Goal: Task Accomplishment & Management: Complete application form

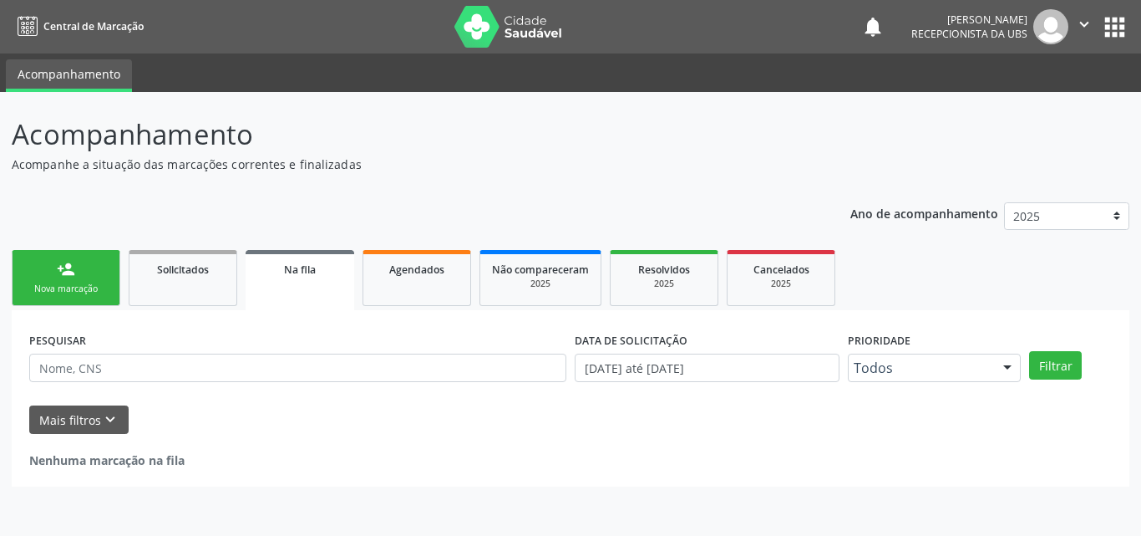
click at [80, 272] on link "person_add Nova marcação" at bounding box center [66, 278] width 109 height 56
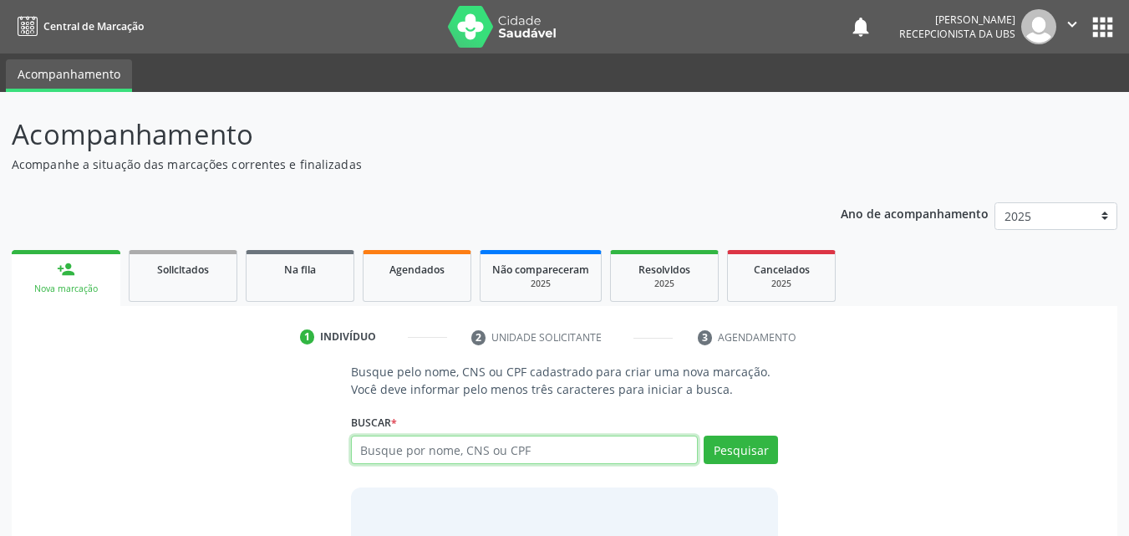
click at [415, 455] on input "text" at bounding box center [525, 449] width 348 height 28
type input "19264372415"
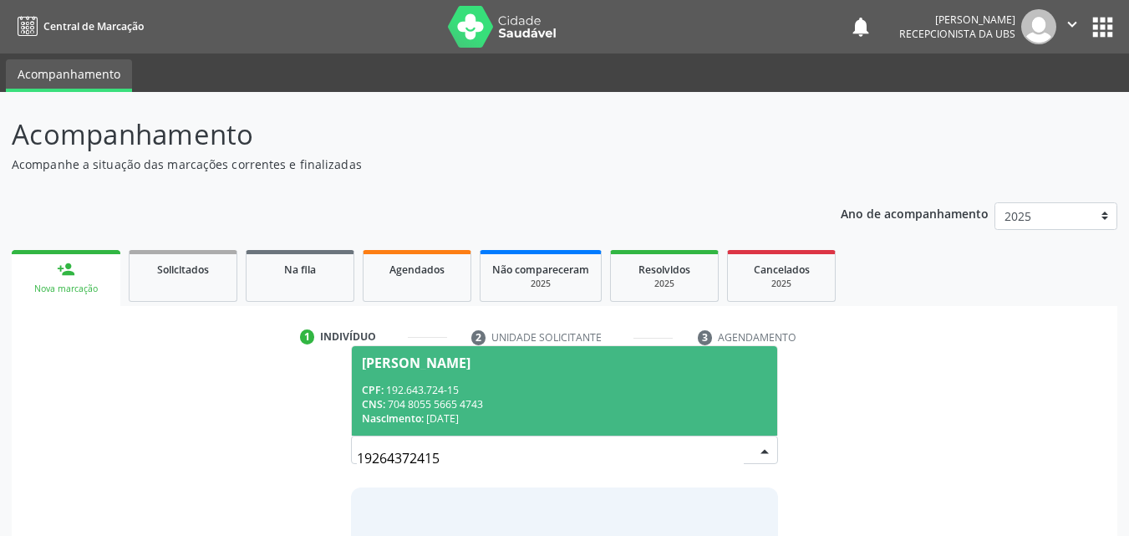
click at [460, 369] on span "[PERSON_NAME] CPF: 192.643.724-15 CNS: 704 8055 5665 4743 Nascimento: [DATE]" at bounding box center [565, 390] width 426 height 89
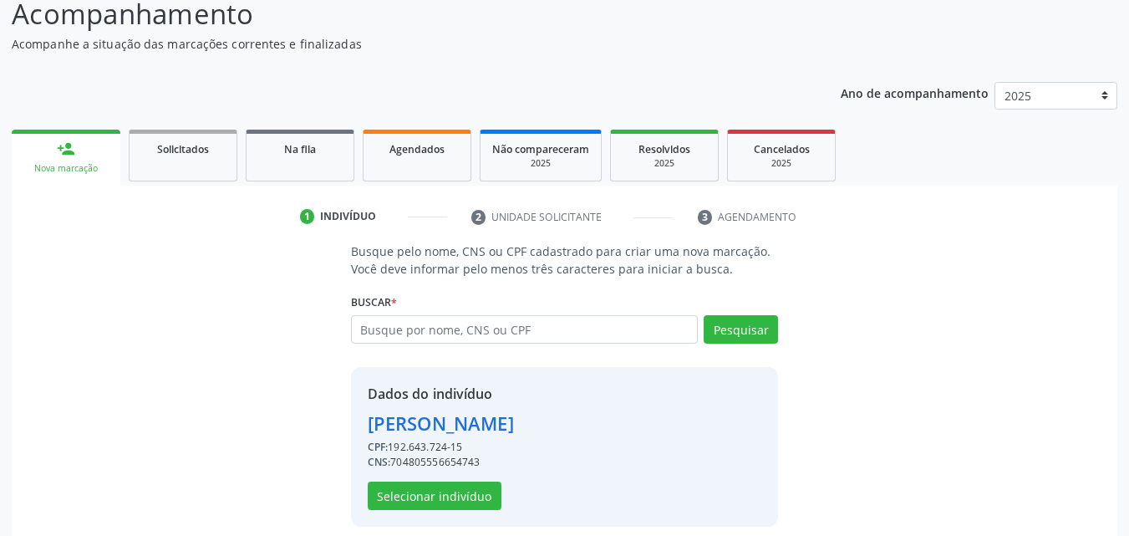
scroll to position [135, 0]
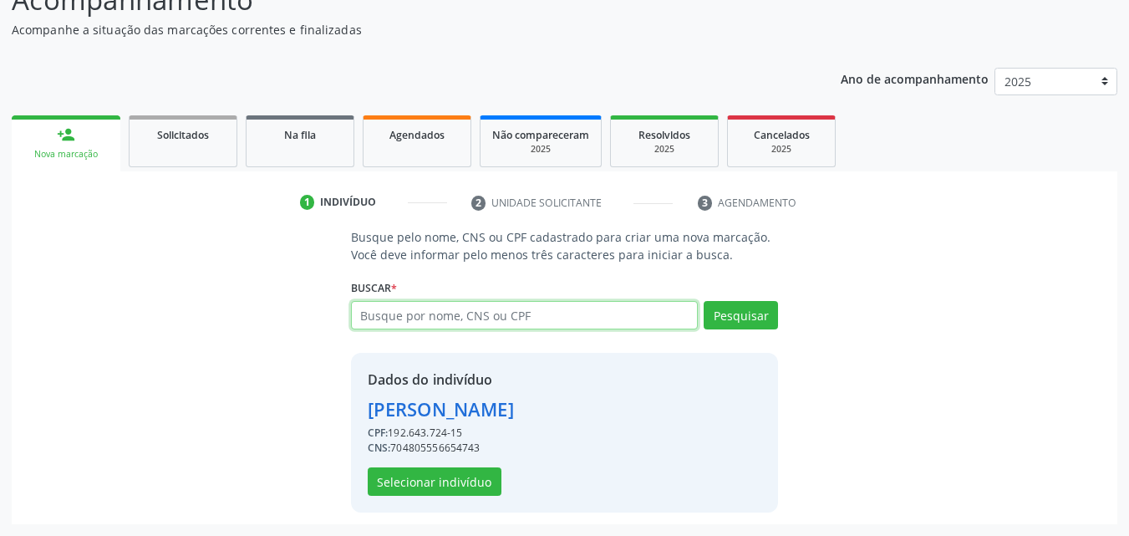
click at [404, 323] on input "text" at bounding box center [525, 315] width 348 height 28
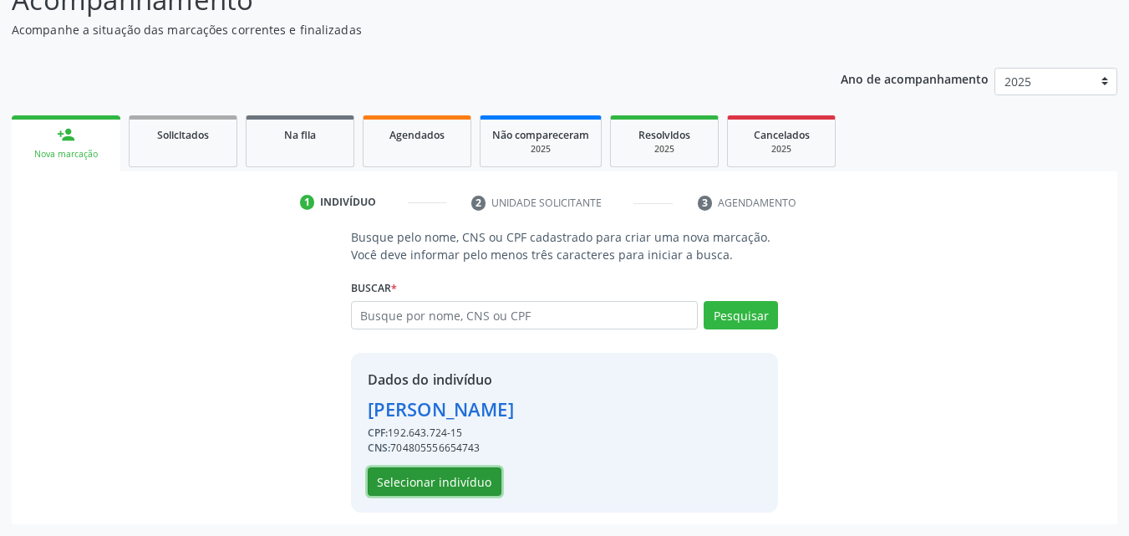
click at [439, 480] on button "Selecionar indivíduo" at bounding box center [435, 481] width 134 height 28
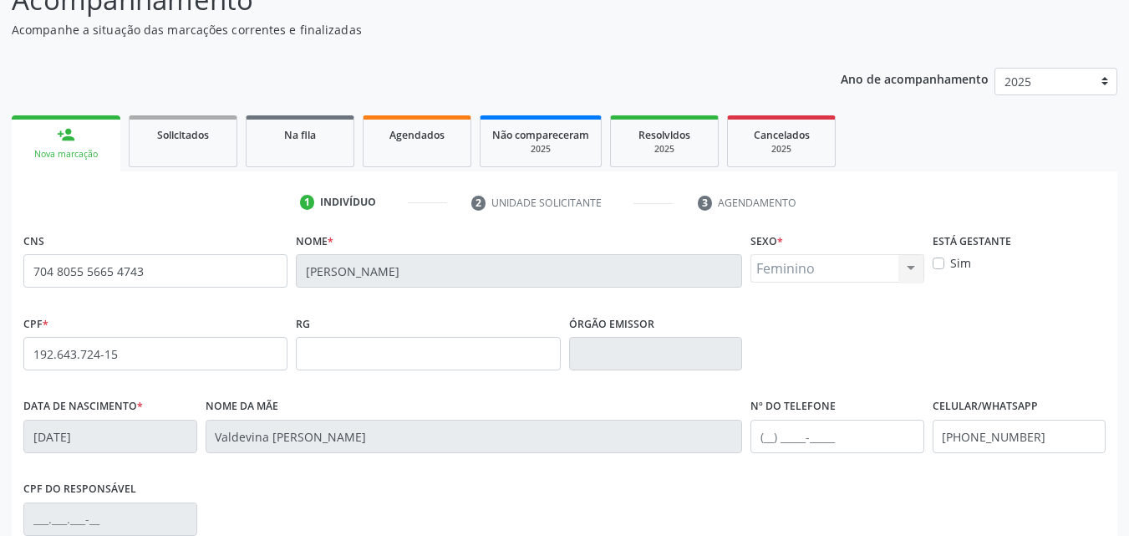
click at [483, 296] on fieldset "Nome * [PERSON_NAME]" at bounding box center [519, 263] width 446 height 71
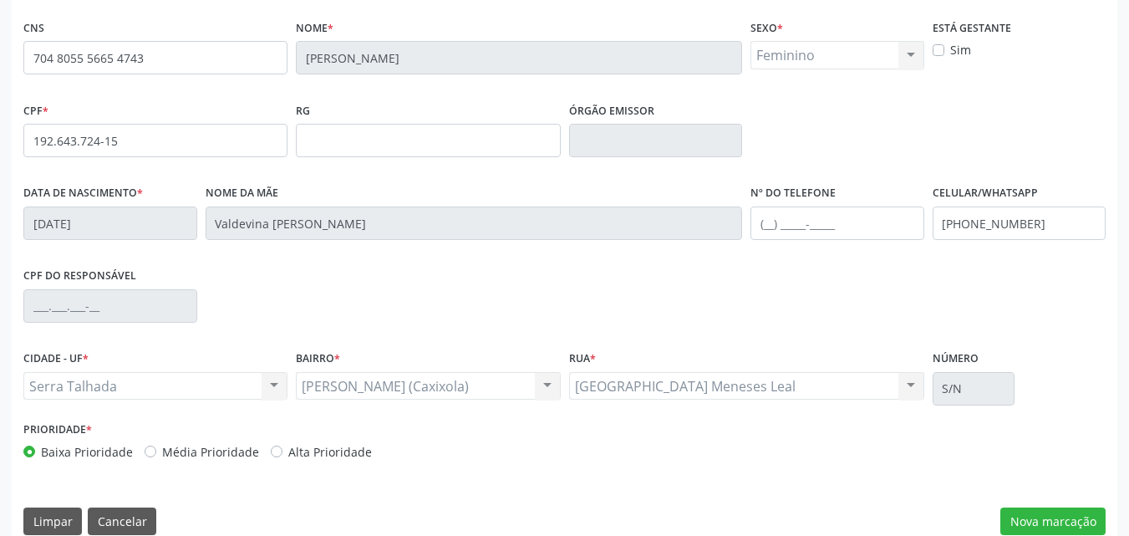
scroll to position [370, 0]
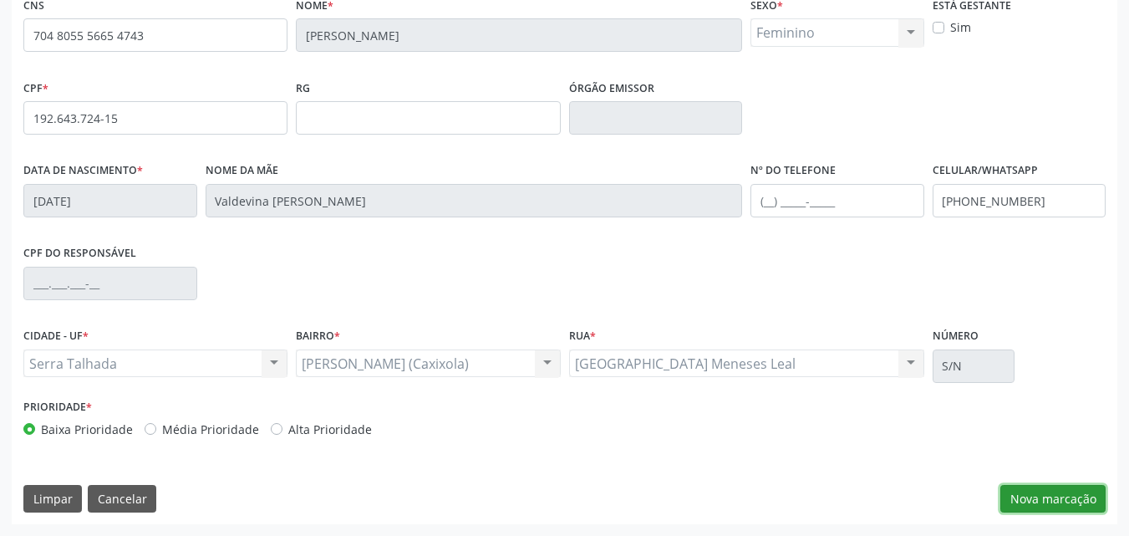
click at [1024, 492] on button "Nova marcação" at bounding box center [1052, 499] width 105 height 28
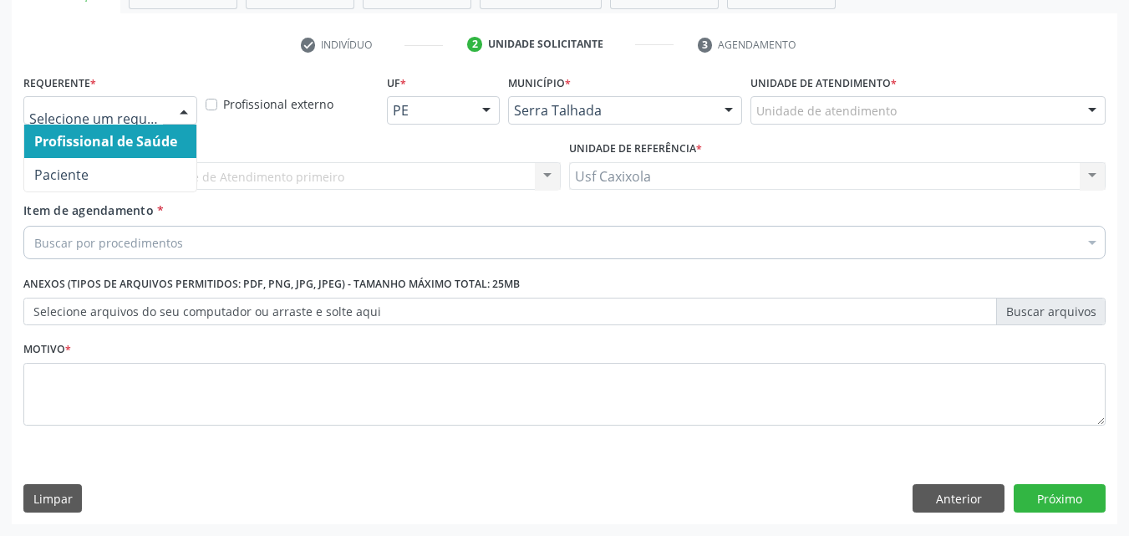
click at [183, 101] on div at bounding box center [183, 111] width 25 height 28
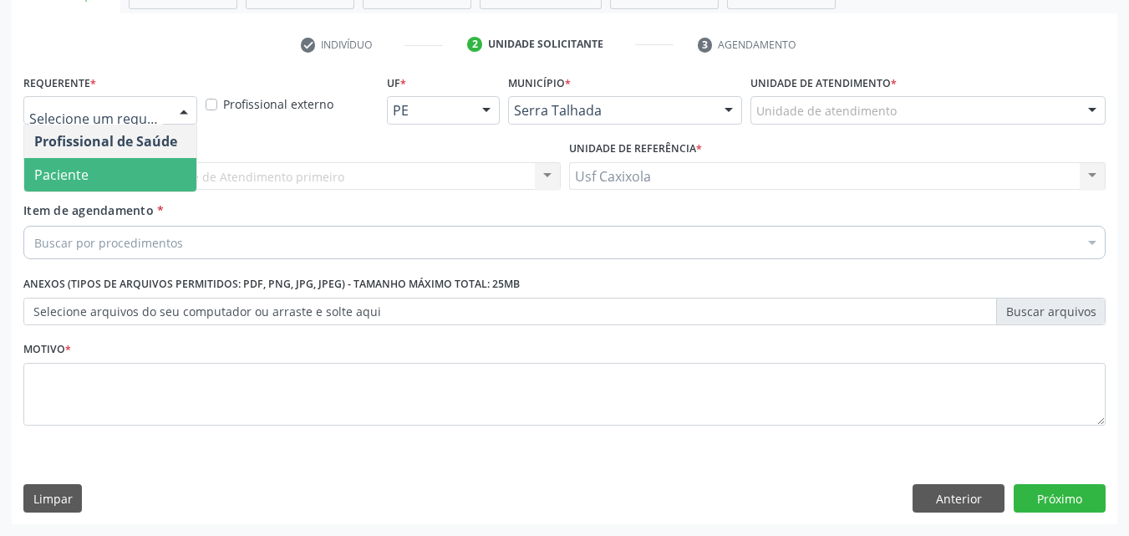
click at [167, 162] on span "Paciente" at bounding box center [110, 174] width 172 height 33
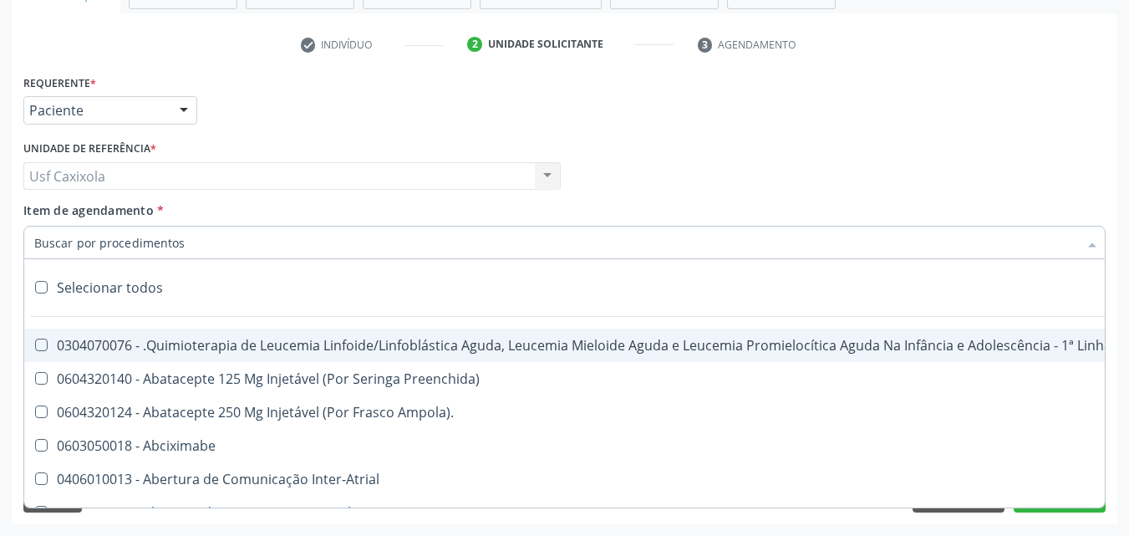
click at [273, 241] on div at bounding box center [564, 242] width 1082 height 33
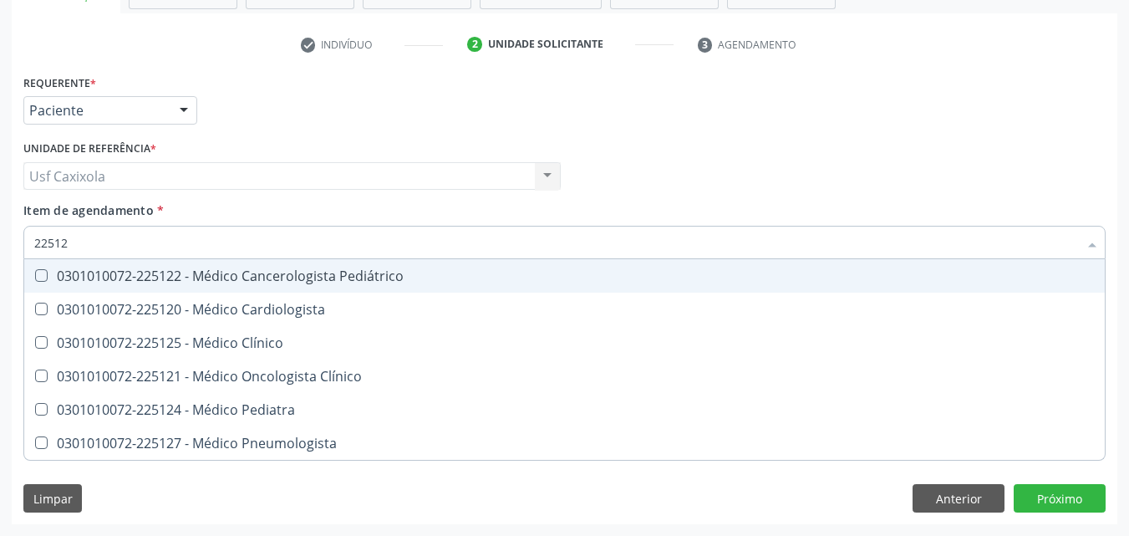
type input "225120"
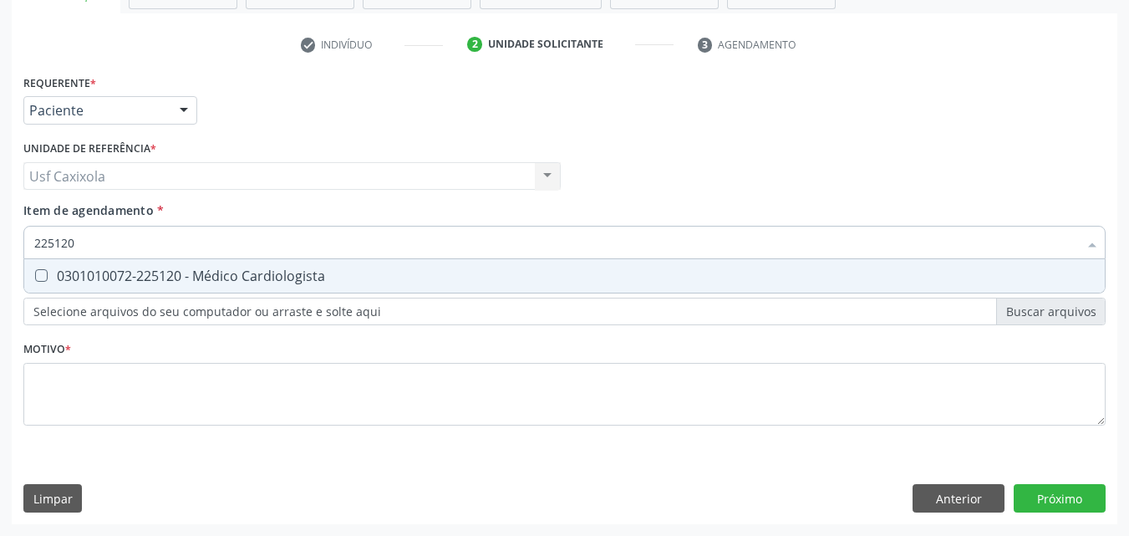
click at [271, 277] on div "0301010072-225120 - Médico Cardiologista" at bounding box center [564, 275] width 1060 height 13
checkbox Cardiologista "true"
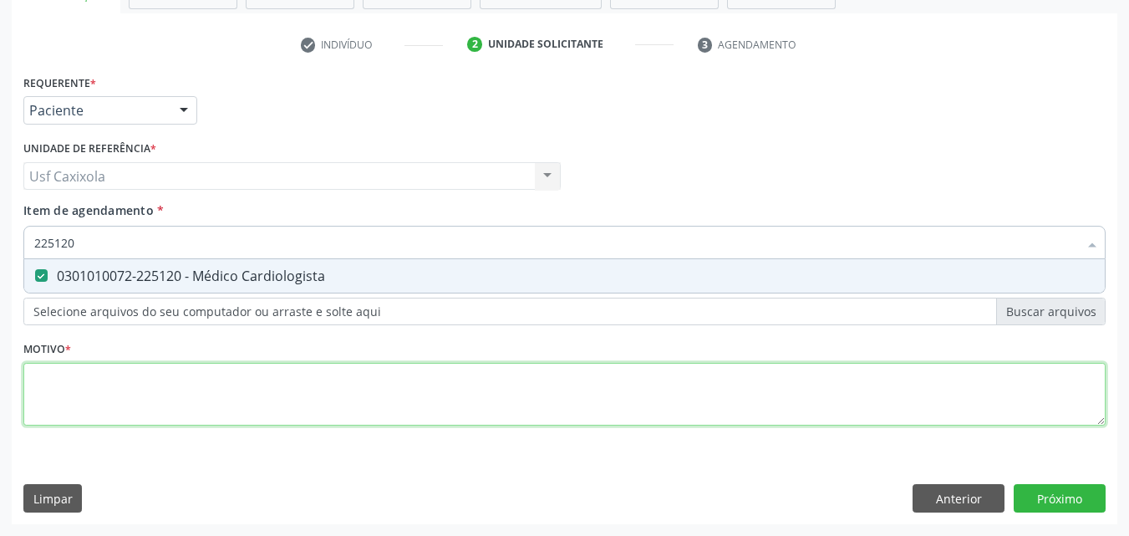
click at [196, 403] on div "Requerente * Paciente Profissional de Saúde Paciente Nenhum resultado encontrad…" at bounding box center [564, 259] width 1082 height 378
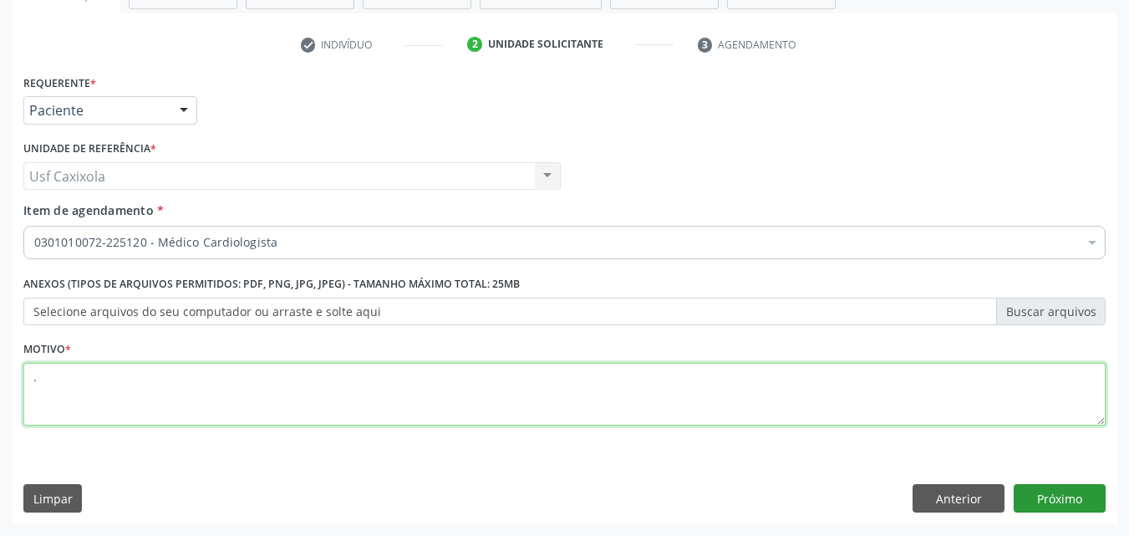
type textarea "."
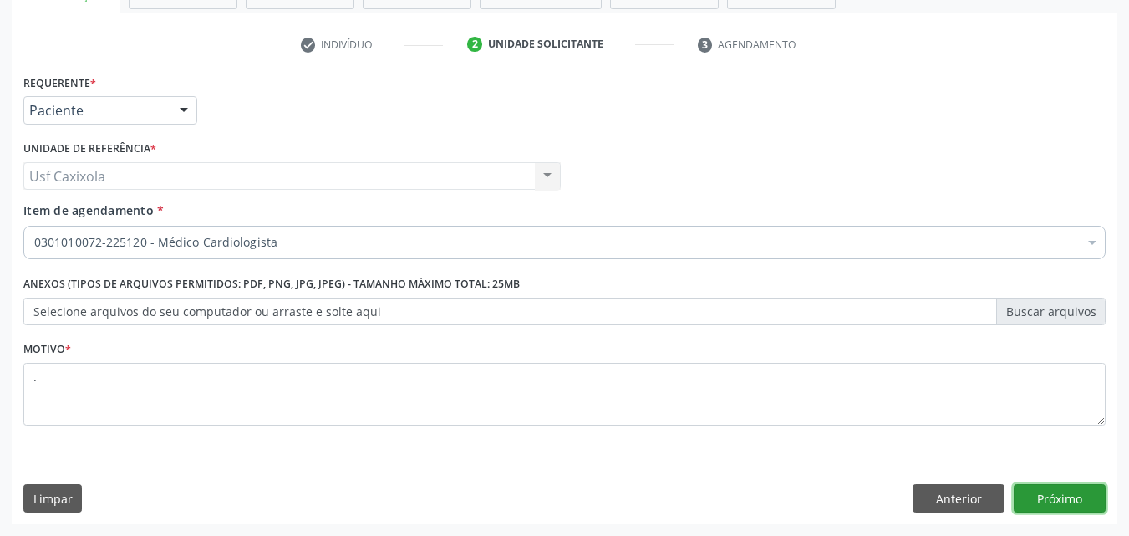
click at [1044, 493] on button "Próximo" at bounding box center [1059, 498] width 92 height 28
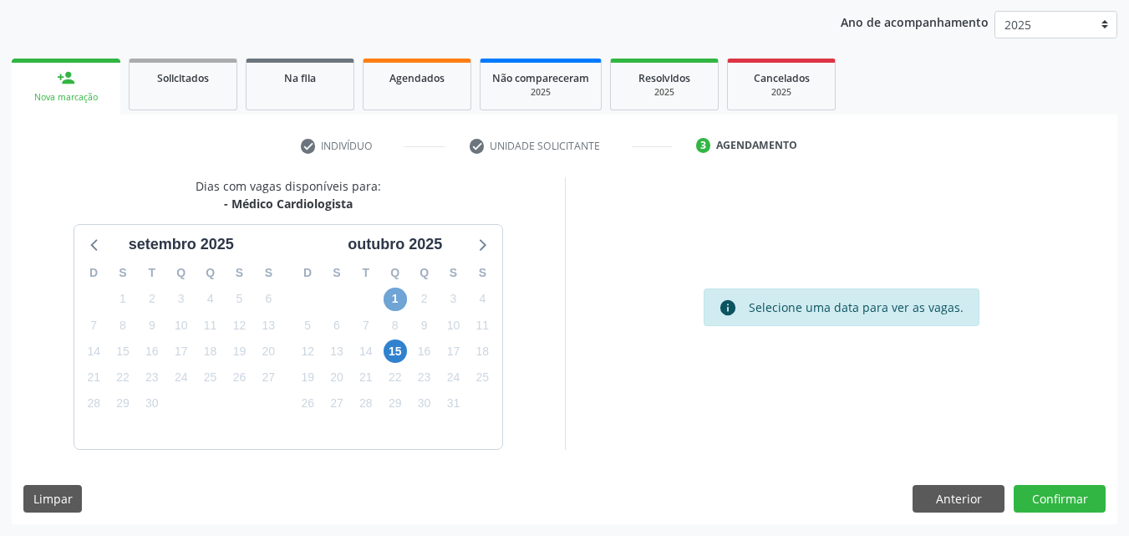
click at [391, 295] on span "1" at bounding box center [395, 298] width 23 height 23
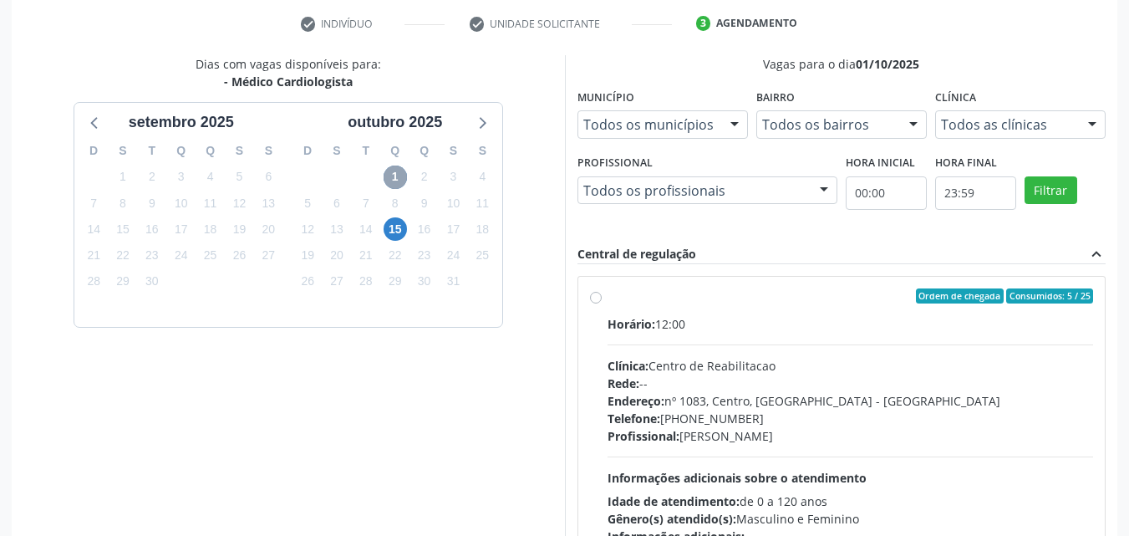
scroll to position [358, 0]
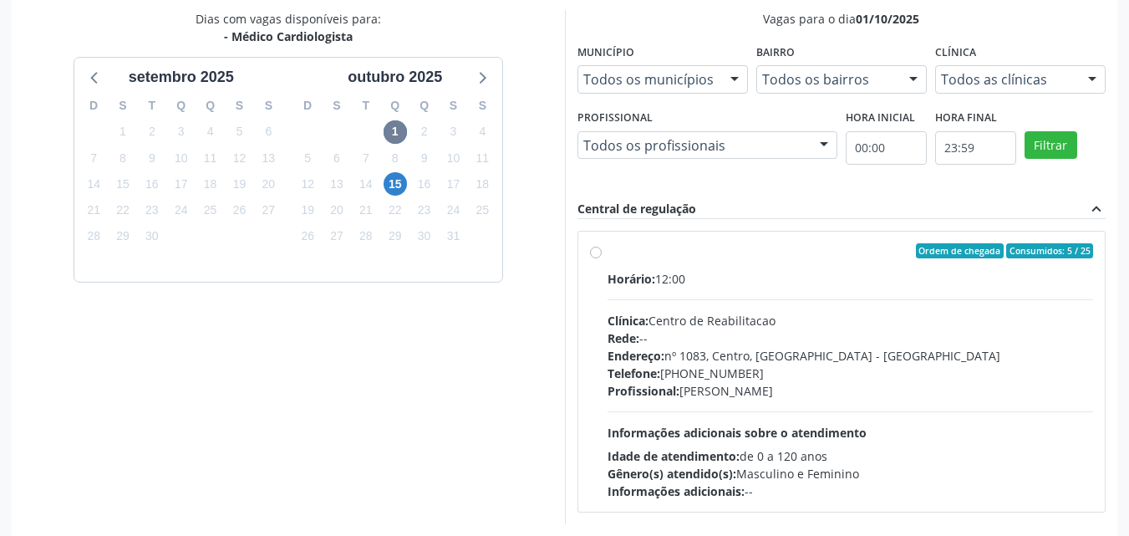
click at [607, 254] on label "Ordem de chegada Consumidos: 5 / 25 Horário: 12:00 Clínica: Centro de Reabilita…" at bounding box center [850, 371] width 486 height 257
click at [599, 254] on input "Ordem de chegada Consumidos: 5 / 25 Horário: 12:00 Clínica: Centro de Reabilita…" at bounding box center [596, 250] width 12 height 15
radio input "true"
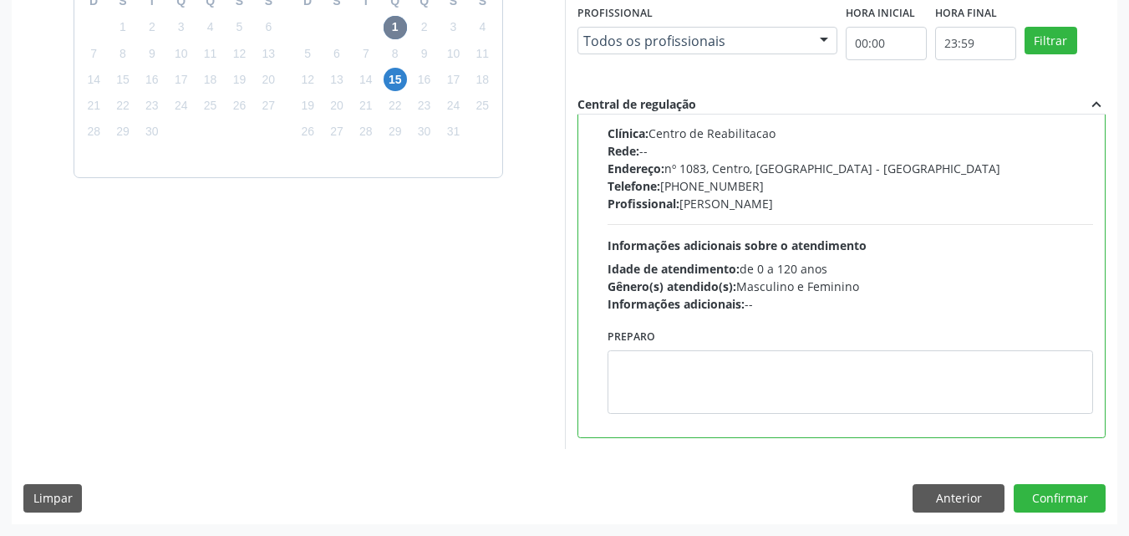
scroll to position [0, 0]
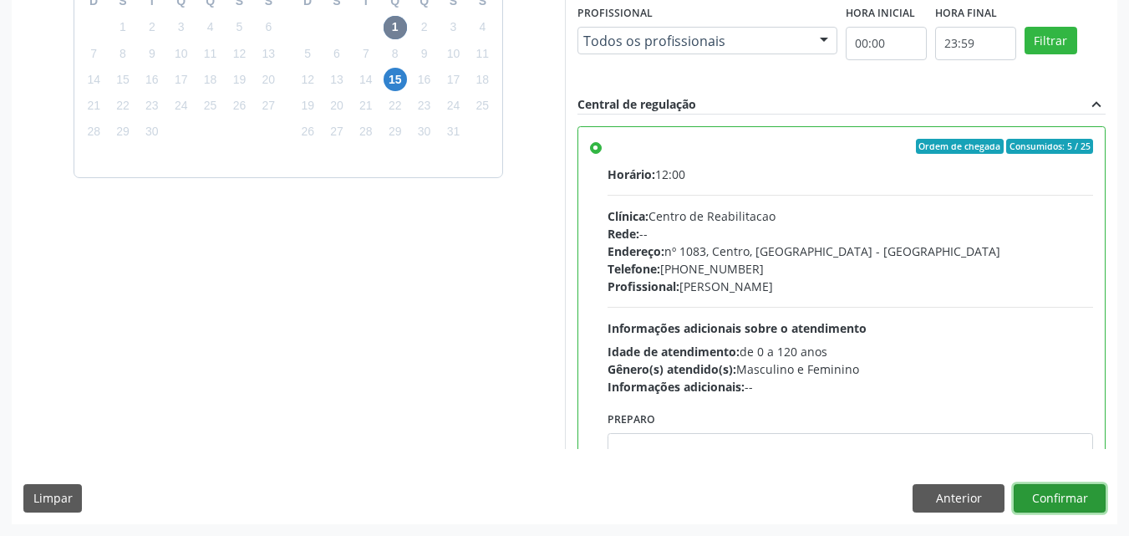
click at [1031, 495] on button "Confirmar" at bounding box center [1059, 498] width 92 height 28
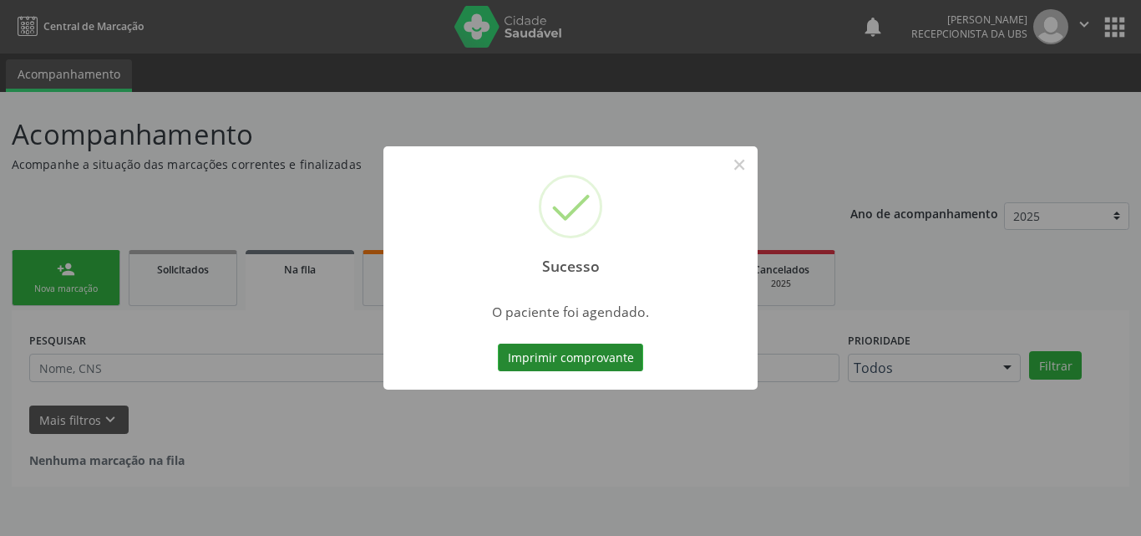
click at [592, 360] on button "Imprimir comprovante" at bounding box center [570, 357] width 145 height 28
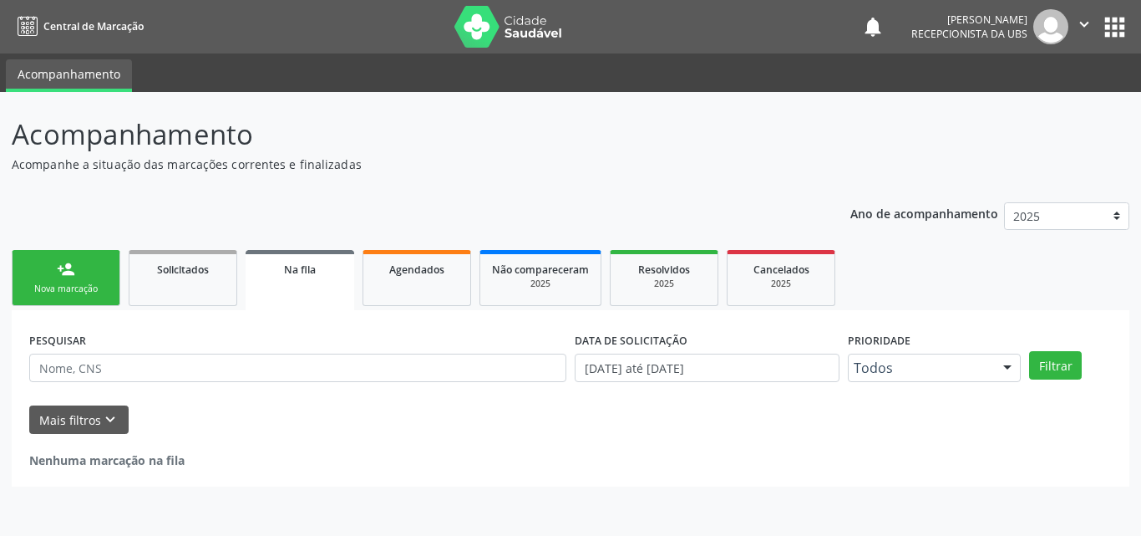
click at [76, 268] on link "person_add Nova marcação" at bounding box center [66, 278] width 109 height 56
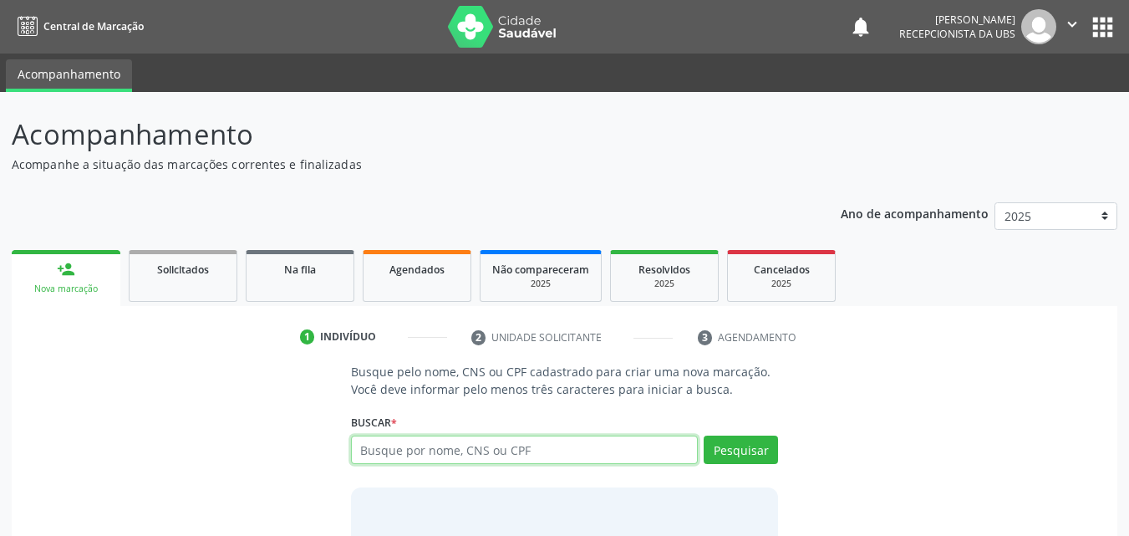
click at [510, 459] on input "text" at bounding box center [525, 449] width 348 height 28
paste input "704 8055 5665 4743"
type input "704 8055 5665 4743"
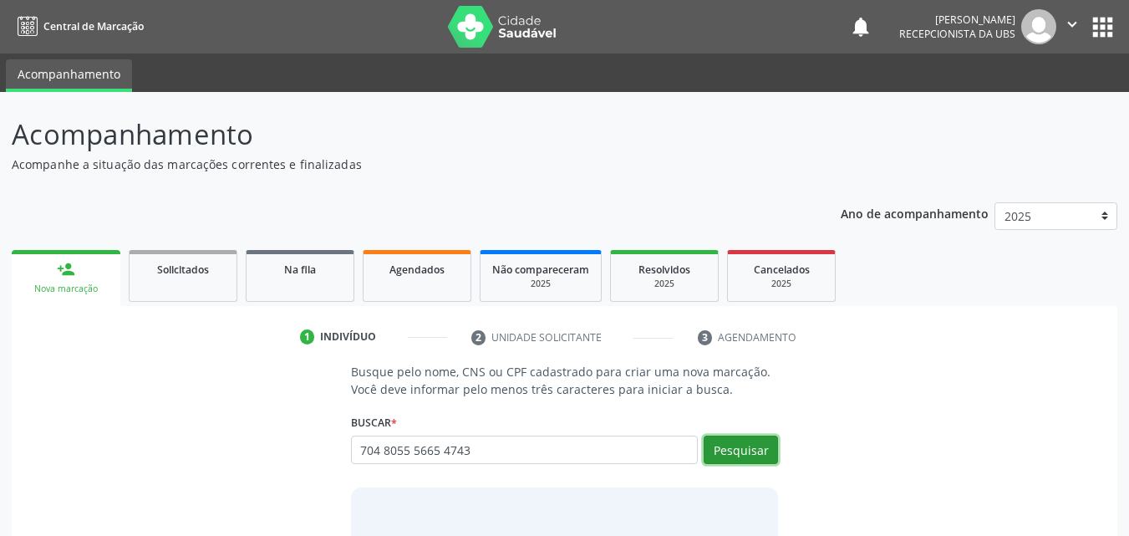
click at [754, 458] on button "Pesquisar" at bounding box center [741, 449] width 74 height 28
type input "704 8055 5665 4743"
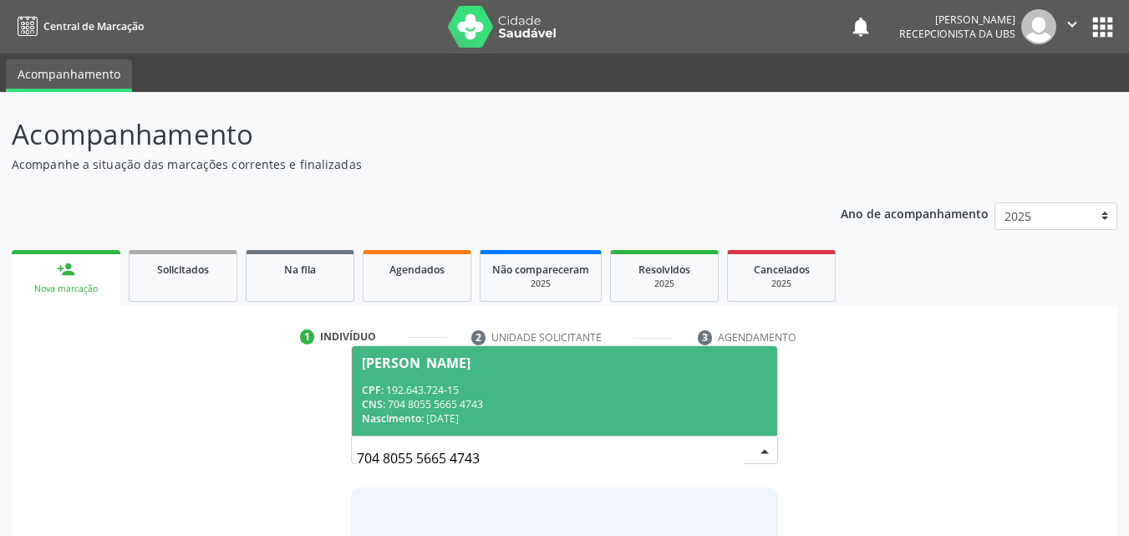
click at [537, 385] on div "CPF: 192.643.724-15" at bounding box center [565, 390] width 406 height 14
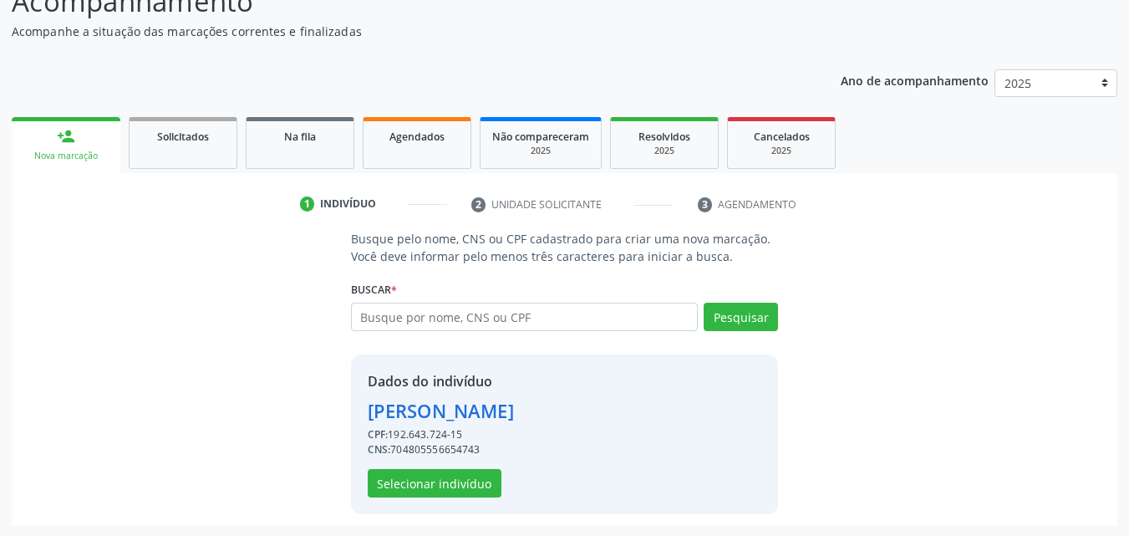
scroll to position [135, 0]
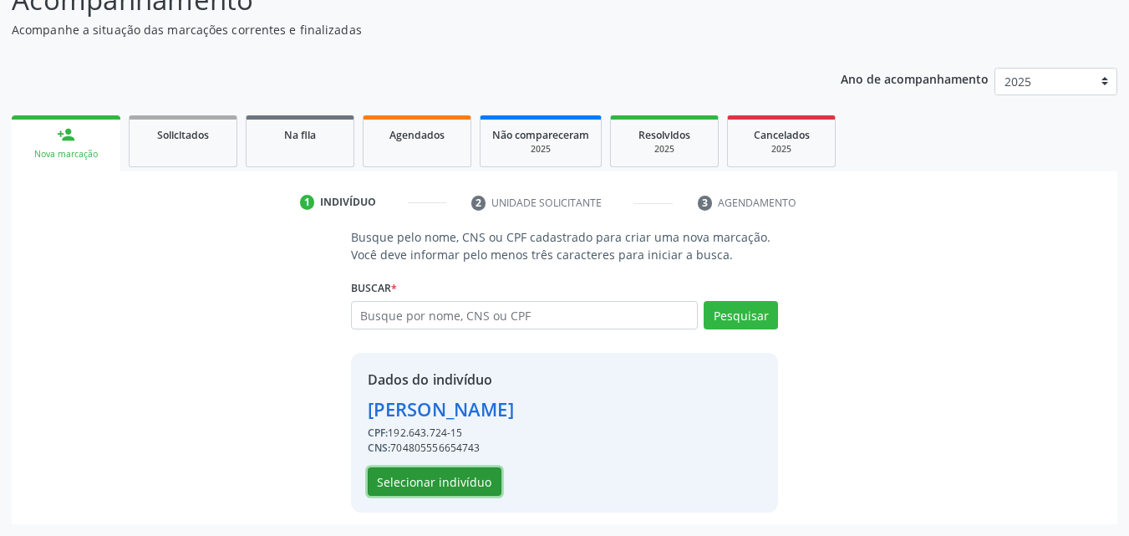
click at [470, 485] on button "Selecionar indivíduo" at bounding box center [435, 481] width 134 height 28
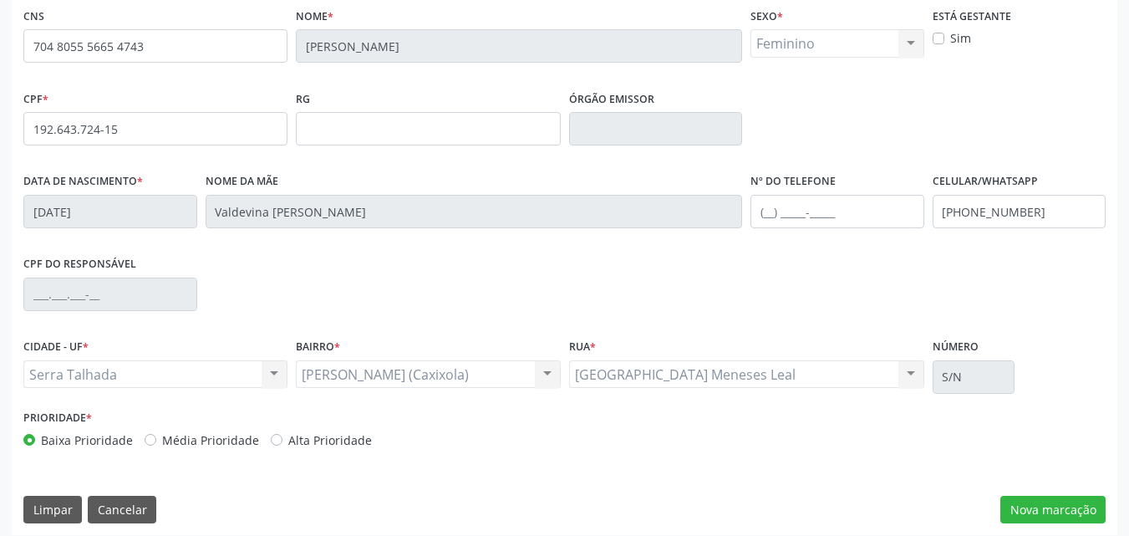
scroll to position [370, 0]
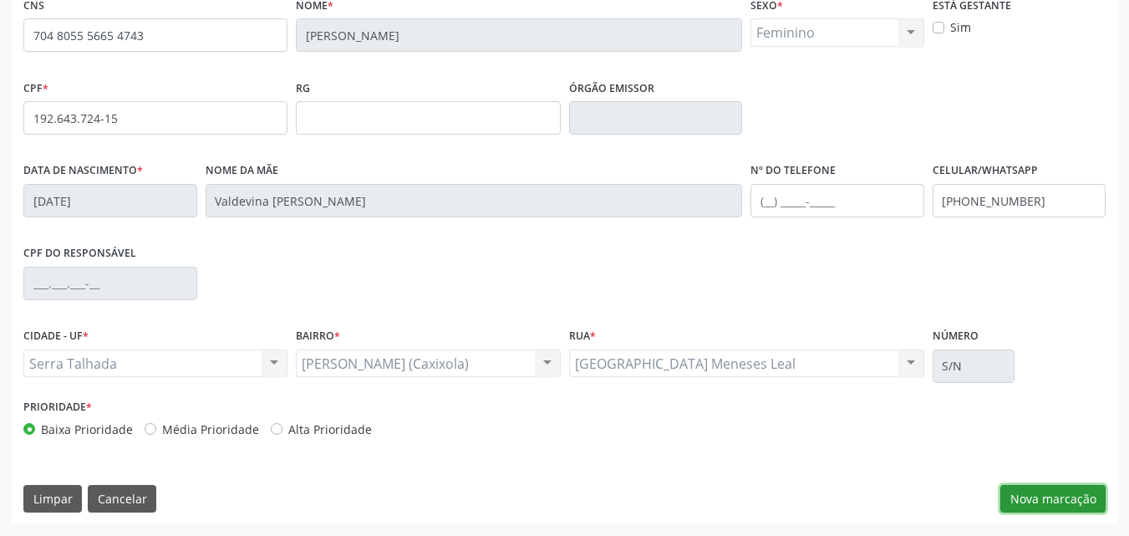
click at [1078, 496] on button "Nova marcação" at bounding box center [1052, 499] width 105 height 28
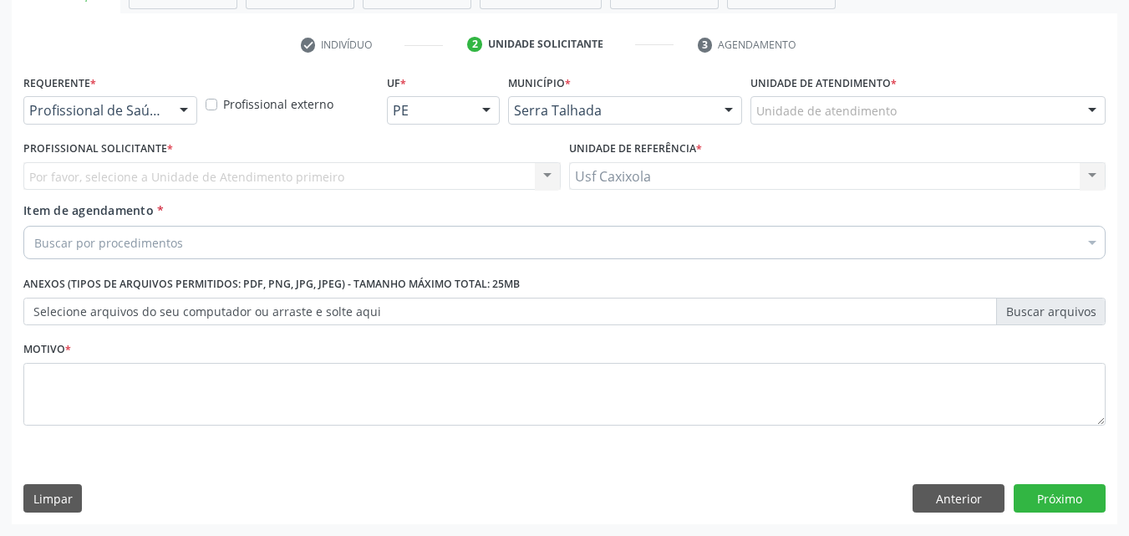
scroll to position [292, 0]
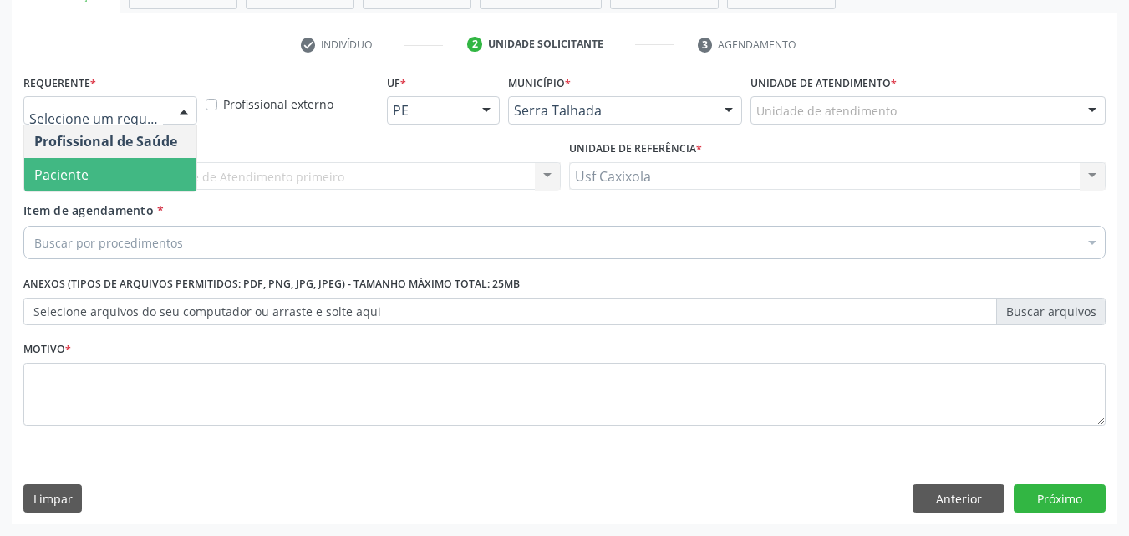
click at [146, 175] on span "Paciente" at bounding box center [110, 174] width 172 height 33
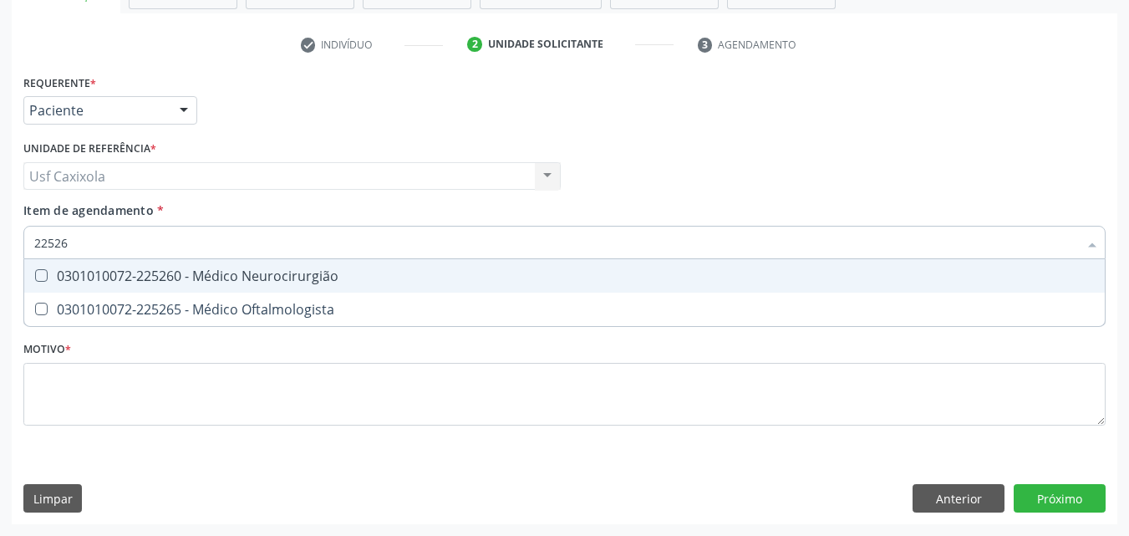
type input "225265"
click at [230, 278] on div "0301010072-225265 - Médico Oftalmologista" at bounding box center [564, 275] width 1060 height 13
checkbox Oftalmologista "true"
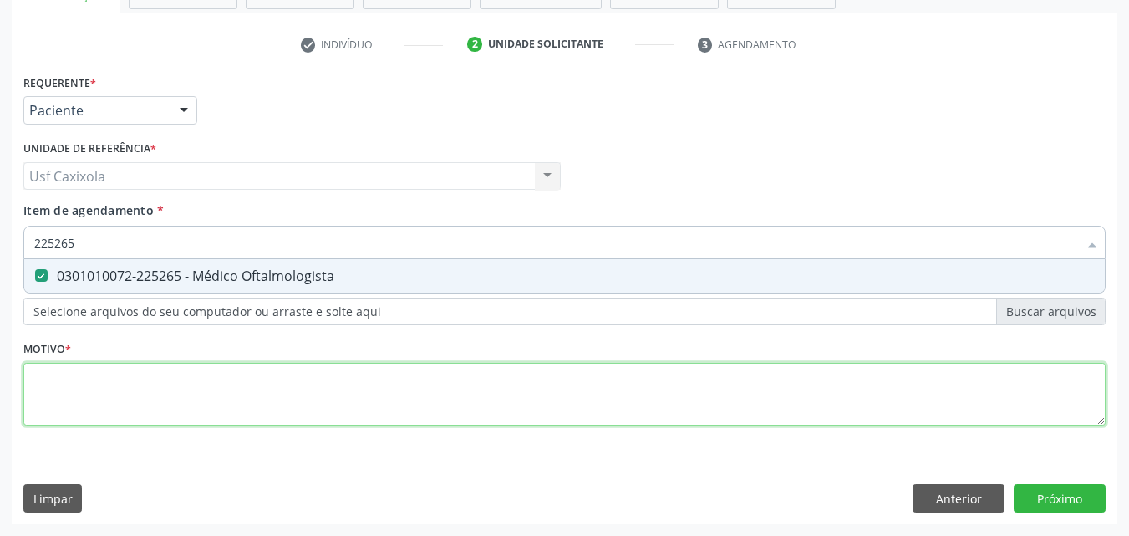
click at [248, 382] on div "Requerente * Paciente Profissional de Saúde Paciente Nenhum resultado encontrad…" at bounding box center [564, 259] width 1082 height 378
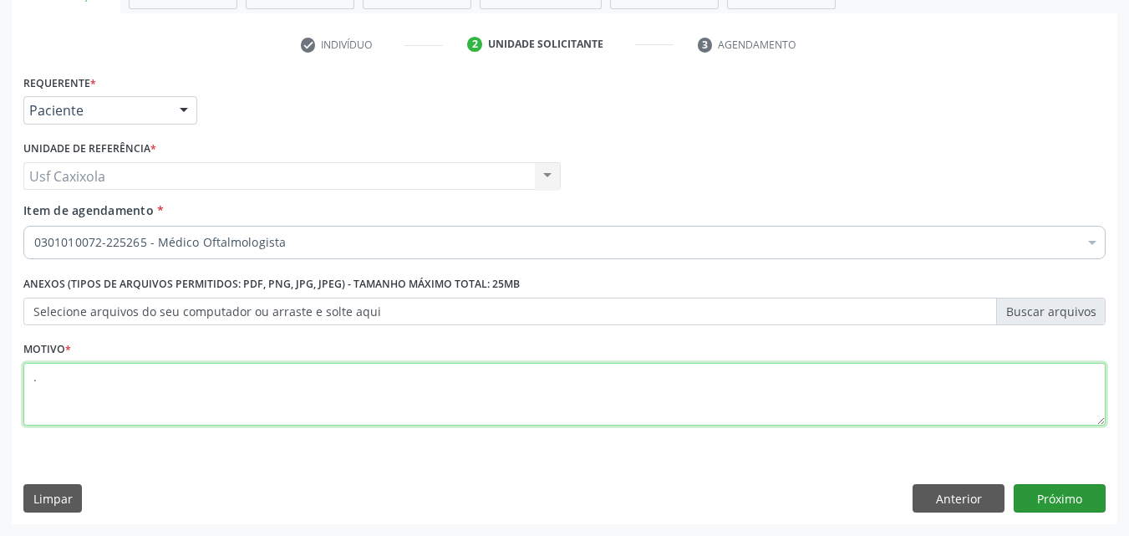
type textarea "."
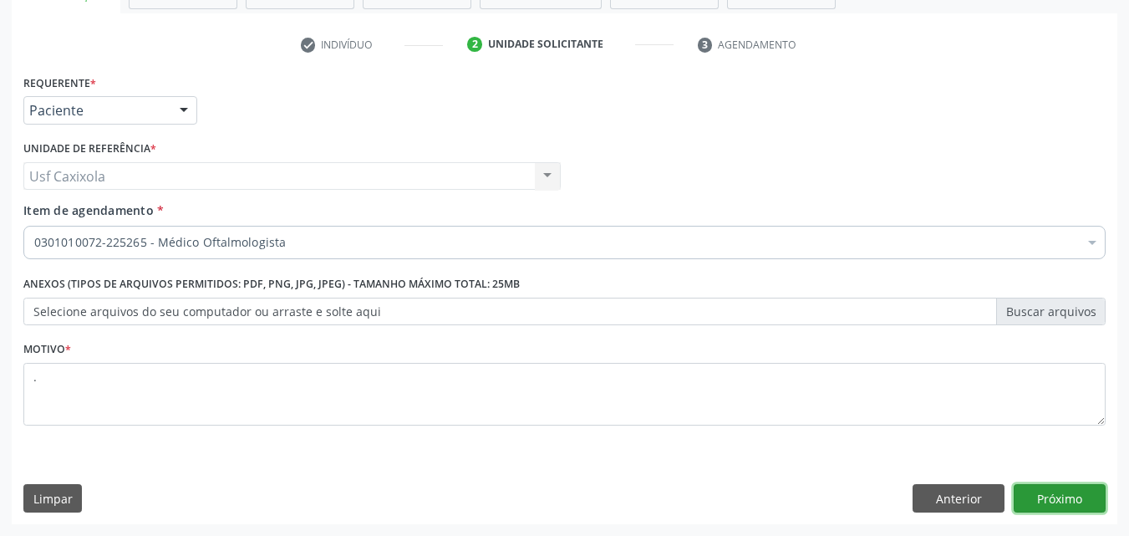
click at [1048, 504] on button "Próximo" at bounding box center [1059, 498] width 92 height 28
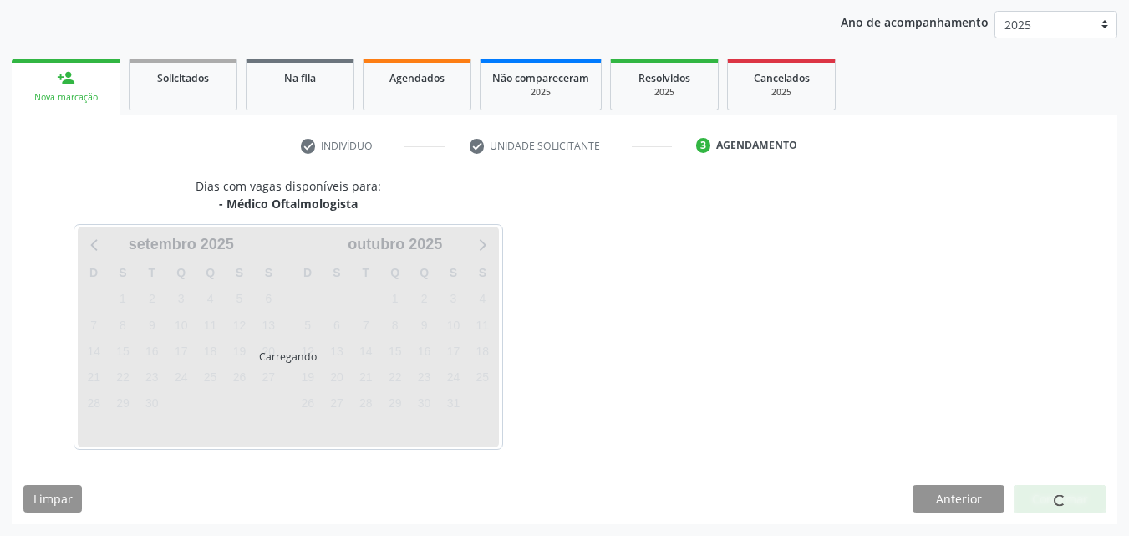
scroll to position [191, 0]
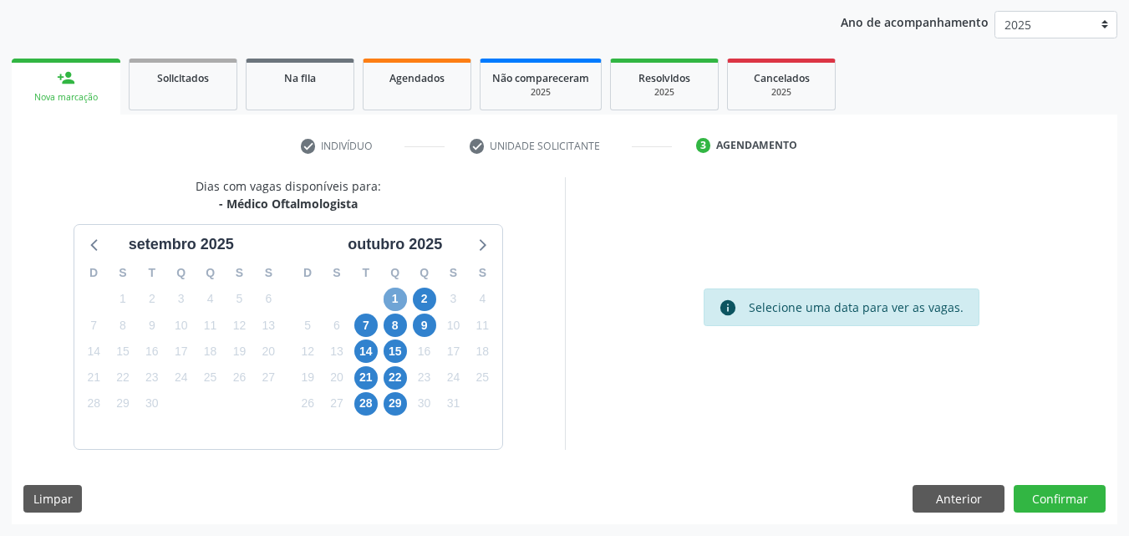
click at [393, 299] on span "1" at bounding box center [395, 298] width 23 height 23
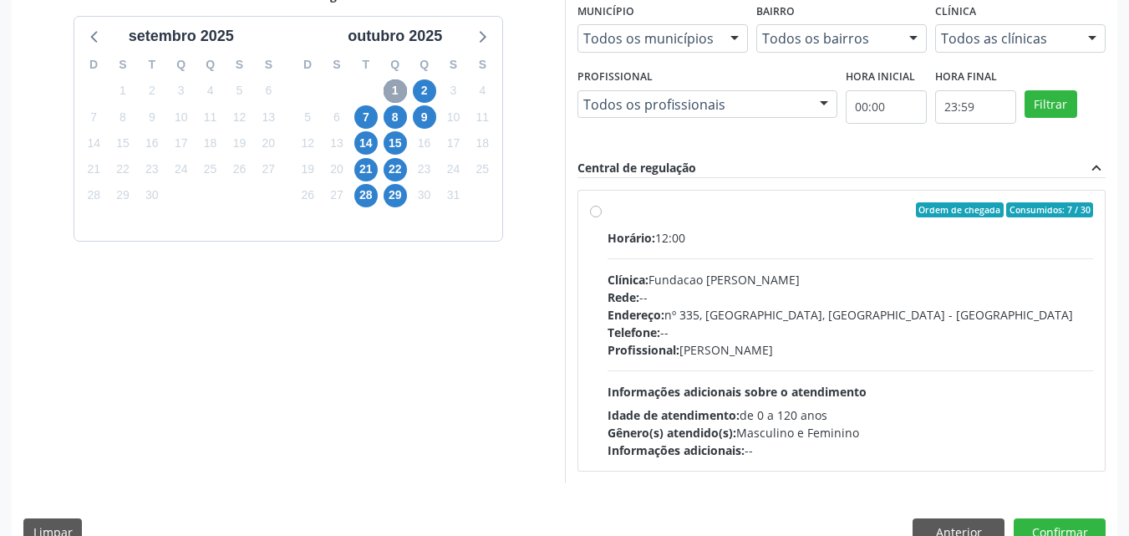
scroll to position [433, 0]
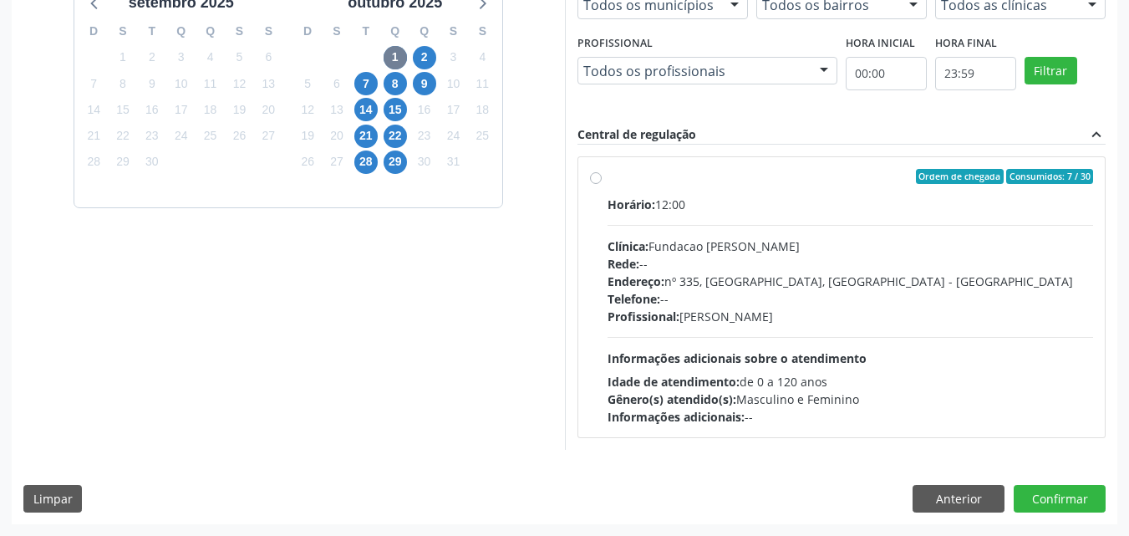
drag, startPoint x: 666, startPoint y: 486, endPoint x: 810, endPoint y: 485, distance: 143.7
click at [668, 486] on div "Limpar Anterior Confirmar" at bounding box center [564, 499] width 1082 height 28
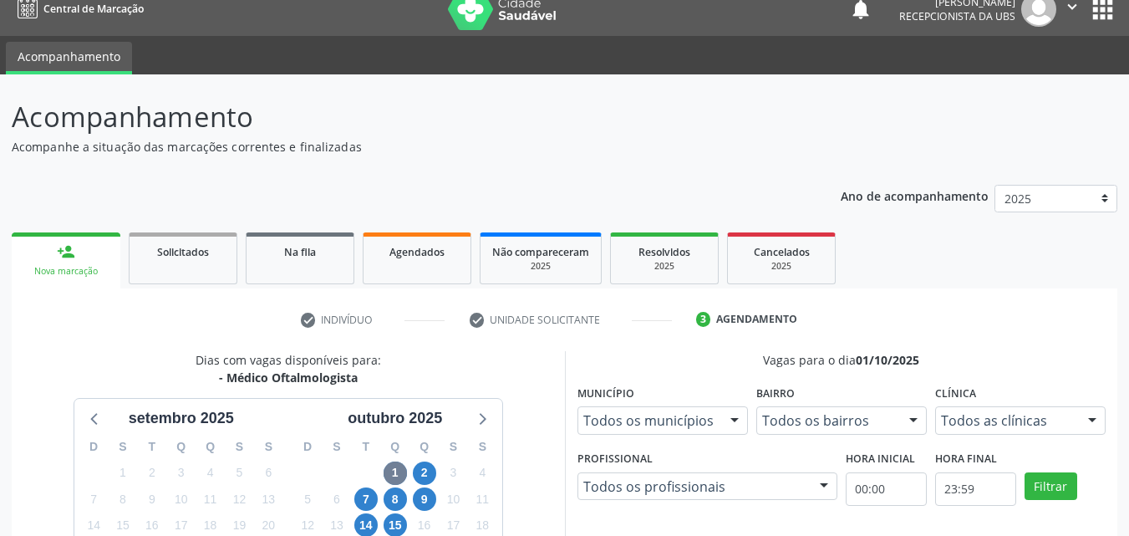
scroll to position [15, 0]
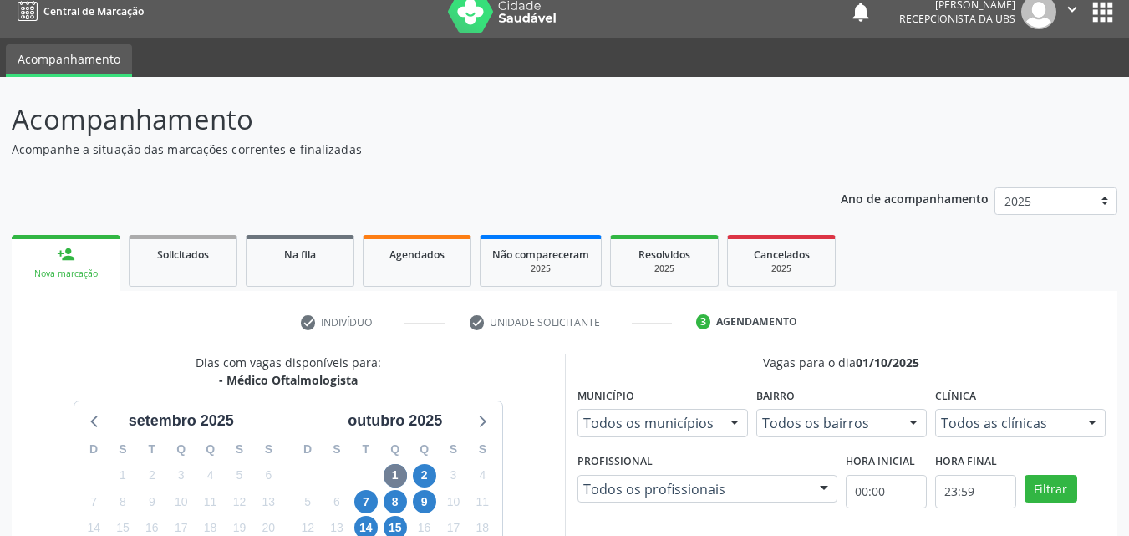
click at [239, 265] on ul "person_add Nova marcação Solicitados Na fila Agendados Não compareceram 2025 Re…" at bounding box center [564, 261] width 1105 height 60
click at [231, 265] on link "Solicitados" at bounding box center [183, 261] width 109 height 52
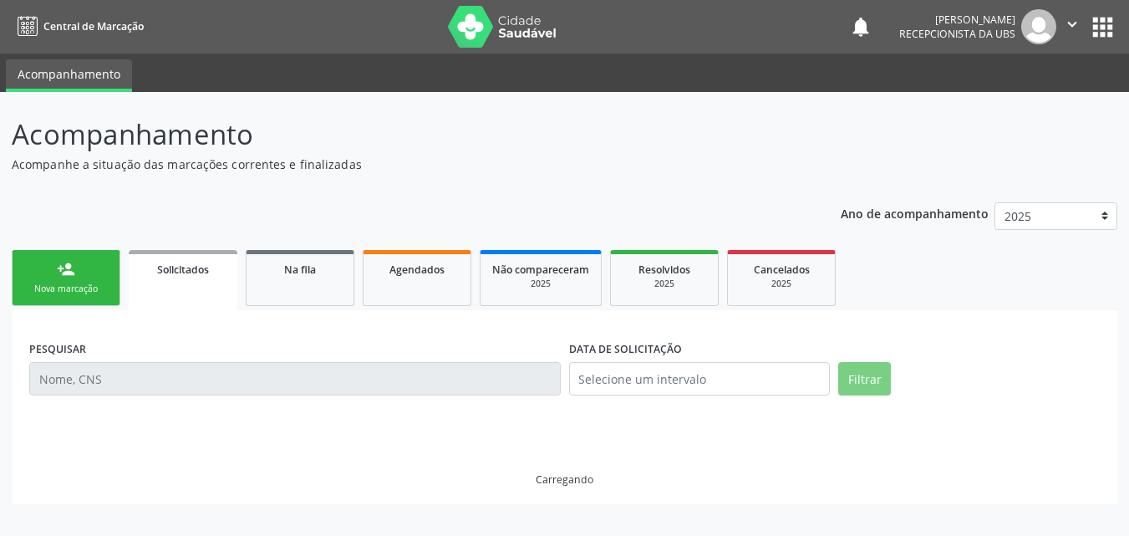
scroll to position [0, 0]
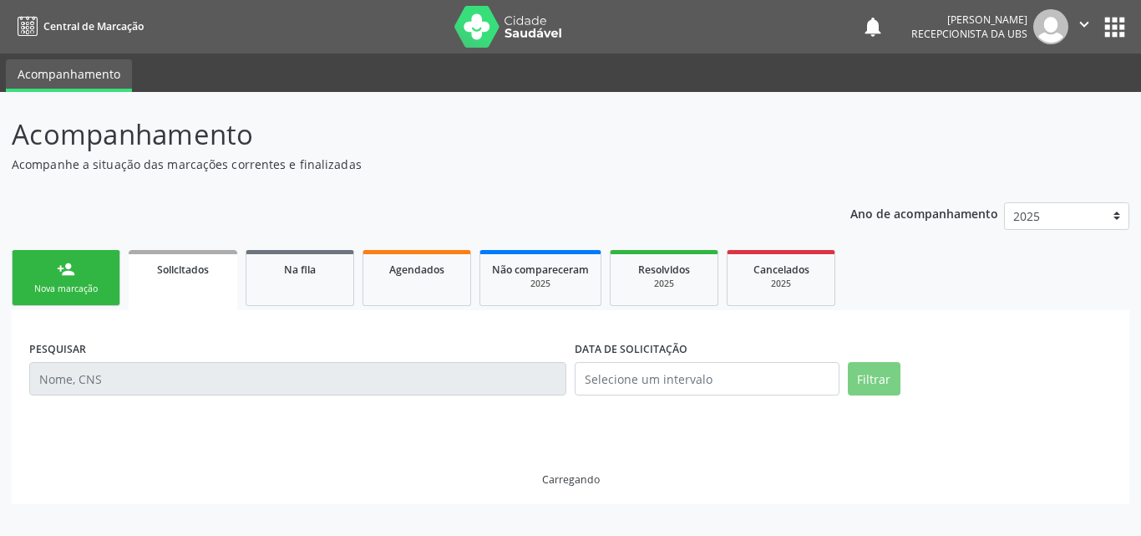
click at [92, 282] on link "person_add Nova marcação" at bounding box center [66, 278] width 109 height 56
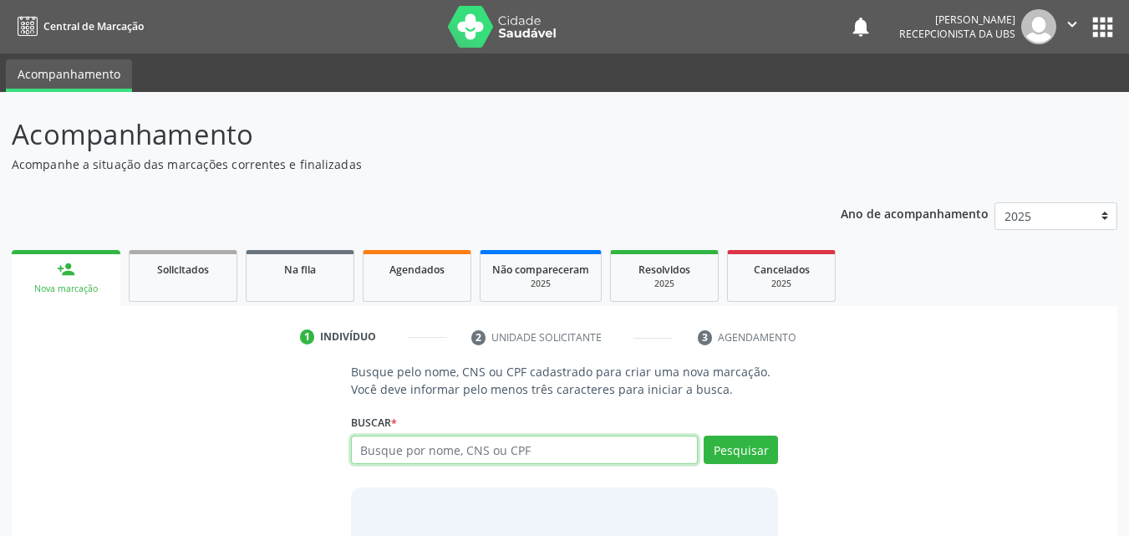
click at [454, 460] on input "text" at bounding box center [525, 449] width 348 height 28
type input "707605219262099"
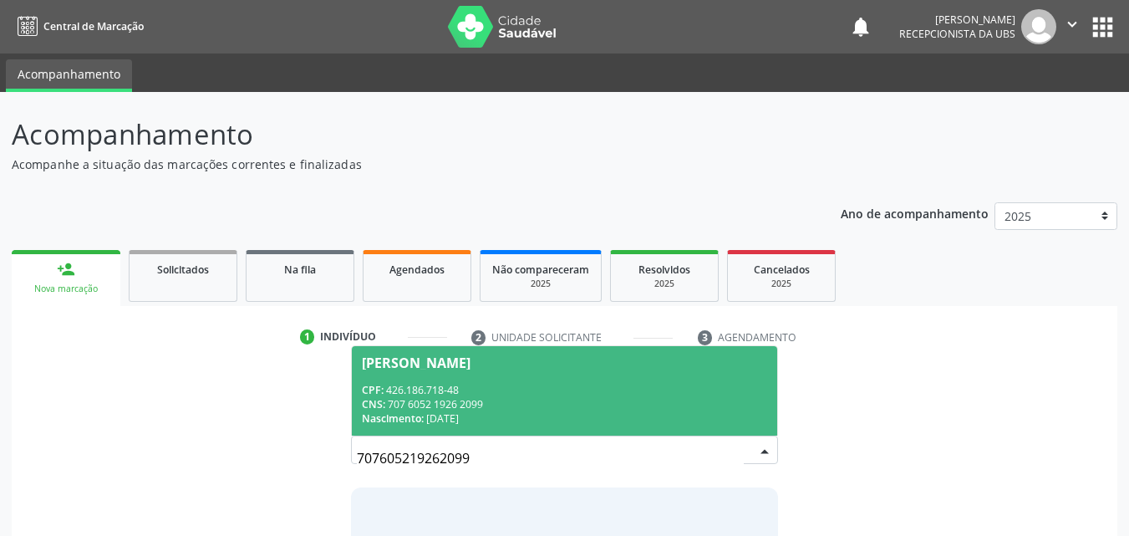
click at [456, 380] on span "[PERSON_NAME] CPF: 426.186.718-48 CNS: 707 6052 1926 2099 Nascimento: [DATE]" at bounding box center [565, 390] width 426 height 89
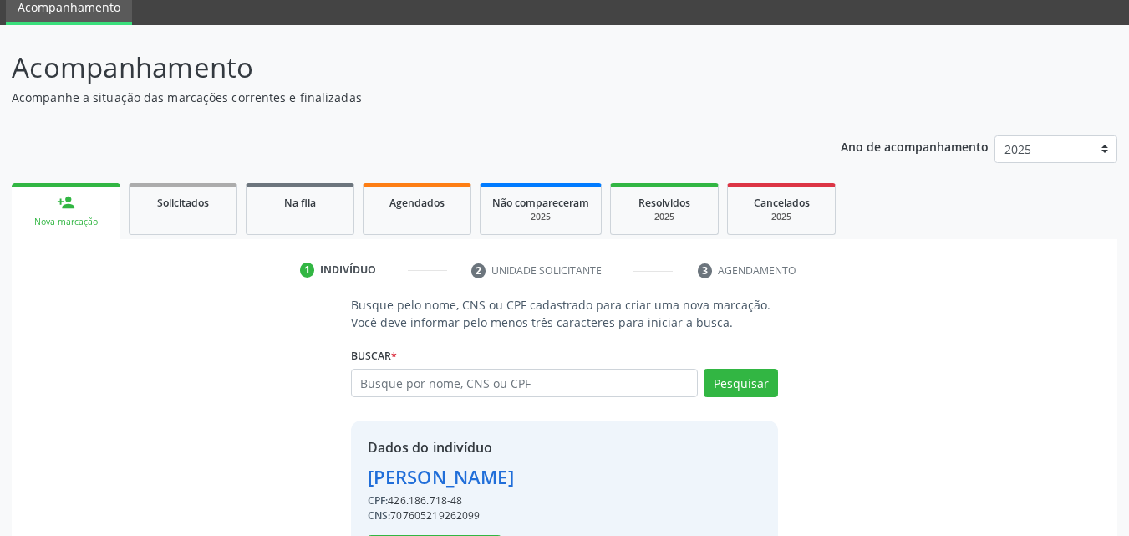
scroll to position [135, 0]
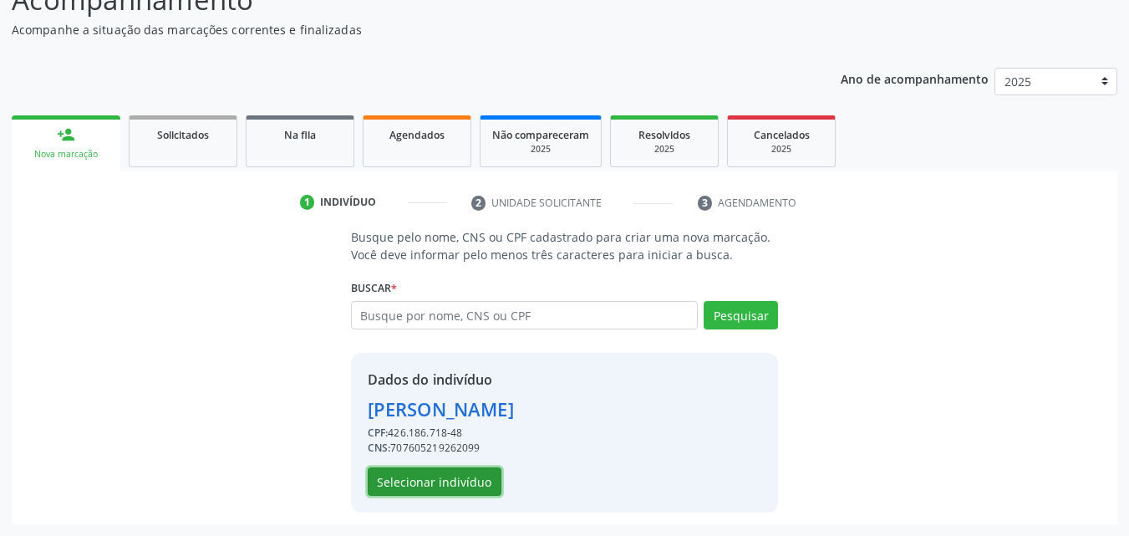
click at [463, 484] on button "Selecionar indivíduo" at bounding box center [435, 481] width 134 height 28
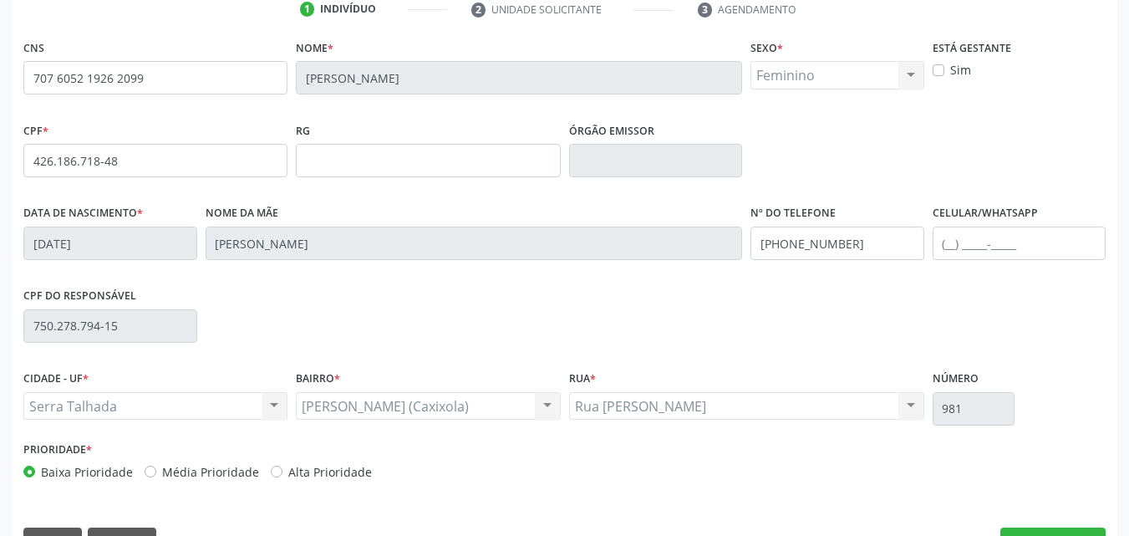
scroll to position [370, 0]
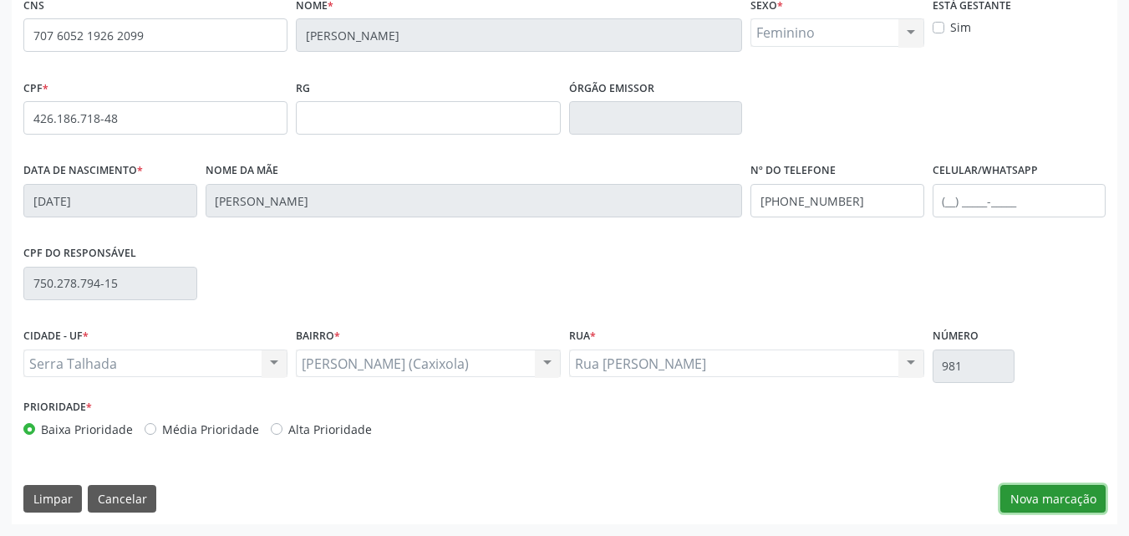
click at [1069, 497] on button "Nova marcação" at bounding box center [1052, 499] width 105 height 28
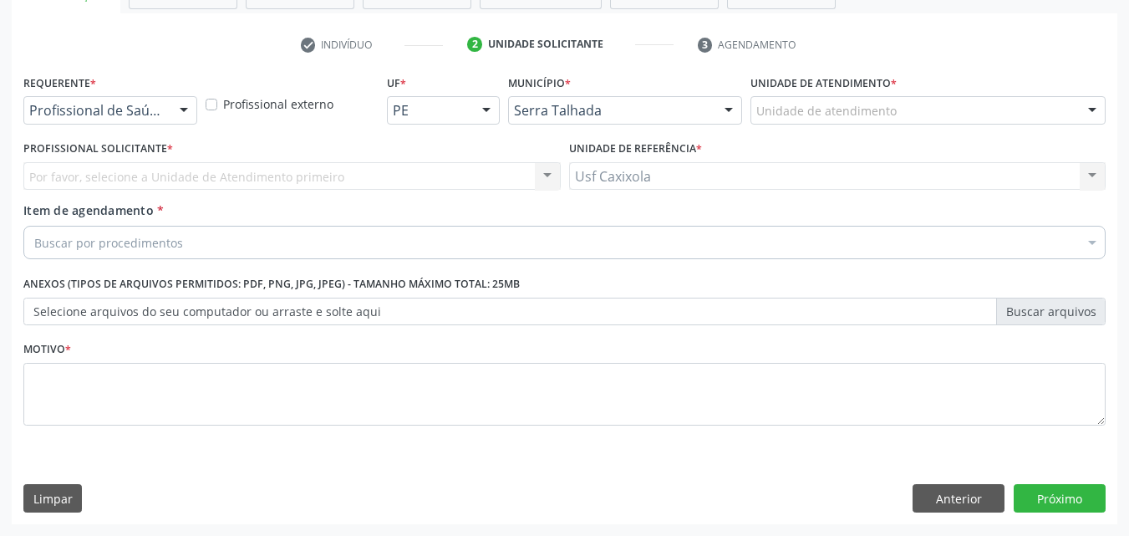
click at [180, 110] on div at bounding box center [183, 111] width 25 height 28
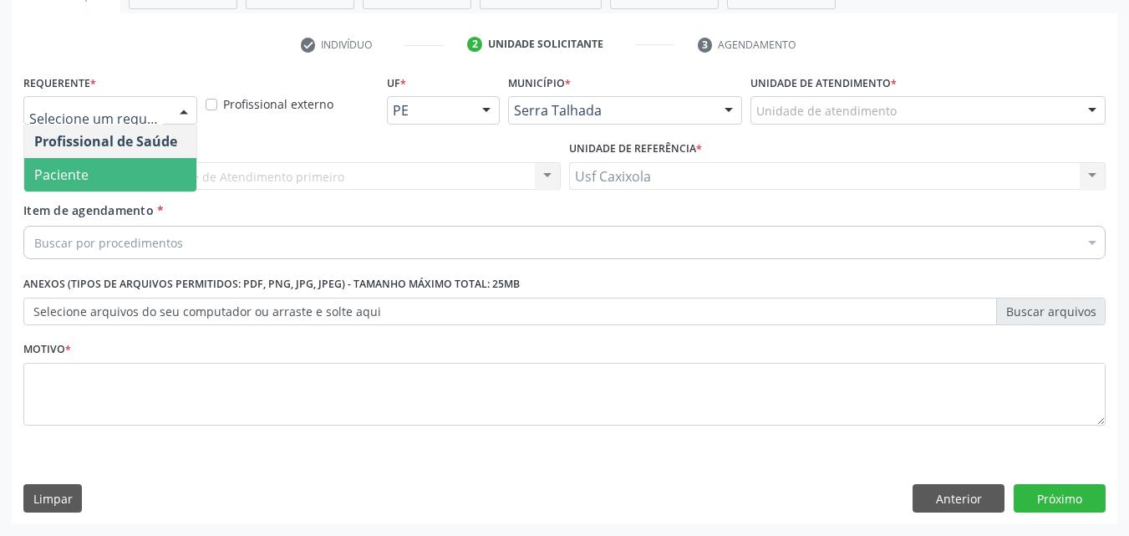
click at [155, 165] on span "Paciente" at bounding box center [110, 174] width 172 height 33
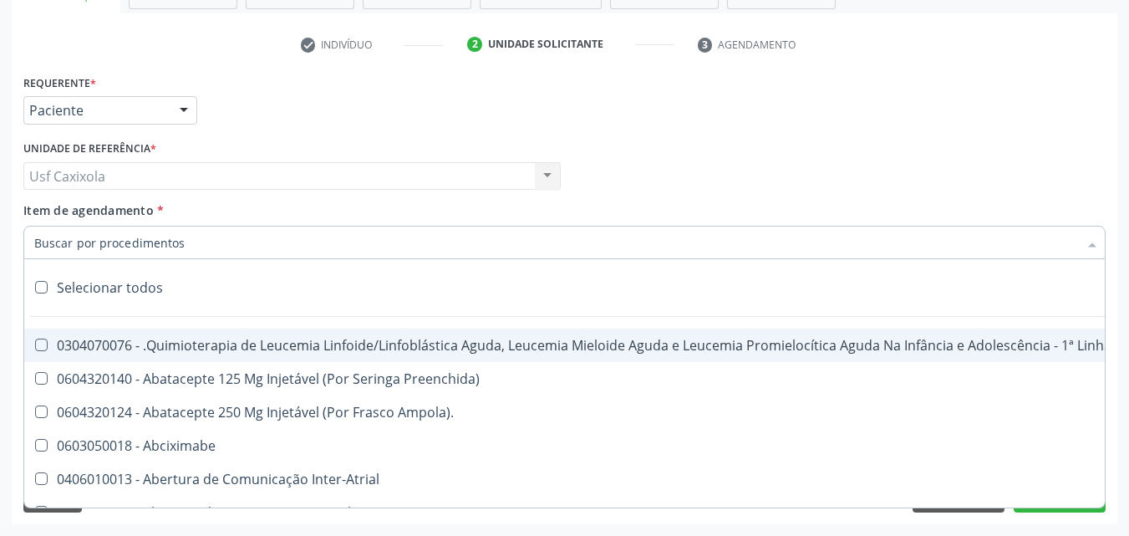
click at [631, 243] on div at bounding box center [564, 242] width 1082 height 33
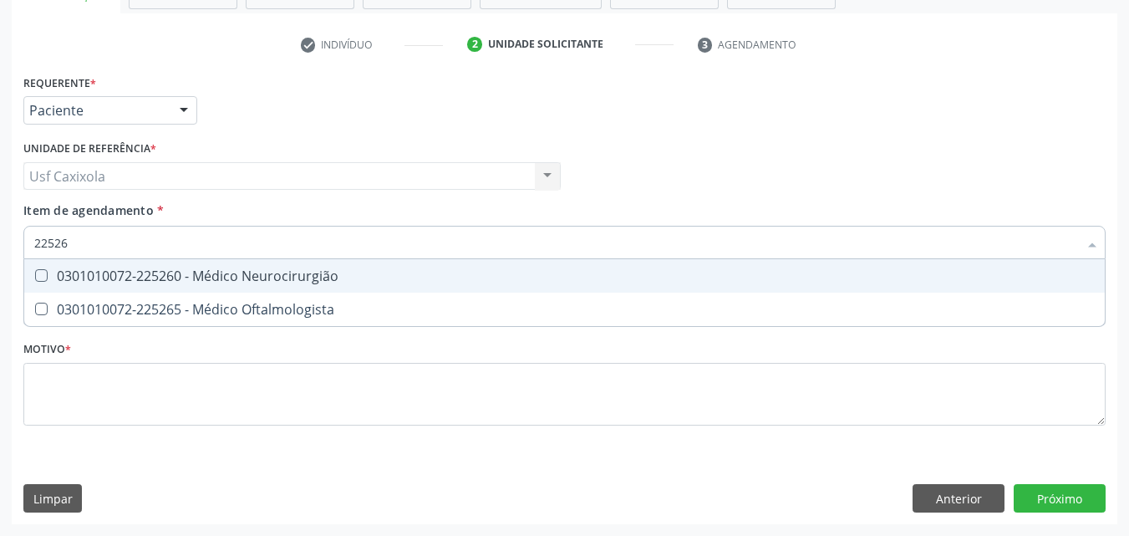
type input "225265"
click at [568, 272] on div "0301010072-225265 - Médico Oftalmologista" at bounding box center [564, 275] width 1060 height 13
checkbox Oftalmologista "true"
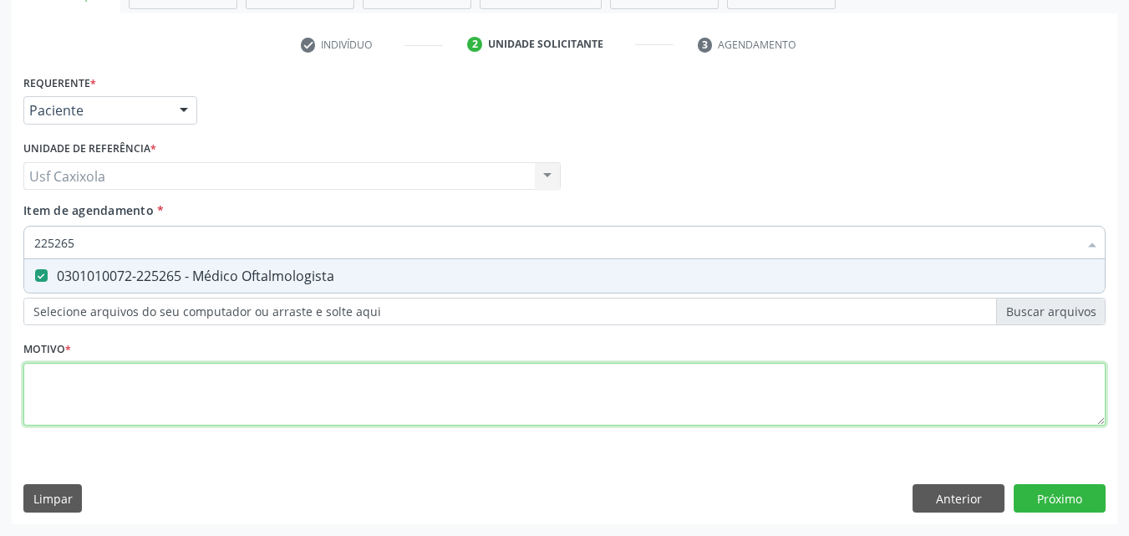
click at [548, 383] on div "Requerente * Paciente Profissional de Saúde Paciente Nenhum resultado encontrad…" at bounding box center [564, 259] width 1082 height 378
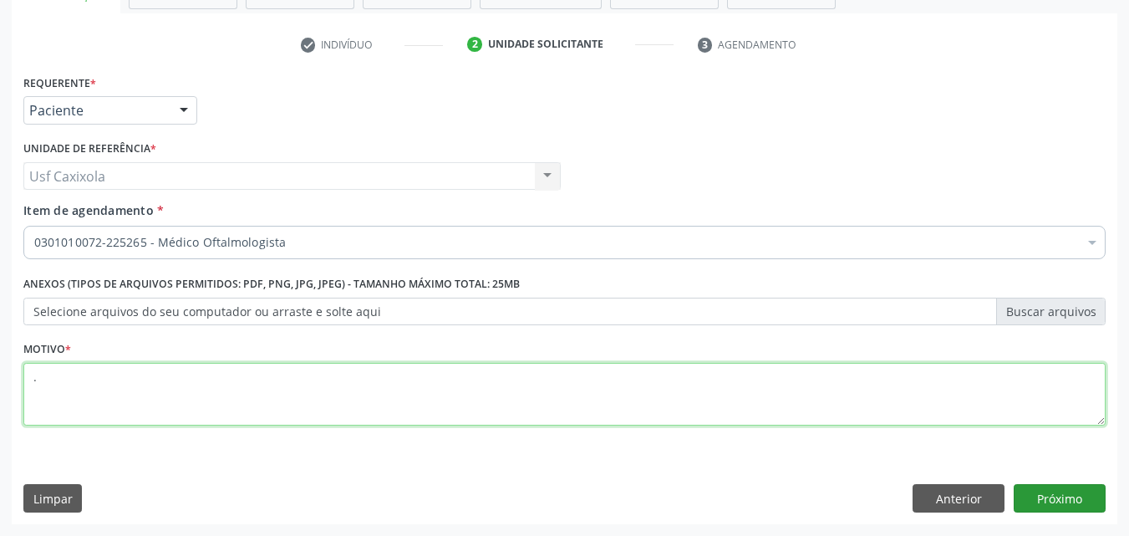
type textarea "."
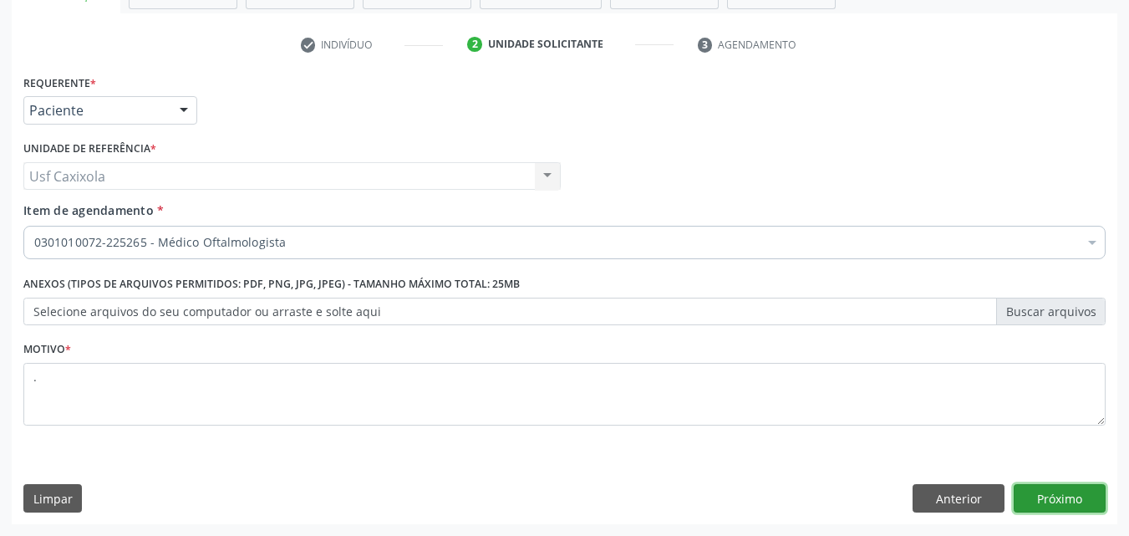
click at [1054, 508] on button "Próximo" at bounding box center [1059, 498] width 92 height 28
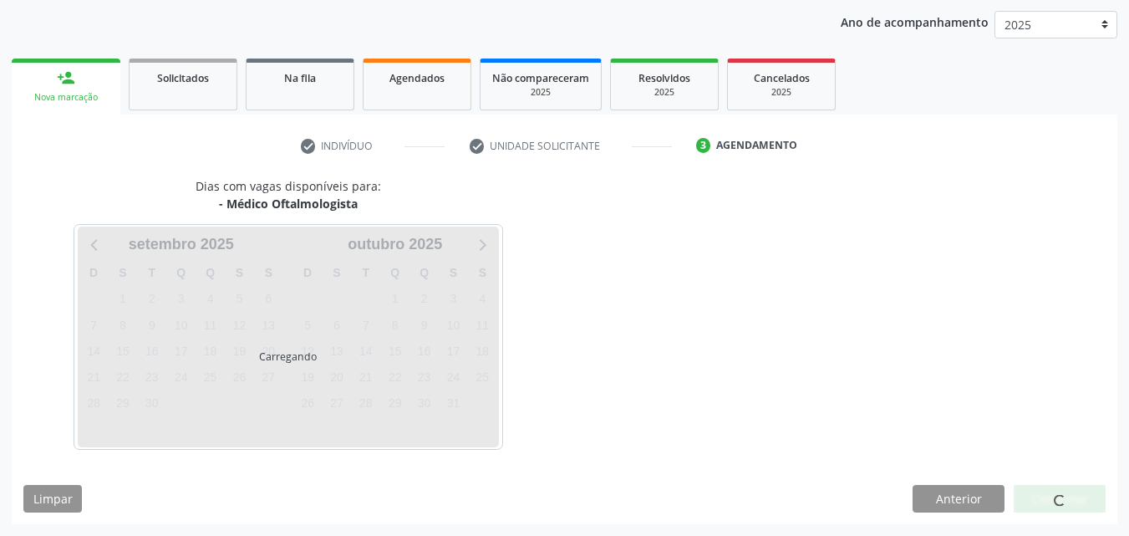
scroll to position [191, 0]
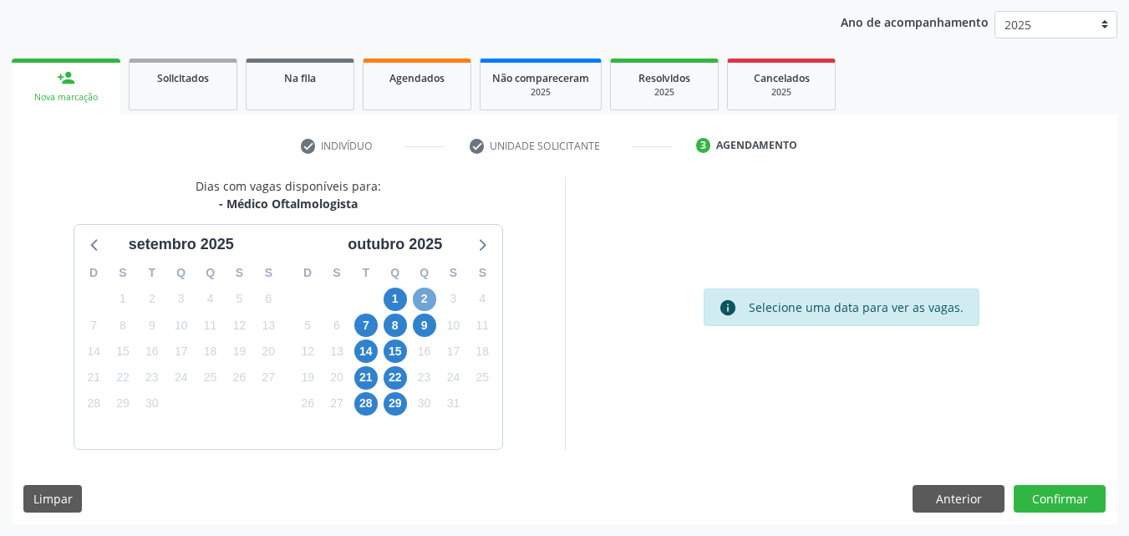
click at [415, 301] on span "2" at bounding box center [424, 298] width 23 height 23
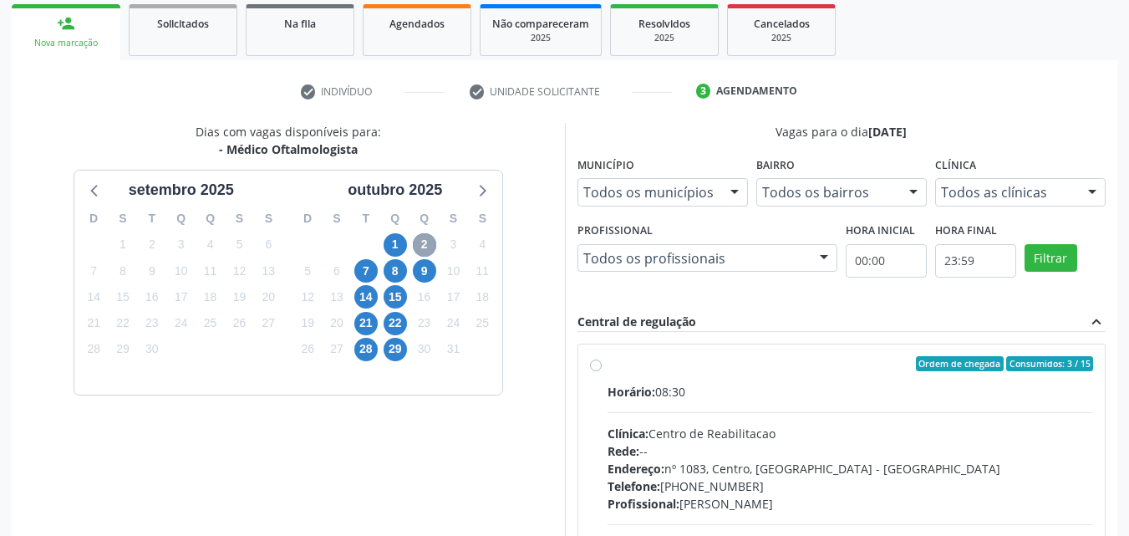
scroll to position [275, 0]
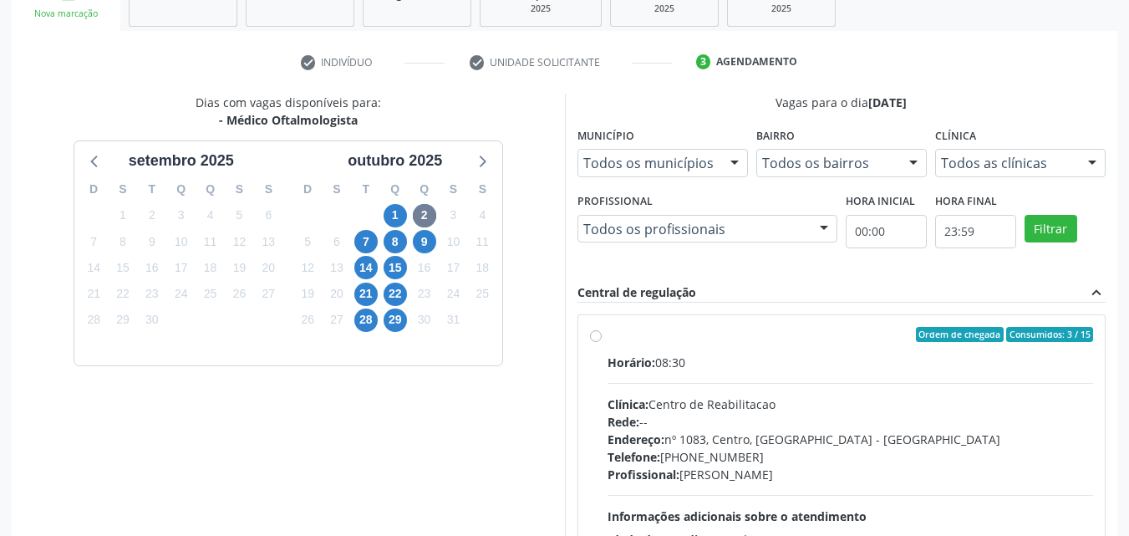
click at [607, 340] on label "Ordem de chegada Consumidos: 3 / 15 Horário: 08:30 Clínica: Centro de Reabilita…" at bounding box center [850, 455] width 486 height 257
click at [597, 340] on input "Ordem de chegada Consumidos: 3 / 15 Horário: 08:30 Clínica: Centro de Reabilita…" at bounding box center [596, 334] width 12 height 15
radio input "true"
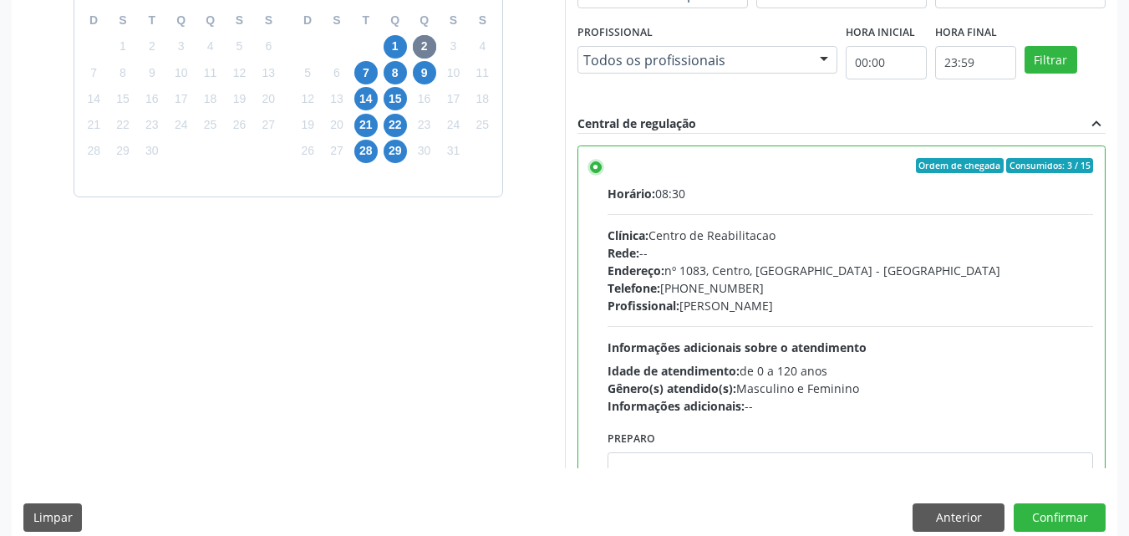
scroll to position [463, 0]
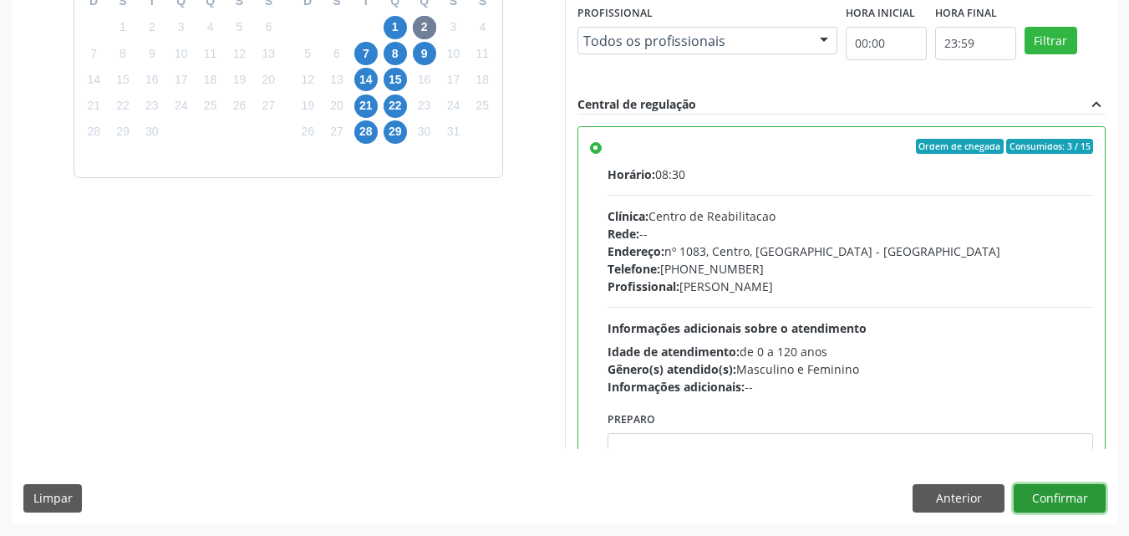
click at [1088, 502] on button "Confirmar" at bounding box center [1059, 498] width 92 height 28
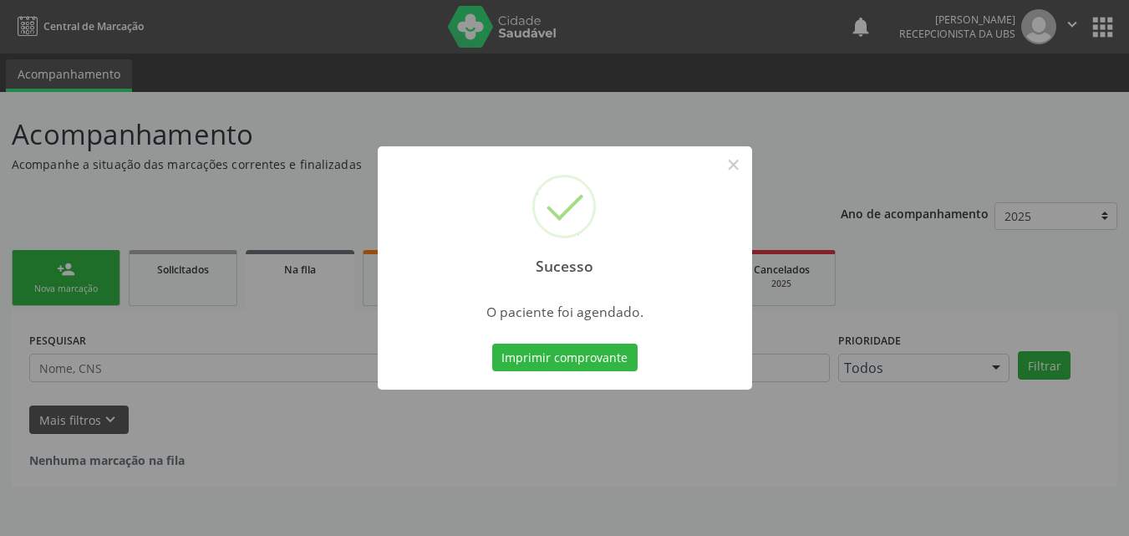
scroll to position [0, 0]
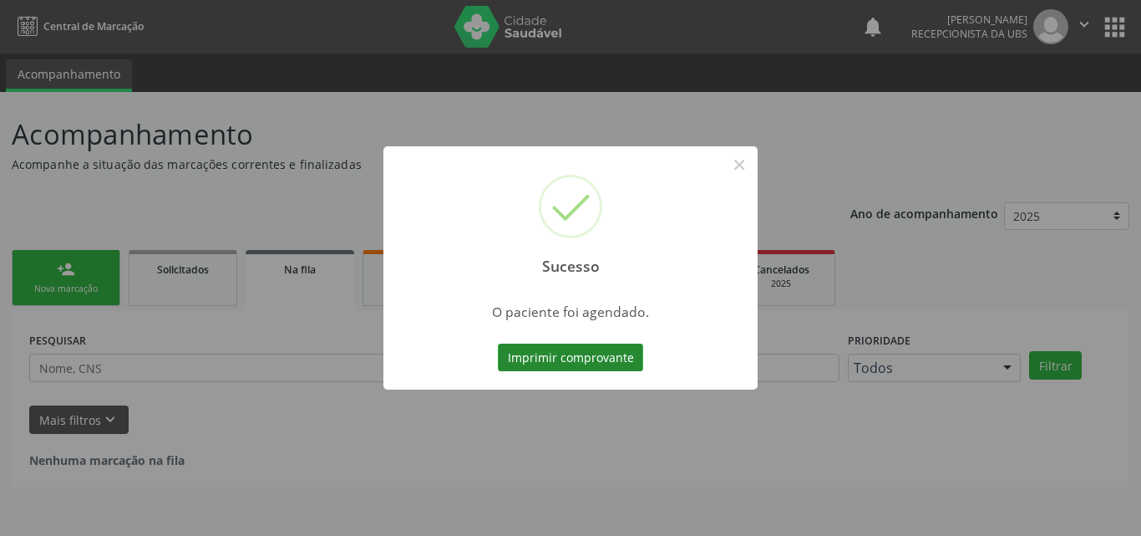
click at [589, 357] on button "Imprimir comprovante" at bounding box center [570, 357] width 145 height 28
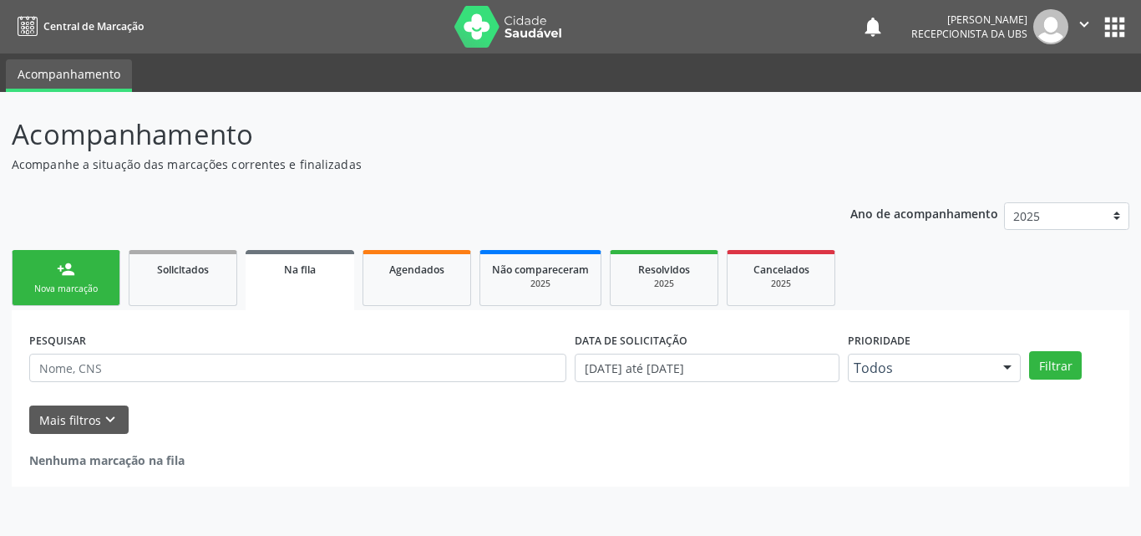
click at [89, 277] on link "person_add Nova marcação" at bounding box center [66, 278] width 109 height 56
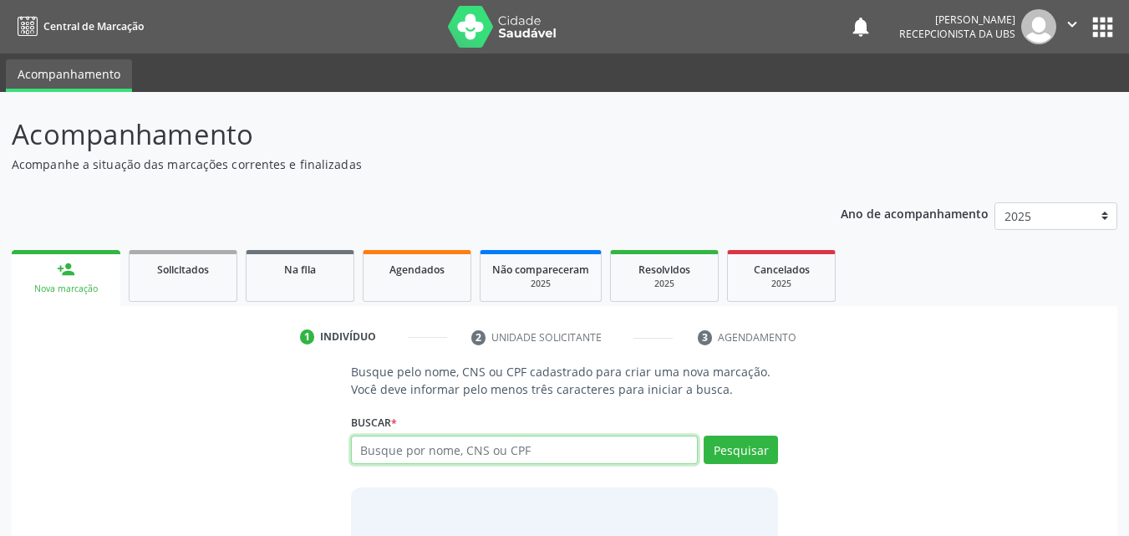
click at [407, 455] on input "text" at bounding box center [525, 449] width 348 height 28
type input "12153041457"
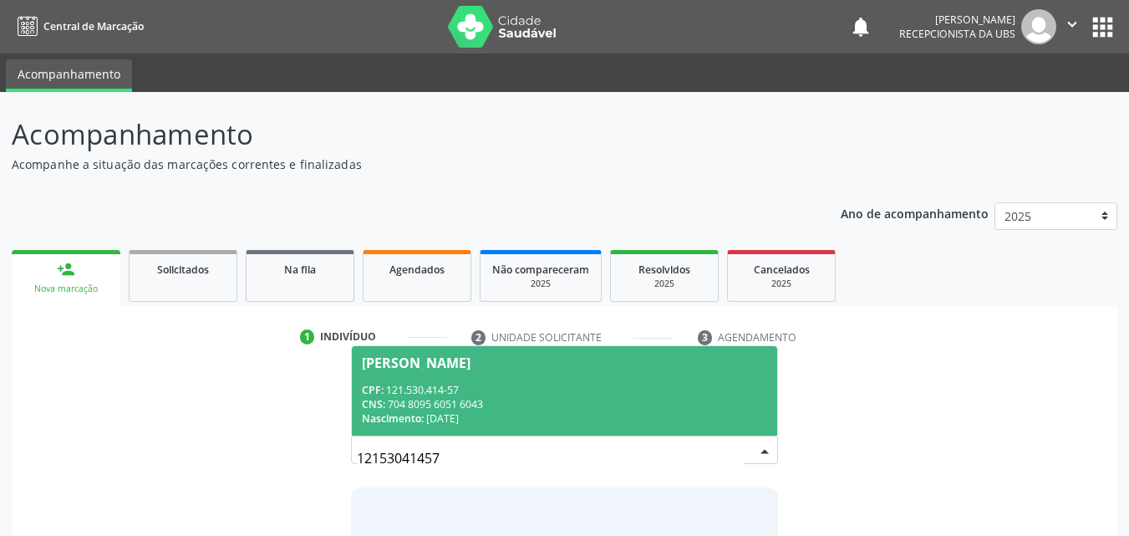
click at [450, 393] on div "CPF: 121.530.414-57" at bounding box center [565, 390] width 406 height 14
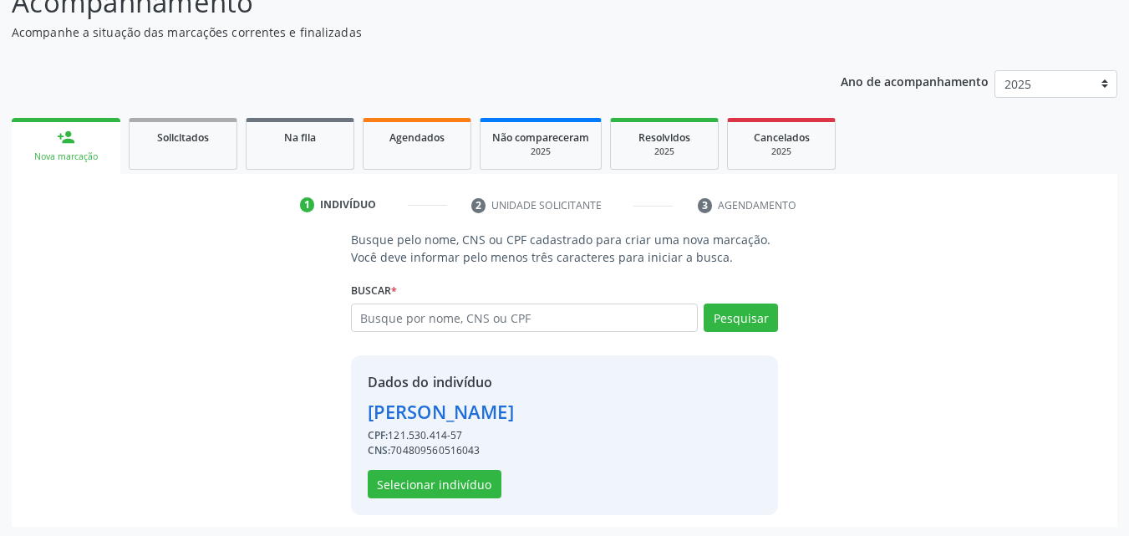
scroll to position [135, 0]
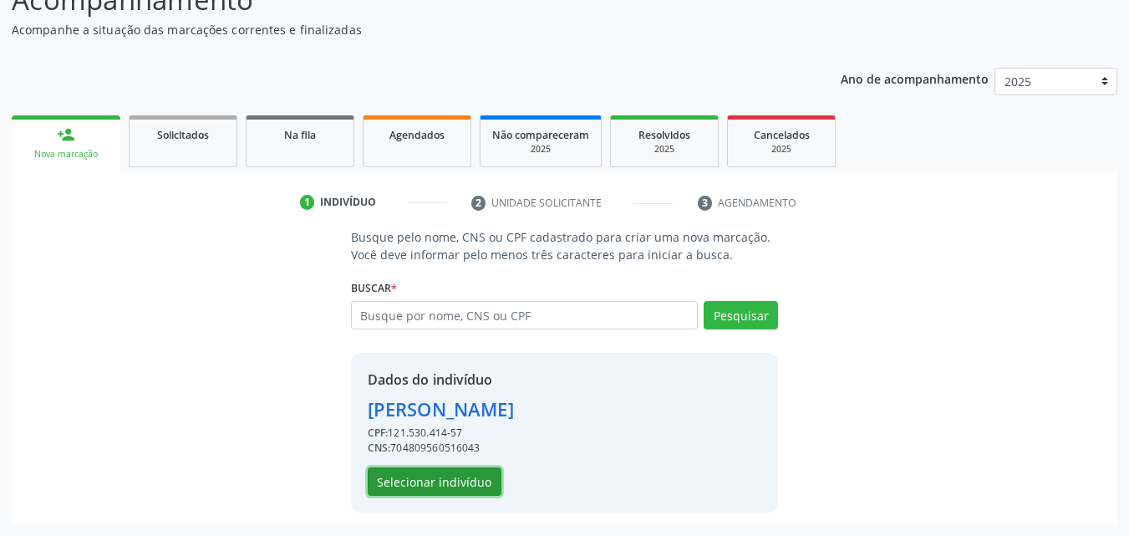
click at [457, 473] on button "Selecionar indivíduo" at bounding box center [435, 481] width 134 height 28
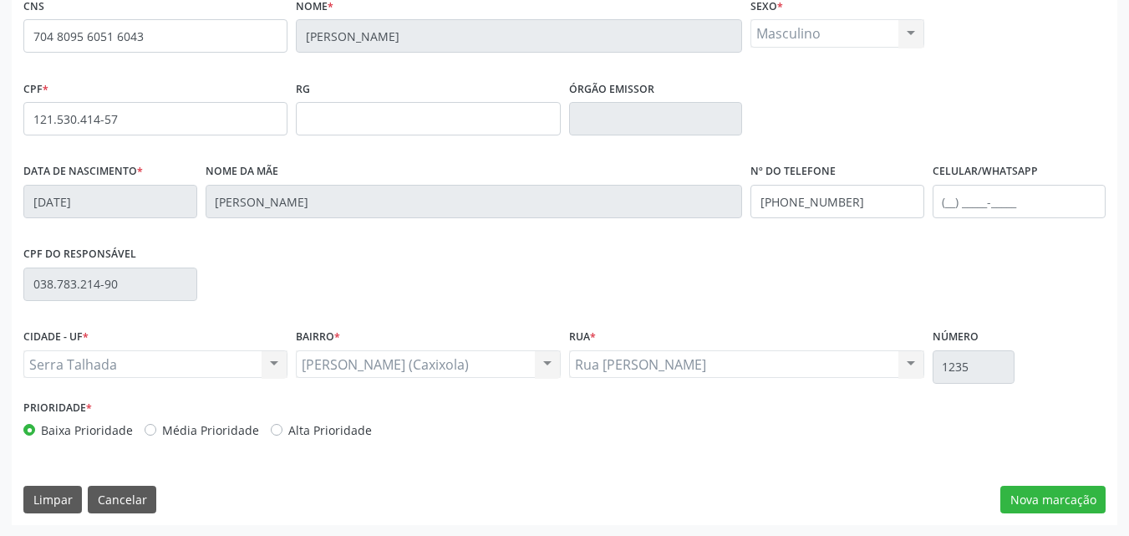
scroll to position [370, 0]
click at [1054, 497] on button "Nova marcação" at bounding box center [1052, 499] width 105 height 28
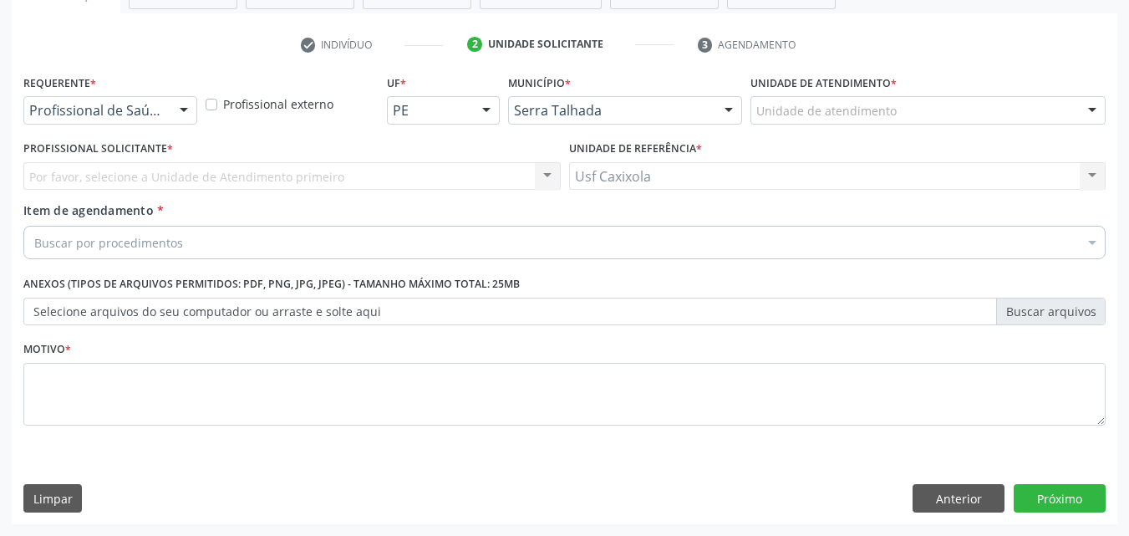
scroll to position [292, 0]
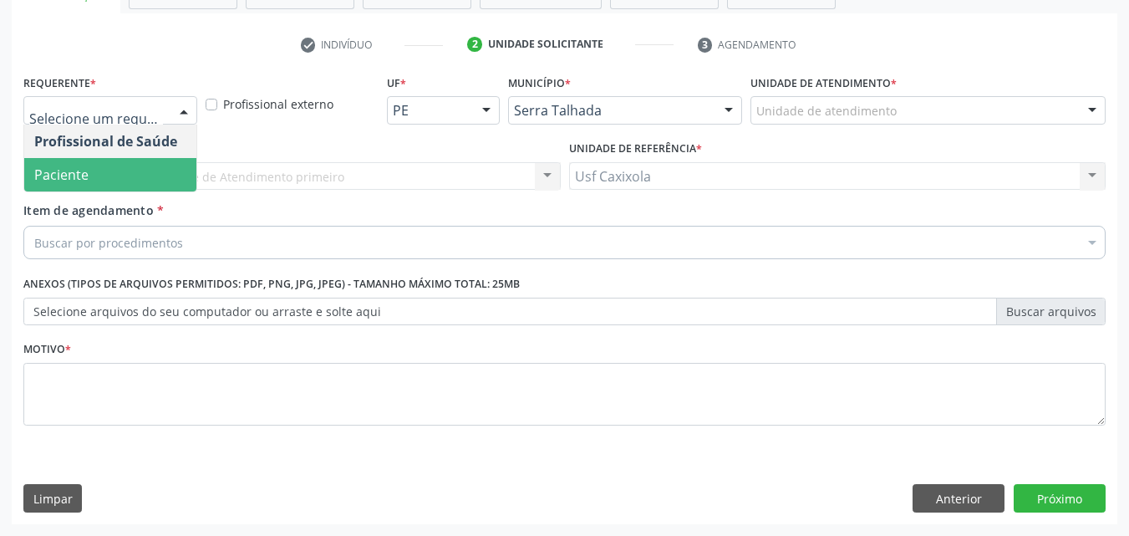
click at [155, 165] on span "Paciente" at bounding box center [110, 174] width 172 height 33
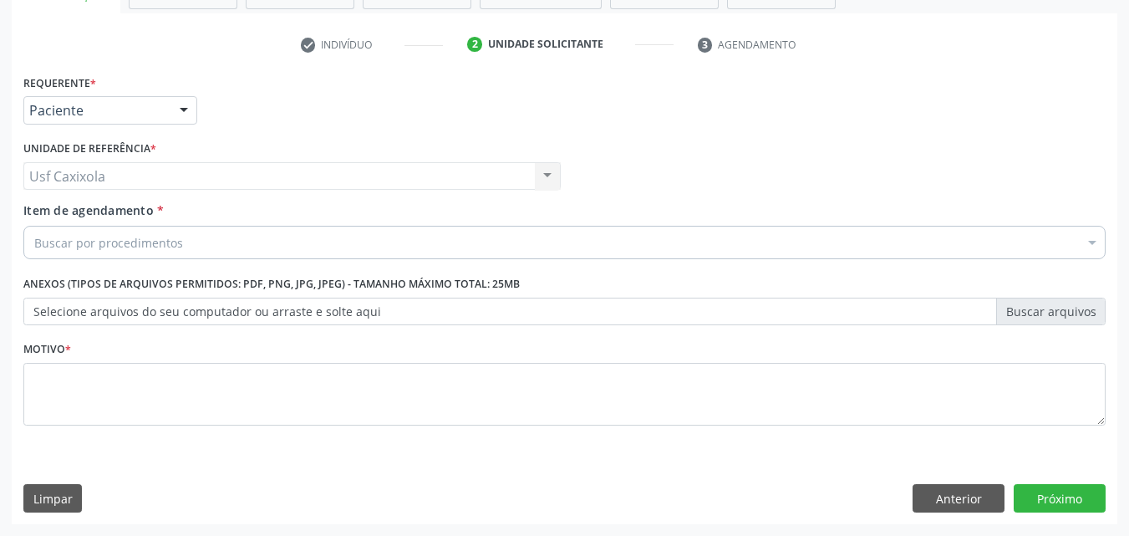
click at [201, 244] on div "Buscar por procedimentos" at bounding box center [564, 242] width 1082 height 33
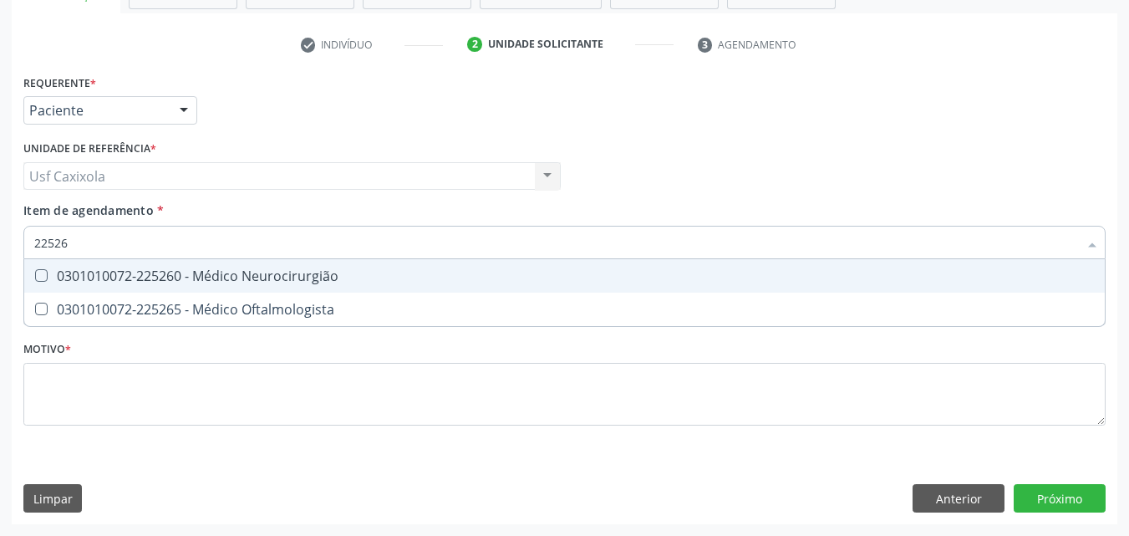
type input "225265"
click at [201, 272] on div "0301010072-225265 - Médico Oftalmologista" at bounding box center [564, 275] width 1060 height 13
checkbox Oftalmologista "true"
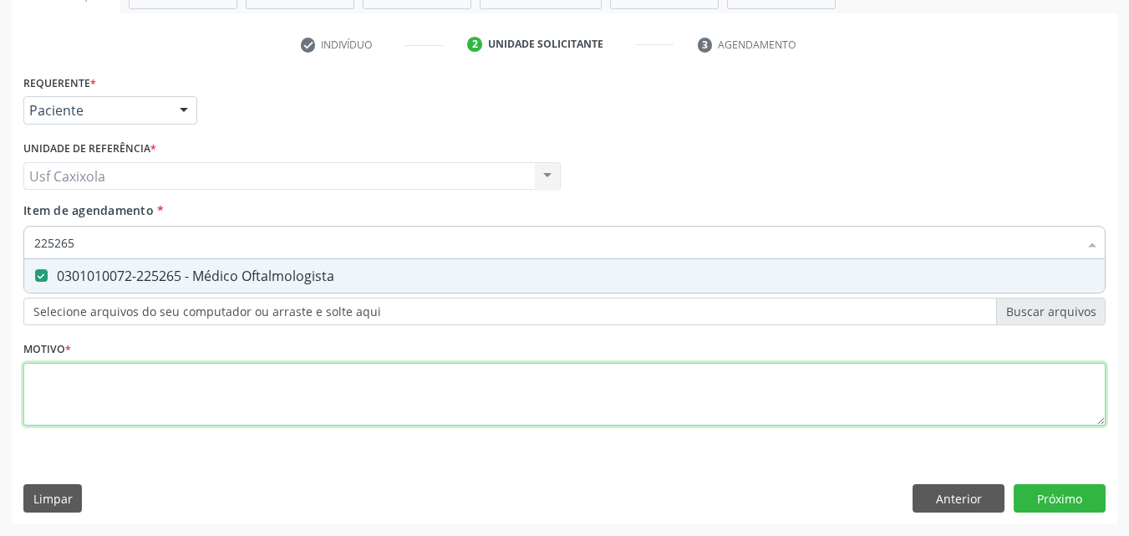
click at [218, 391] on div "Requerente * Paciente Profissional de Saúde Paciente Nenhum resultado encontrad…" at bounding box center [564, 259] width 1082 height 378
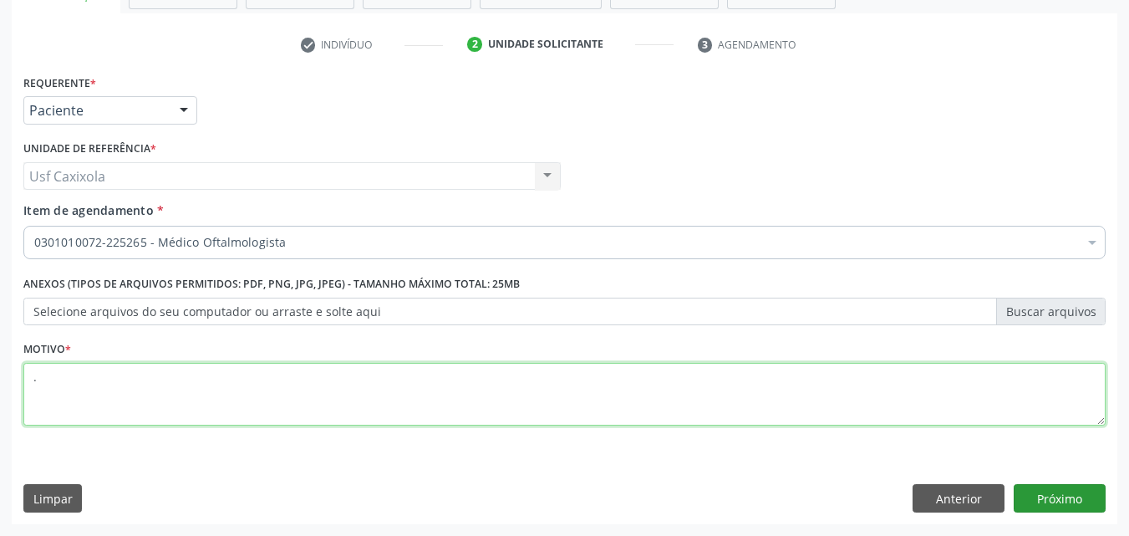
type textarea "."
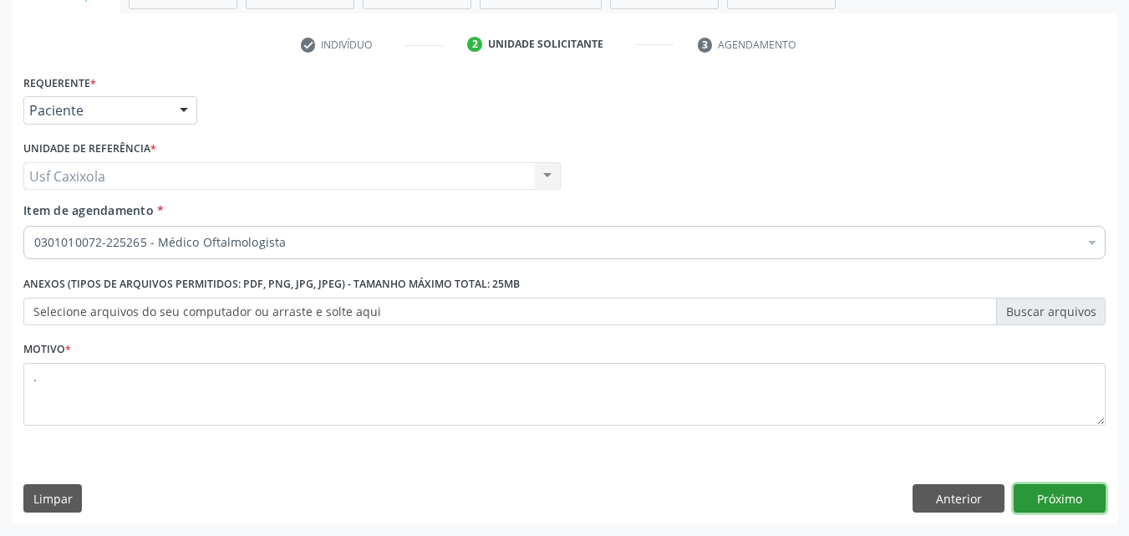
click at [1021, 505] on button "Próximo" at bounding box center [1059, 498] width 92 height 28
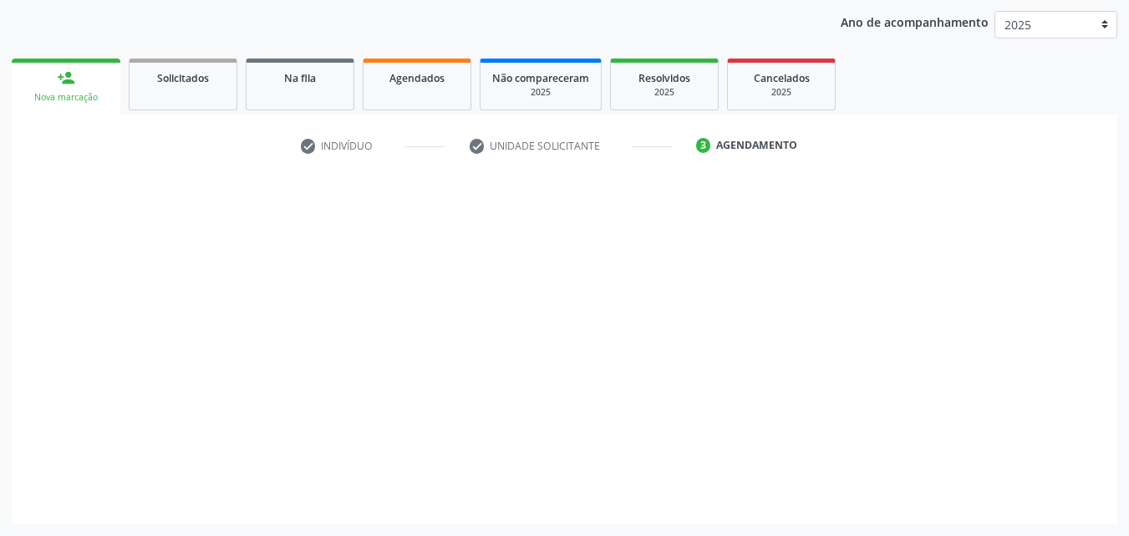
scroll to position [191, 0]
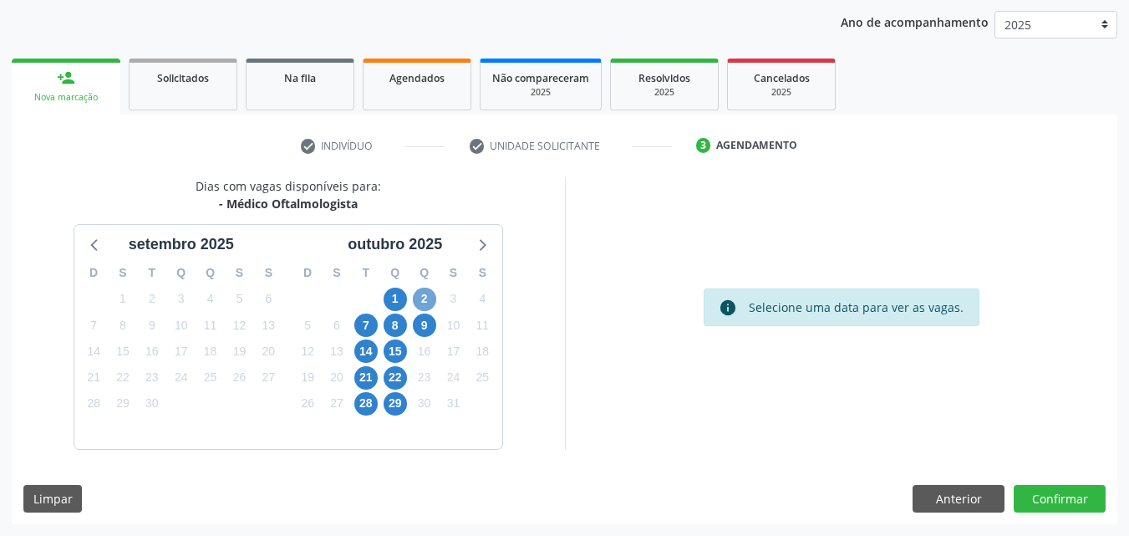
click at [434, 295] on span "2" at bounding box center [424, 298] width 23 height 23
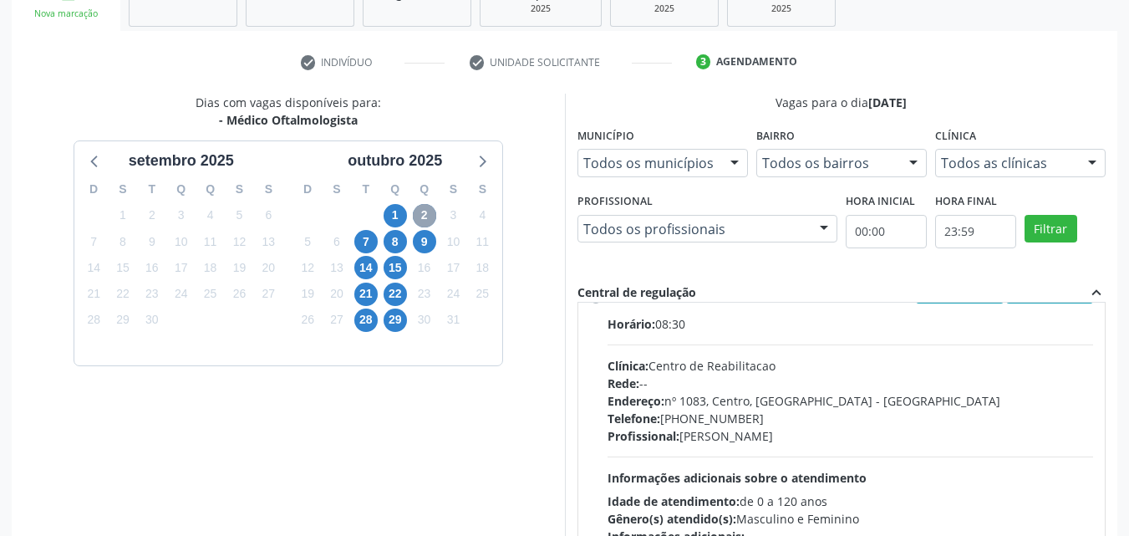
scroll to position [0, 0]
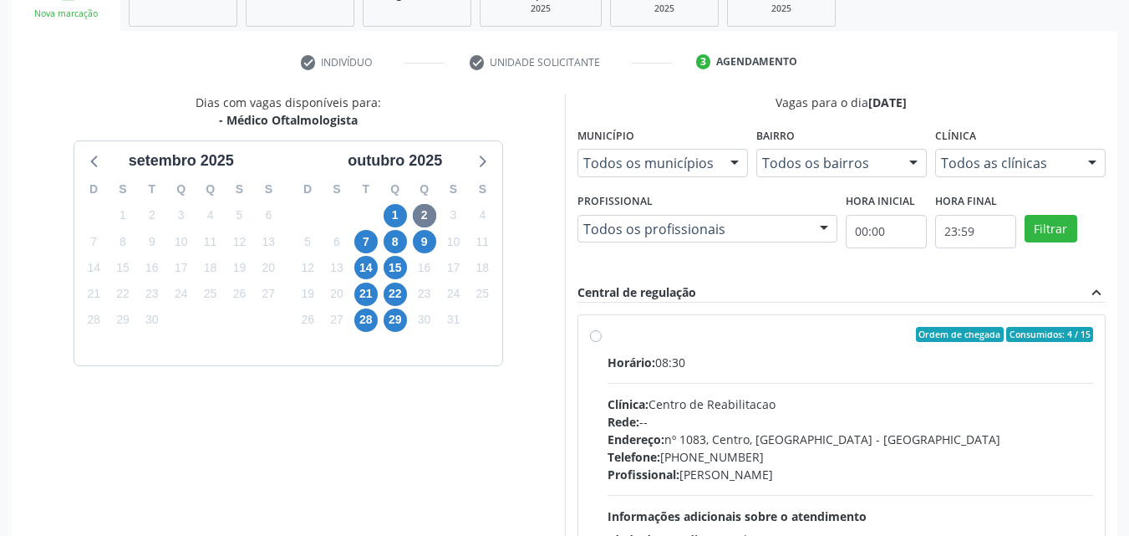
click at [595, 342] on div "Ordem de chegada Consumidos: 4 / 15 Horário: 08:30 Clínica: Centro de Reabilita…" at bounding box center [842, 455] width 504 height 257
radio input "true"
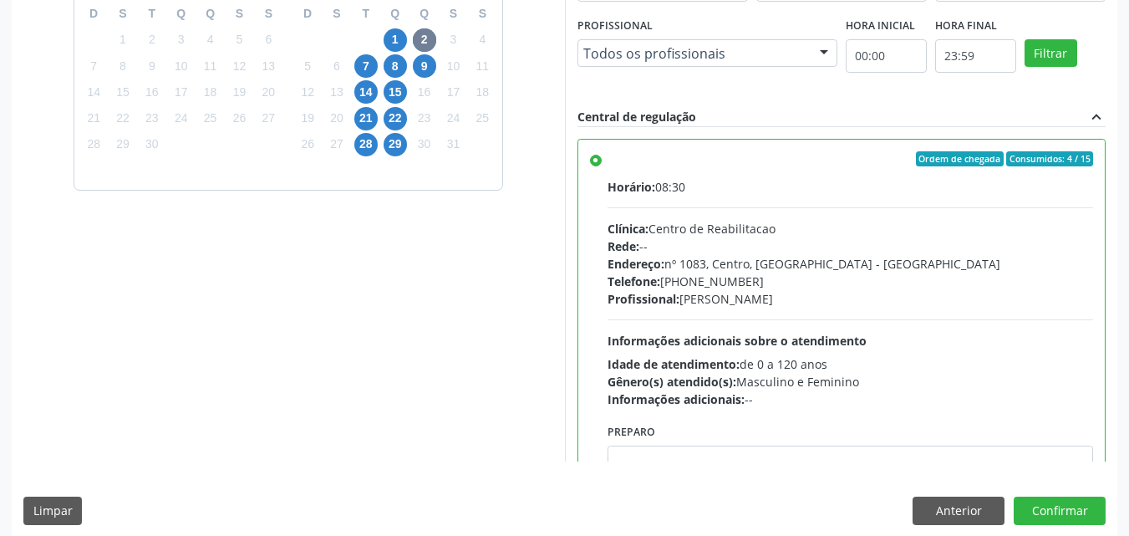
scroll to position [463, 0]
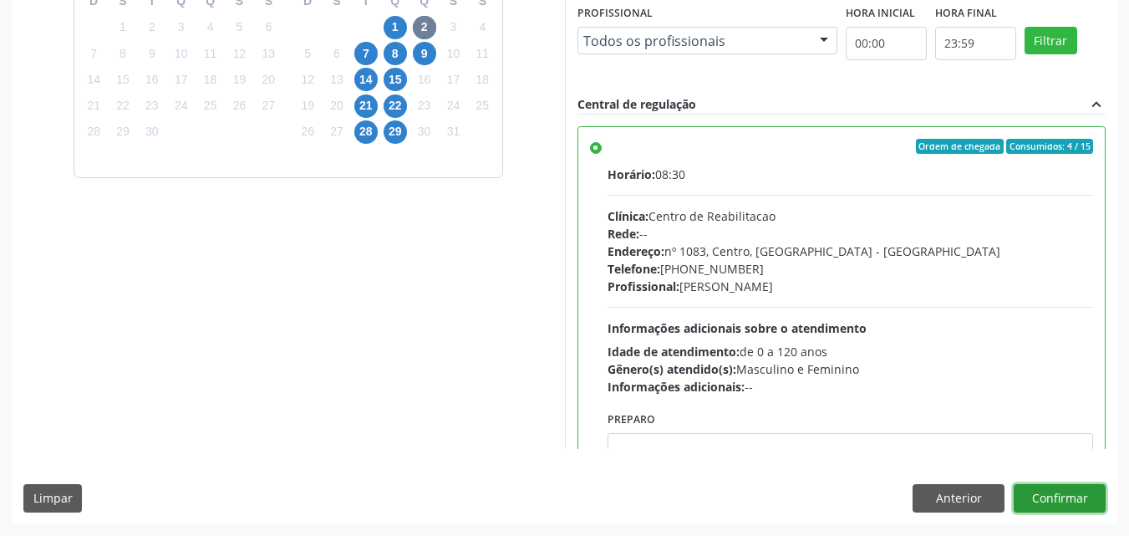
click at [1054, 504] on button "Confirmar" at bounding box center [1059, 498] width 92 height 28
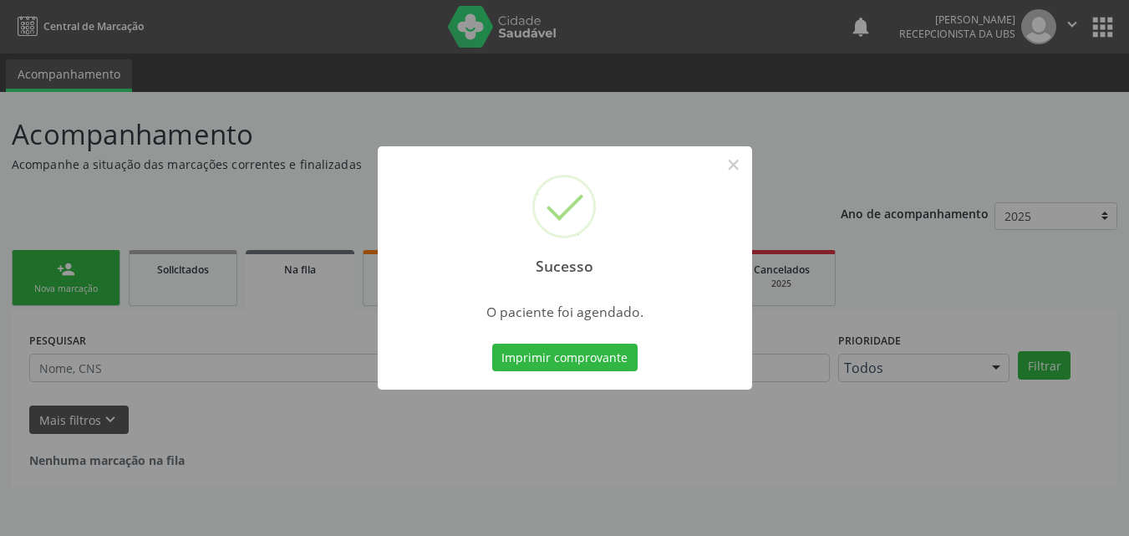
scroll to position [0, 0]
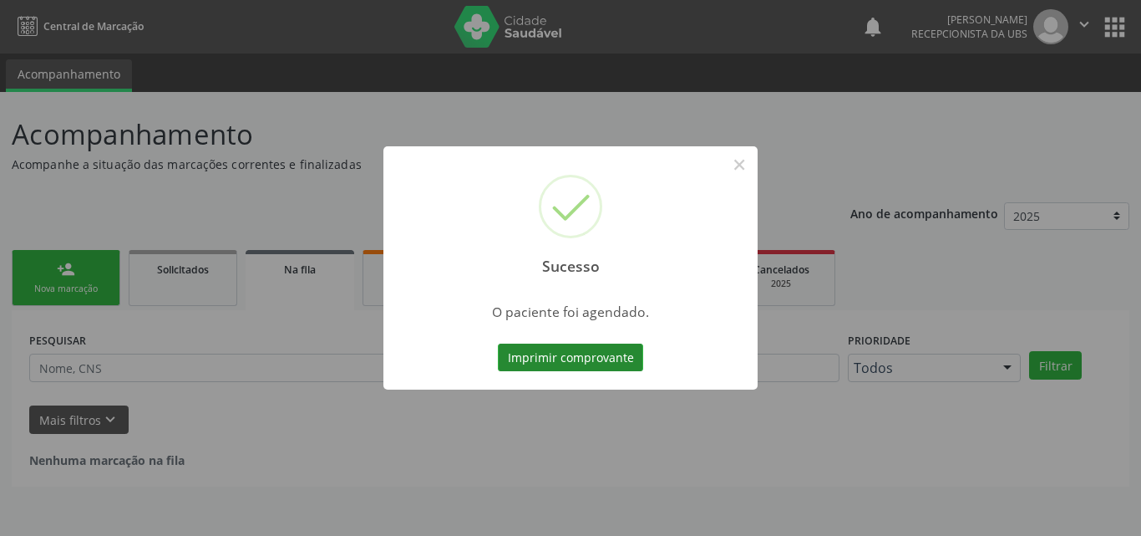
click at [603, 358] on button "Imprimir comprovante" at bounding box center [570, 357] width 145 height 28
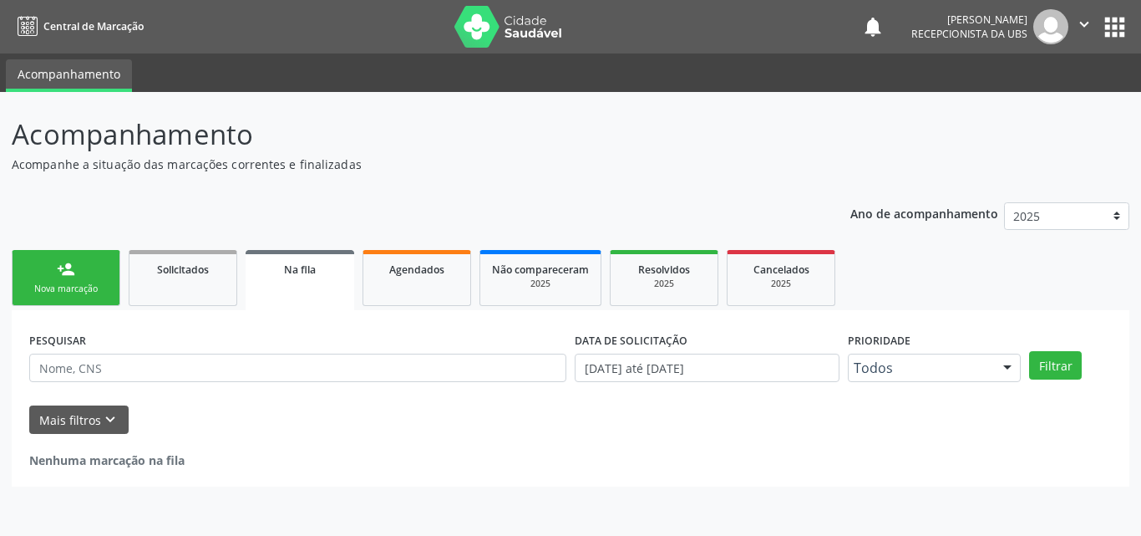
click at [382, 246] on ul "person_add Nova marcação Solicitados Na fila Agendados Não compareceram 2025 Re…" at bounding box center [571, 278] width 1118 height 64
click at [580, 185] on div "Acompanhamento Acompanhe a situação das marcações correntes e finalizadas Relat…" at bounding box center [571, 300] width 1118 height 373
click at [58, 292] on div "Nova marcação" at bounding box center [66, 288] width 84 height 13
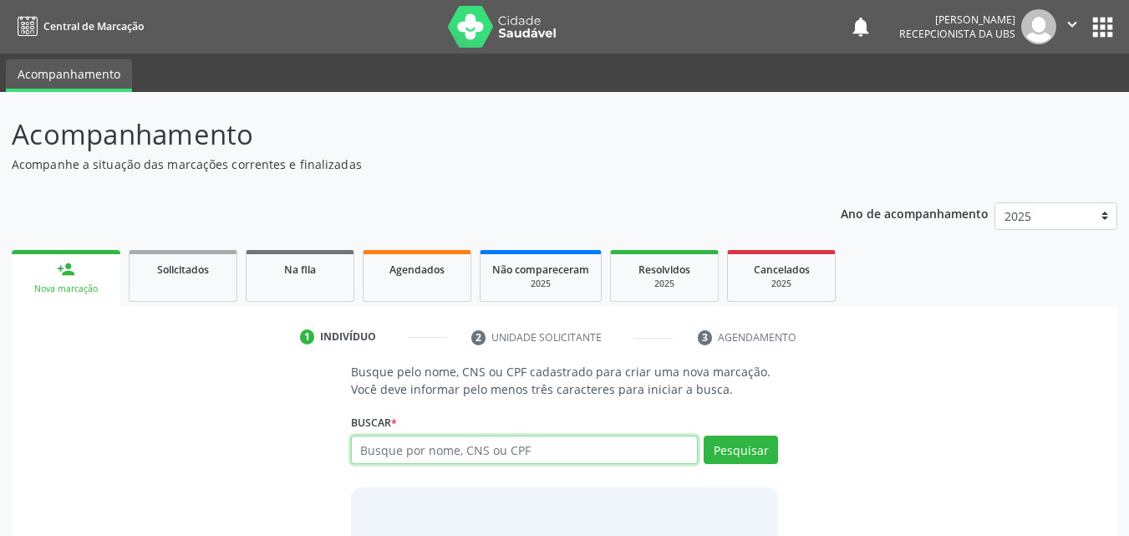
click at [394, 455] on input "text" at bounding box center [525, 449] width 348 height 28
type input "16044184439"
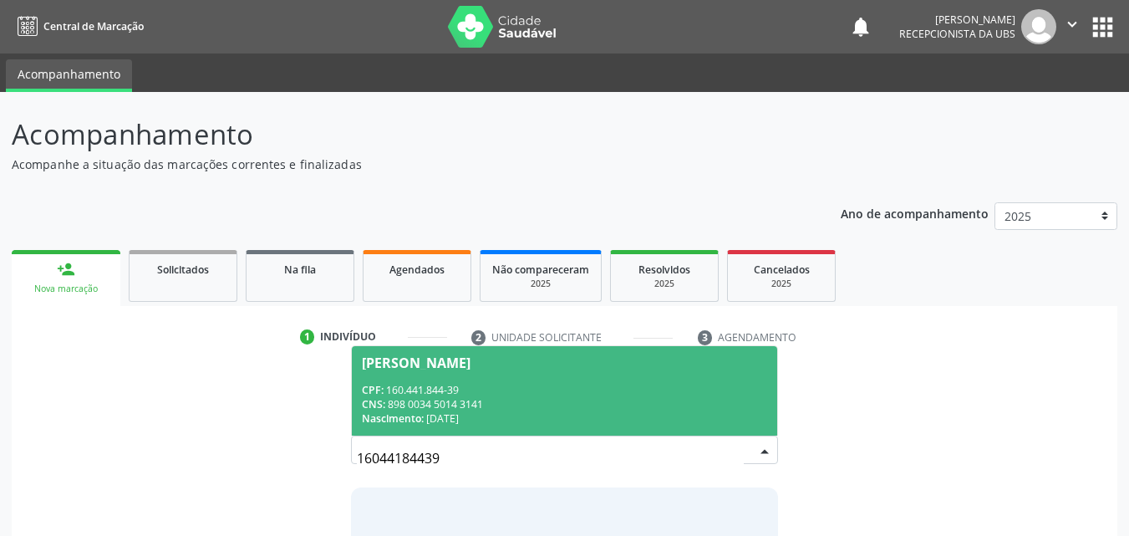
click at [461, 383] on div "CPF: 160.441.844-39" at bounding box center [565, 390] width 406 height 14
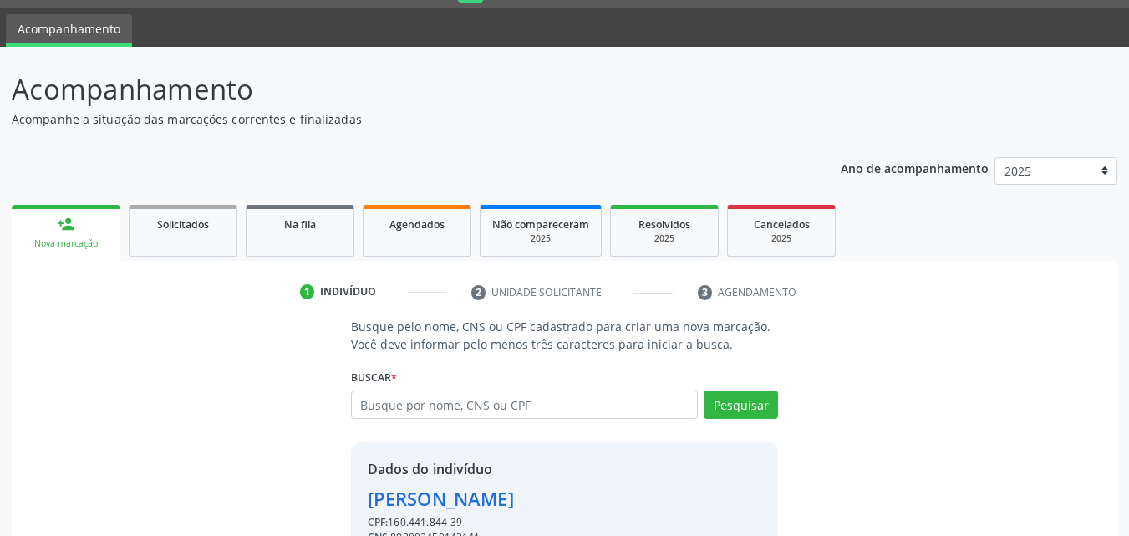
scroll to position [135, 0]
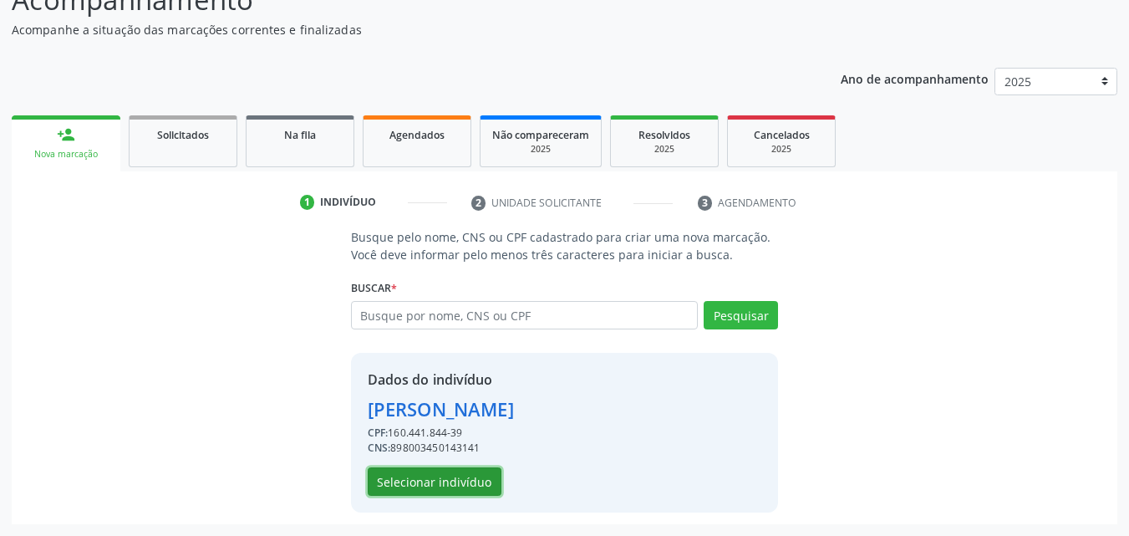
click at [451, 485] on button "Selecionar indivíduo" at bounding box center [435, 481] width 134 height 28
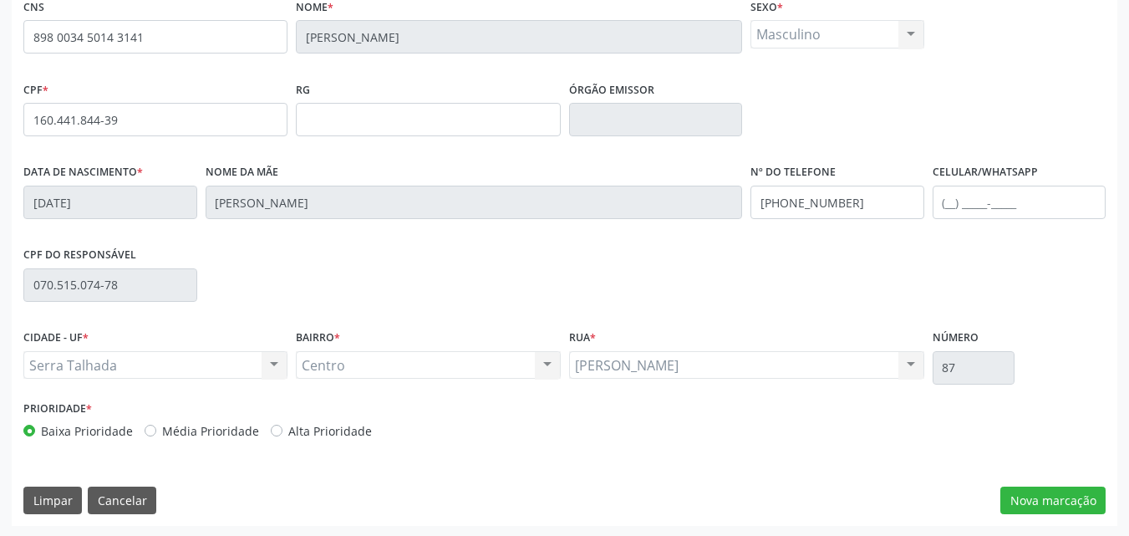
scroll to position [370, 0]
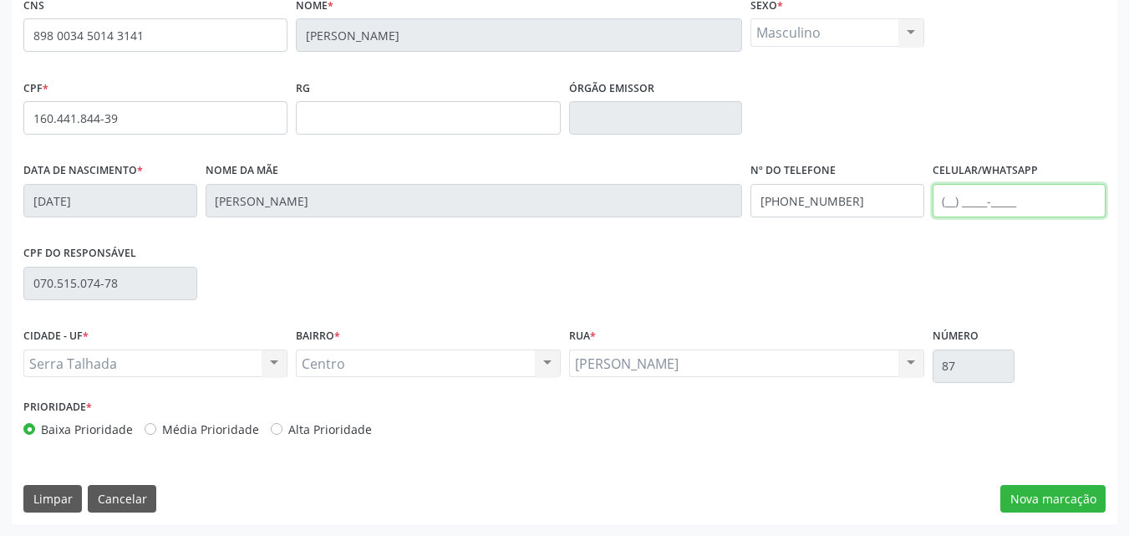
click at [957, 205] on input "text" at bounding box center [1019, 200] width 174 height 33
type input "[PHONE_NUMBER]"
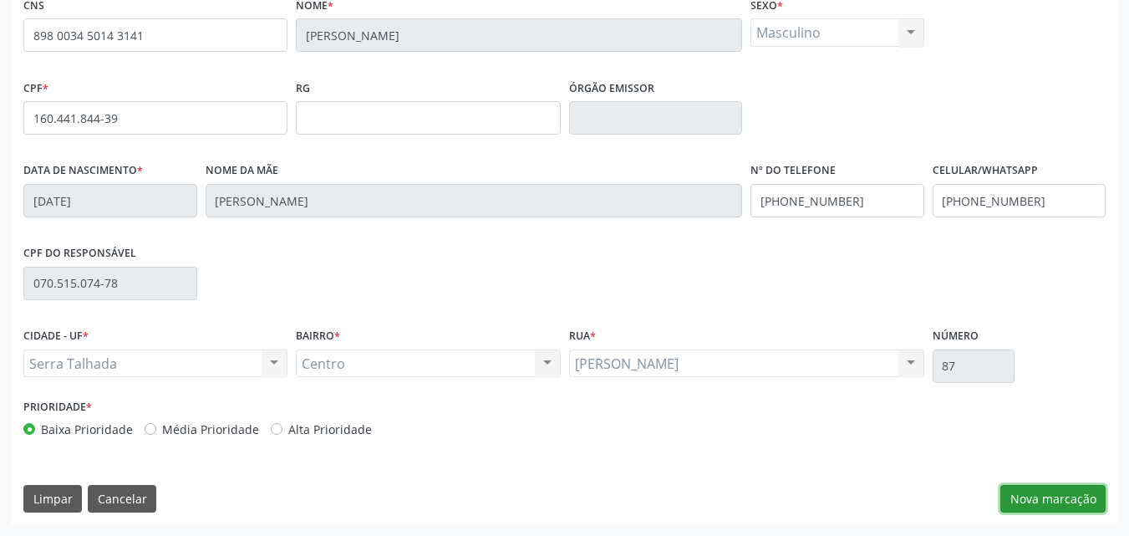
click at [1069, 492] on button "Nova marcação" at bounding box center [1052, 499] width 105 height 28
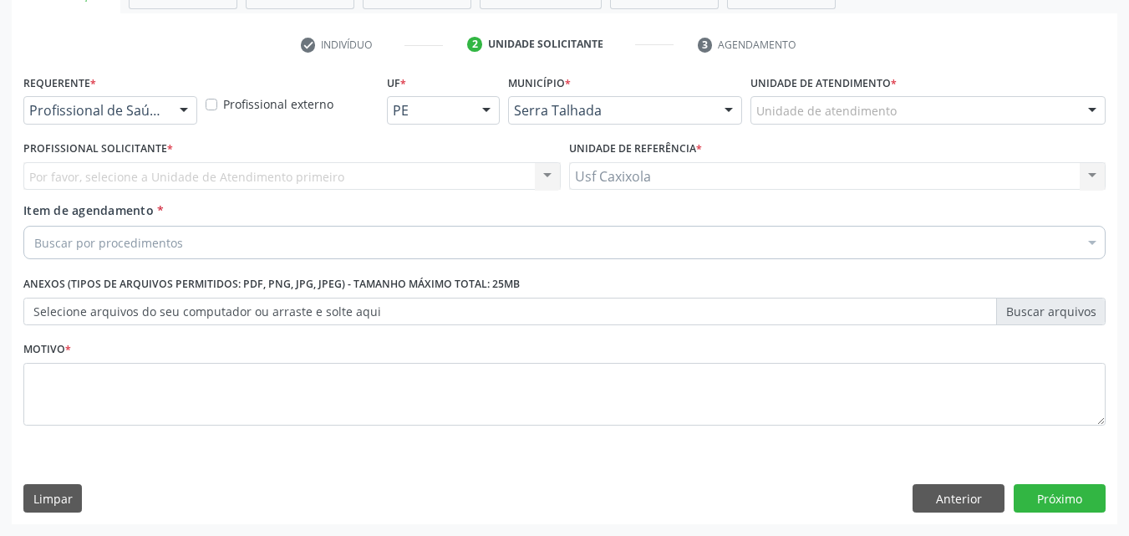
scroll to position [292, 0]
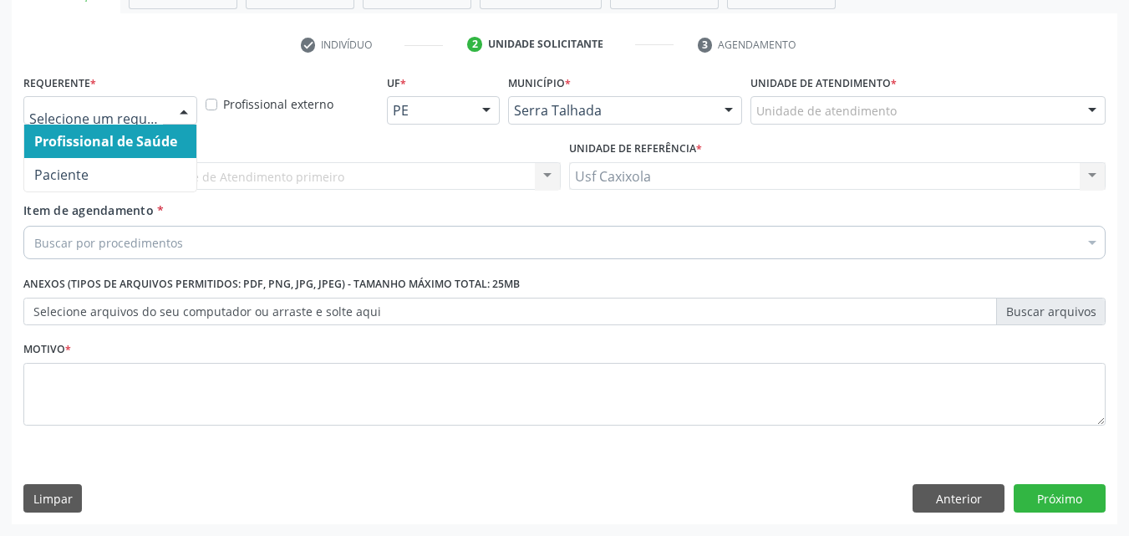
click at [178, 113] on div at bounding box center [183, 111] width 25 height 28
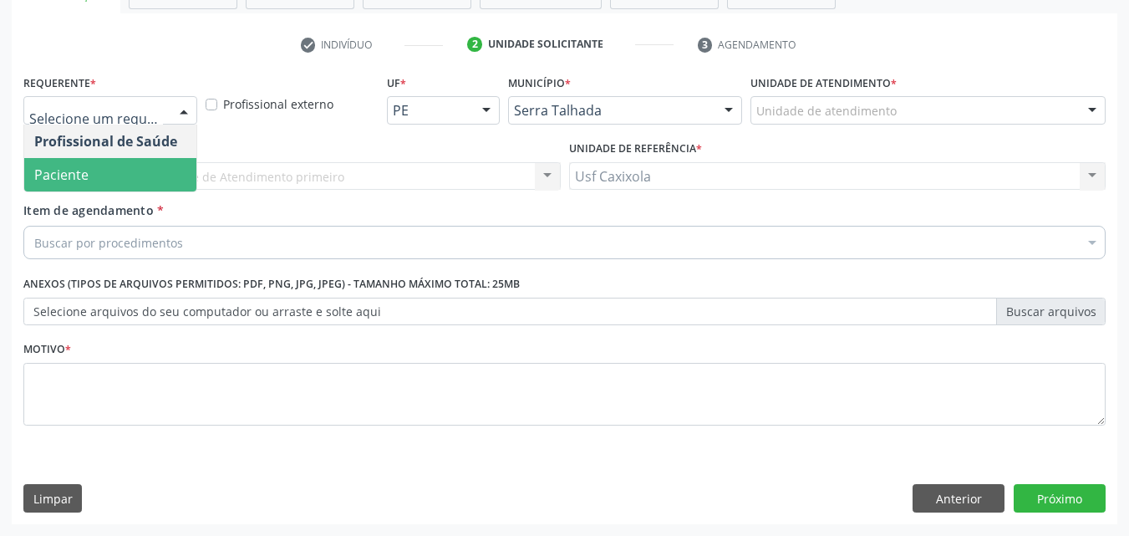
click at [153, 170] on span "Paciente" at bounding box center [110, 174] width 172 height 33
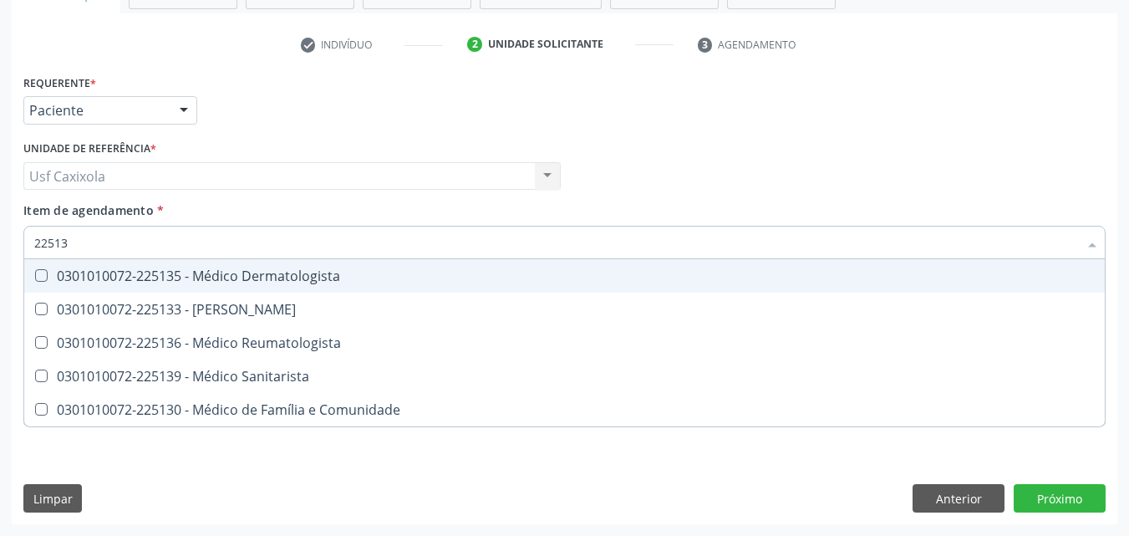
type input "225135"
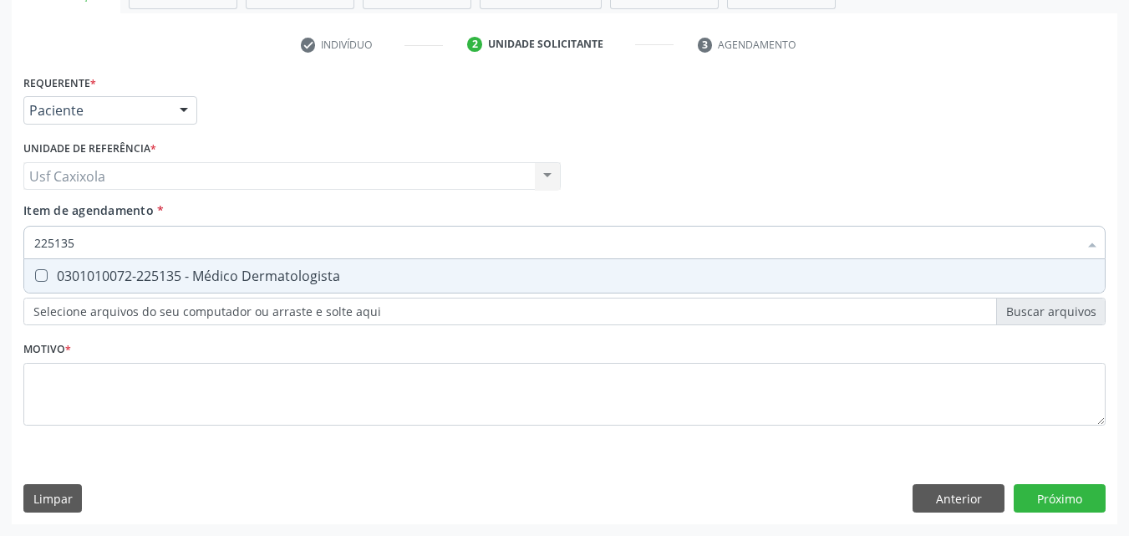
click at [199, 280] on div "0301010072-225135 - Médico Dermatologista" at bounding box center [564, 275] width 1060 height 13
checkbox Dermatologista "true"
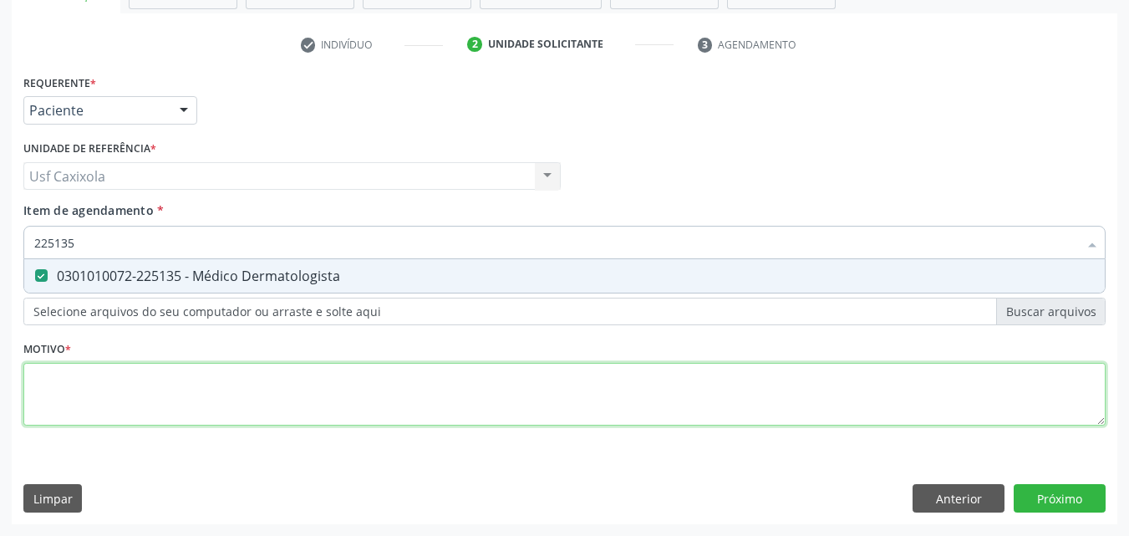
click at [172, 402] on div "Requerente * Paciente Profissional de Saúde Paciente Nenhum resultado encontrad…" at bounding box center [564, 259] width 1082 height 378
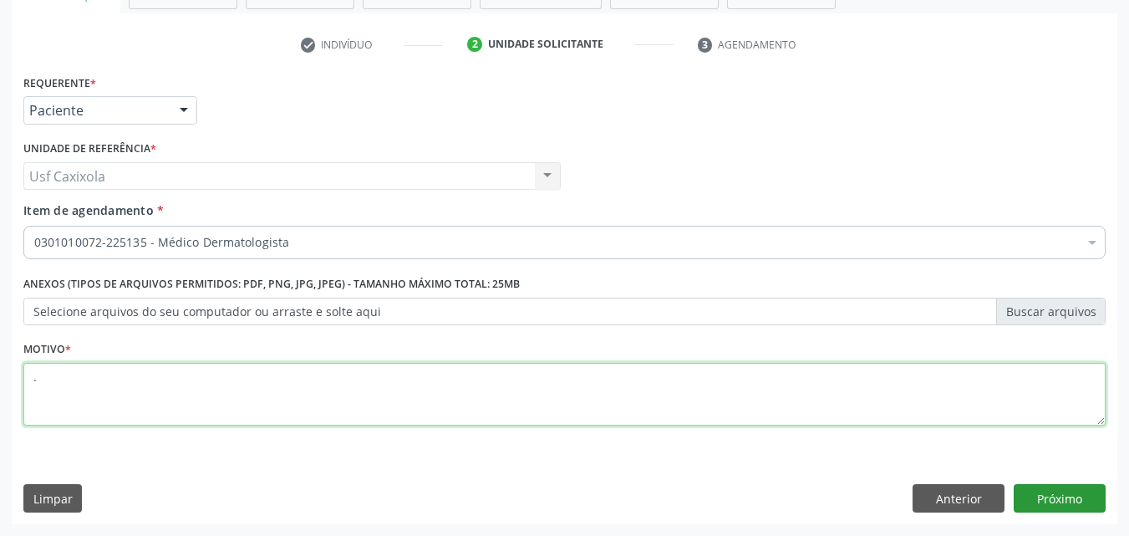
type textarea "."
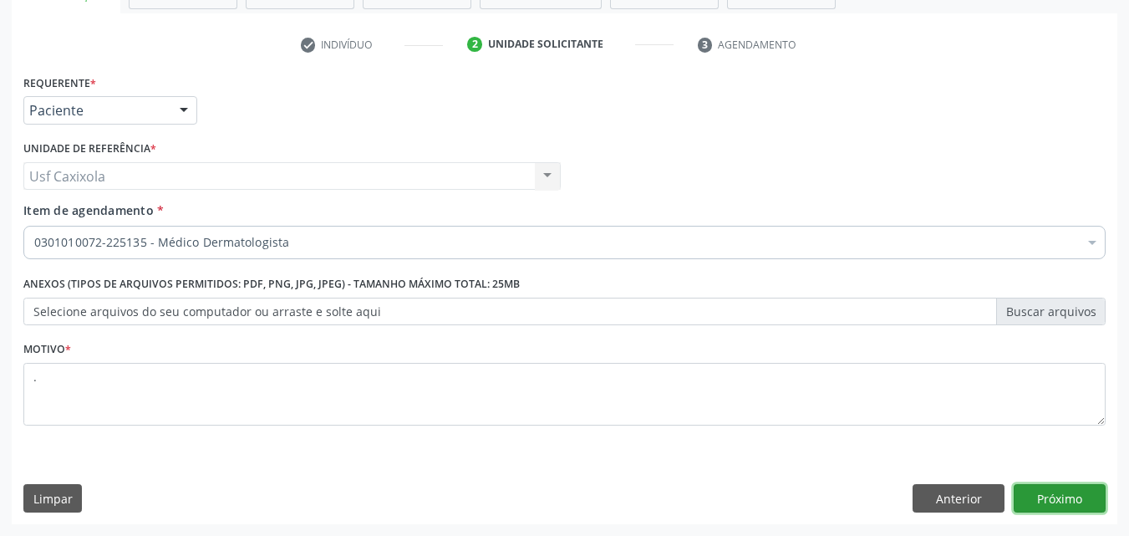
click at [1071, 499] on button "Próximo" at bounding box center [1059, 498] width 92 height 28
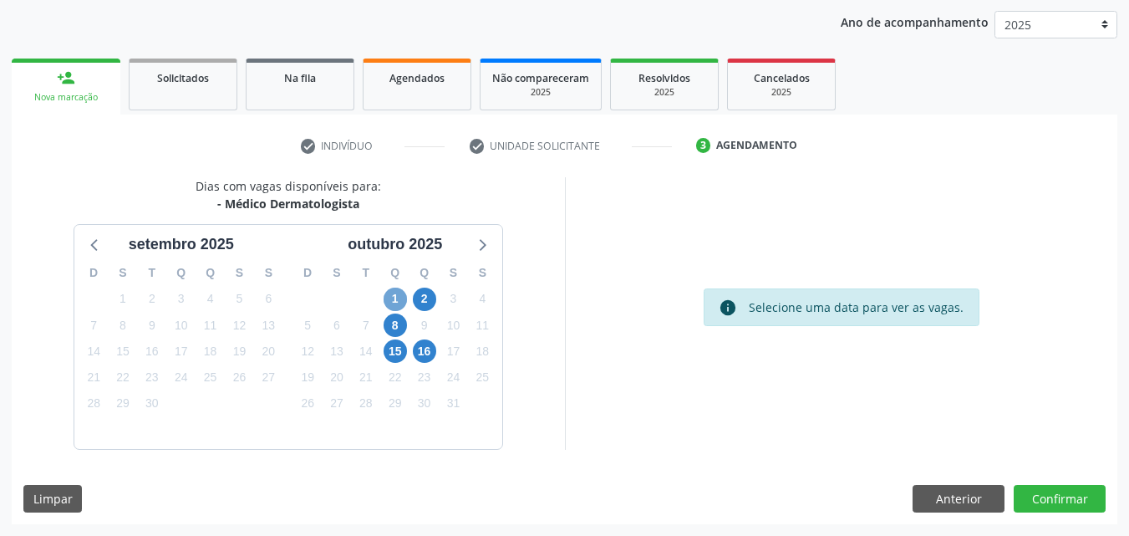
click at [394, 298] on span "1" at bounding box center [395, 298] width 23 height 23
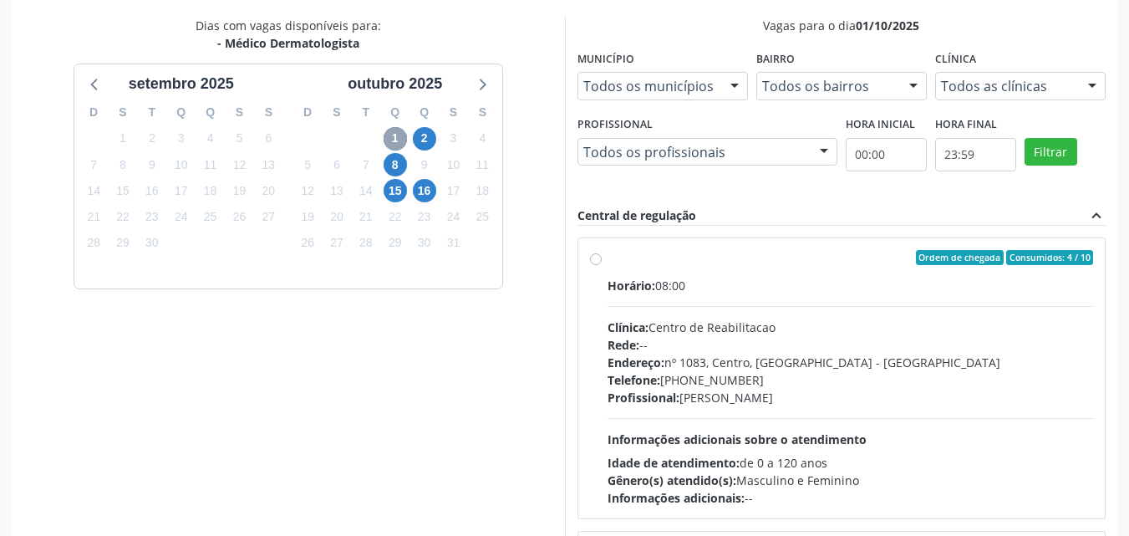
scroll to position [358, 0]
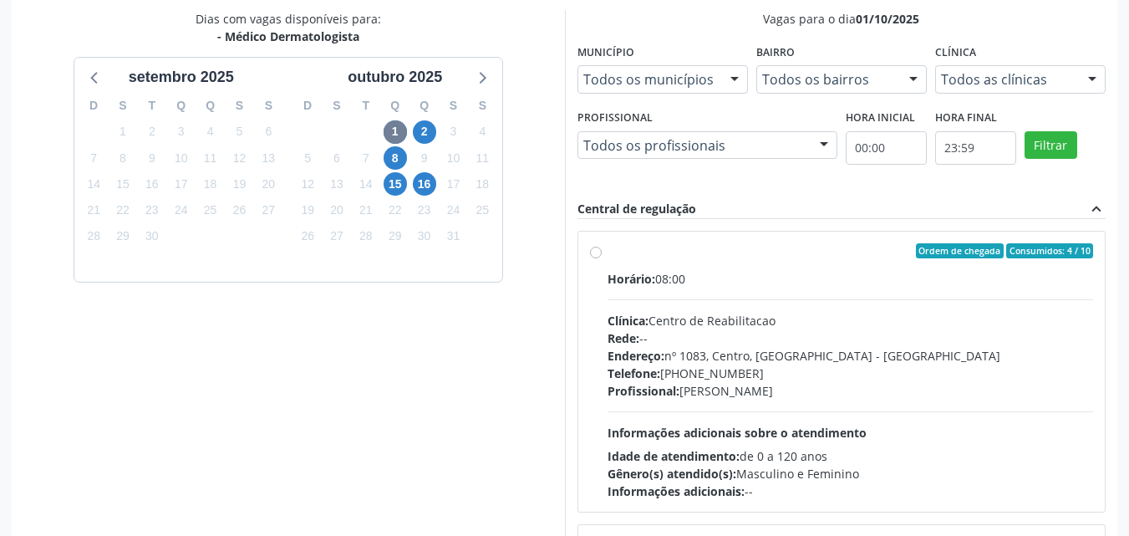
click at [607, 257] on label "Ordem de chegada Consumidos: 4 / 10 Horário: 08:00 Clínica: Centro de Reabilita…" at bounding box center [850, 371] width 486 height 257
click at [592, 257] on input "Ordem de chegada Consumidos: 4 / 10 Horário: 08:00 Clínica: Centro de Reabilita…" at bounding box center [596, 250] width 12 height 15
radio input "true"
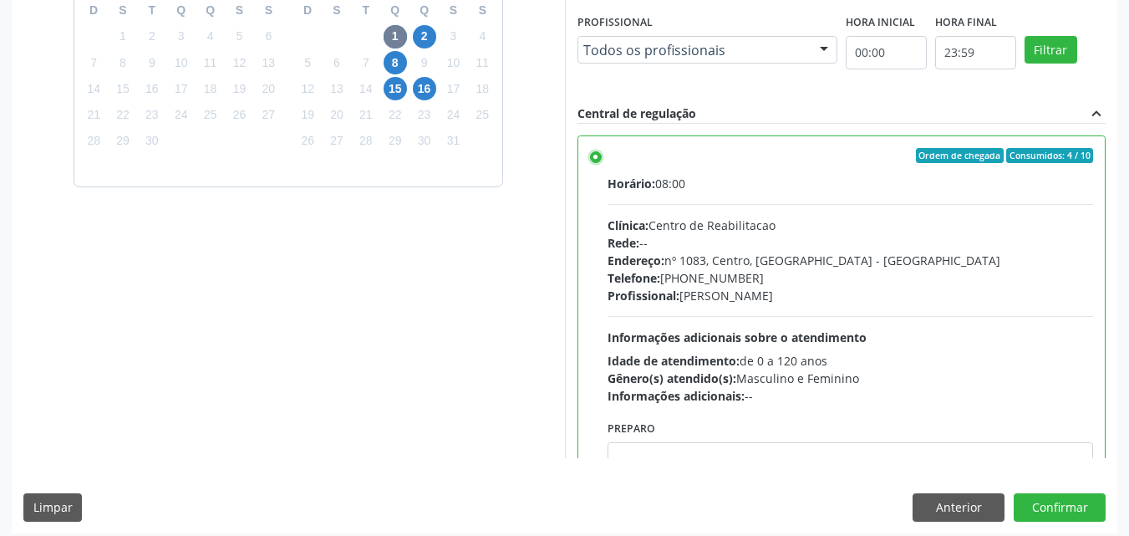
scroll to position [463, 0]
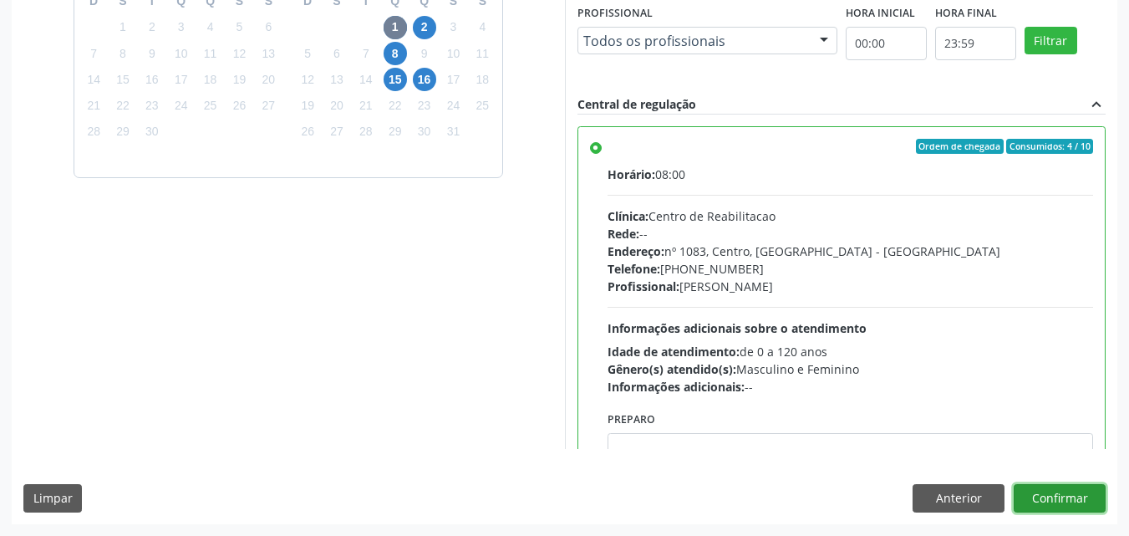
click at [1049, 498] on button "Confirmar" at bounding box center [1059, 498] width 92 height 28
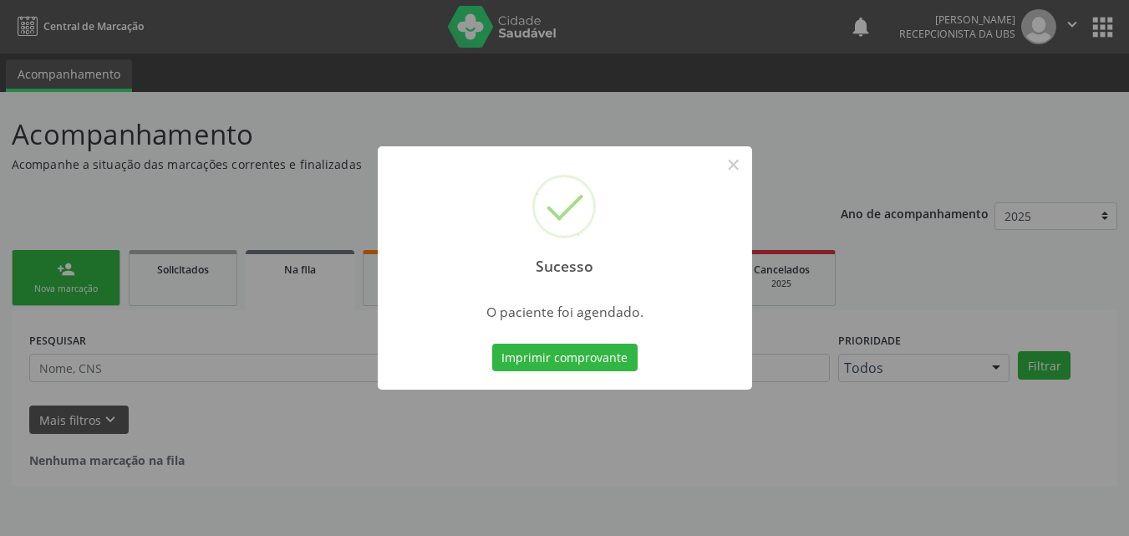
scroll to position [0, 0]
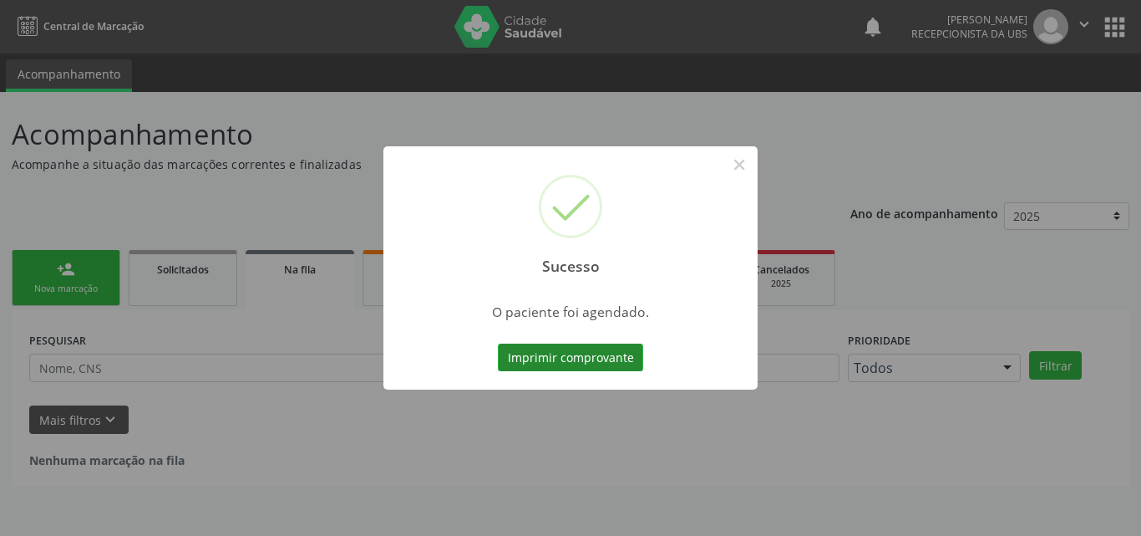
click at [592, 353] on button "Imprimir comprovante" at bounding box center [570, 357] width 145 height 28
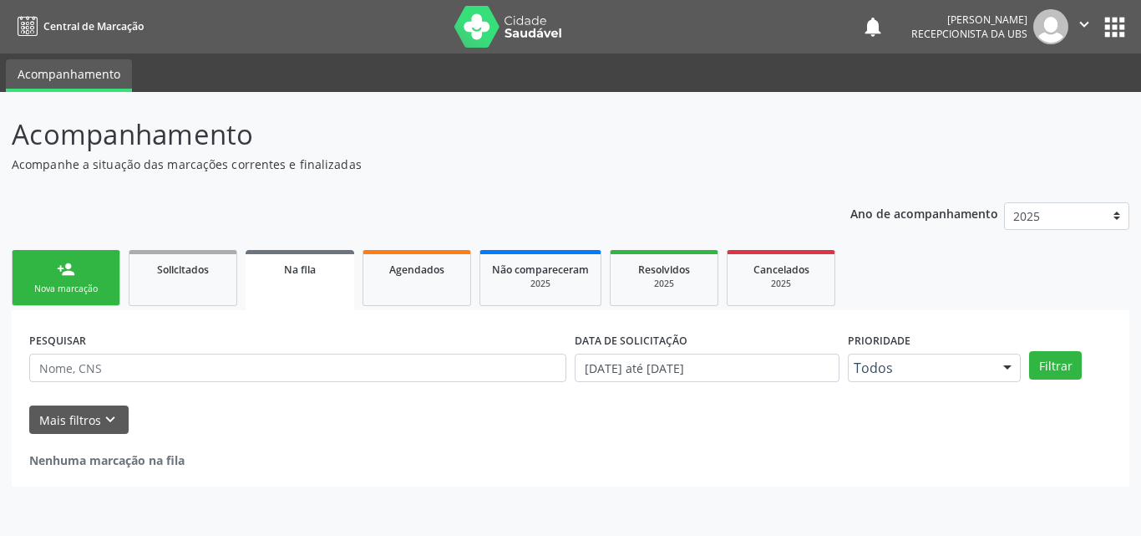
click at [75, 270] on link "person_add Nova marcação" at bounding box center [66, 278] width 109 height 56
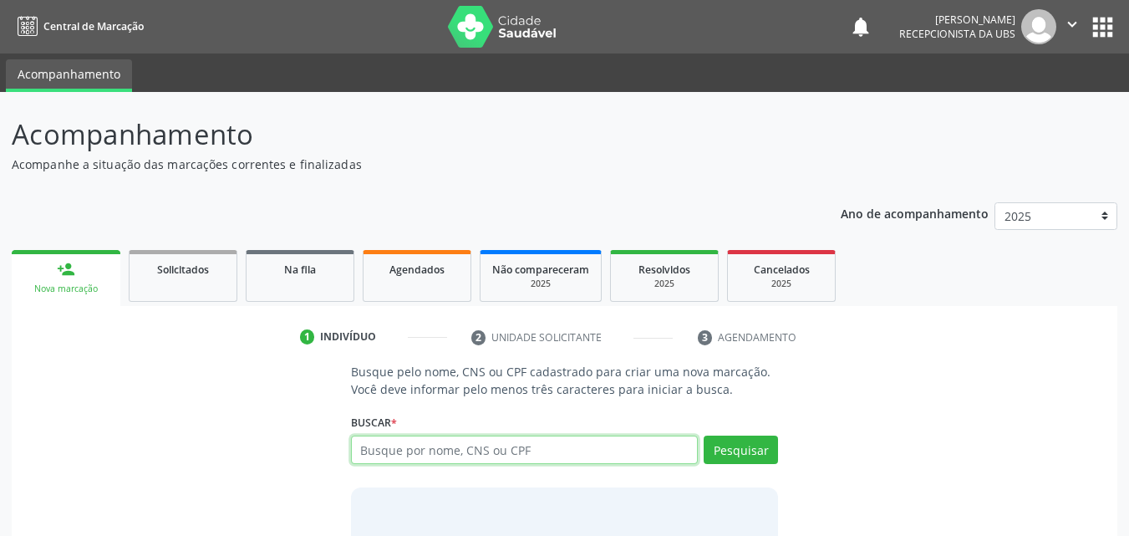
click at [398, 445] on input "text" at bounding box center [525, 449] width 348 height 28
type input "03454415403"
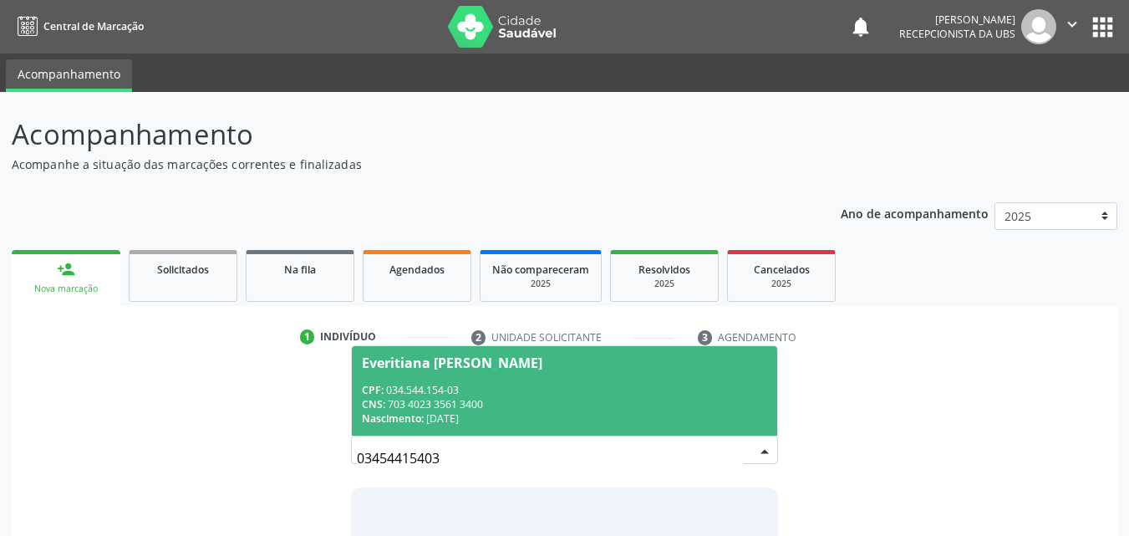
click at [461, 368] on div "Everitiana [PERSON_NAME]" at bounding box center [452, 362] width 180 height 13
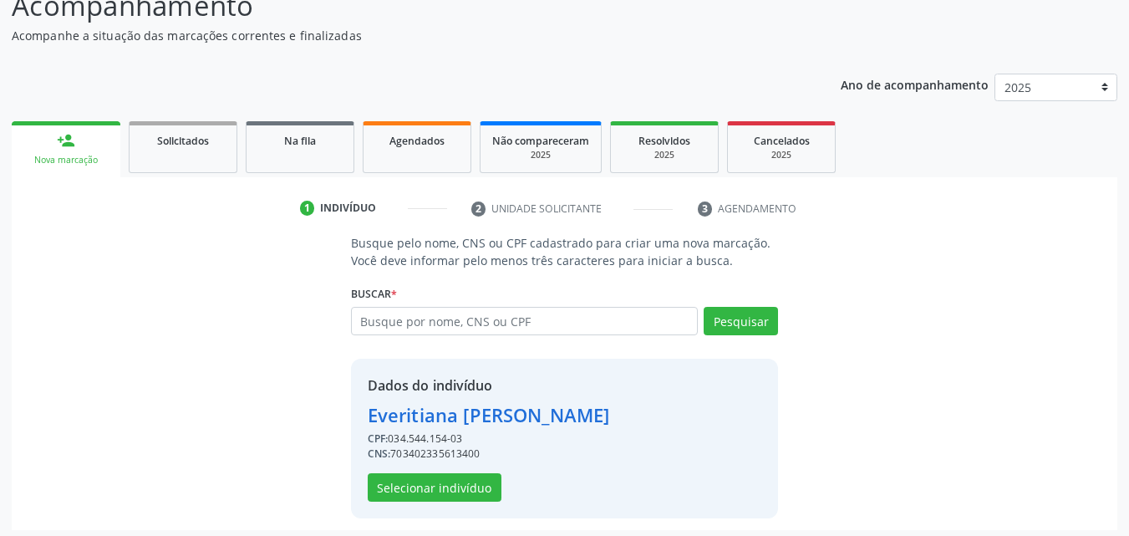
scroll to position [135, 0]
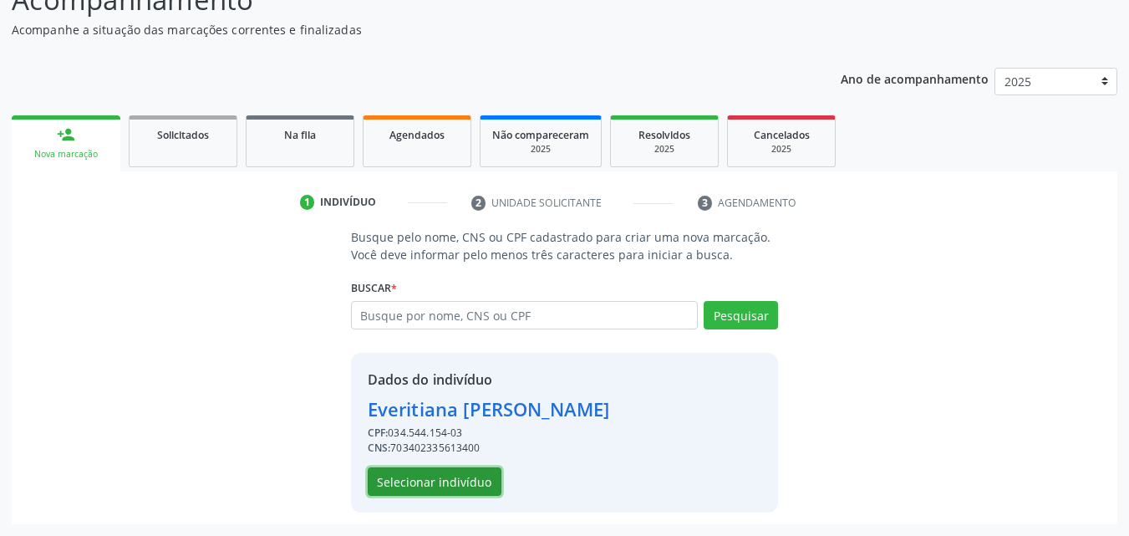
click at [460, 480] on button "Selecionar indivíduo" at bounding box center [435, 481] width 134 height 28
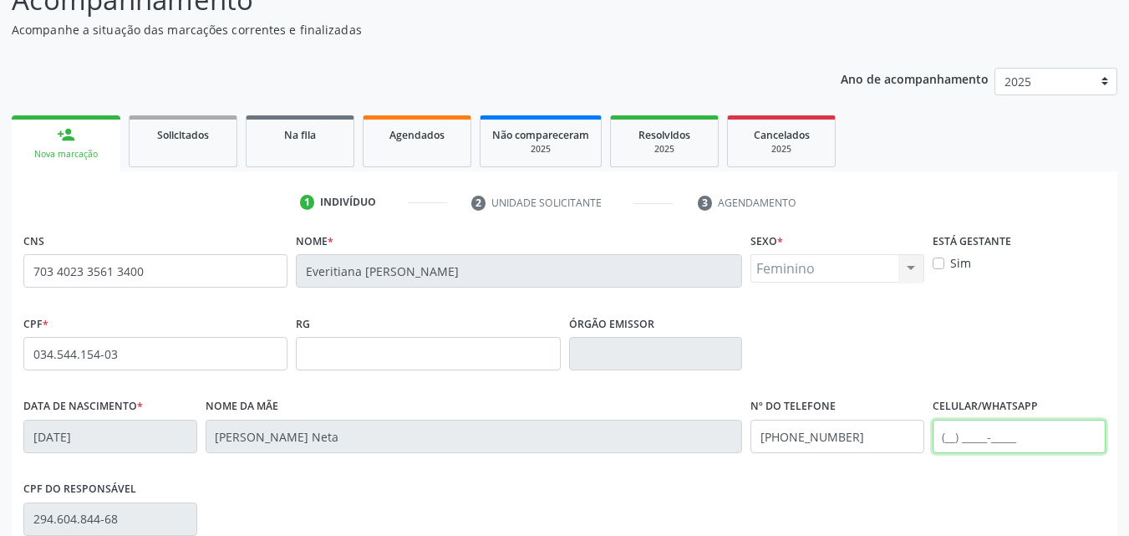
click at [956, 445] on input "text" at bounding box center [1019, 435] width 174 height 33
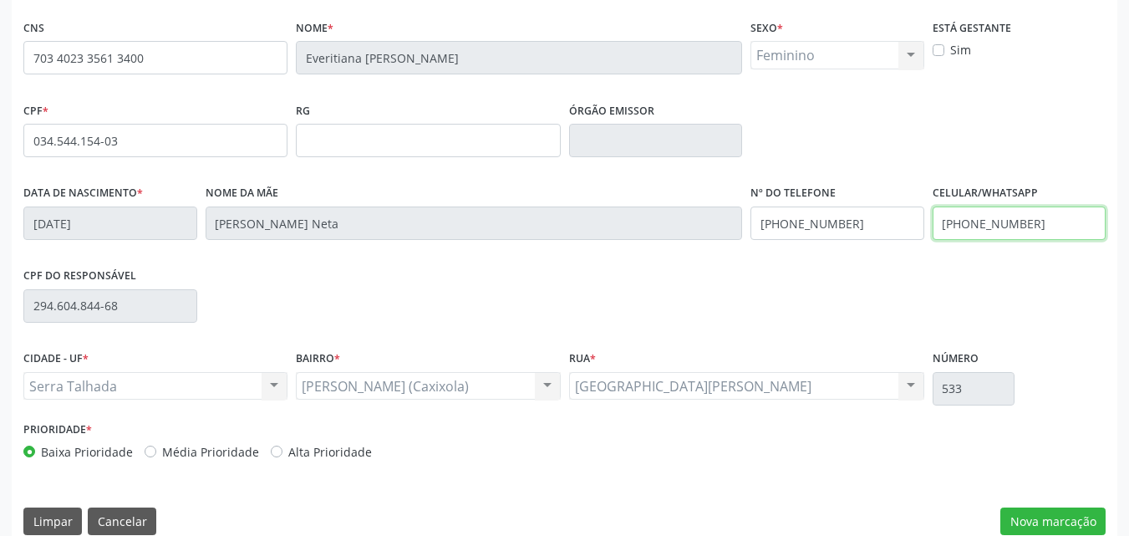
scroll to position [370, 0]
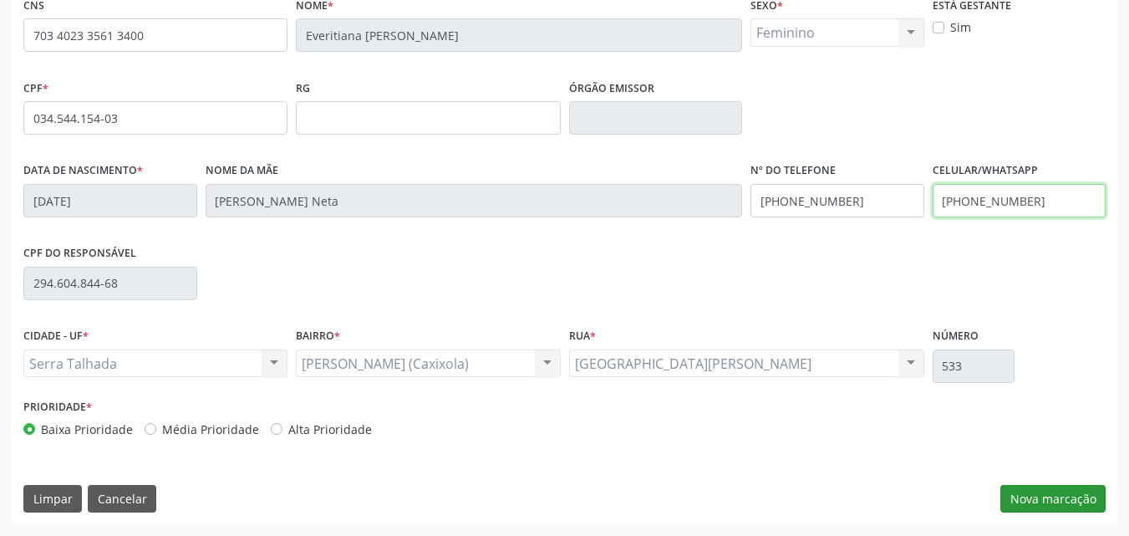
type input "[PHONE_NUMBER]"
click at [1019, 494] on button "Nova marcação" at bounding box center [1052, 499] width 105 height 28
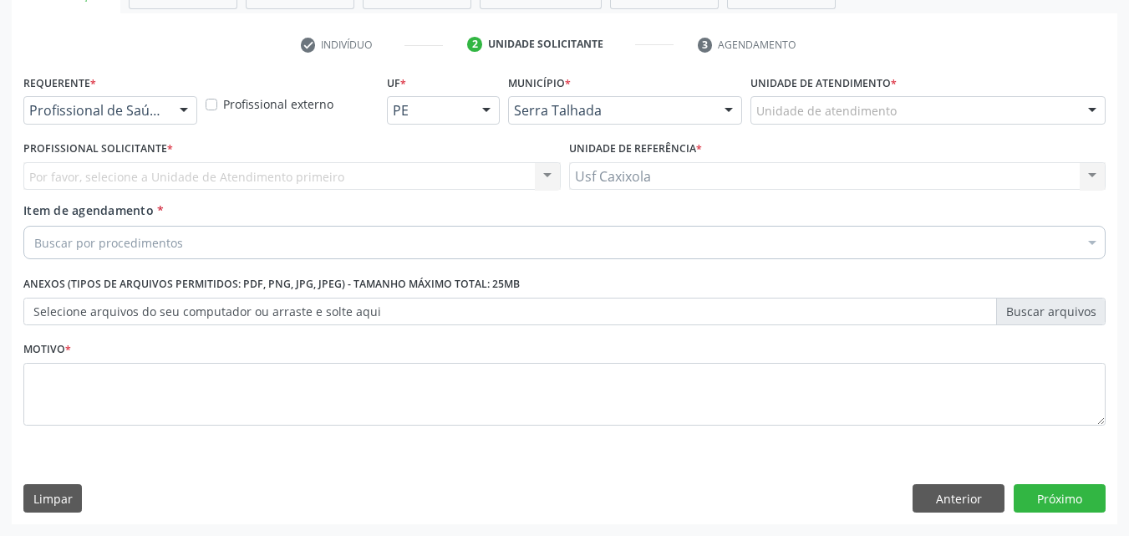
click at [132, 120] on div "Profissional de Saúde" at bounding box center [110, 110] width 174 height 28
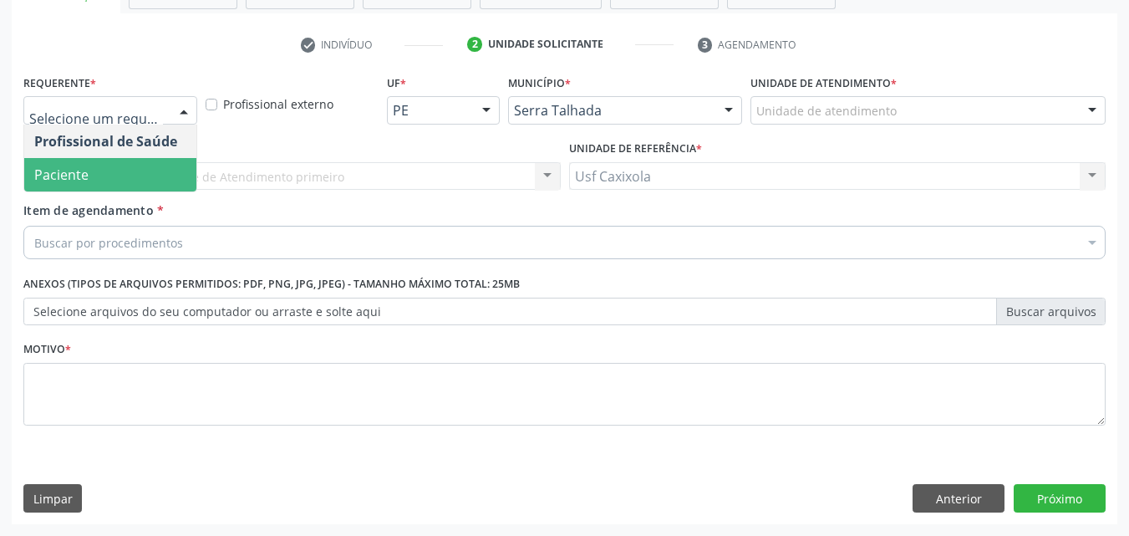
click at [130, 175] on span "Paciente" at bounding box center [110, 174] width 172 height 33
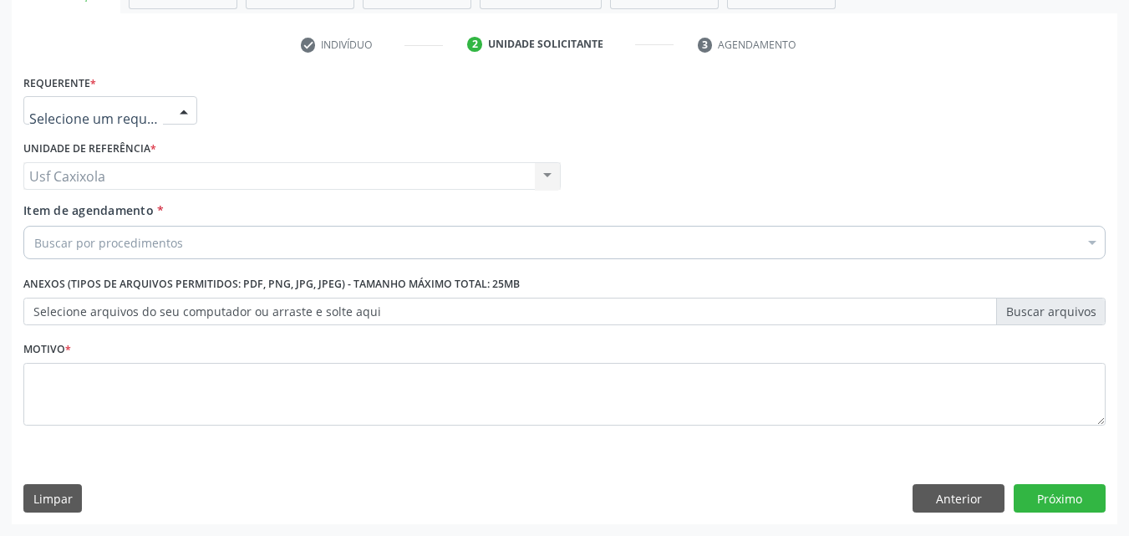
click at [183, 114] on div at bounding box center [183, 111] width 25 height 28
click at [241, 118] on div "Requerente * Paciente Profissional de Saúde Paciente Nenhum resultado encontrad…" at bounding box center [564, 102] width 1090 height 65
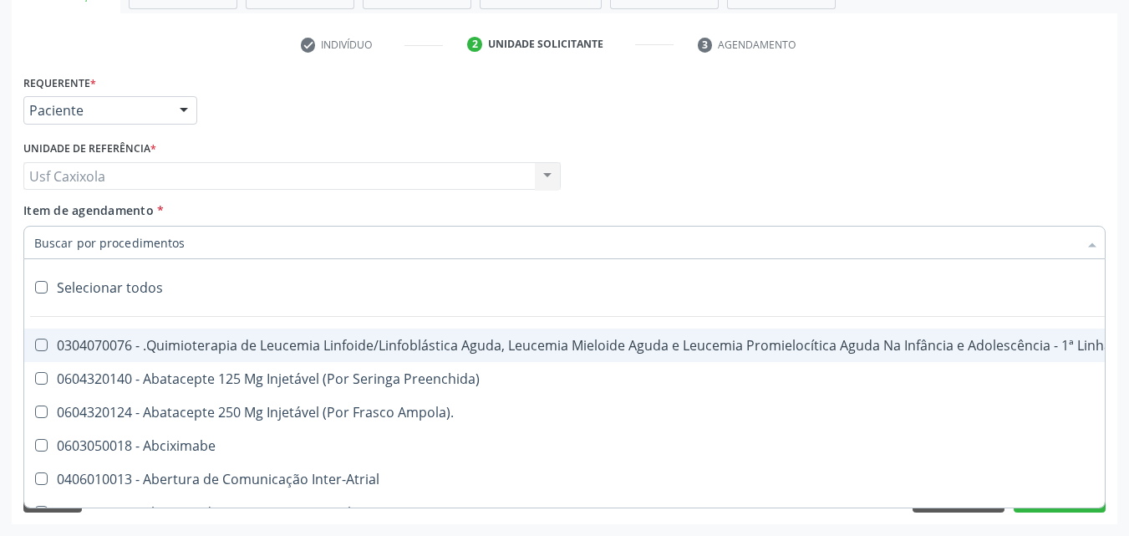
click at [200, 238] on div at bounding box center [564, 242] width 1082 height 33
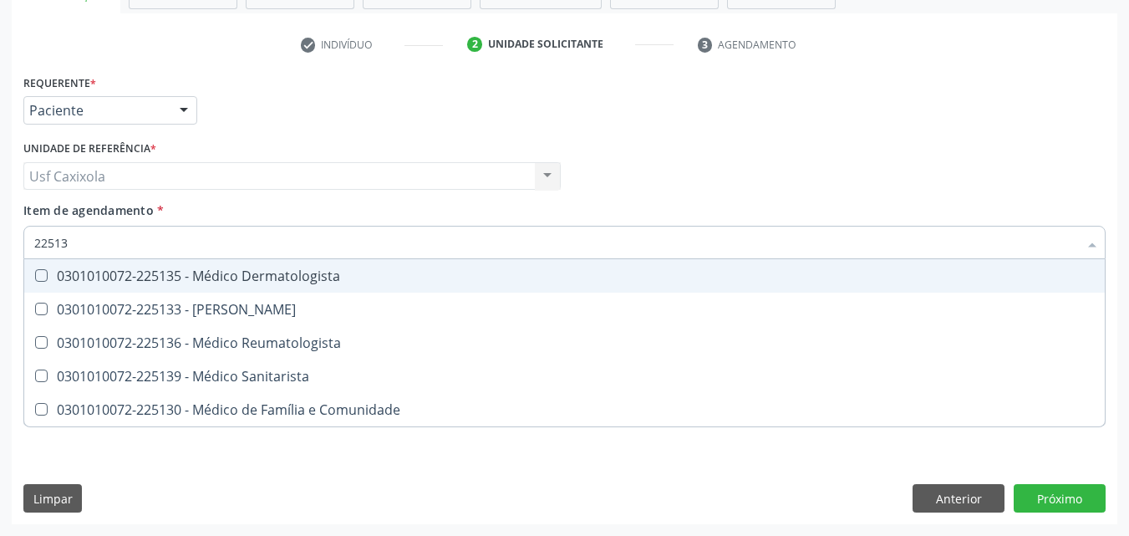
type input "225135"
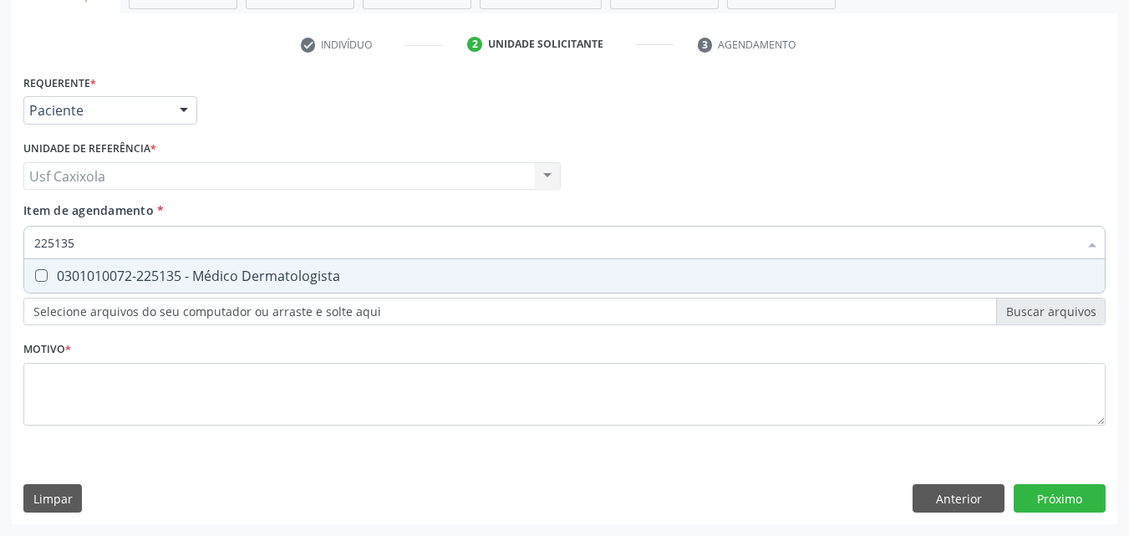
click at [201, 287] on span "0301010072-225135 - Médico Dermatologista" at bounding box center [564, 275] width 1080 height 33
checkbox Dermatologista "true"
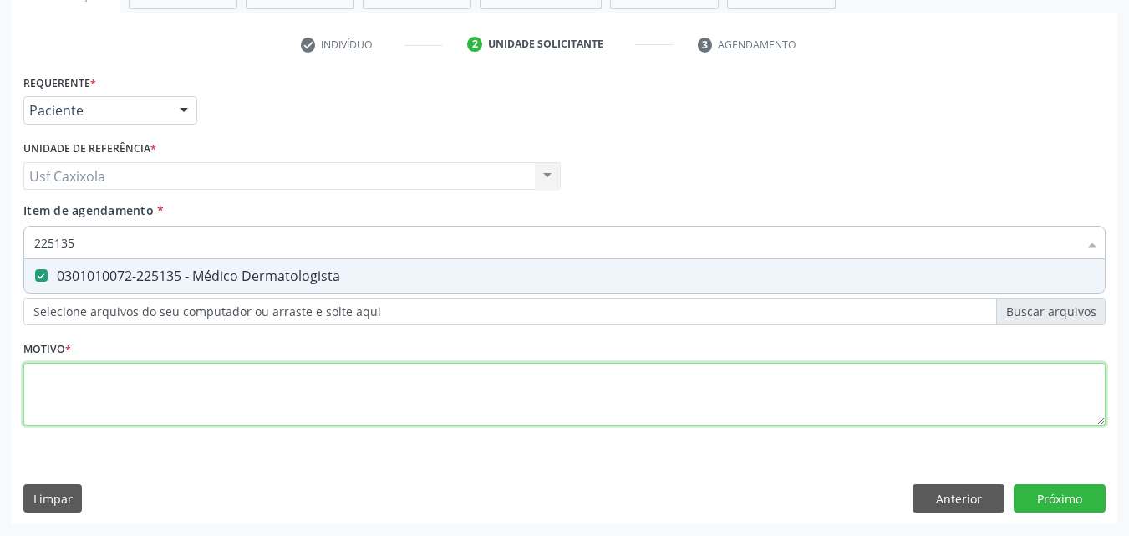
click at [182, 386] on div "Requerente * Paciente Profissional de Saúde Paciente Nenhum resultado encontrad…" at bounding box center [564, 259] width 1082 height 378
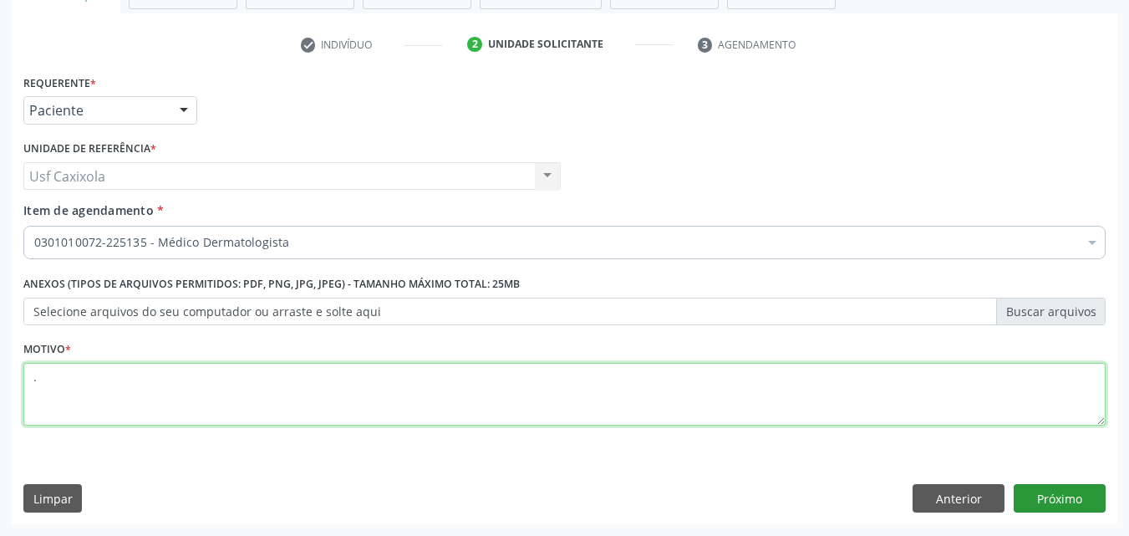
type textarea "."
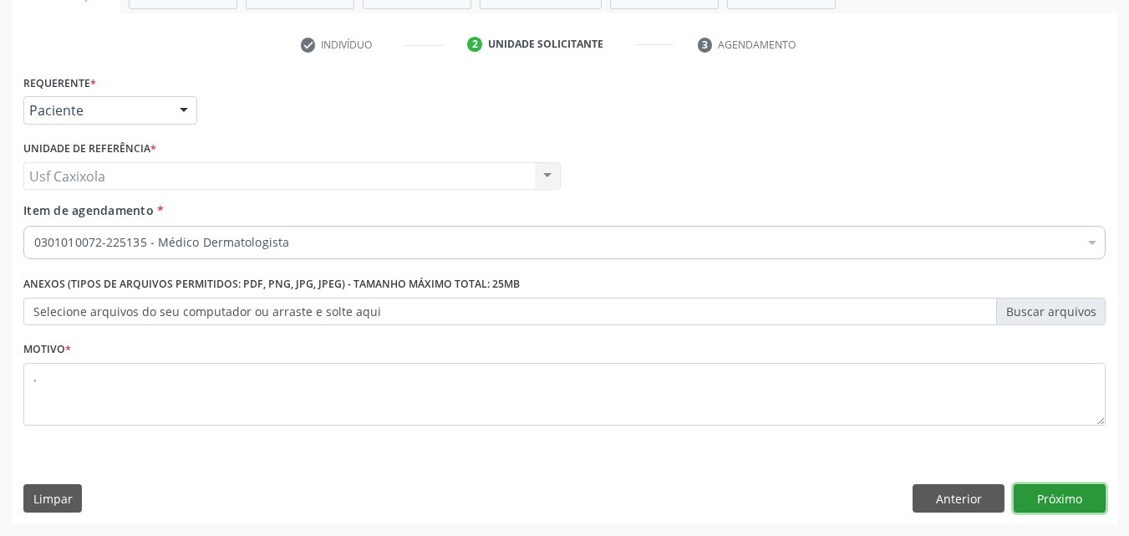
click at [1029, 499] on button "Próximo" at bounding box center [1059, 498] width 92 height 28
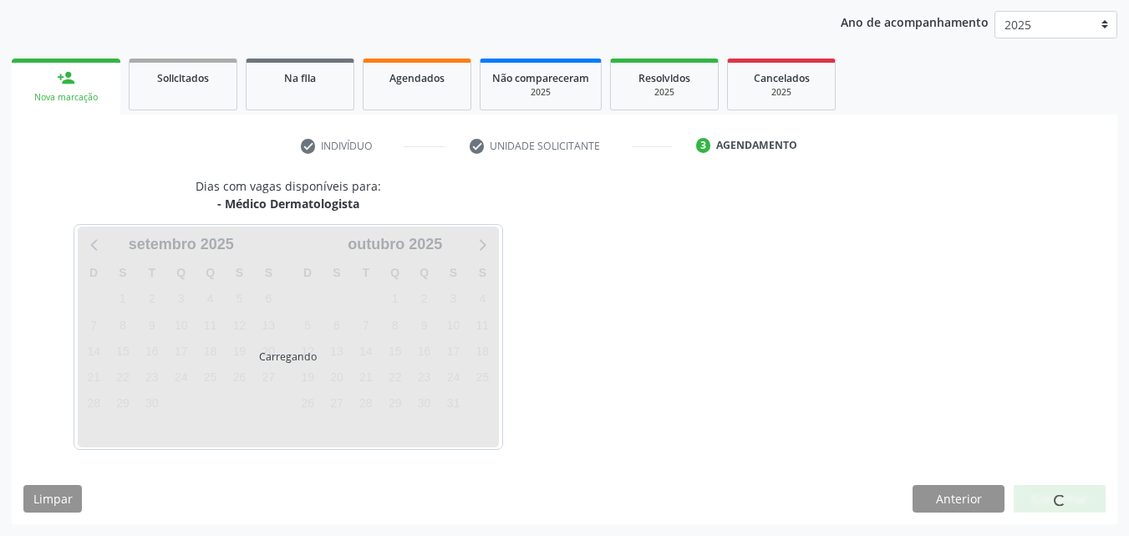
scroll to position [191, 0]
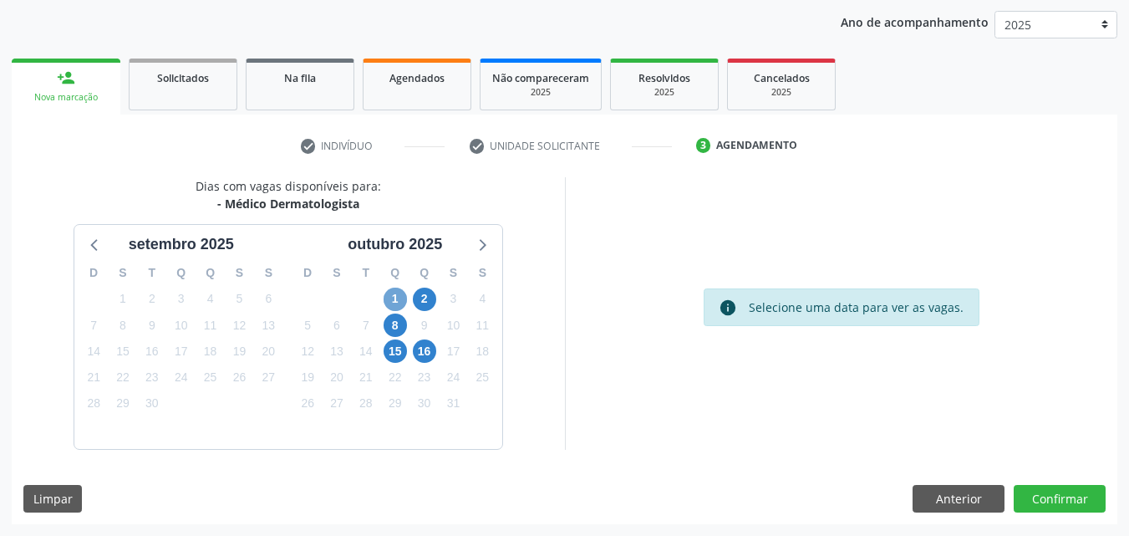
click at [390, 300] on span "1" at bounding box center [395, 298] width 23 height 23
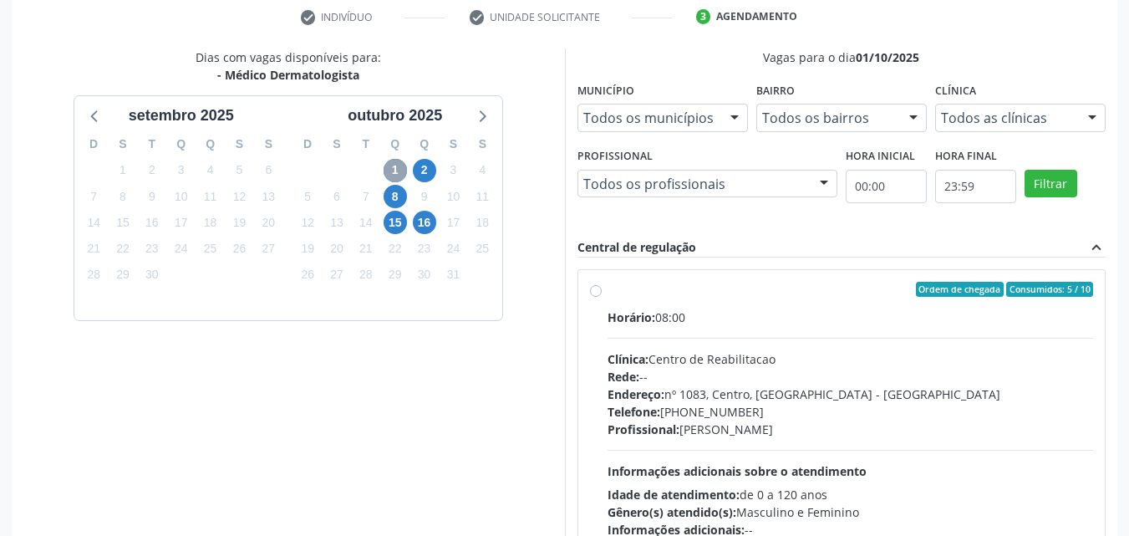
scroll to position [358, 0]
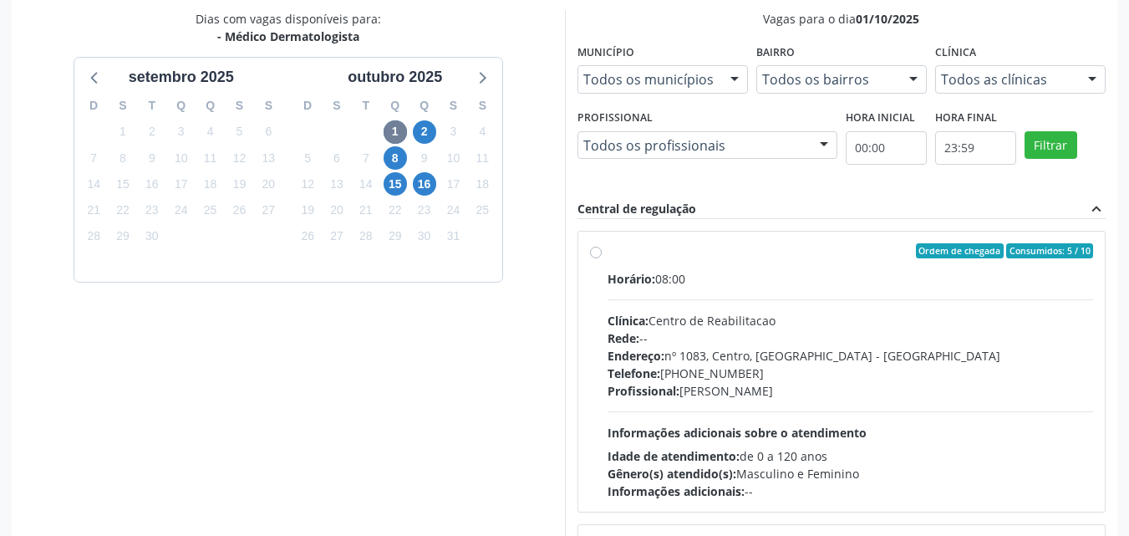
click at [607, 251] on label "Ordem de chegada Consumidos: 5 / 10 Horário: 08:00 Clínica: Centro de Reabilita…" at bounding box center [850, 371] width 486 height 257
click at [593, 251] on input "Ordem de chegada Consumidos: 5 / 10 Horário: 08:00 Clínica: Centro de Reabilita…" at bounding box center [596, 250] width 12 height 15
radio input "true"
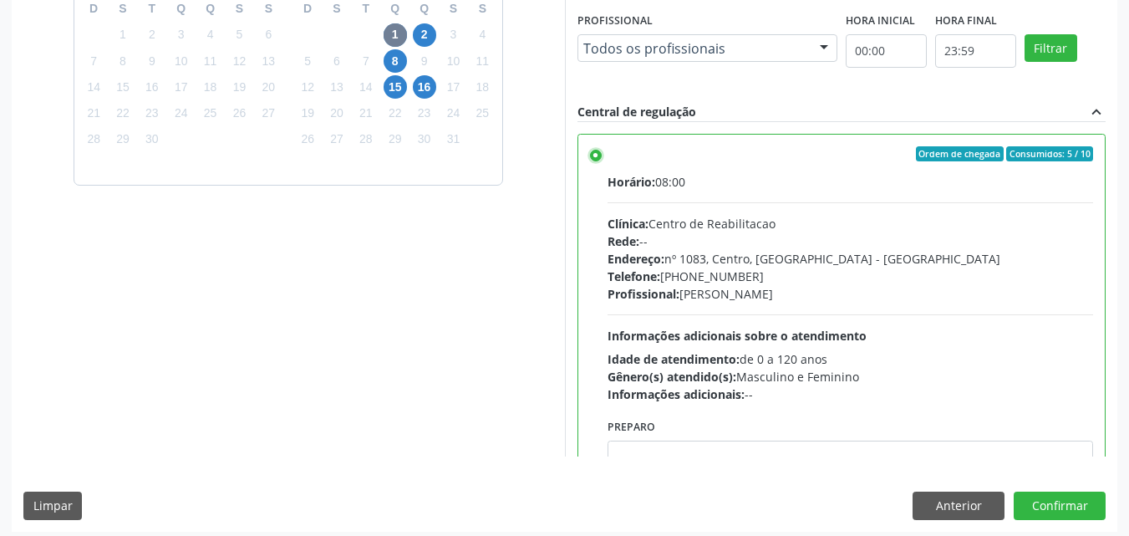
scroll to position [463, 0]
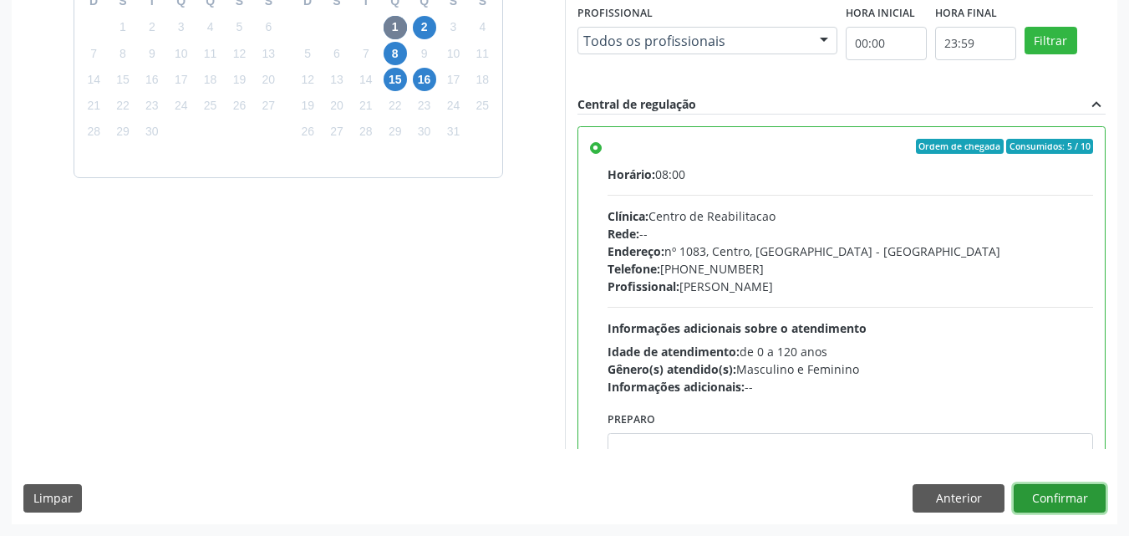
click at [1029, 493] on button "Confirmar" at bounding box center [1059, 498] width 92 height 28
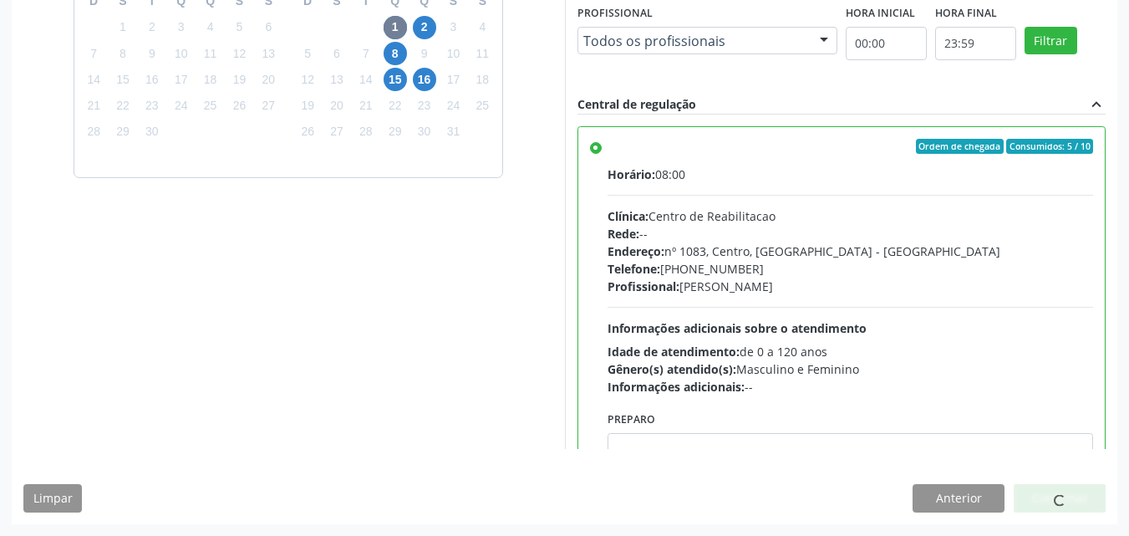
scroll to position [16, 0]
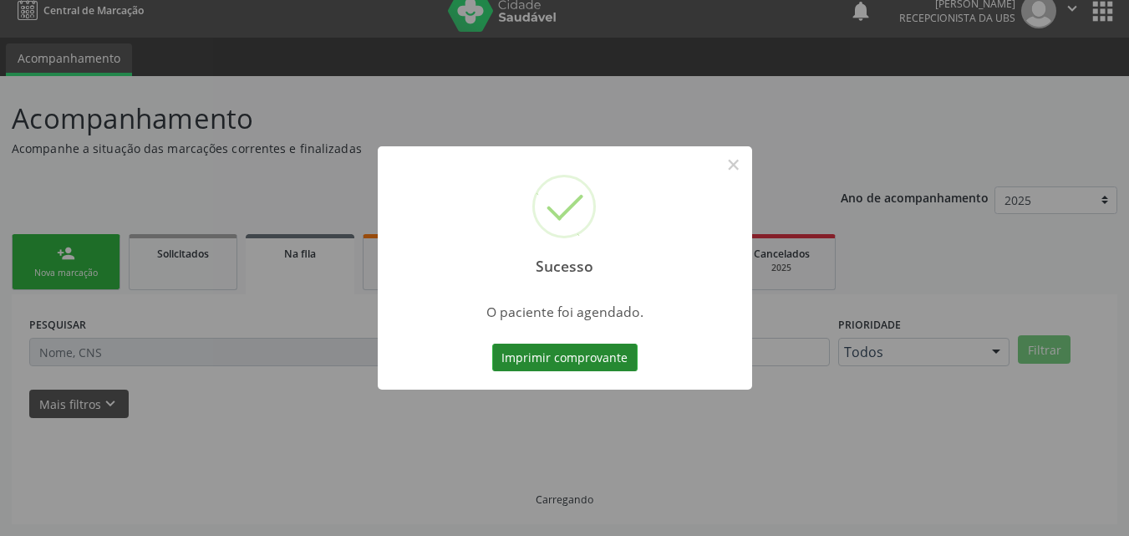
click at [587, 362] on button "Imprimir comprovante" at bounding box center [564, 357] width 145 height 28
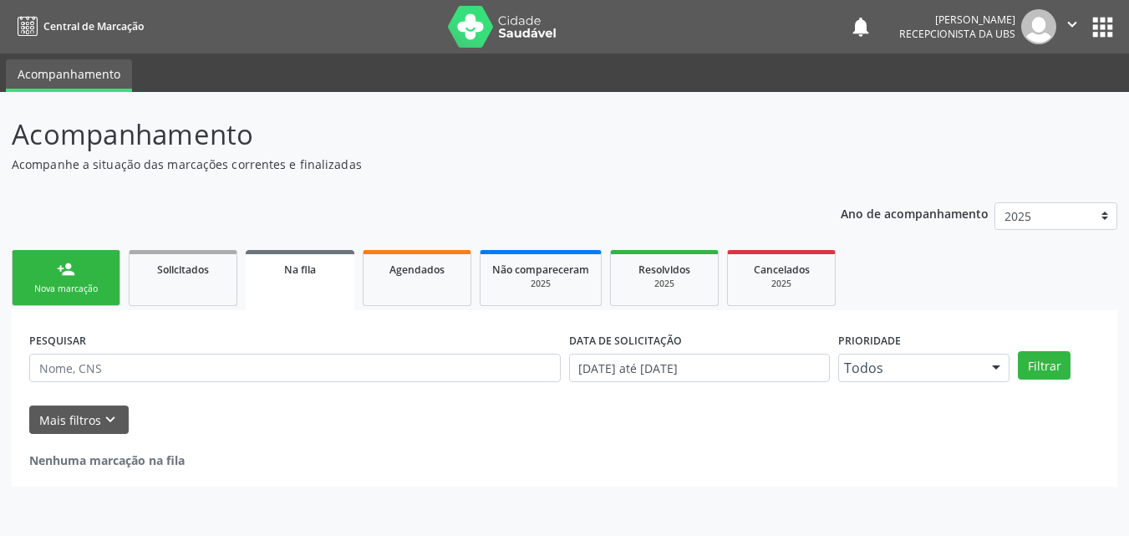
scroll to position [0, 0]
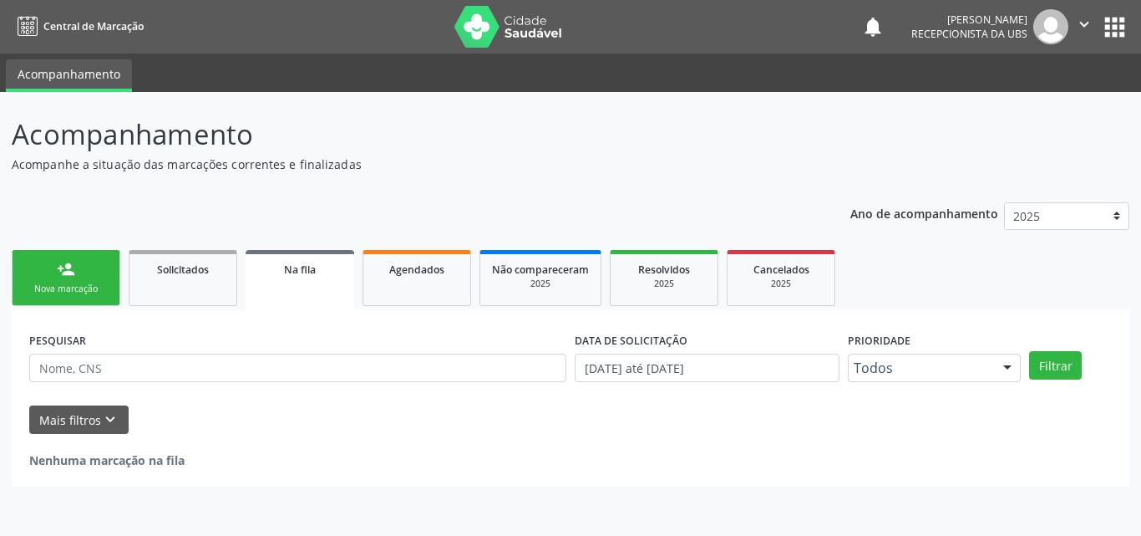
click at [91, 273] on link "person_add Nova marcação" at bounding box center [66, 278] width 109 height 56
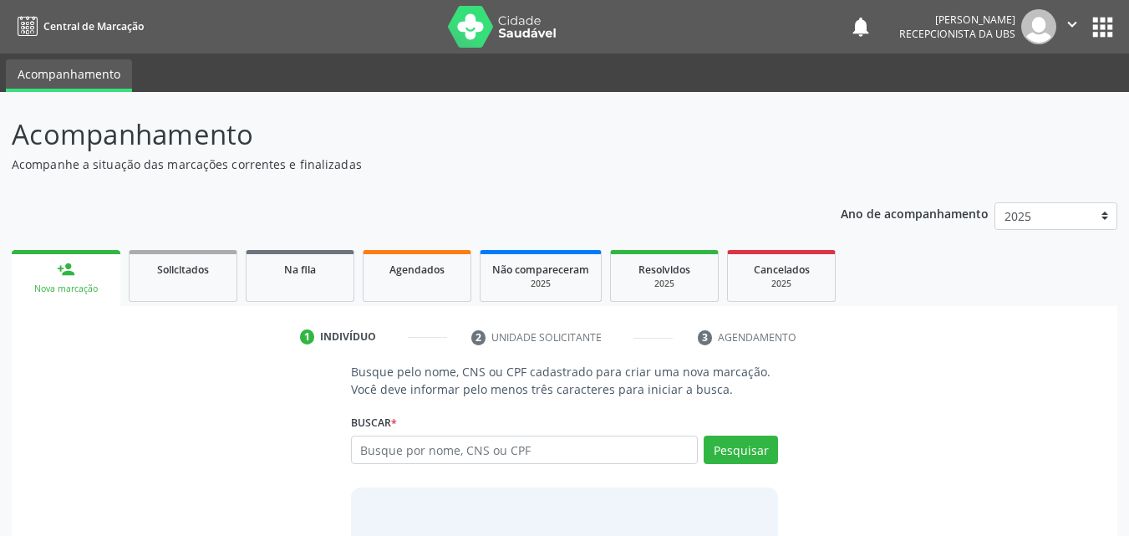
scroll to position [84, 0]
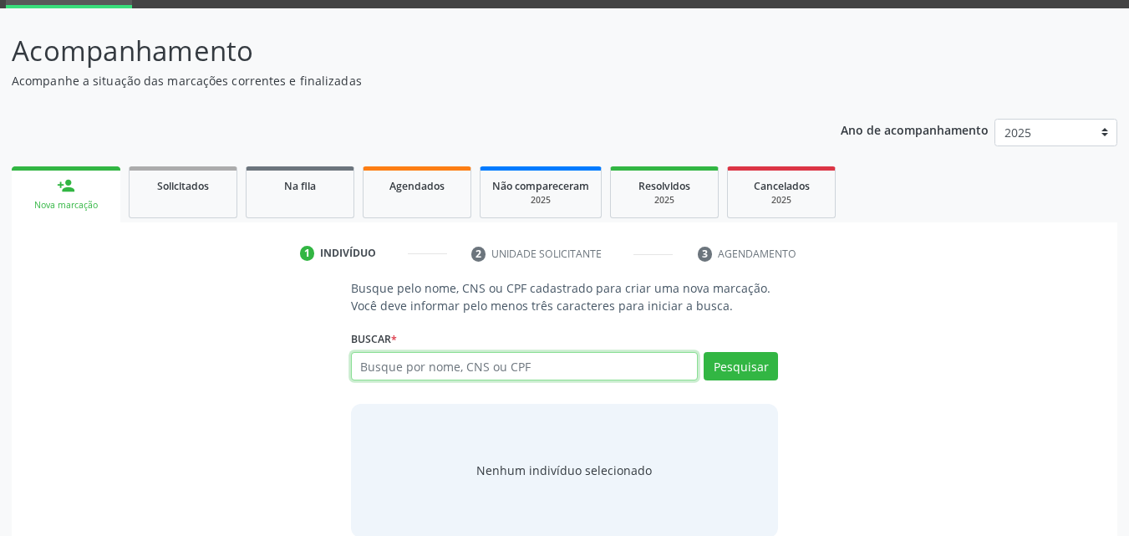
click at [484, 361] on input "text" at bounding box center [525, 366] width 348 height 28
type input "1642613023100041"
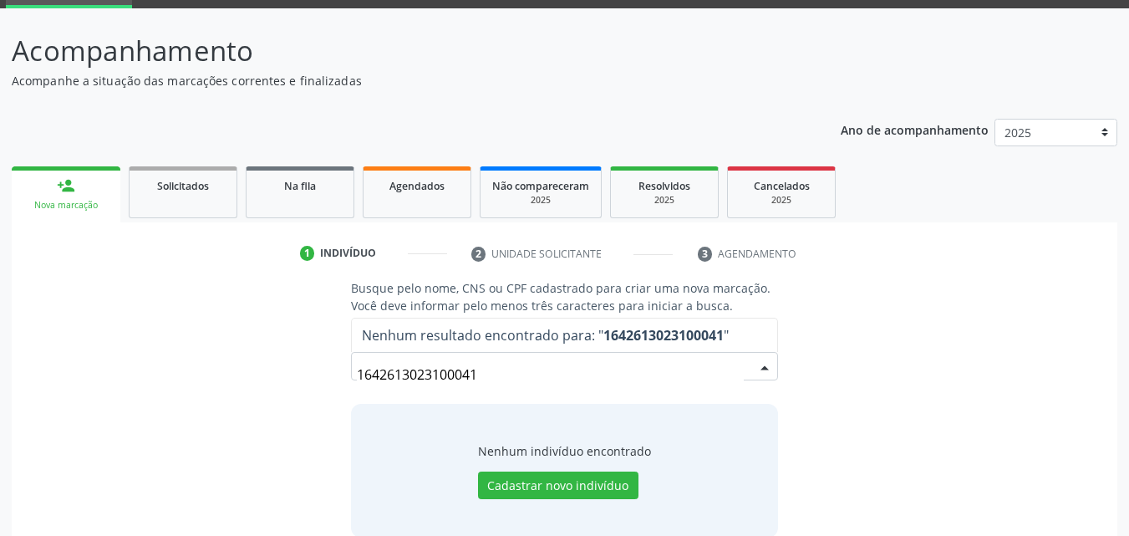
drag, startPoint x: 608, startPoint y: 378, endPoint x: 241, endPoint y: 408, distance: 368.9
click at [241, 408] on div "Busque pelo nome, CNS ou CPF cadastrado para criar uma nova marcação. Você deve…" at bounding box center [564, 407] width 1082 height 257
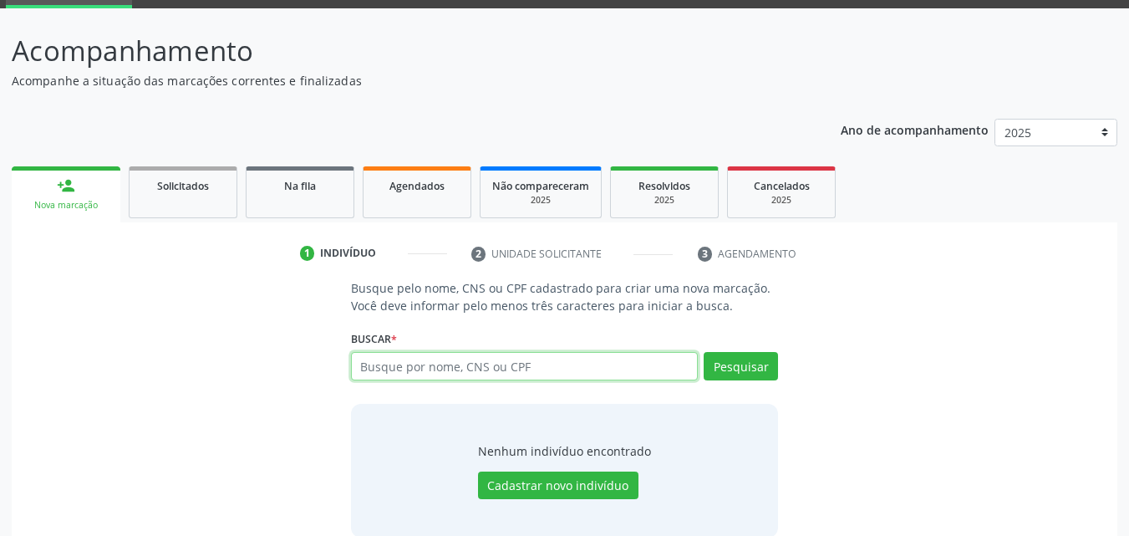
paste input "065.270.744-09"
type input "065.270.744-09"
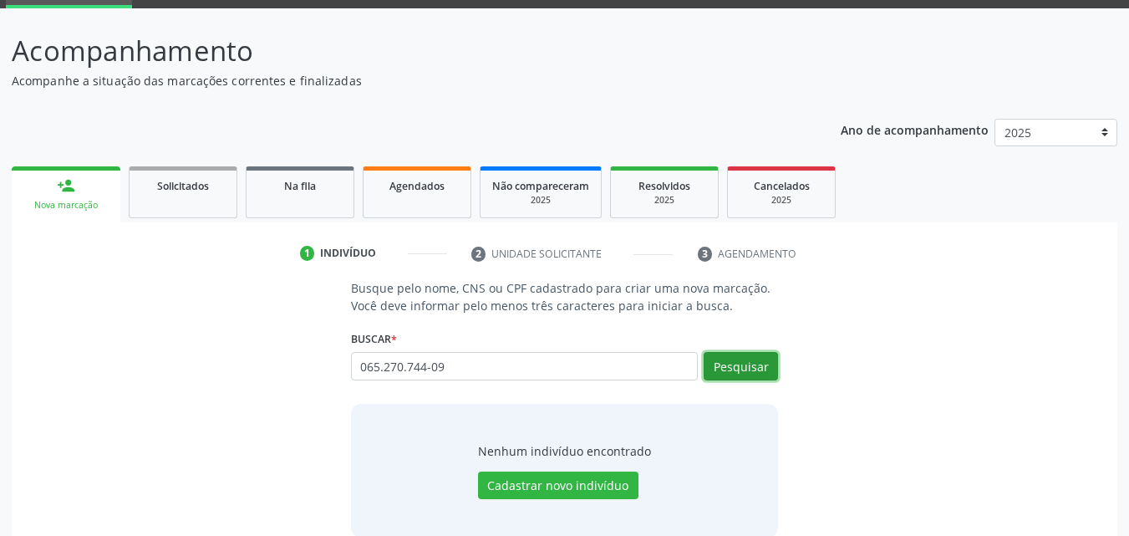
click at [739, 363] on button "Pesquisar" at bounding box center [741, 366] width 74 height 28
type input "065.270.744-09"
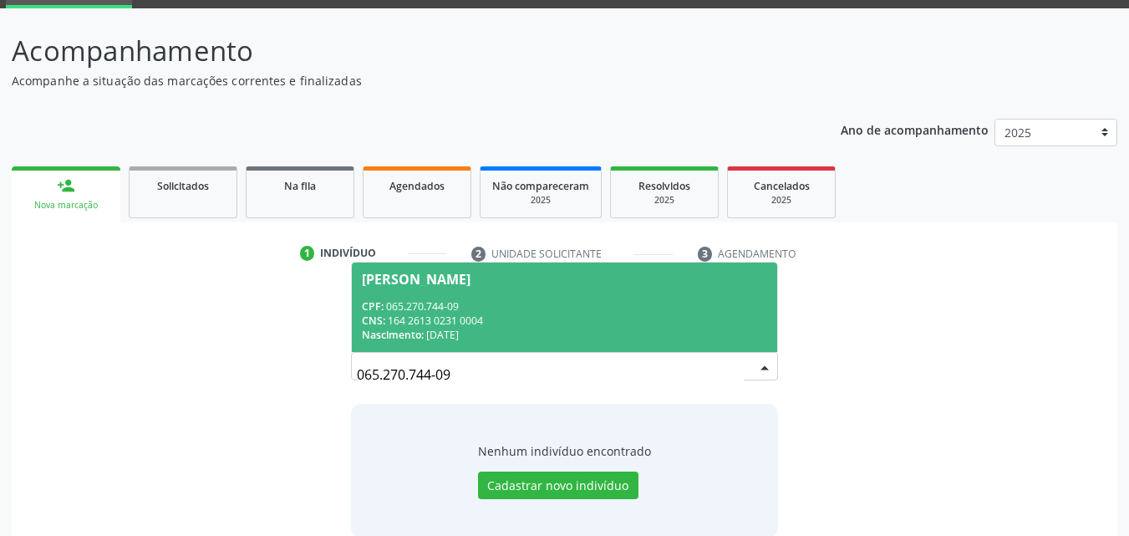
click at [470, 285] on div "[PERSON_NAME]" at bounding box center [416, 278] width 109 height 13
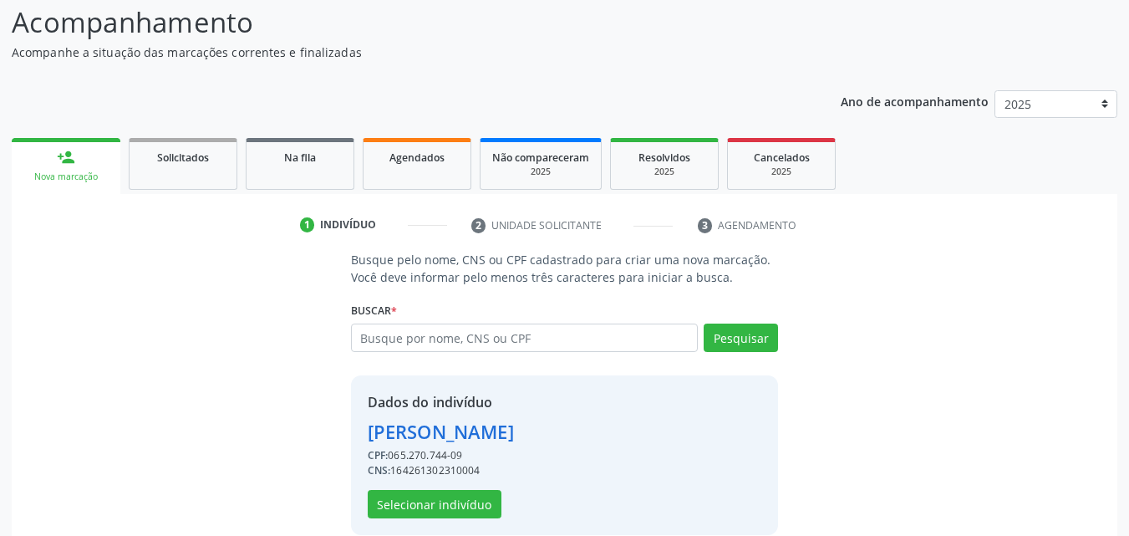
scroll to position [135, 0]
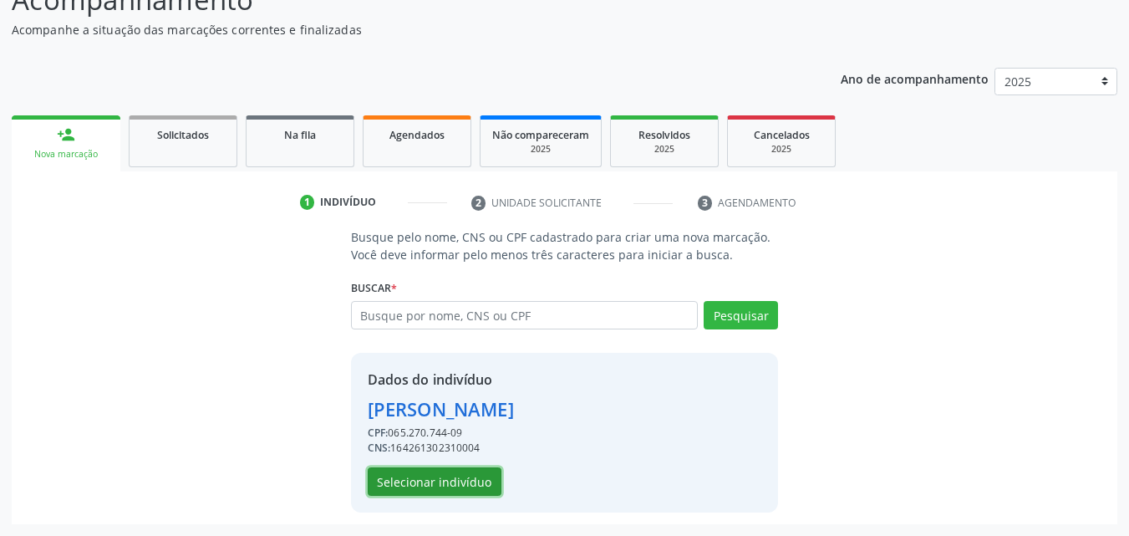
click at [468, 476] on button "Selecionar indivíduo" at bounding box center [435, 481] width 134 height 28
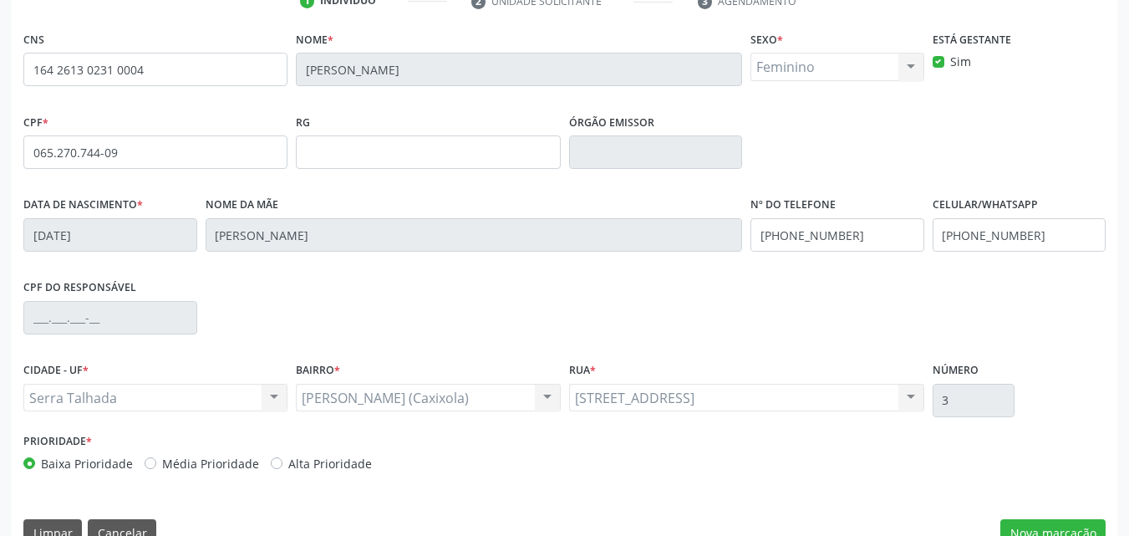
scroll to position [370, 0]
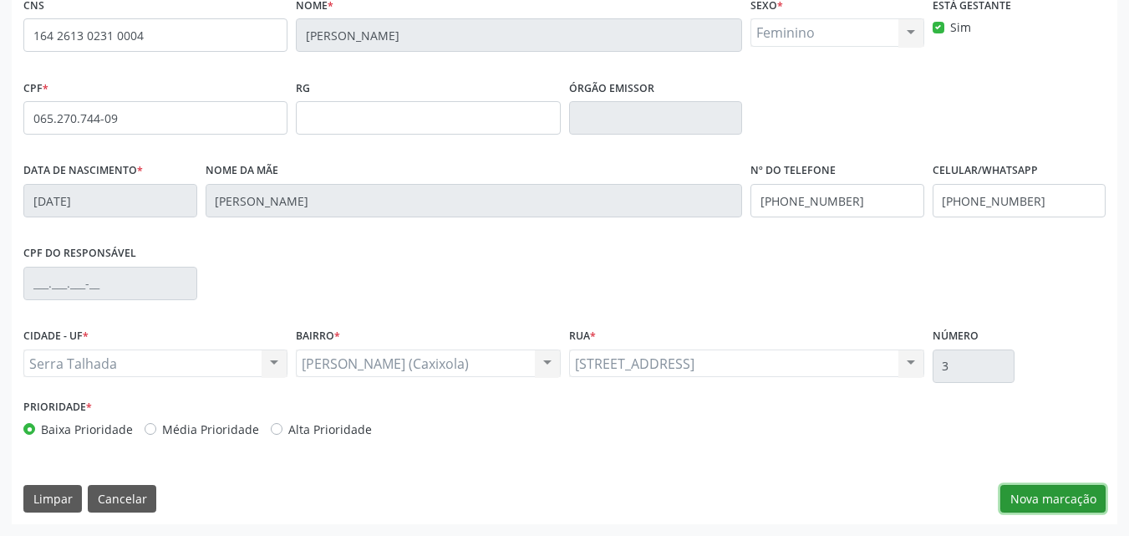
click at [1064, 505] on button "Nova marcação" at bounding box center [1052, 499] width 105 height 28
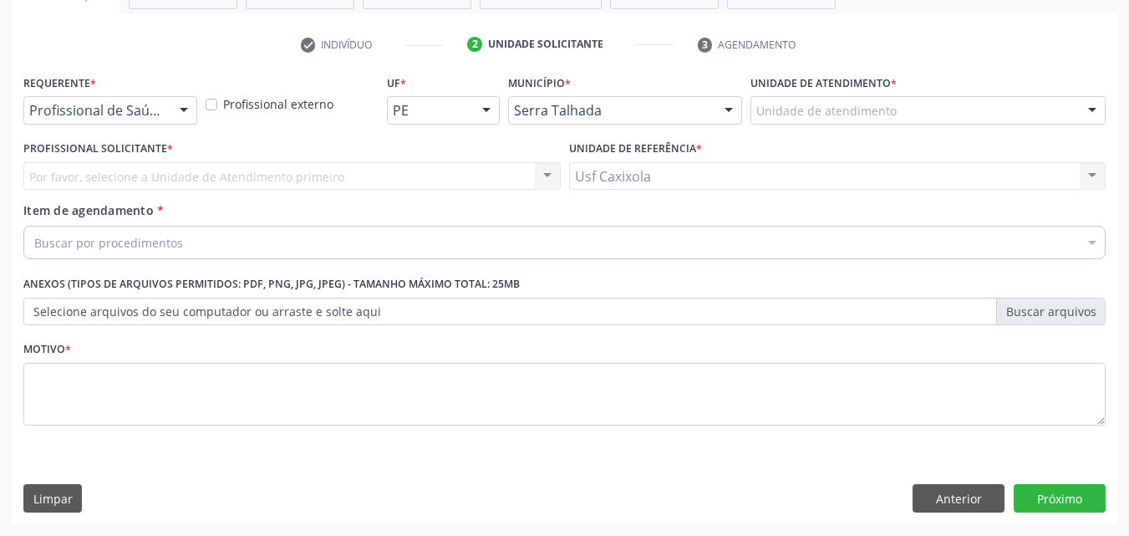
click at [186, 119] on div at bounding box center [183, 111] width 25 height 28
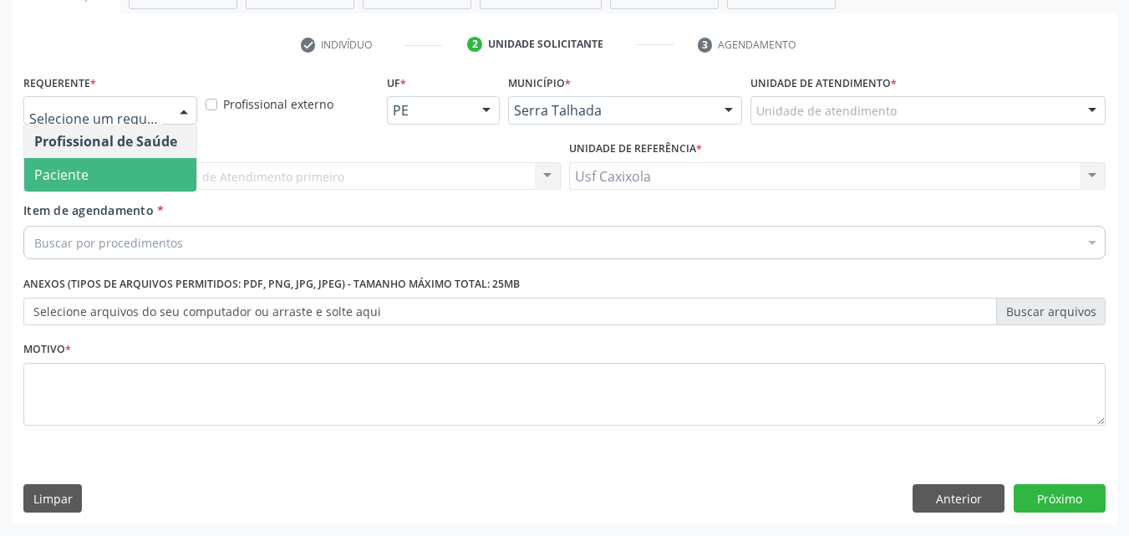
click at [170, 168] on span "Paciente" at bounding box center [110, 174] width 172 height 33
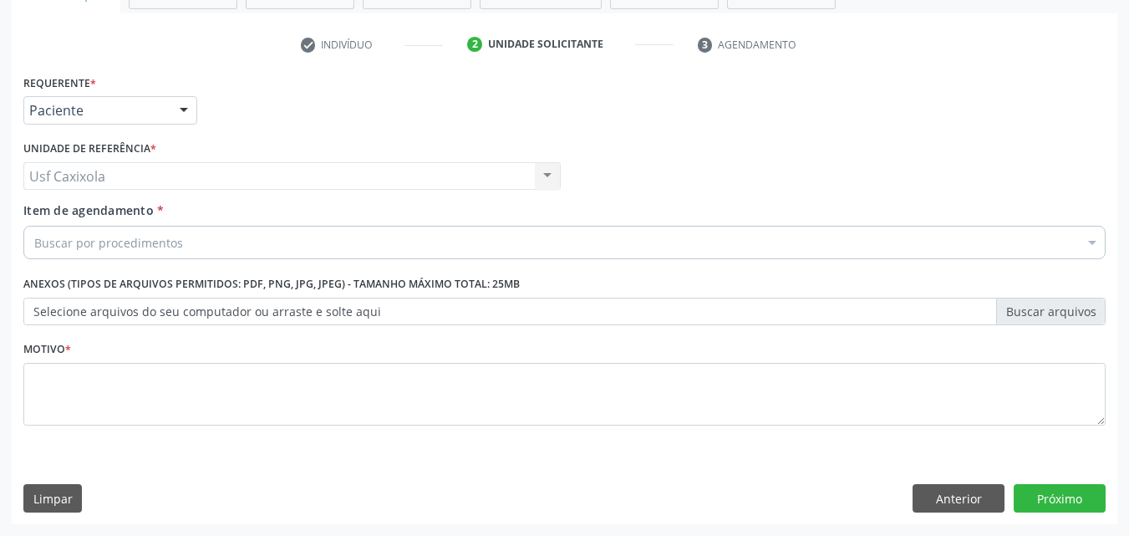
click at [786, 140] on div "Profissional Solicitante Por favor, selecione a Unidade de Atendimento primeiro…" at bounding box center [564, 168] width 1090 height 65
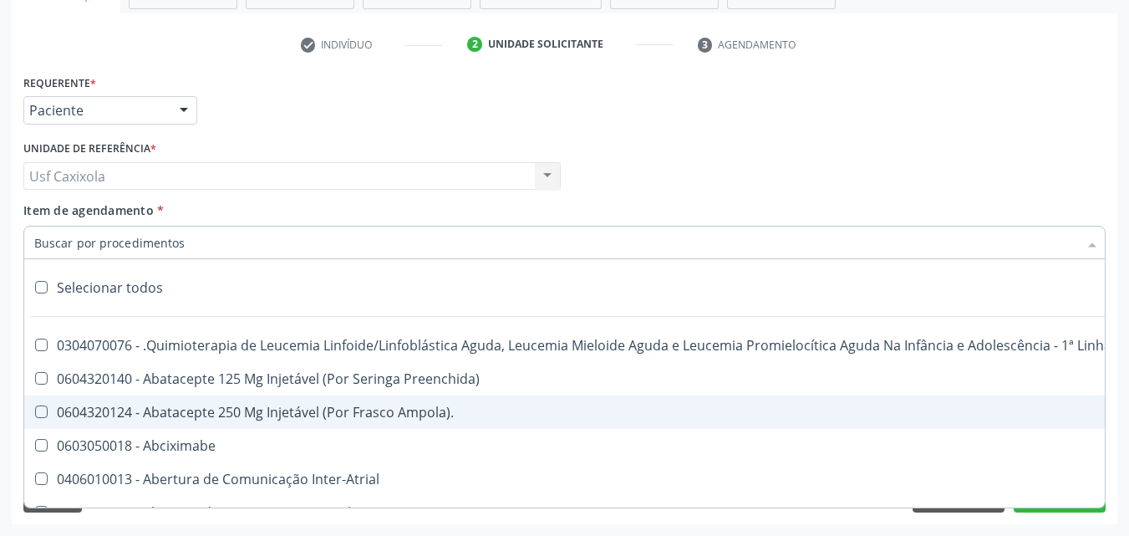
click at [257, 241] on div at bounding box center [564, 242] width 1082 height 33
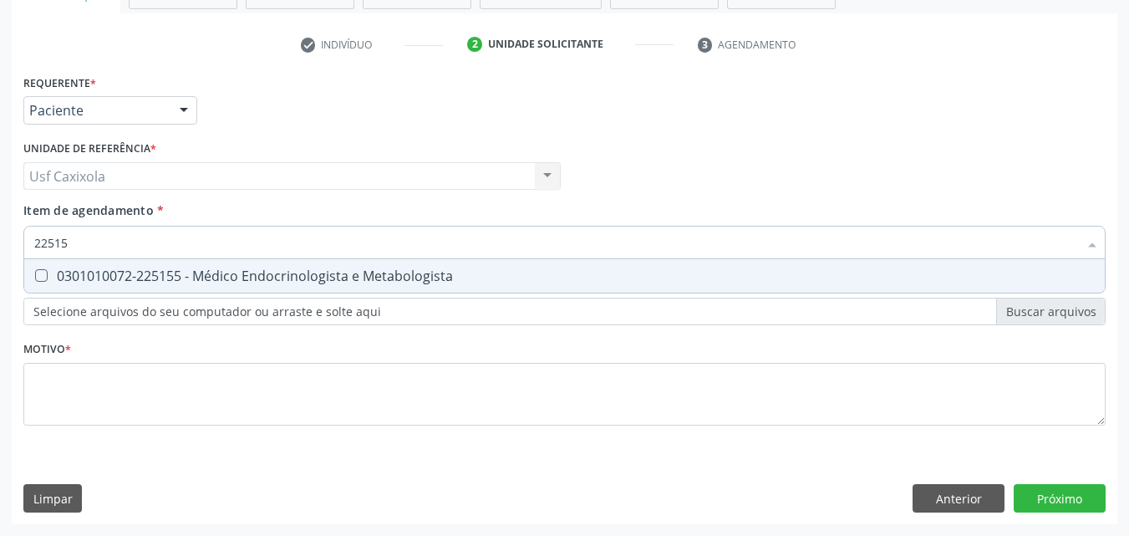
type input "225155"
click at [223, 277] on div "0301010072-225155 - Médico Endocrinologista e Metabologista" at bounding box center [564, 275] width 1060 height 13
checkbox Metabologista "true"
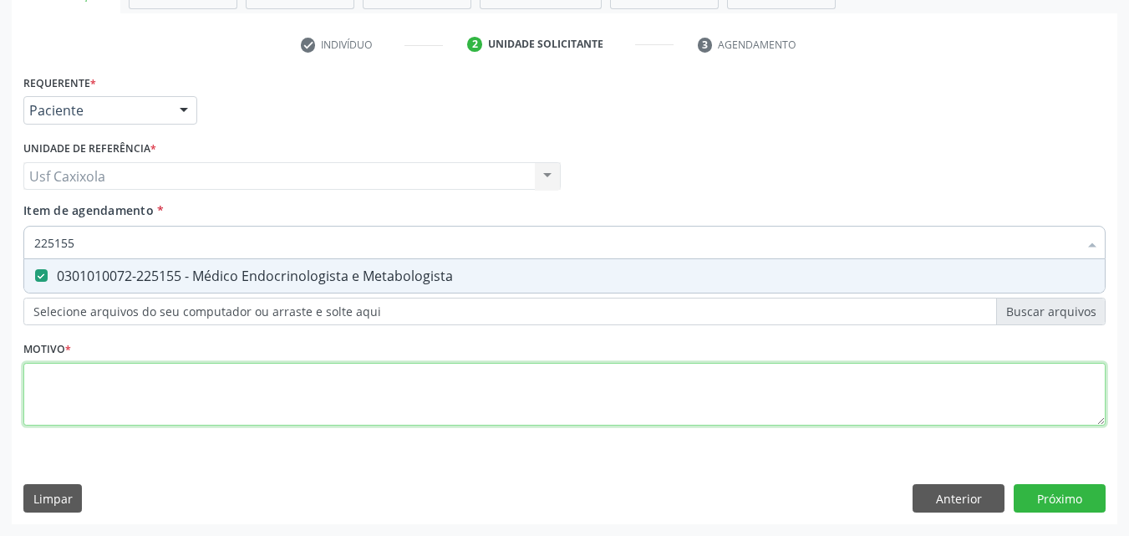
click at [222, 381] on div "Requerente * Paciente Profissional de Saúde Paciente Nenhum resultado encontrad…" at bounding box center [564, 259] width 1082 height 378
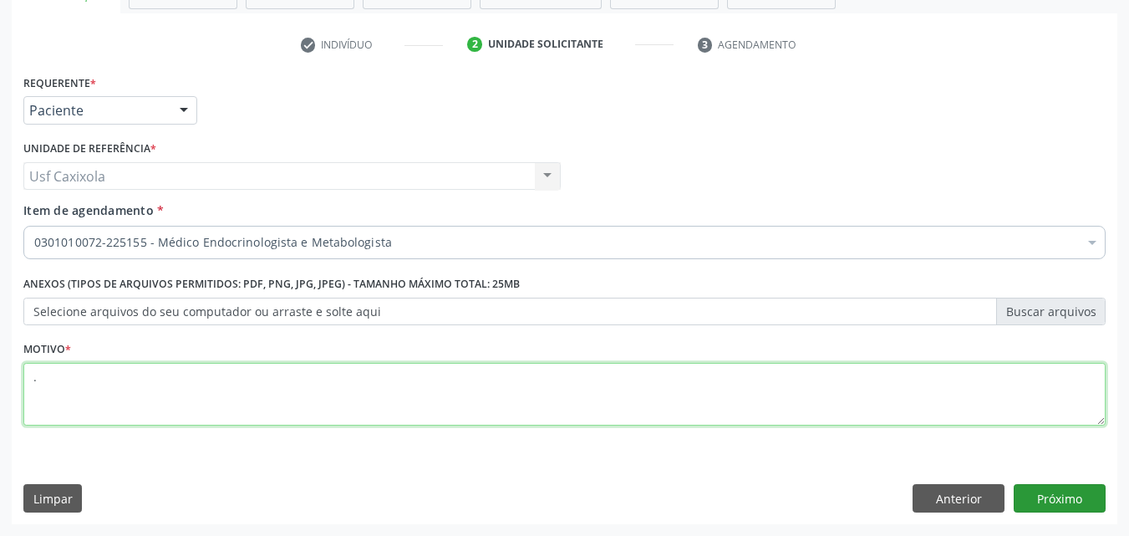
type textarea "."
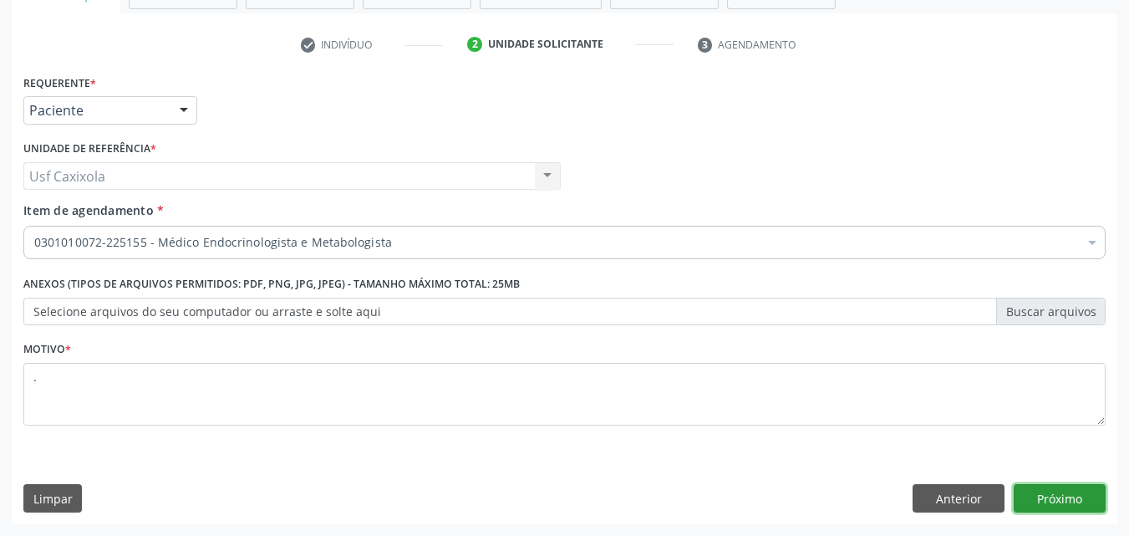
click at [1064, 506] on button "Próximo" at bounding box center [1059, 498] width 92 height 28
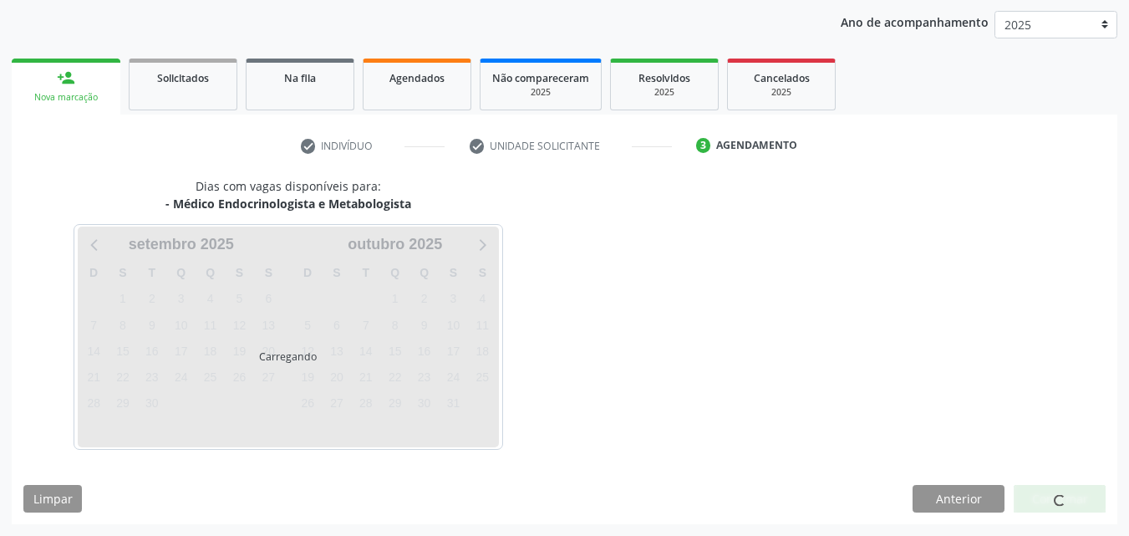
scroll to position [191, 0]
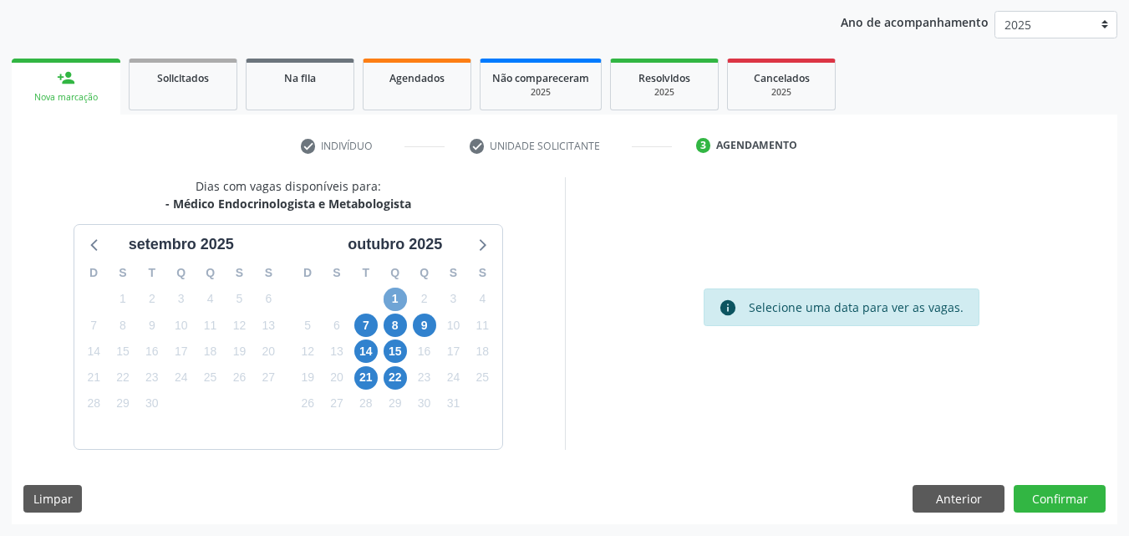
click at [394, 305] on span "1" at bounding box center [395, 298] width 23 height 23
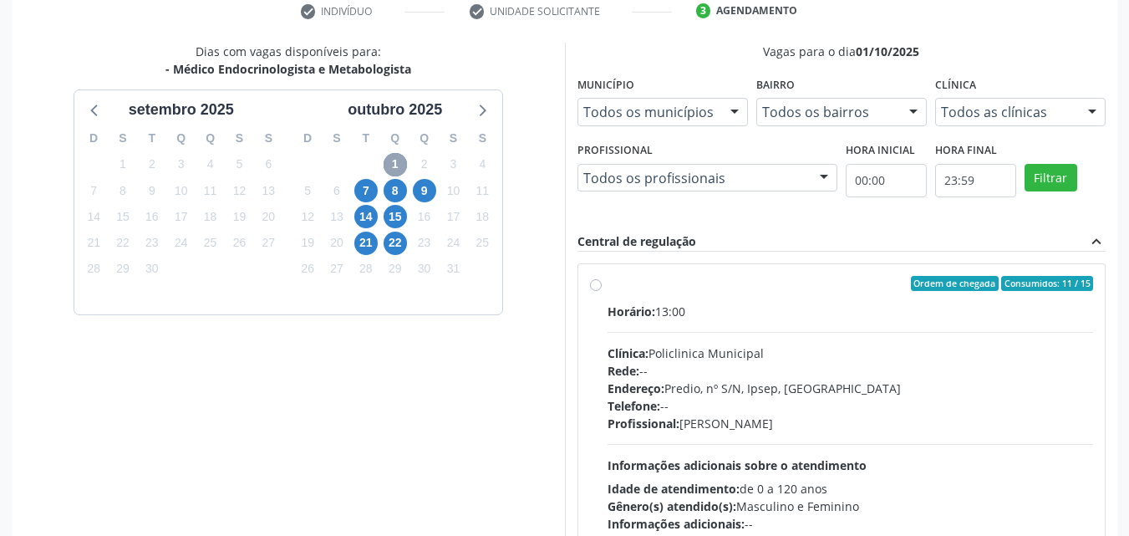
scroll to position [358, 0]
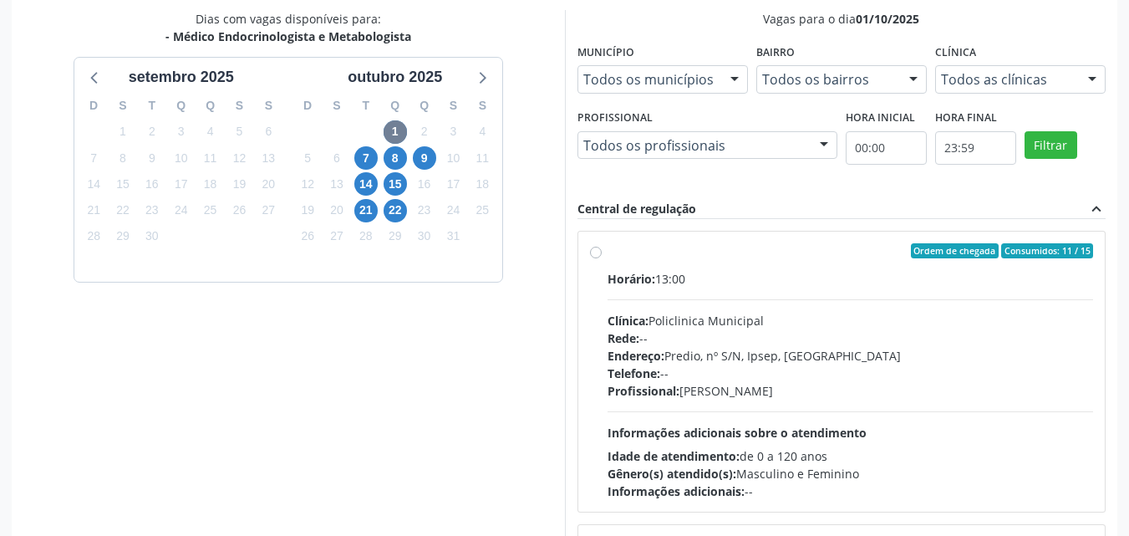
click at [607, 255] on label "Ordem de chegada Consumidos: 11 / 15 Horário: 13:00 Clínica: Policlinica Munici…" at bounding box center [850, 371] width 486 height 257
click at [595, 255] on input "Ordem de chegada Consumidos: 11 / 15 Horário: 13:00 Clínica: Policlinica Munici…" at bounding box center [596, 250] width 12 height 15
radio input "true"
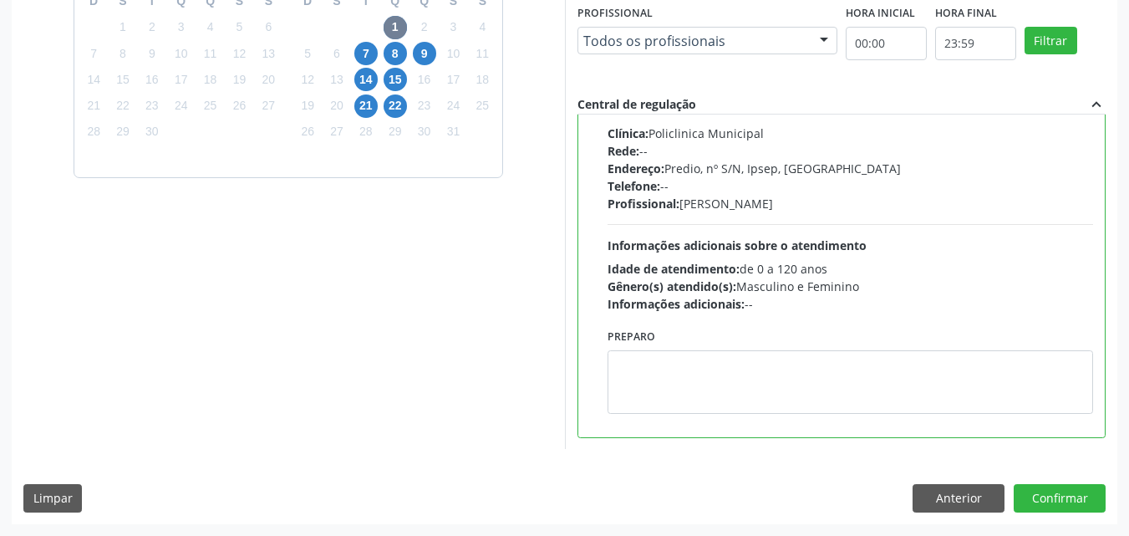
scroll to position [0, 0]
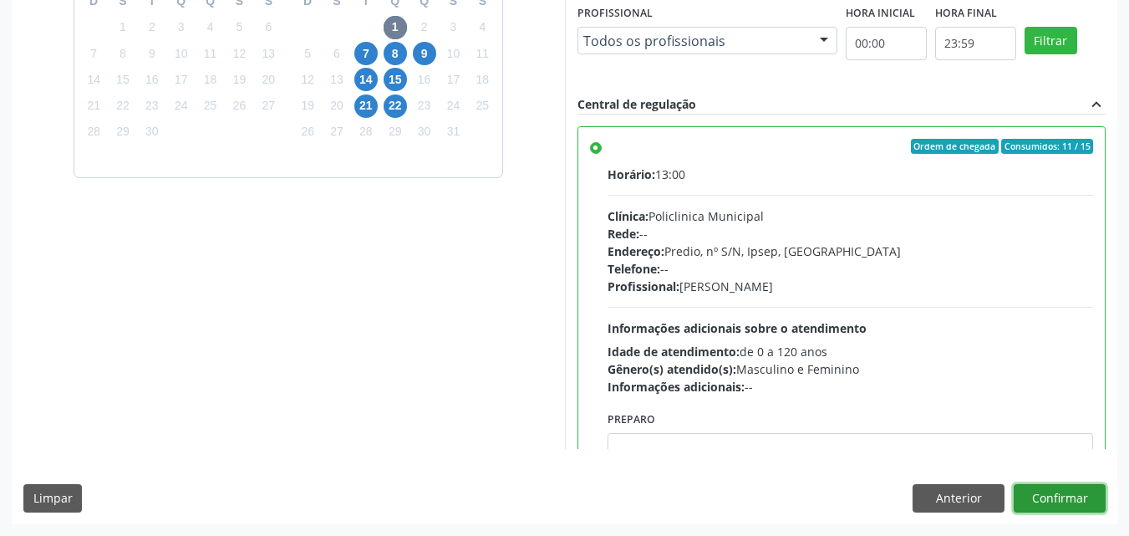
click at [1038, 495] on button "Confirmar" at bounding box center [1059, 498] width 92 height 28
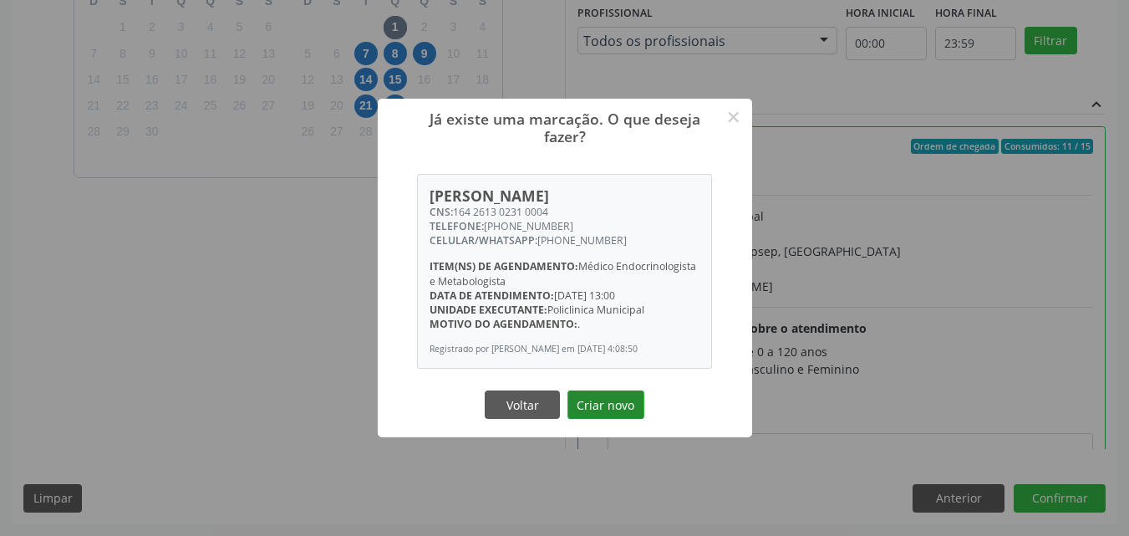
click at [616, 407] on button "Criar novo" at bounding box center [605, 404] width 77 height 28
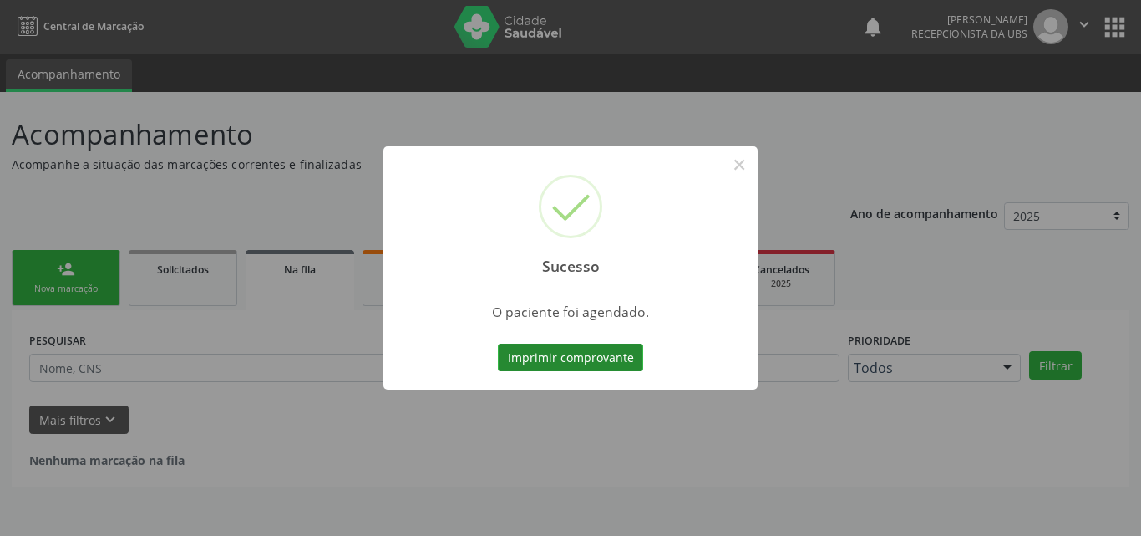
click at [583, 363] on button "Imprimir comprovante" at bounding box center [570, 357] width 145 height 28
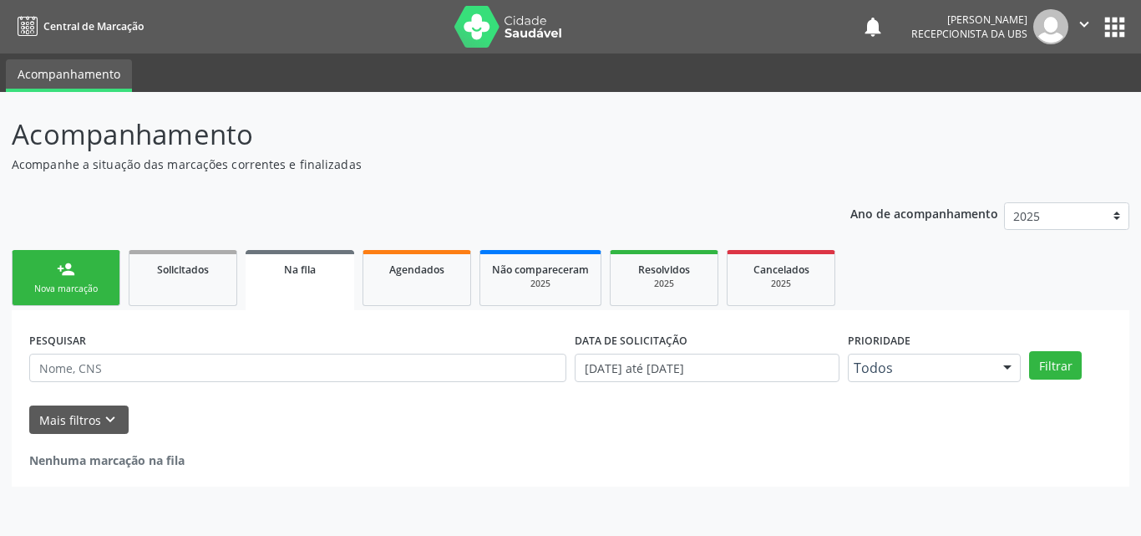
click at [79, 278] on link "person_add Nova marcação" at bounding box center [66, 278] width 109 height 56
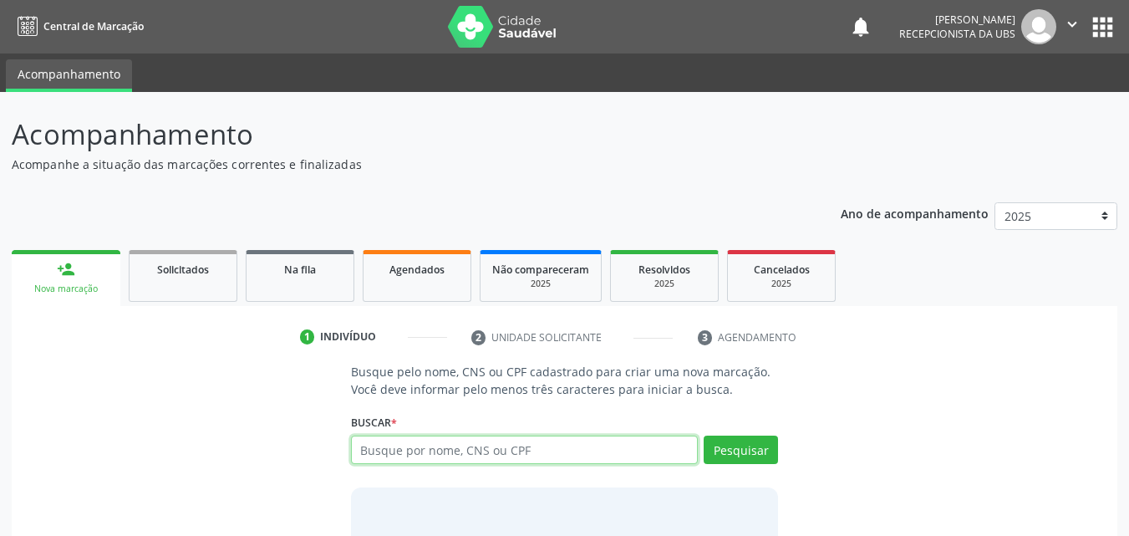
click at [400, 454] on input "text" at bounding box center [525, 449] width 348 height 28
type input "62806181453"
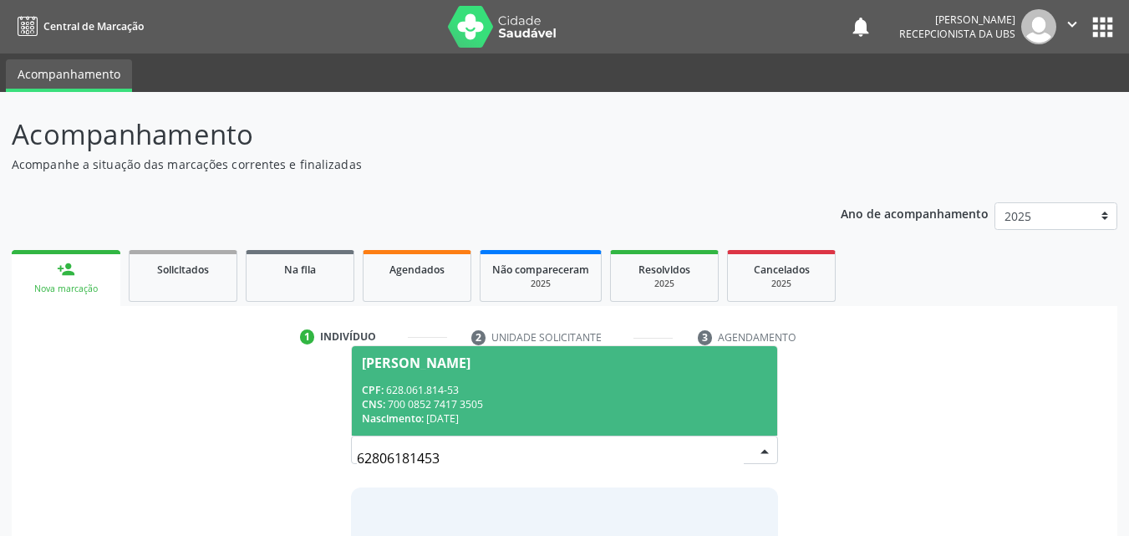
click at [471, 381] on span "Damiao Ribeiro e Silva CPF: 628.061.814-53 CNS: 700 0852 7417 3505 Nascimento: …" at bounding box center [565, 390] width 426 height 89
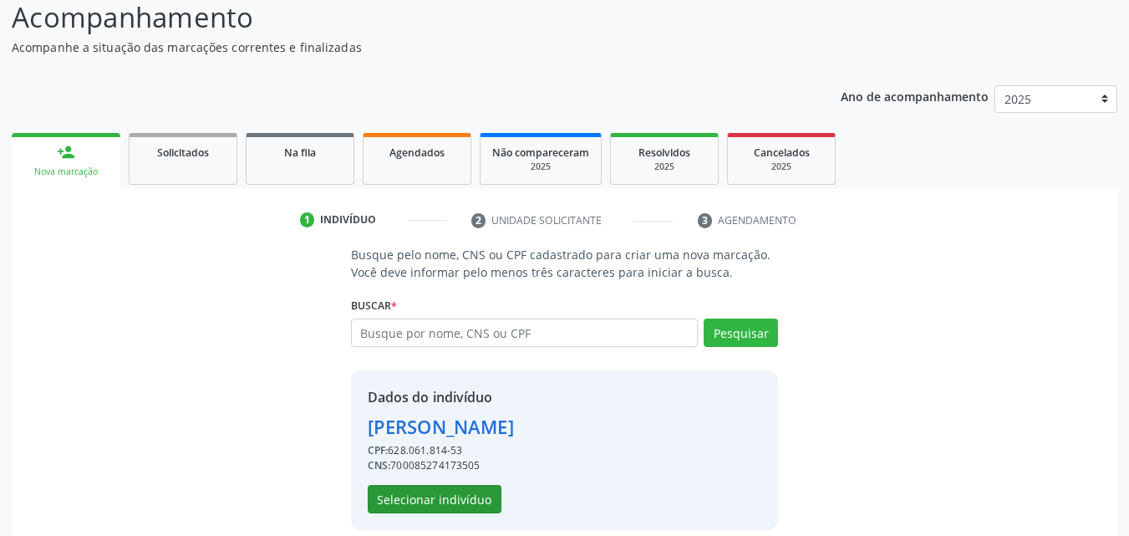
scroll to position [135, 0]
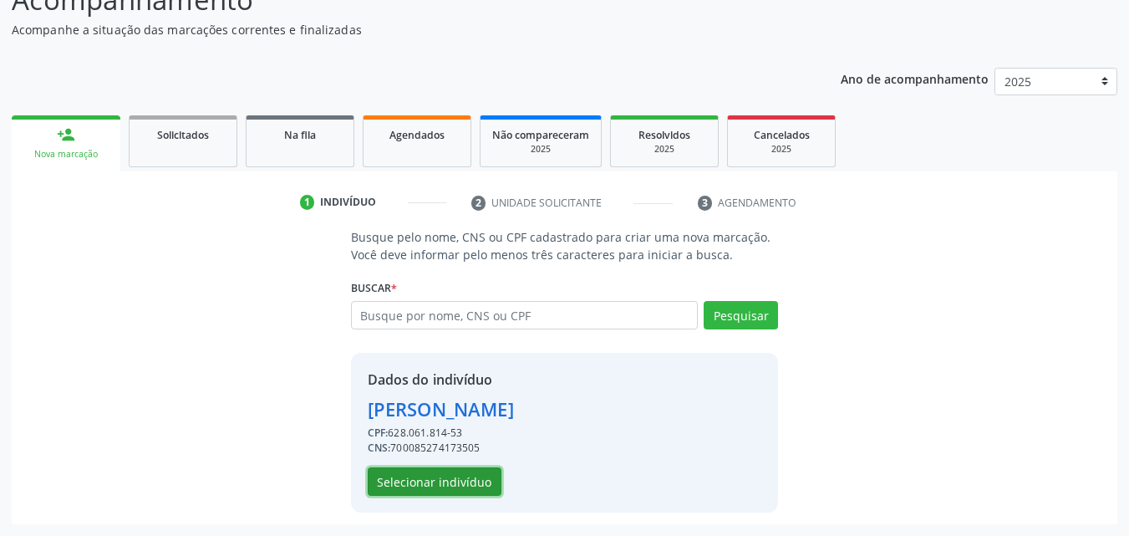
click at [441, 479] on button "Selecionar indivíduo" at bounding box center [435, 481] width 134 height 28
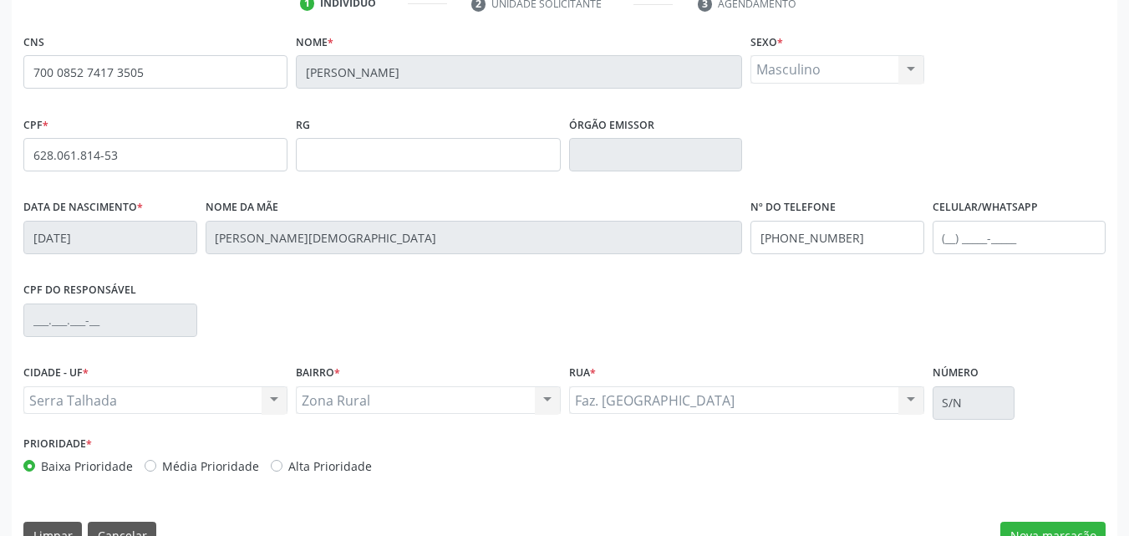
scroll to position [370, 0]
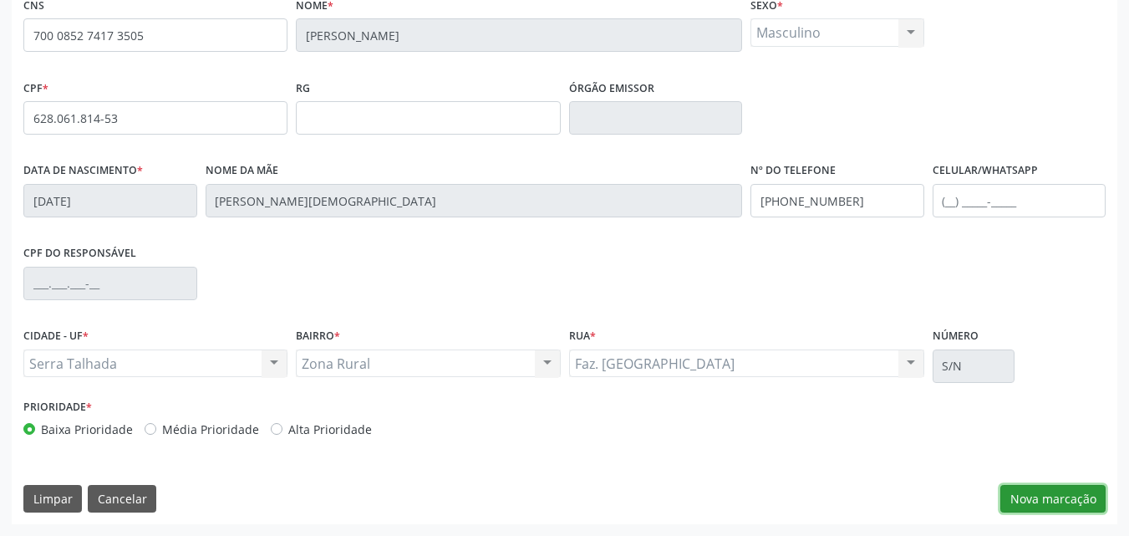
click at [1039, 501] on button "Nova marcação" at bounding box center [1052, 499] width 105 height 28
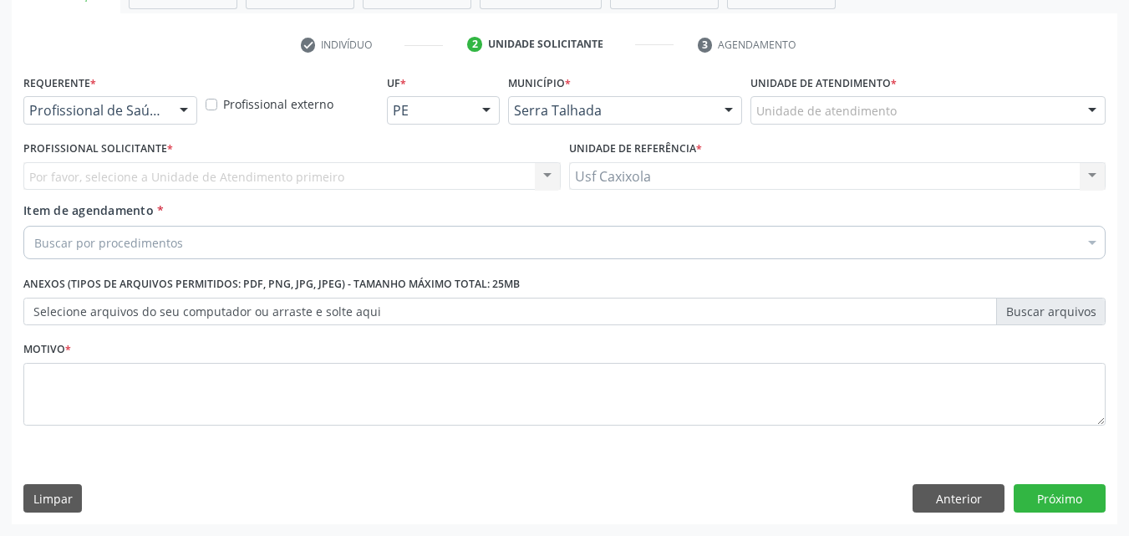
click at [178, 115] on div at bounding box center [183, 111] width 25 height 28
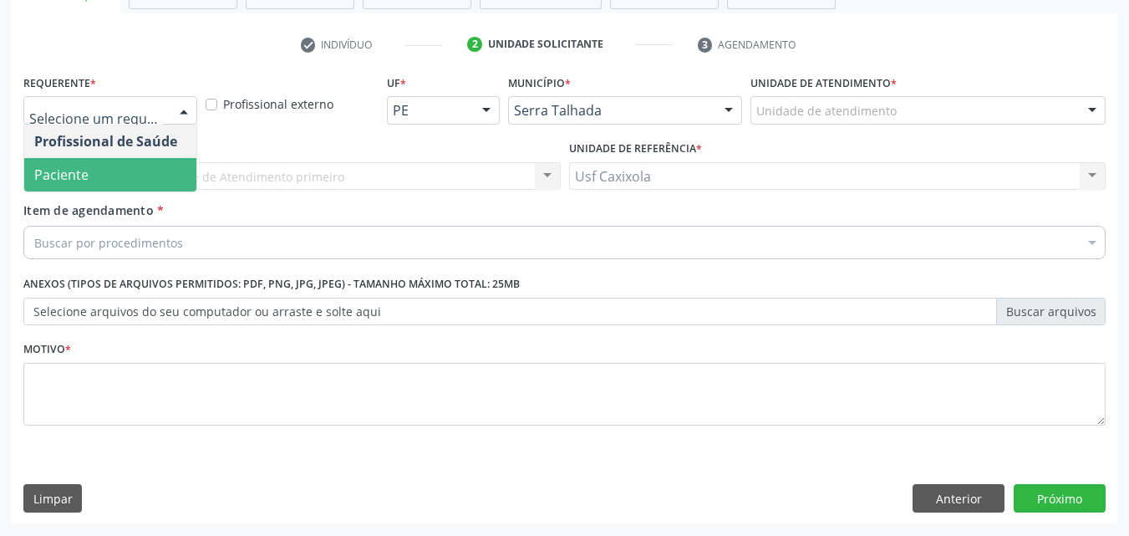
click at [150, 172] on span "Paciente" at bounding box center [110, 174] width 172 height 33
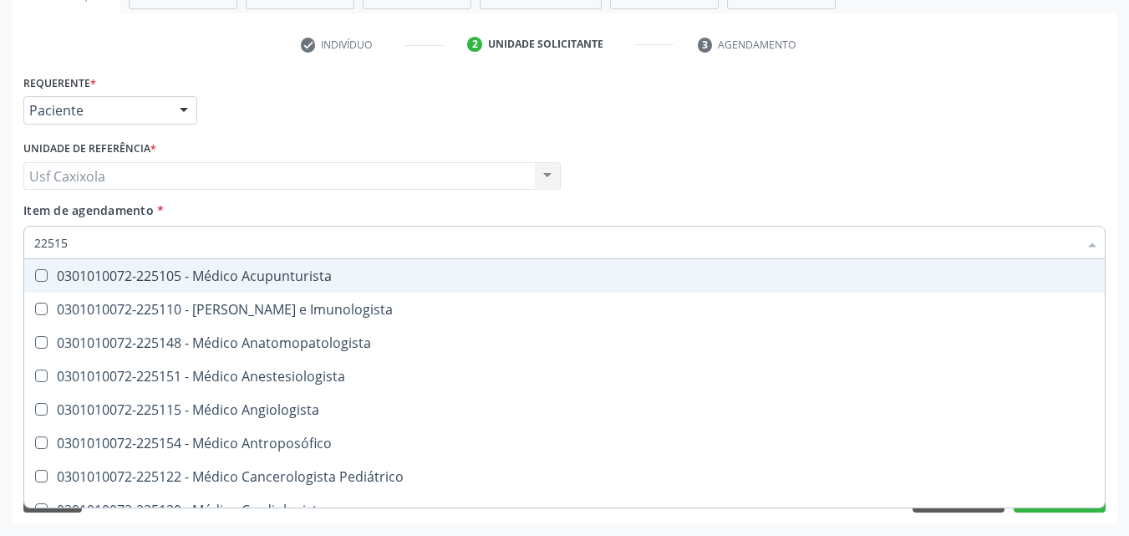
type input "225155"
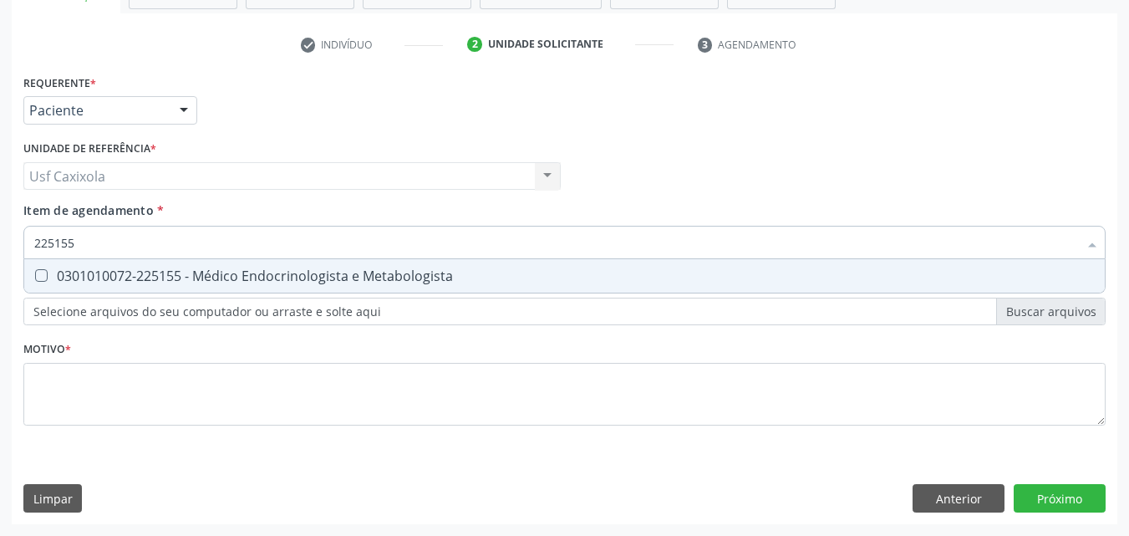
click at [193, 287] on span "0301010072-225155 - Médico Endocrinologista e Metabologista" at bounding box center [564, 275] width 1080 height 33
checkbox Metabologista "true"
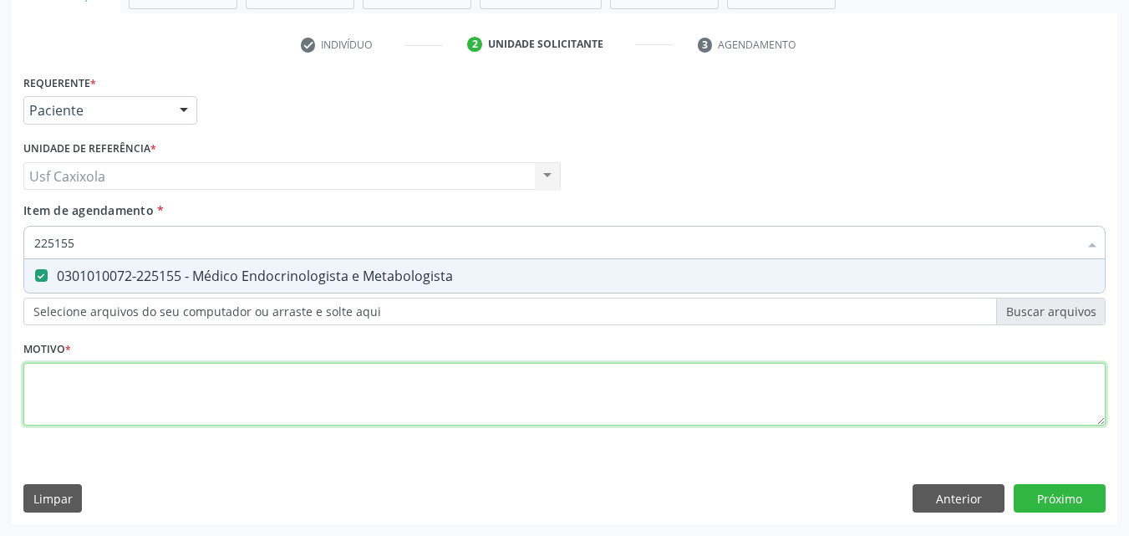
click at [187, 379] on div "Requerente * Paciente Profissional de Saúde Paciente Nenhum resultado encontrad…" at bounding box center [564, 259] width 1082 height 378
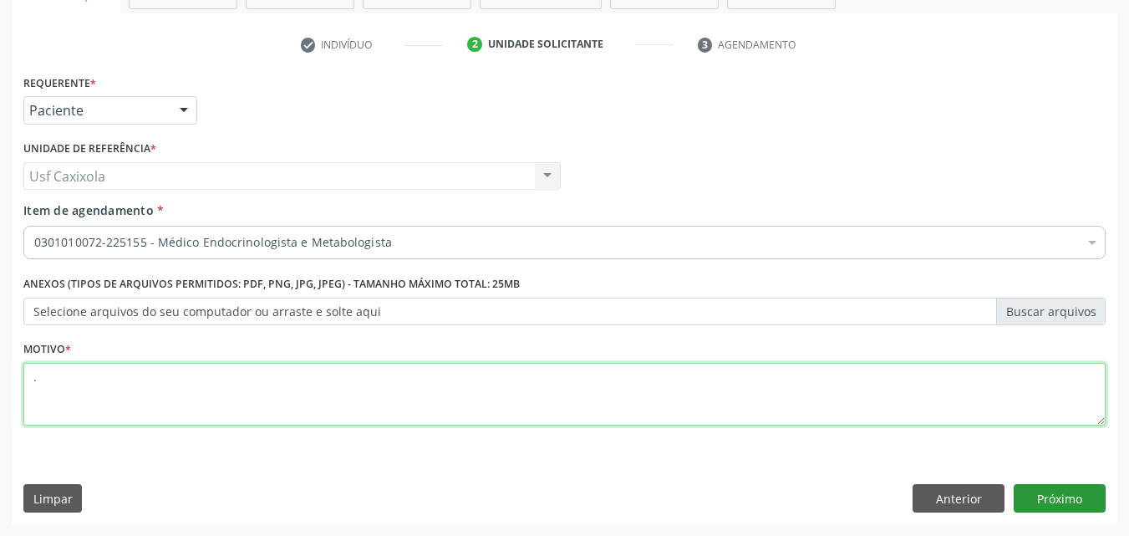
type textarea "."
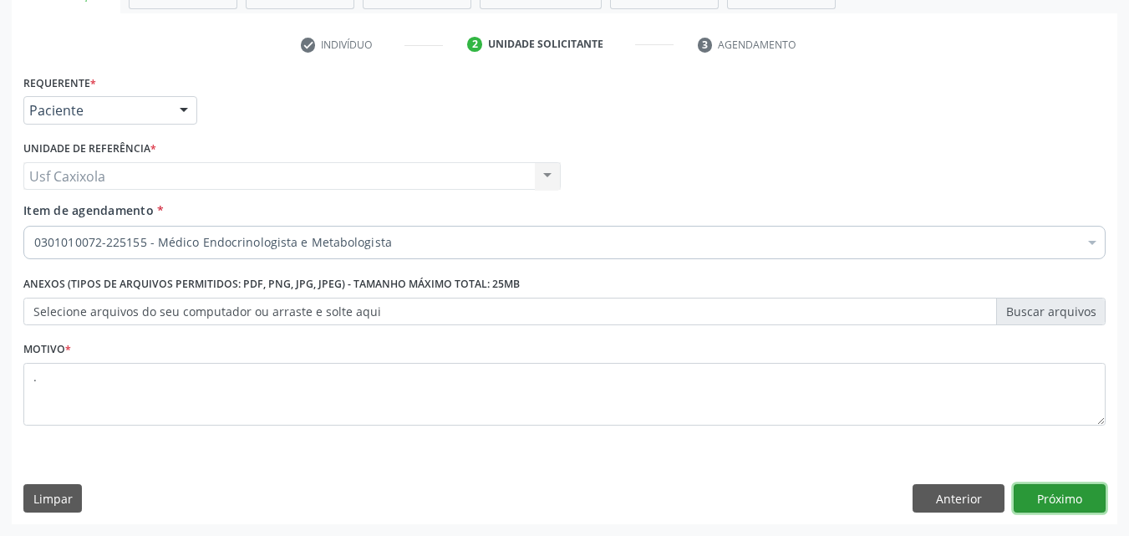
click at [1078, 499] on button "Próximo" at bounding box center [1059, 498] width 92 height 28
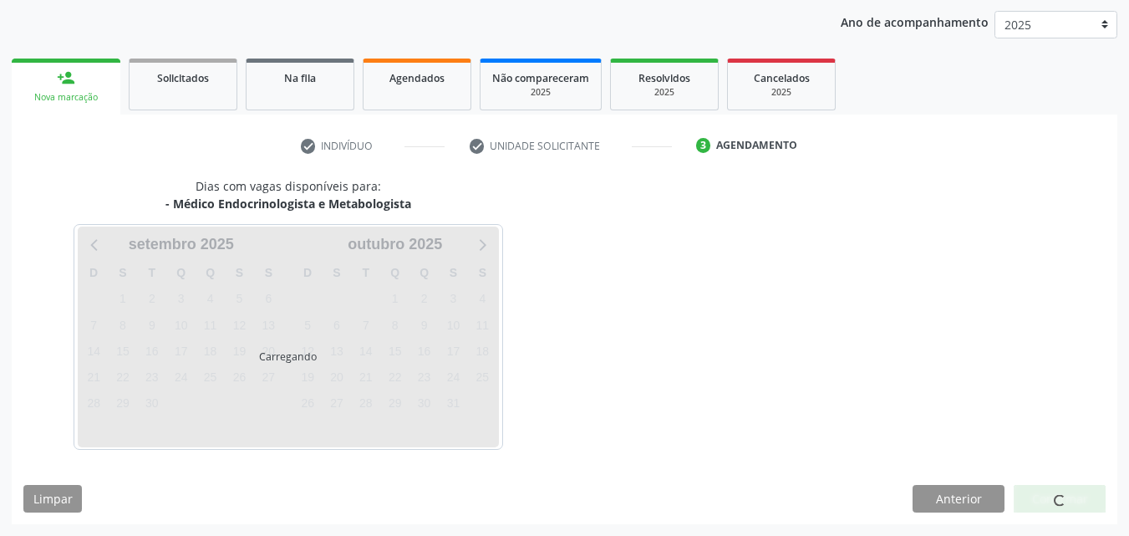
scroll to position [191, 0]
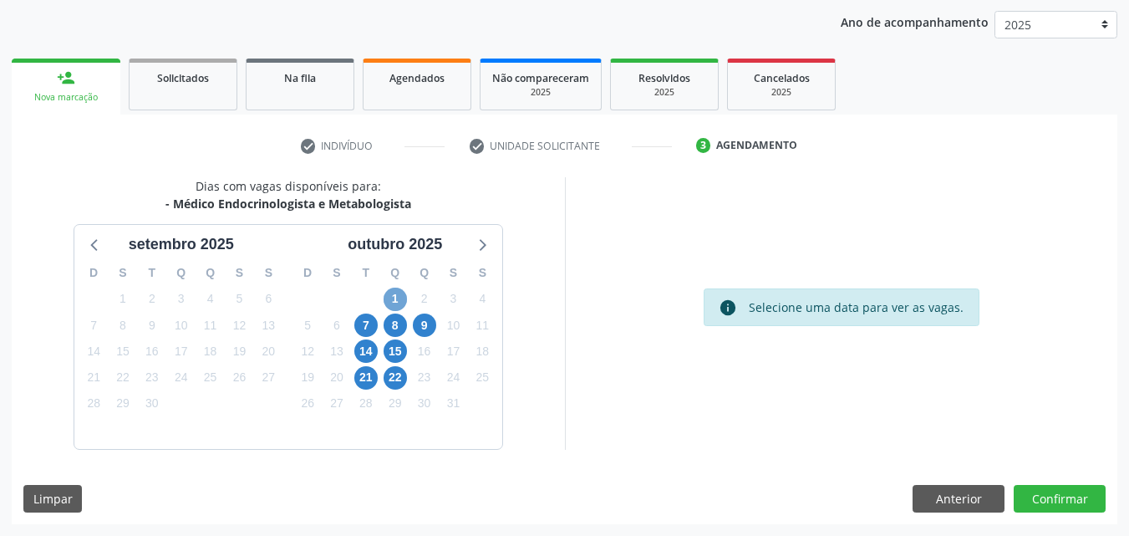
click at [399, 299] on span "1" at bounding box center [395, 298] width 23 height 23
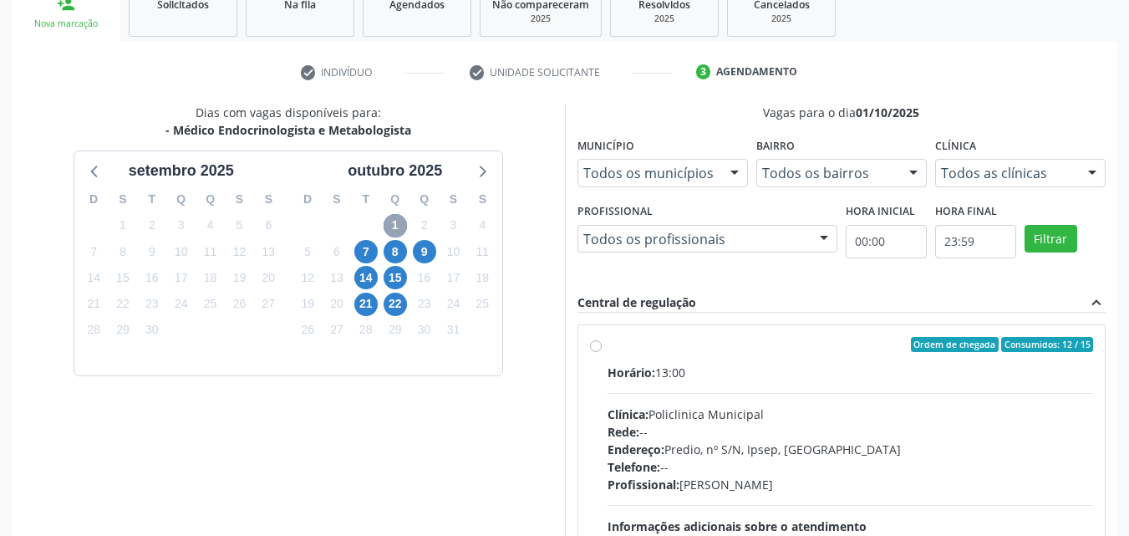
scroll to position [442, 0]
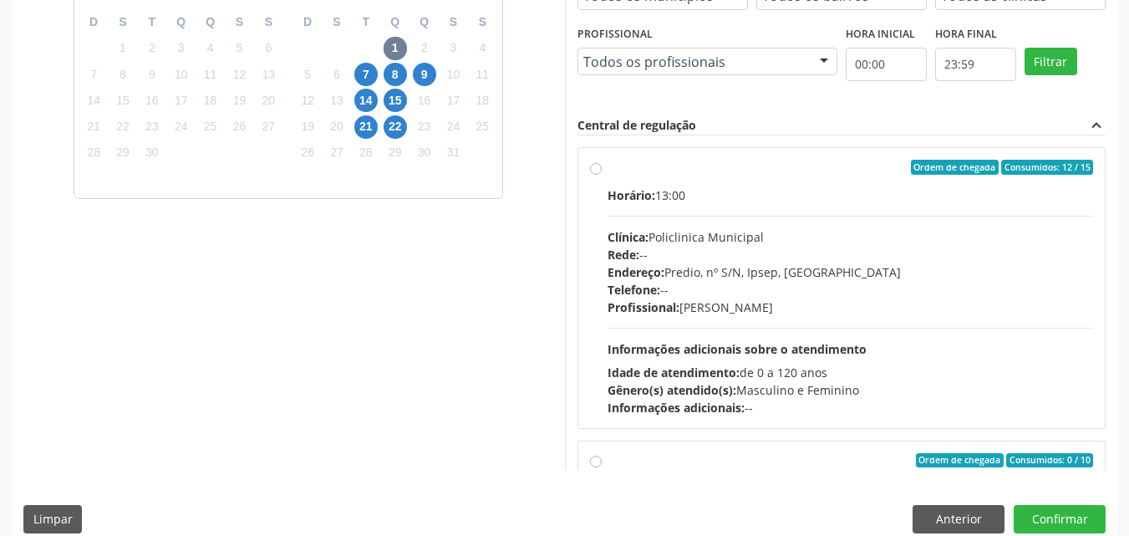
click at [607, 171] on label "Ordem de chegada Consumidos: 12 / 15 Horário: 13:00 Clínica: Policlinica Munici…" at bounding box center [850, 288] width 486 height 257
click at [591, 171] on input "Ordem de chegada Consumidos: 12 / 15 Horário: 13:00 Clínica: Policlinica Munici…" at bounding box center [596, 167] width 12 height 15
radio input "true"
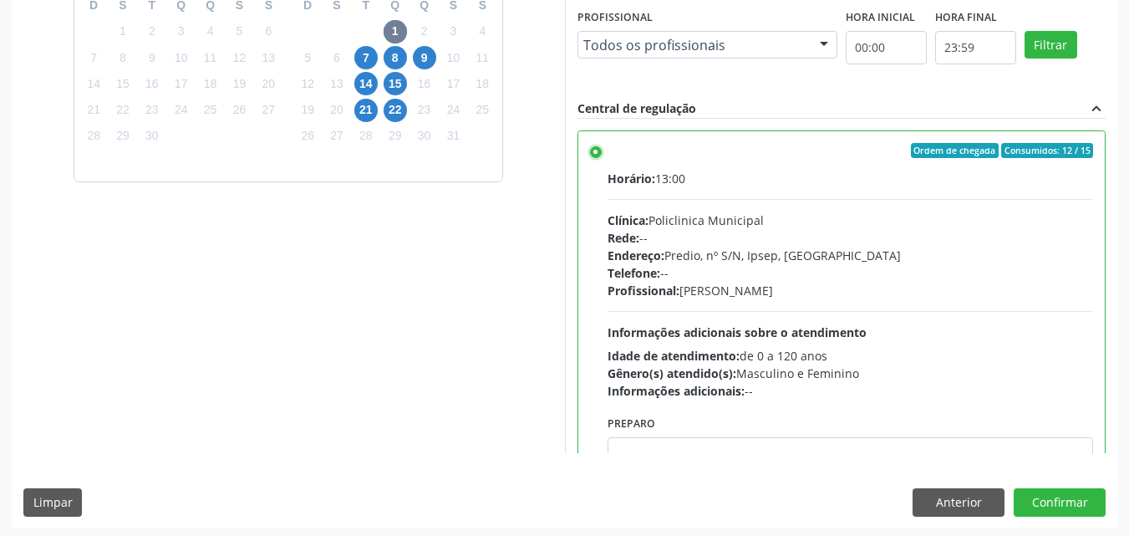
scroll to position [463, 0]
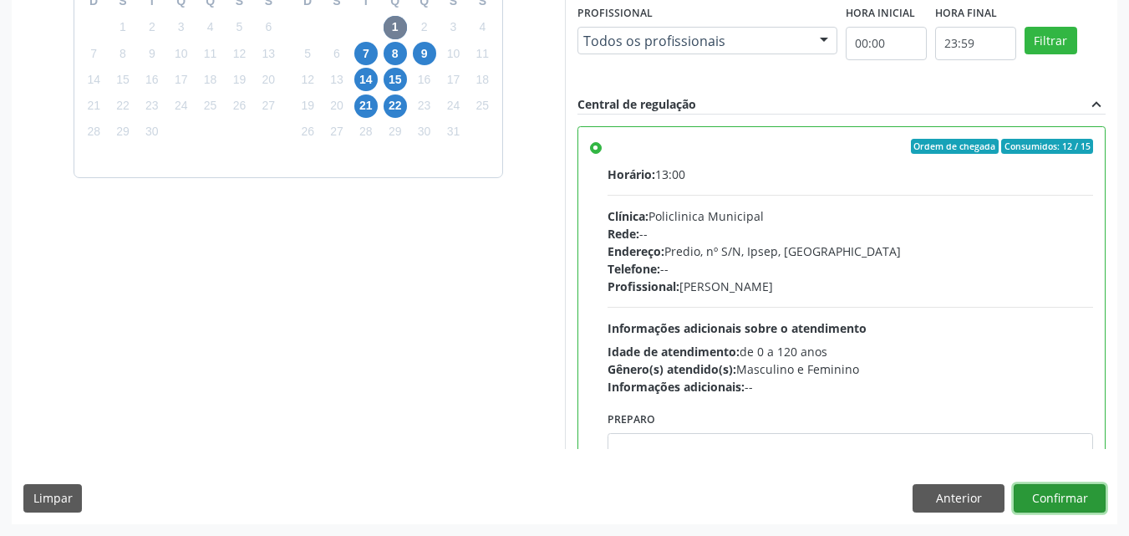
click at [1050, 492] on button "Confirmar" at bounding box center [1059, 498] width 92 height 28
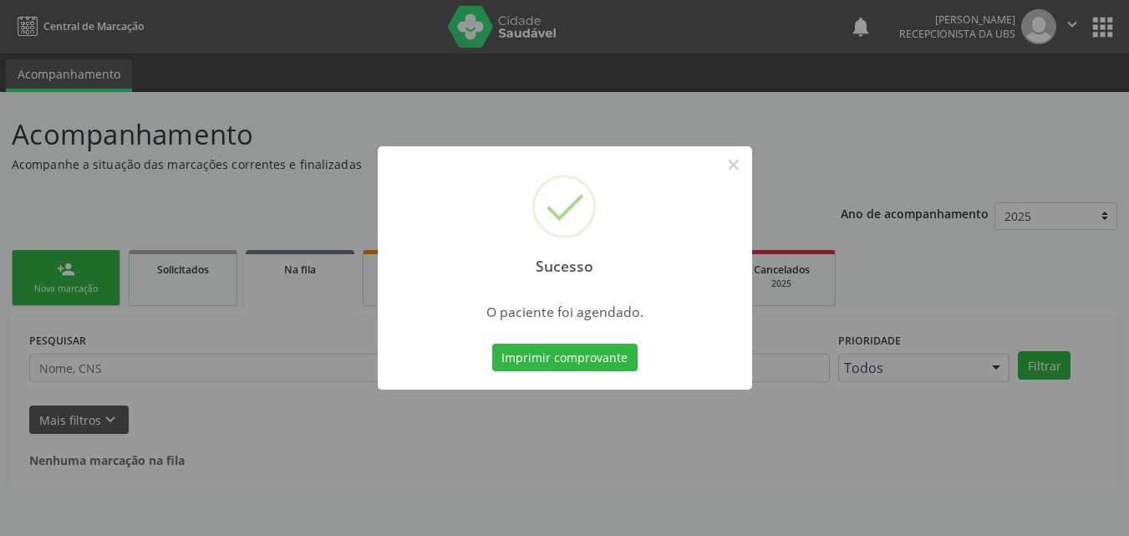
scroll to position [0, 0]
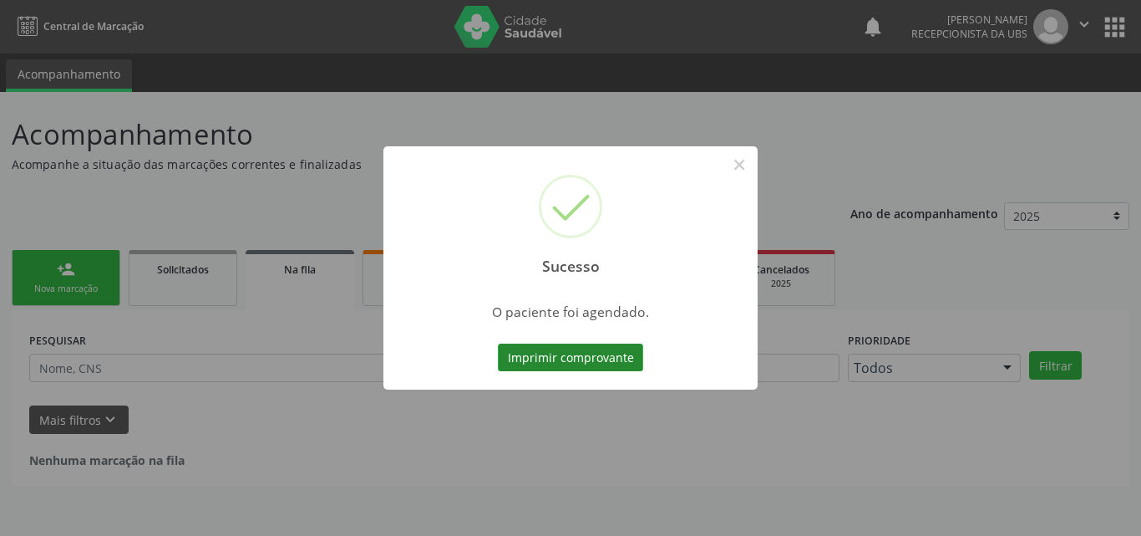
click at [608, 361] on button "Imprimir comprovante" at bounding box center [570, 357] width 145 height 28
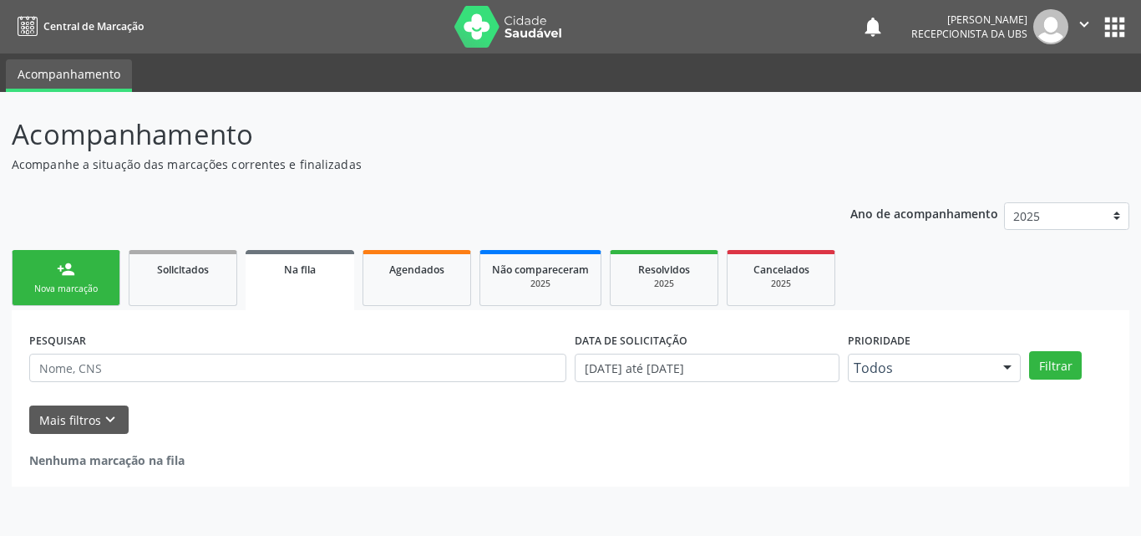
click at [85, 276] on link "person_add Nova marcação" at bounding box center [66, 278] width 109 height 56
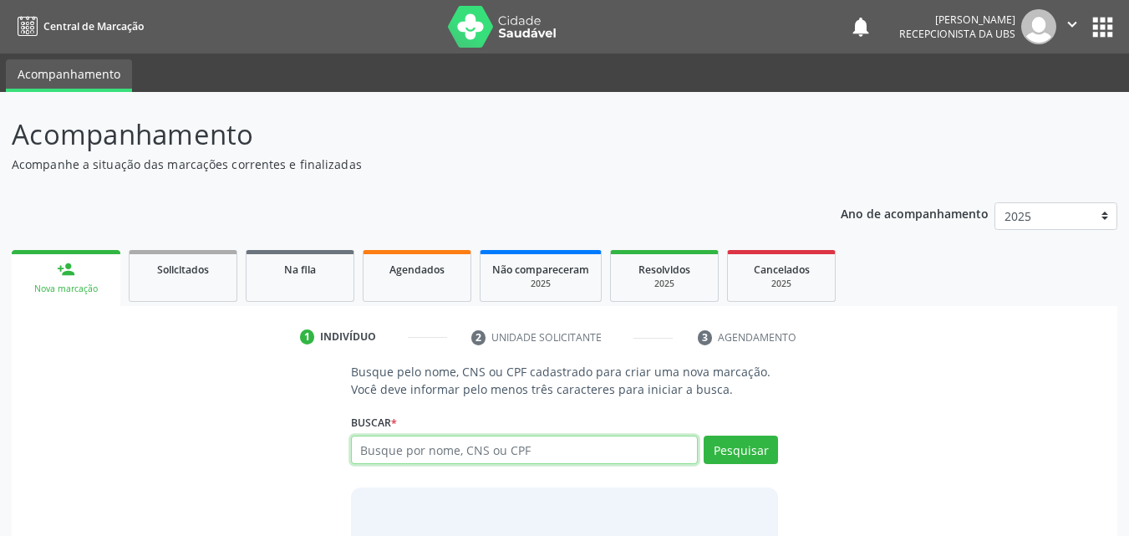
click at [433, 461] on input "text" at bounding box center [525, 449] width 348 height 28
type input "19264372415"
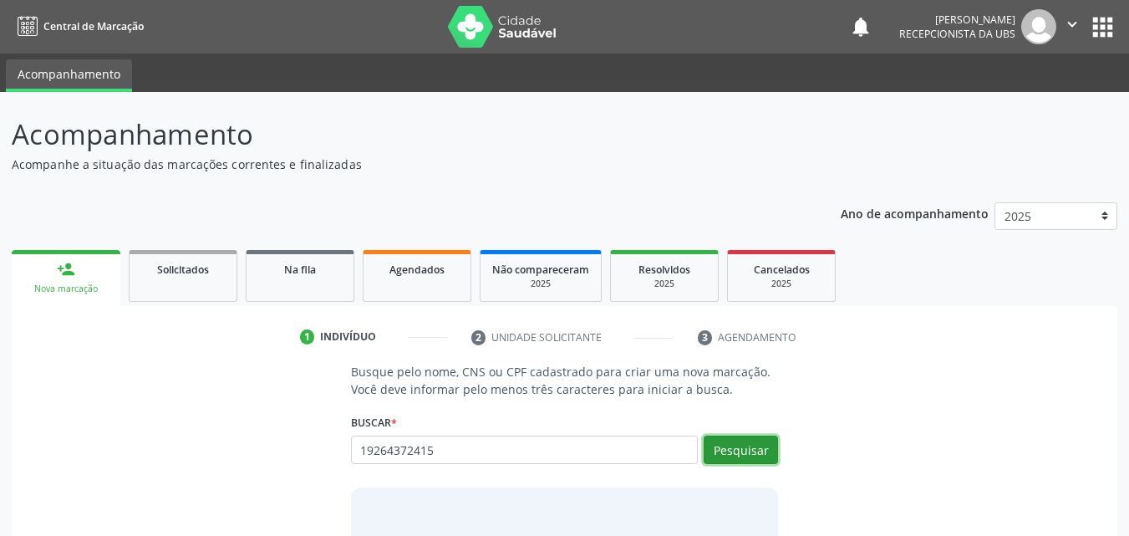
click at [734, 443] on button "Pesquisar" at bounding box center [741, 449] width 74 height 28
type input "19264372415"
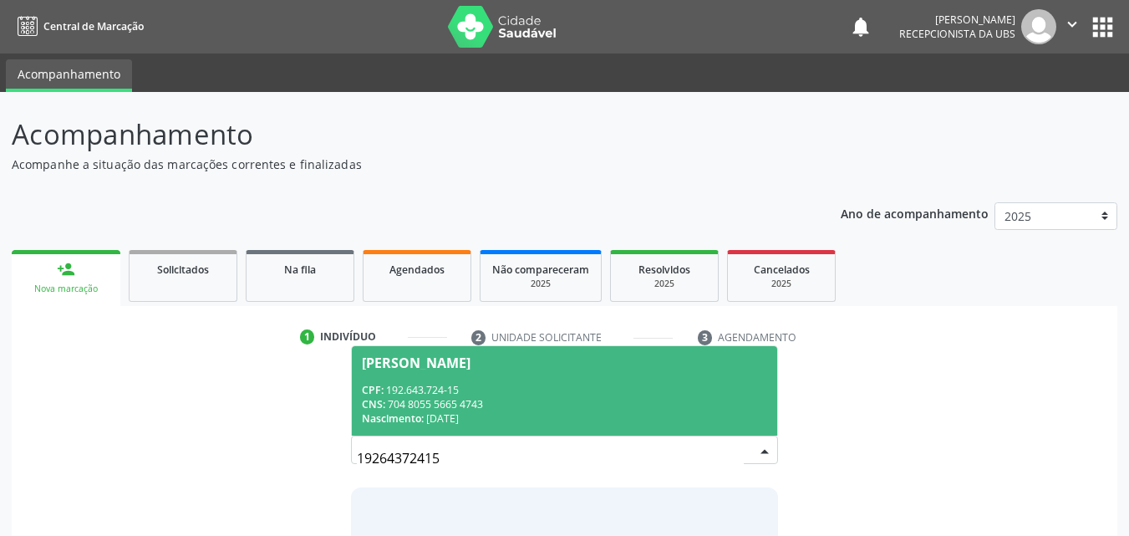
click at [578, 395] on div "CPF: 192.643.724-15" at bounding box center [565, 390] width 406 height 14
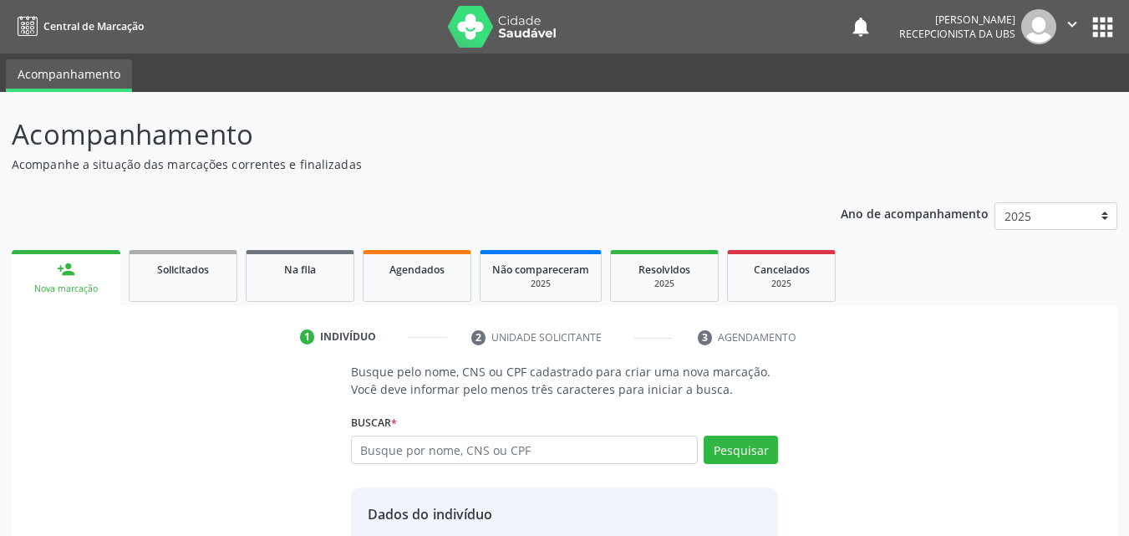
click at [203, 201] on div "Ano de acompanhamento 2025 2024 person_add Nova marcação Solicitados Na fila Ag…" at bounding box center [564, 424] width 1105 height 468
click at [394, 453] on input "text" at bounding box center [525, 449] width 348 height 28
type input "19264372415"
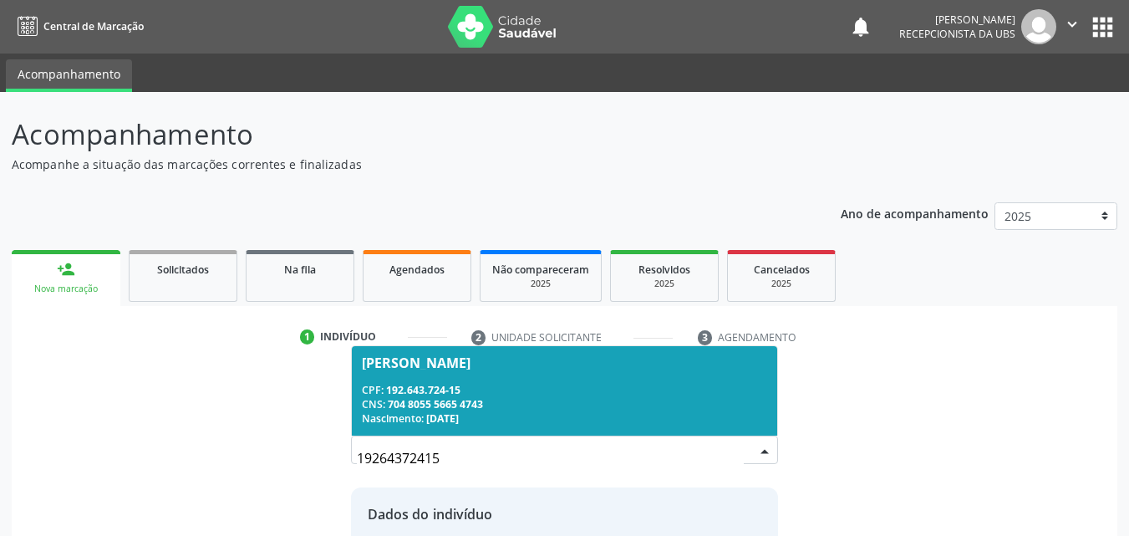
click at [423, 365] on div "[PERSON_NAME]" at bounding box center [416, 362] width 109 height 13
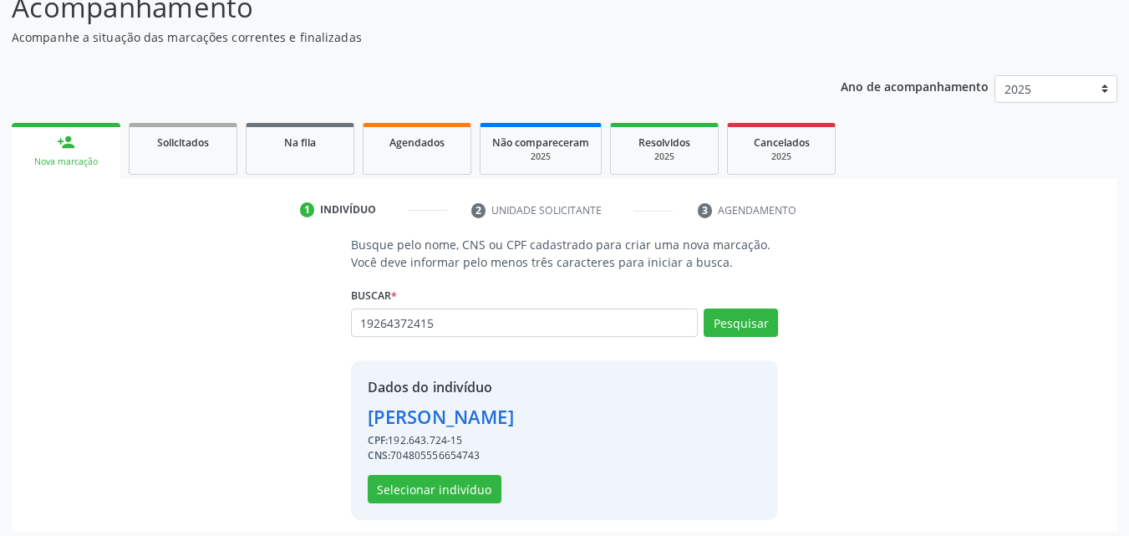
scroll to position [135, 0]
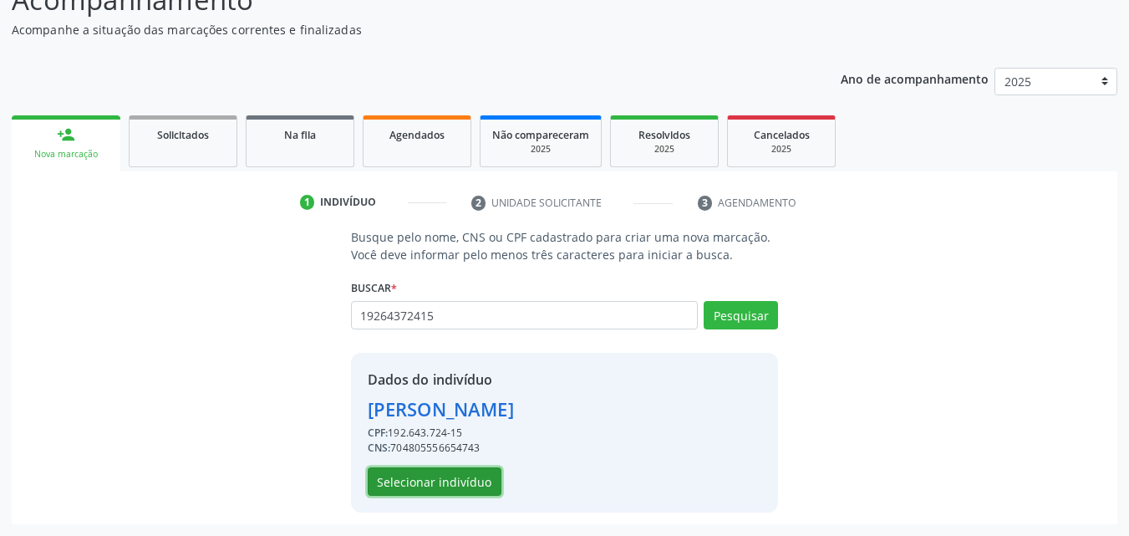
click at [456, 479] on button "Selecionar indivíduo" at bounding box center [435, 481] width 134 height 28
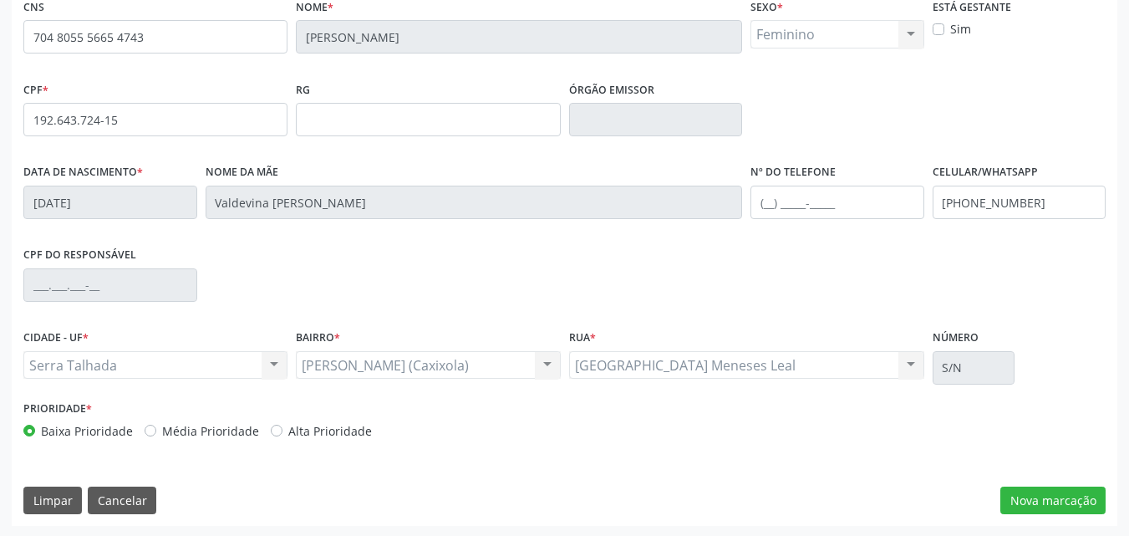
scroll to position [370, 0]
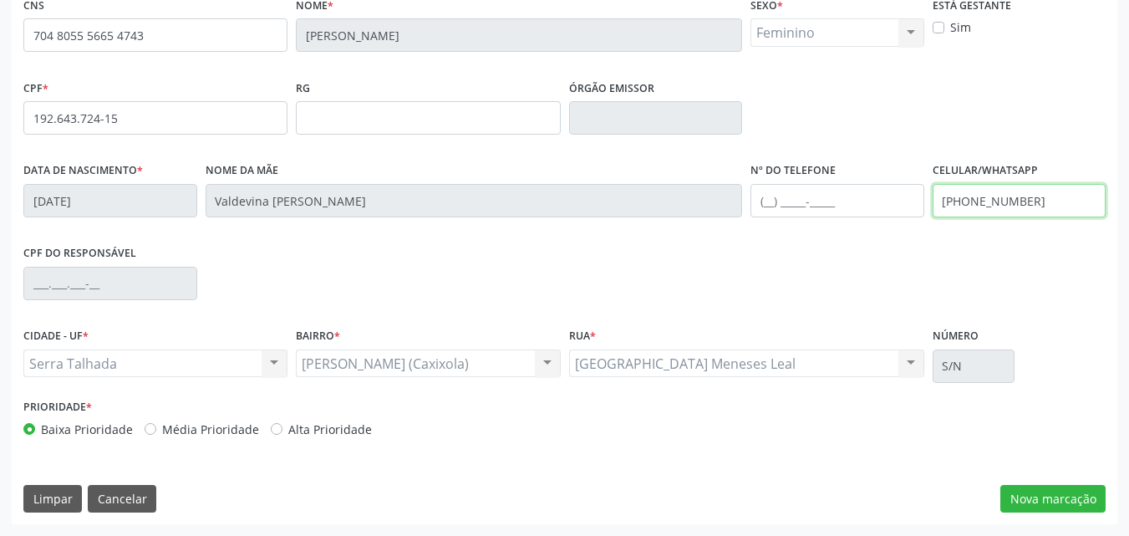
drag, startPoint x: 1032, startPoint y: 206, endPoint x: 926, endPoint y: 199, distance: 106.3
click at [927, 203] on div "Data de nascimento * 10/03/1948 Nome da mãe Valdevina Maria de Jesus Nº do Tele…" at bounding box center [564, 199] width 1090 height 83
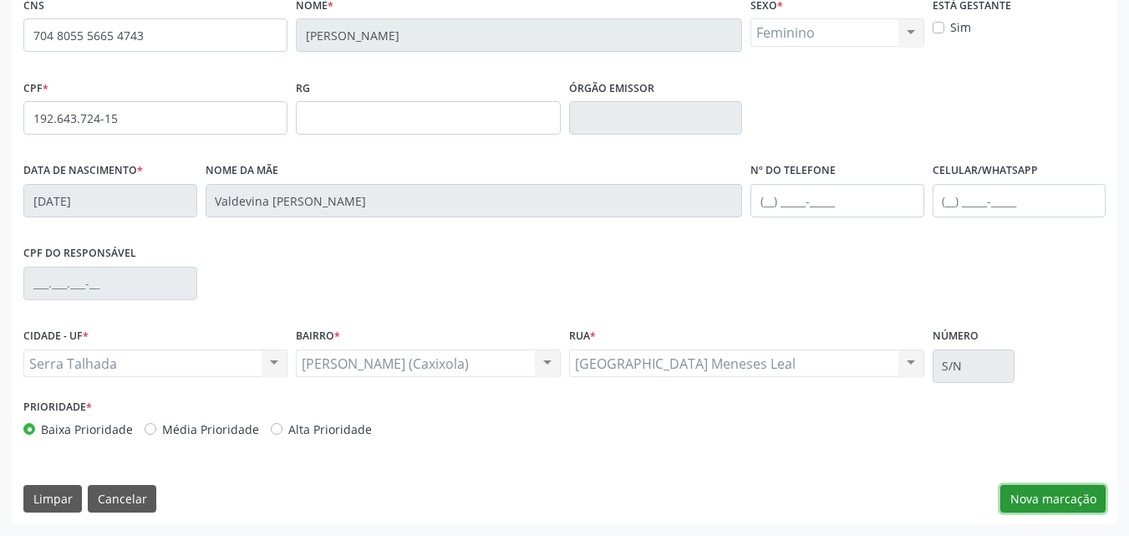
click at [1066, 493] on button "Nova marcação" at bounding box center [1052, 499] width 105 height 28
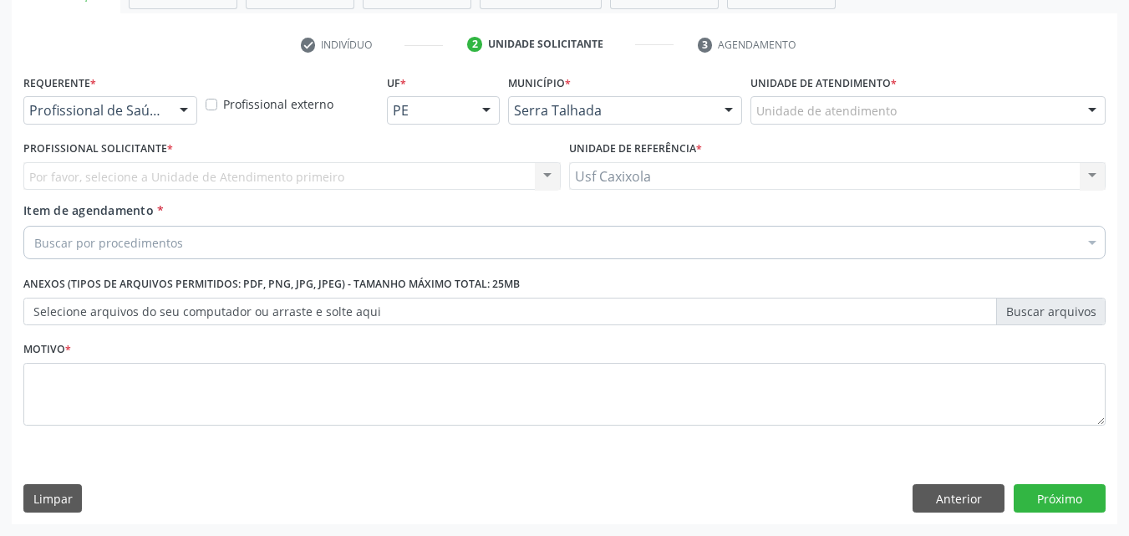
scroll to position [292, 0]
click at [167, 113] on div "Profissional de Saúde Profissional de Saúde Paciente Nenhum resultado encontrad…" at bounding box center [110, 110] width 174 height 28
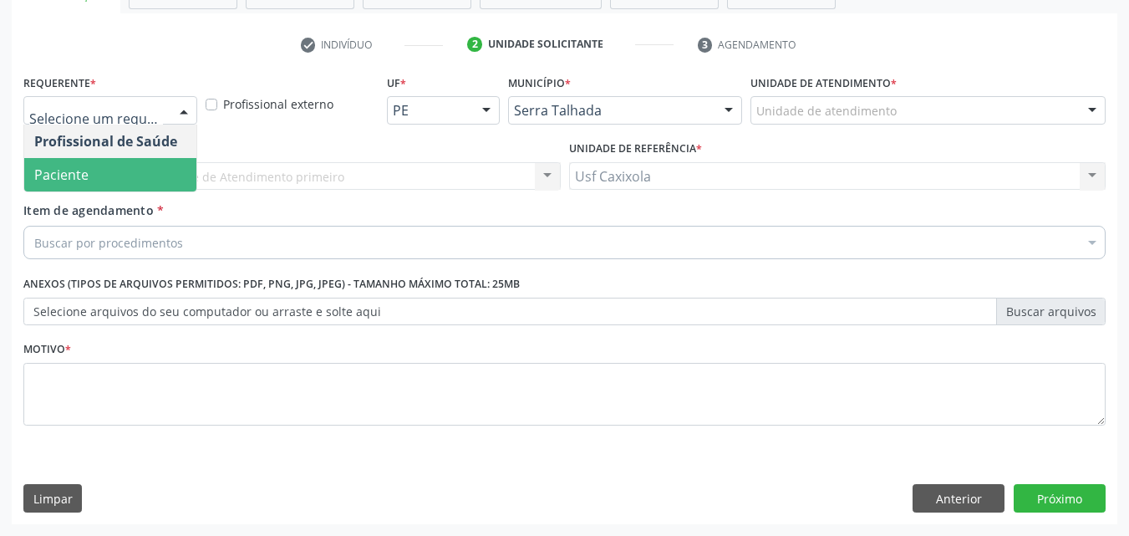
click at [137, 180] on span "Paciente" at bounding box center [110, 174] width 172 height 33
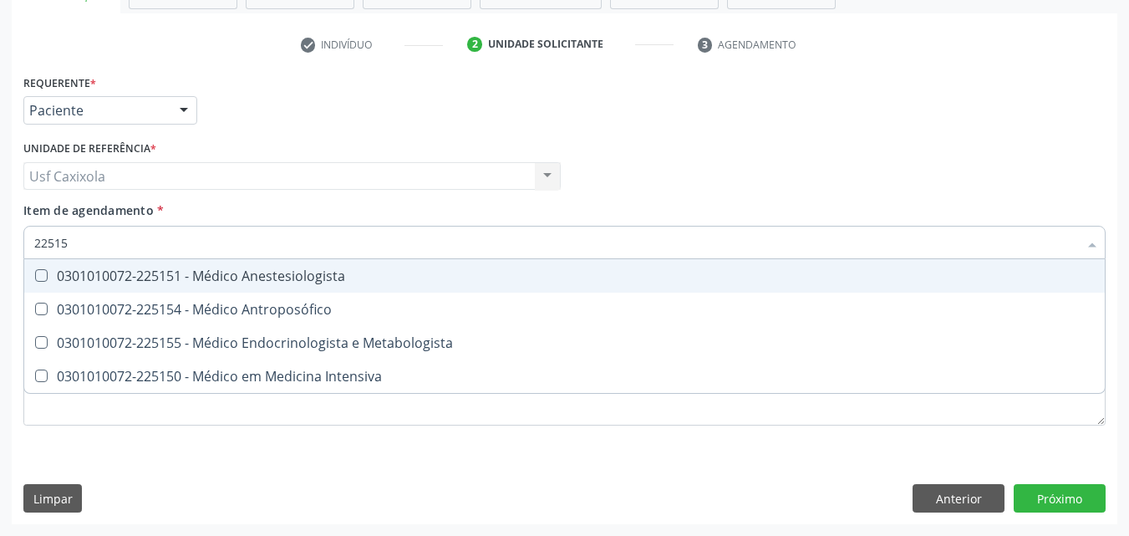
type input "225155"
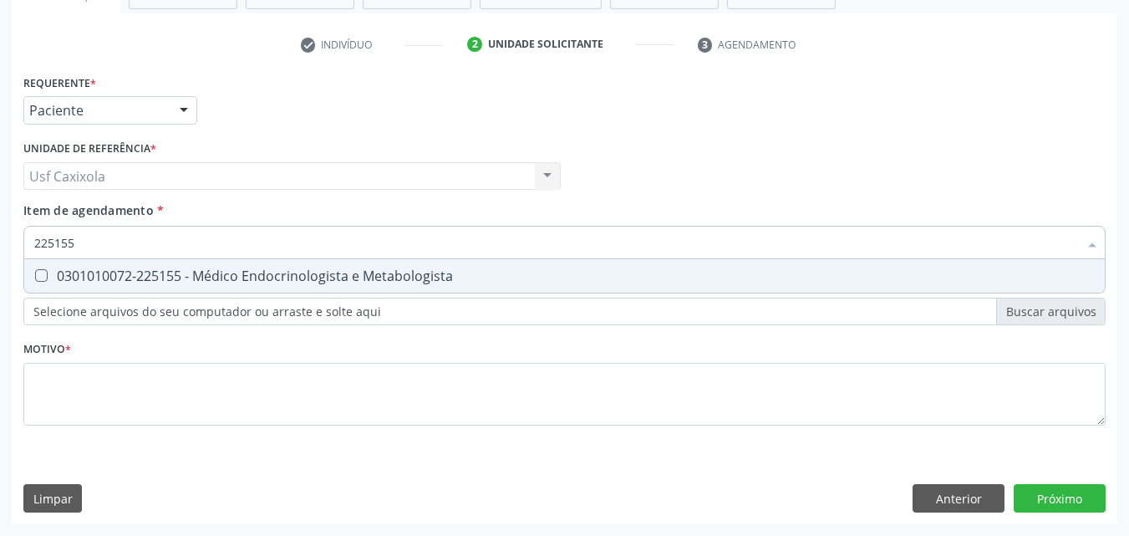
click at [177, 285] on span "0301010072-225155 - Médico Endocrinologista e Metabologista" at bounding box center [564, 275] width 1080 height 33
checkbox Metabologista "true"
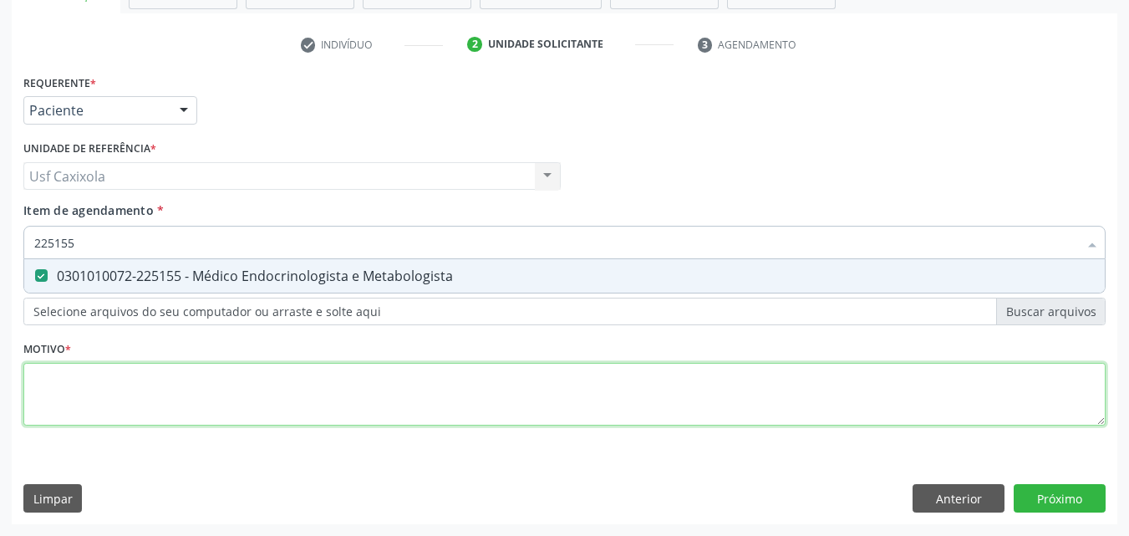
click at [206, 378] on div "Requerente * Paciente Profissional de Saúde Paciente Nenhum resultado encontrad…" at bounding box center [564, 259] width 1082 height 378
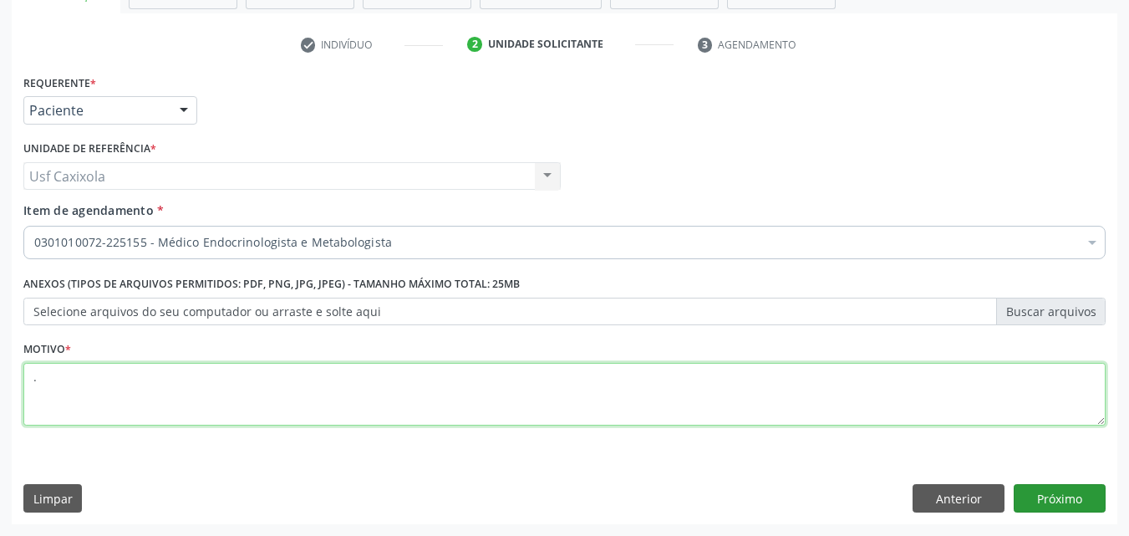
type textarea "."
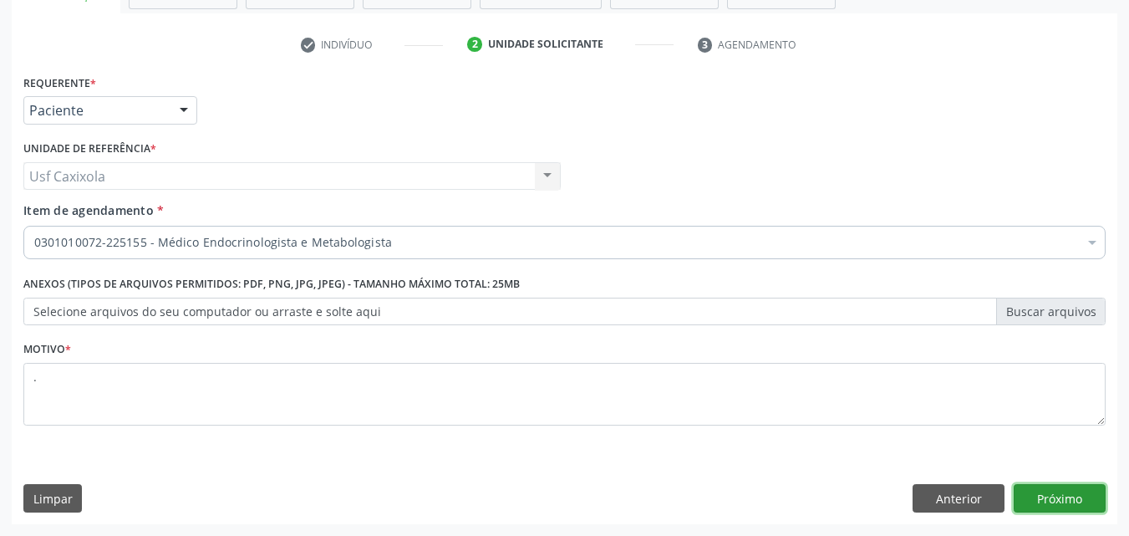
click at [1067, 500] on button "Próximo" at bounding box center [1059, 498] width 92 height 28
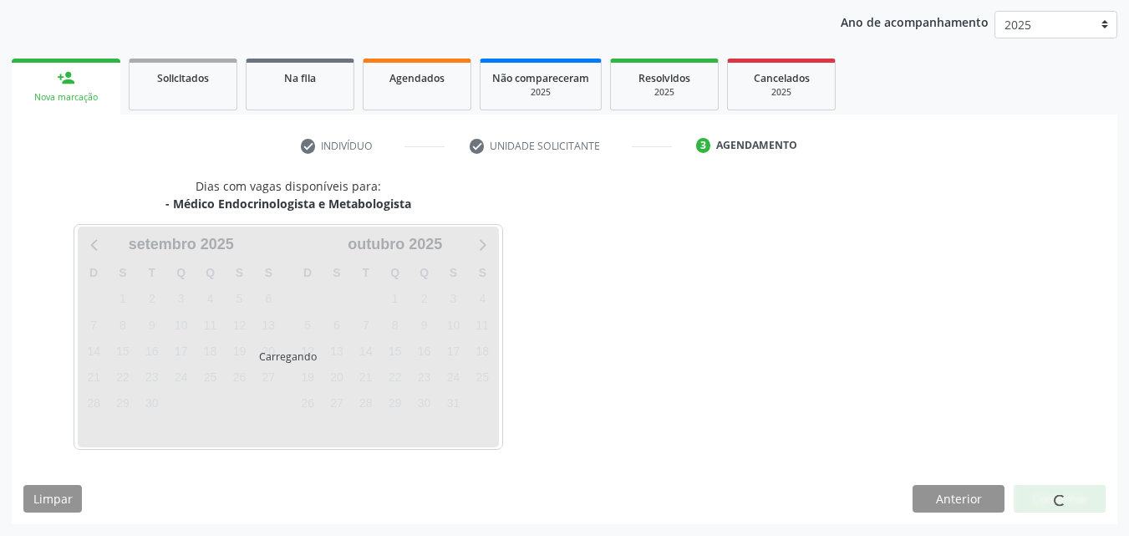
scroll to position [191, 0]
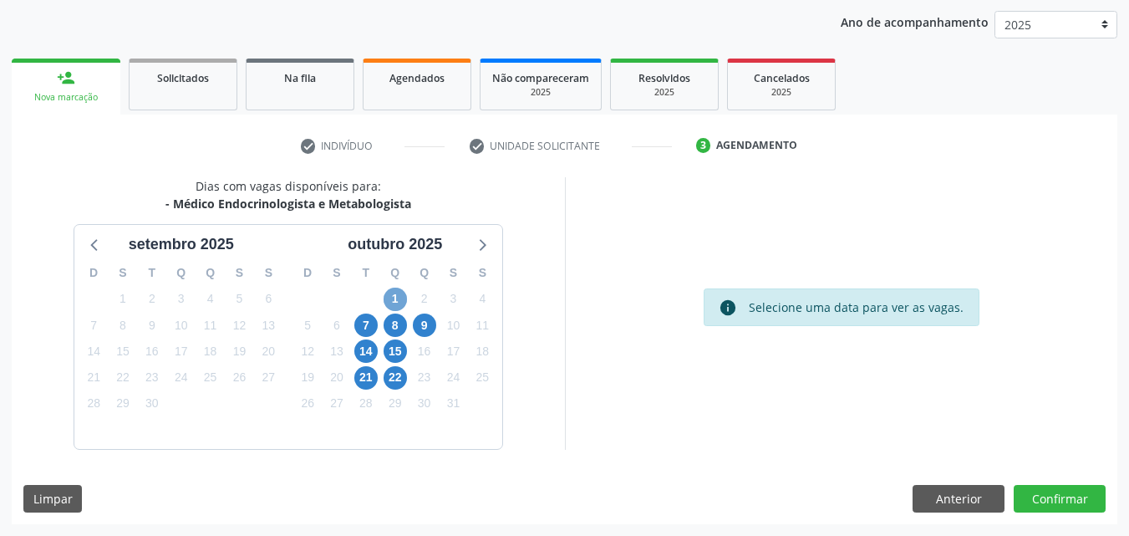
click at [395, 298] on span "1" at bounding box center [395, 298] width 23 height 23
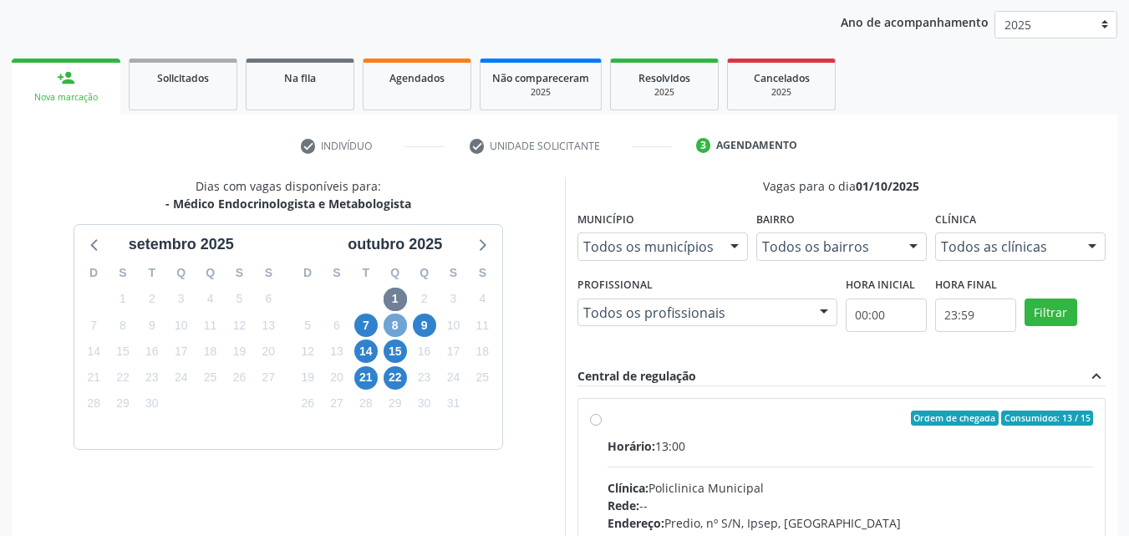
click at [394, 332] on span "8" at bounding box center [395, 324] width 23 height 23
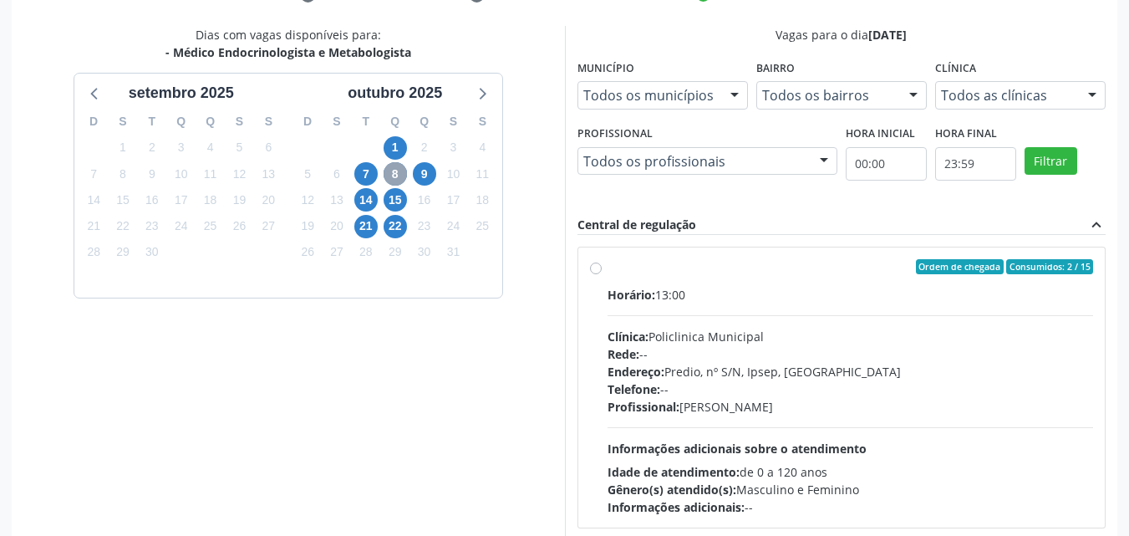
scroll to position [358, 0]
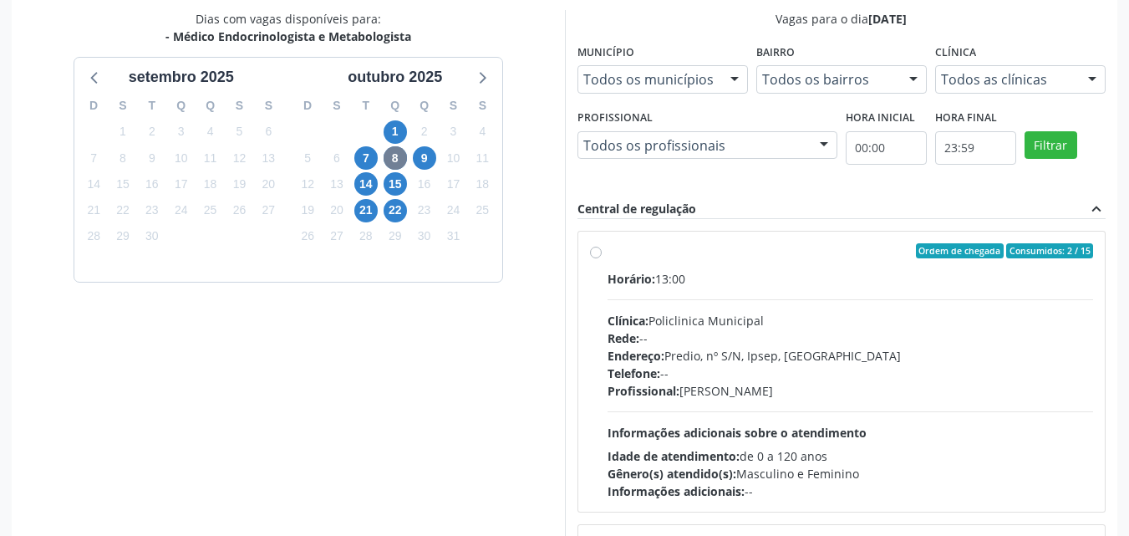
click at [607, 255] on label "Ordem de chegada Consumidos: 2 / 15 Horário: 13:00 Clínica: Policlinica Municip…" at bounding box center [850, 371] width 486 height 257
click at [595, 255] on input "Ordem de chegada Consumidos: 2 / 15 Horário: 13:00 Clínica: Policlinica Municip…" at bounding box center [596, 250] width 12 height 15
radio input "true"
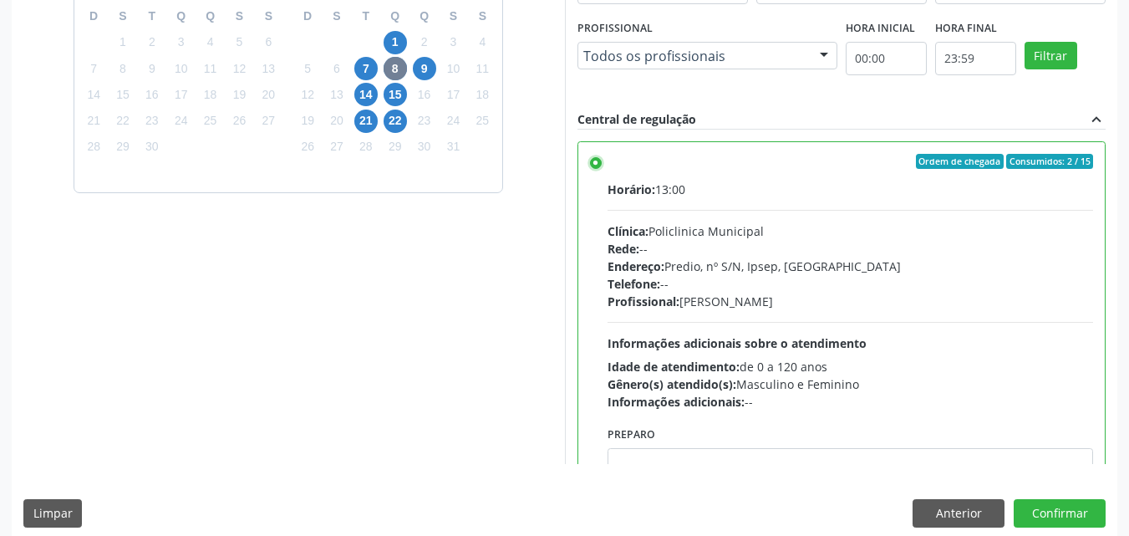
scroll to position [463, 0]
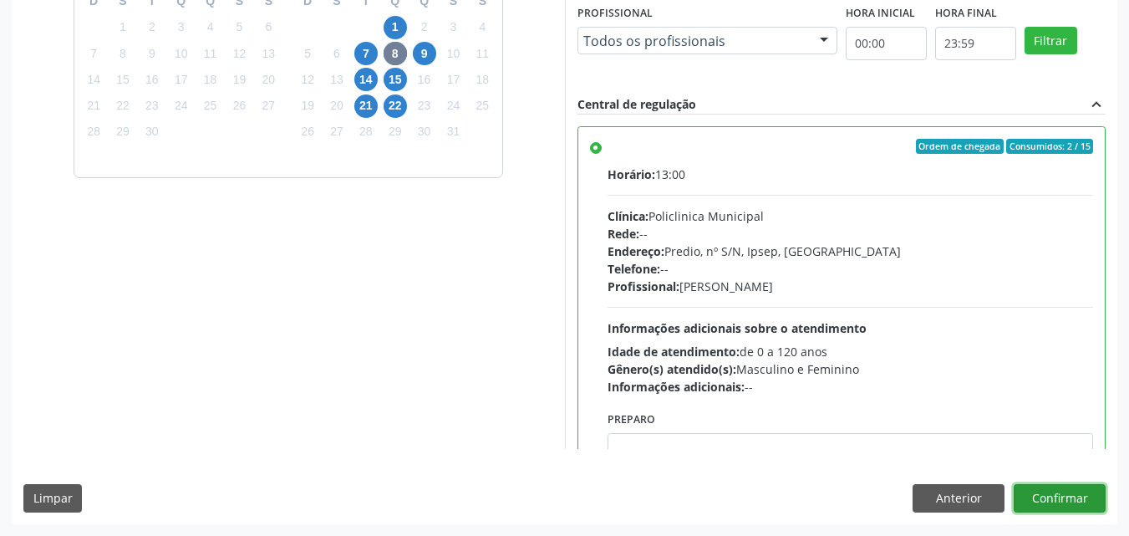
click at [1039, 495] on button "Confirmar" at bounding box center [1059, 498] width 92 height 28
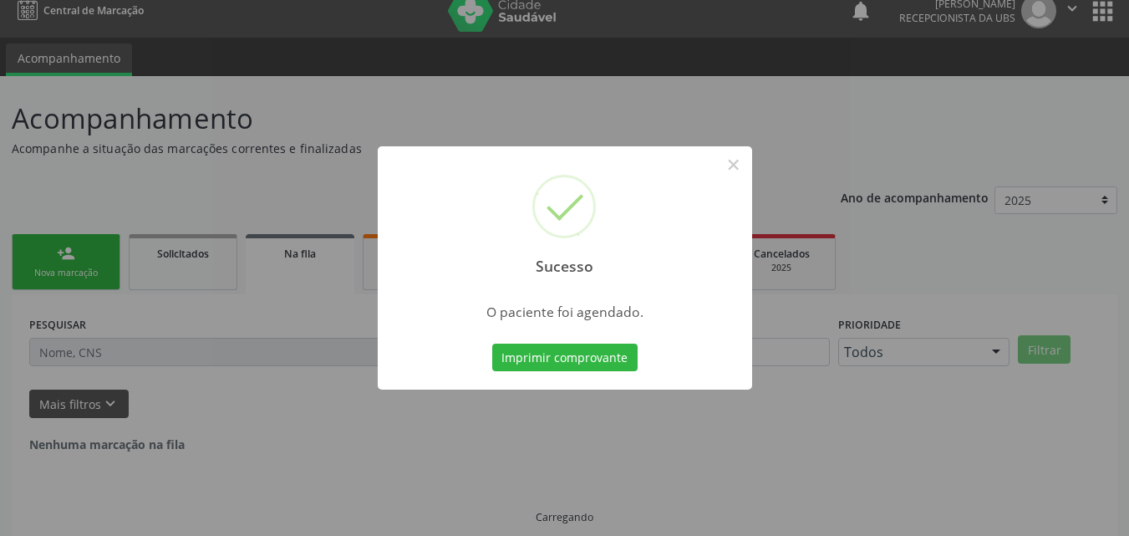
scroll to position [0, 0]
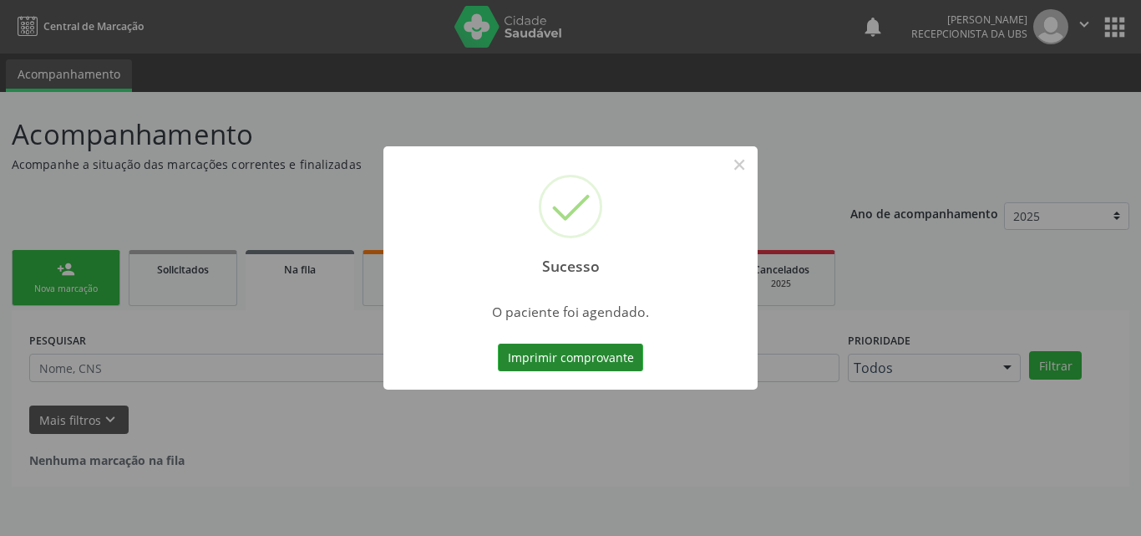
click at [570, 356] on button "Imprimir comprovante" at bounding box center [570, 357] width 145 height 28
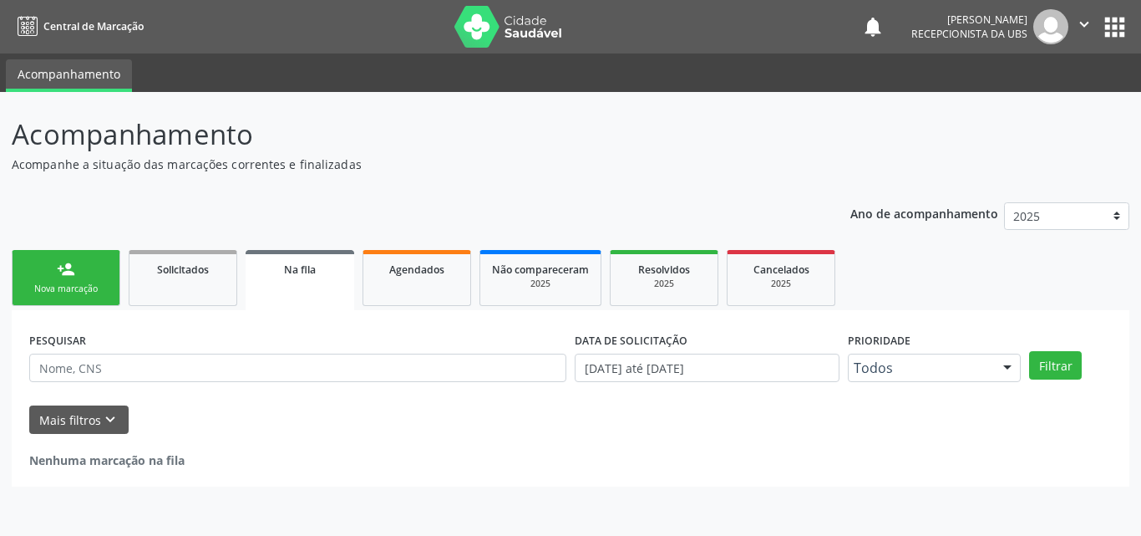
click at [198, 185] on div "Sucesso × O paciente foi agendado. Imprimir comprovante Cancel" at bounding box center [570, 268] width 1141 height 536
click at [67, 274] on div "person_add" at bounding box center [66, 269] width 18 height 18
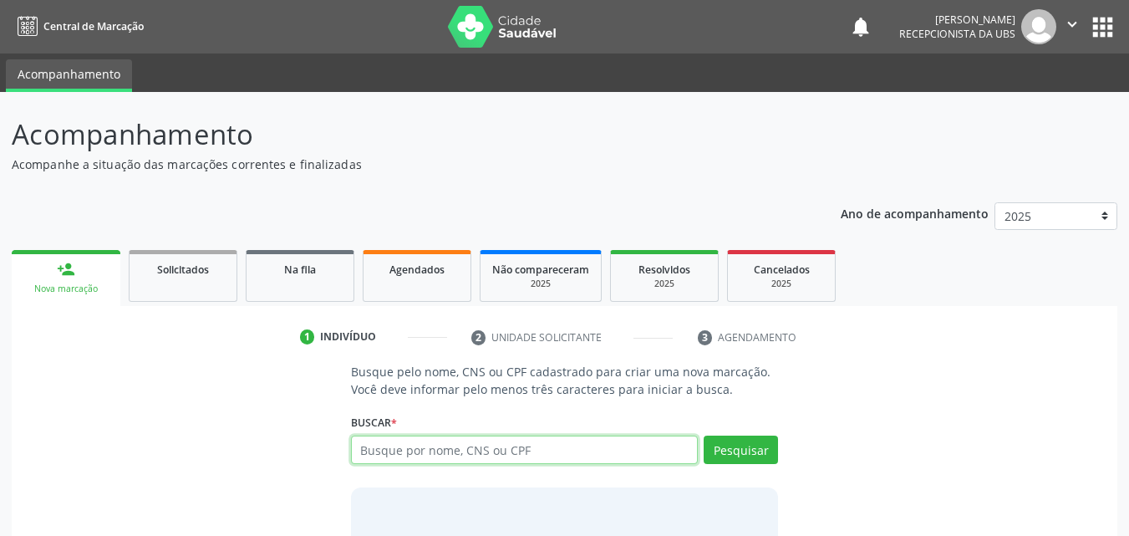
click at [476, 452] on input "text" at bounding box center [525, 449] width 348 height 28
click at [468, 450] on input "text" at bounding box center [525, 449] width 348 height 28
type input "701801289720776"
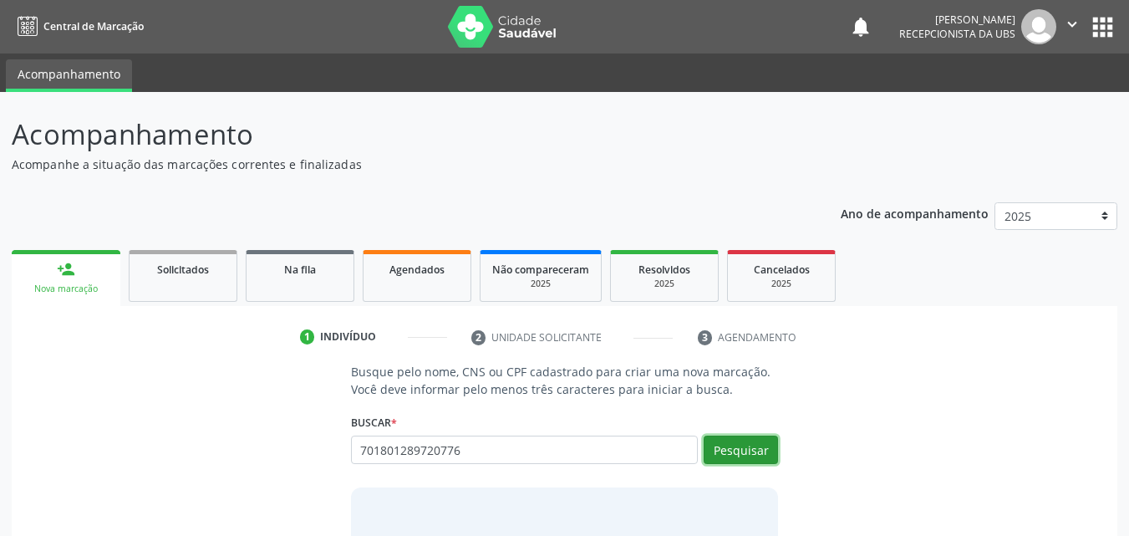
click at [726, 451] on button "Pesquisar" at bounding box center [741, 449] width 74 height 28
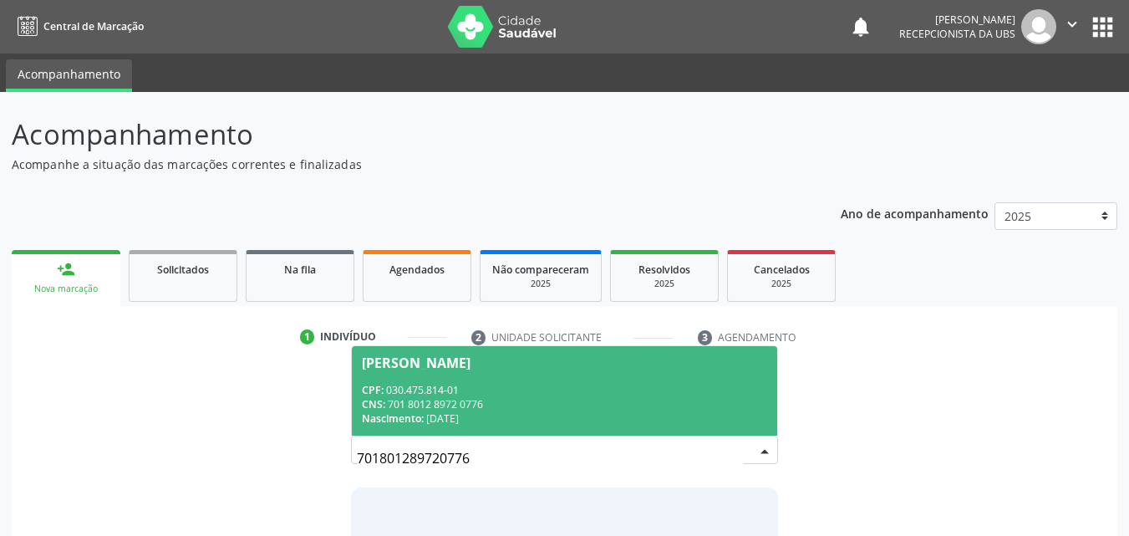
click at [502, 374] on span "Neilma Turbano da Silva Menezes CPF: 030.475.814-01 CNS: 701 8012 8972 0776 Nas…" at bounding box center [565, 390] width 426 height 89
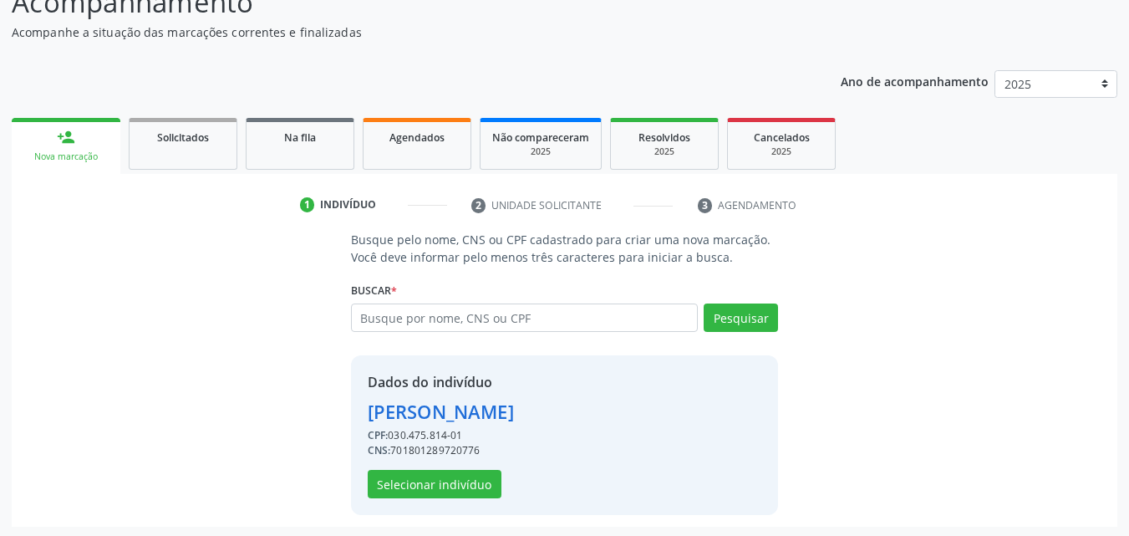
scroll to position [135, 0]
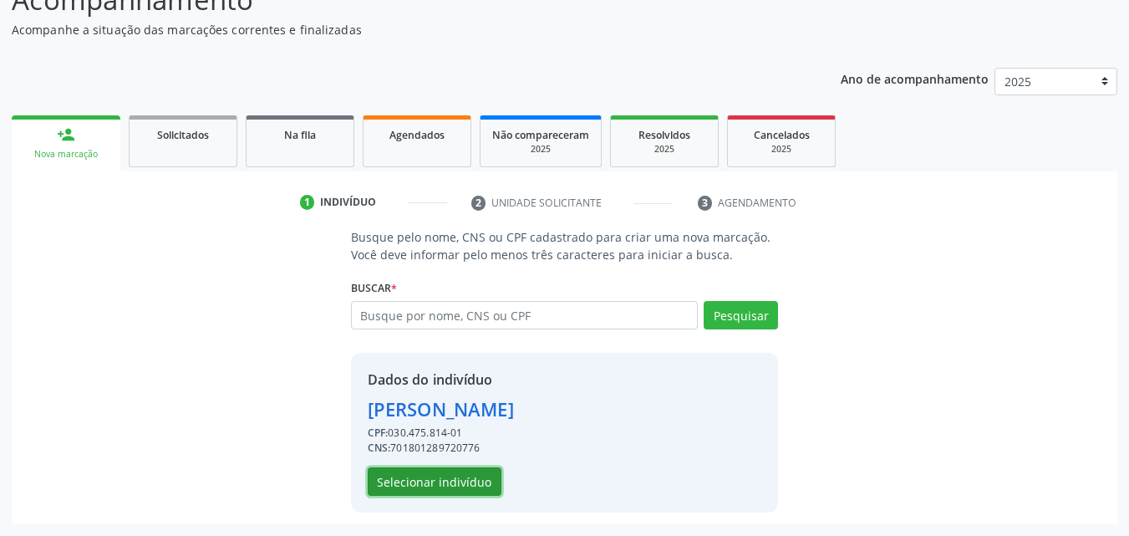
click at [475, 480] on button "Selecionar indivíduo" at bounding box center [435, 481] width 134 height 28
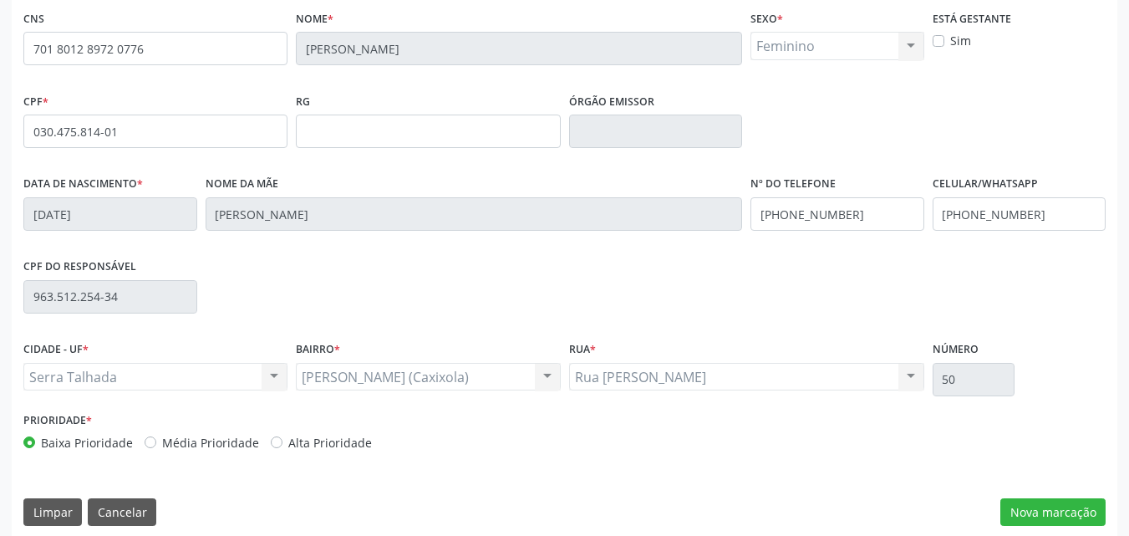
scroll to position [370, 0]
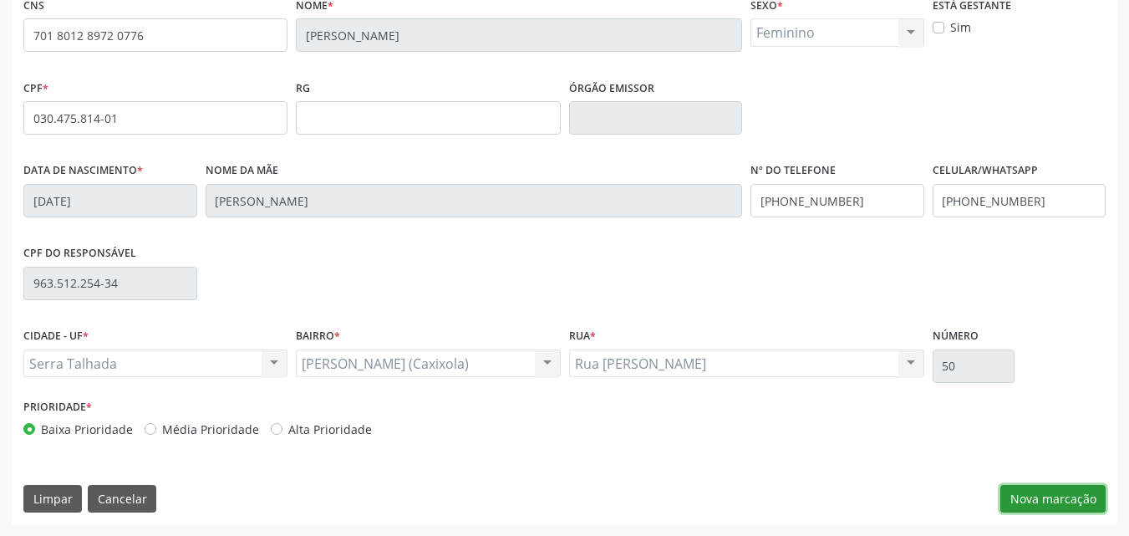
click at [1005, 490] on button "Nova marcação" at bounding box center [1052, 499] width 105 height 28
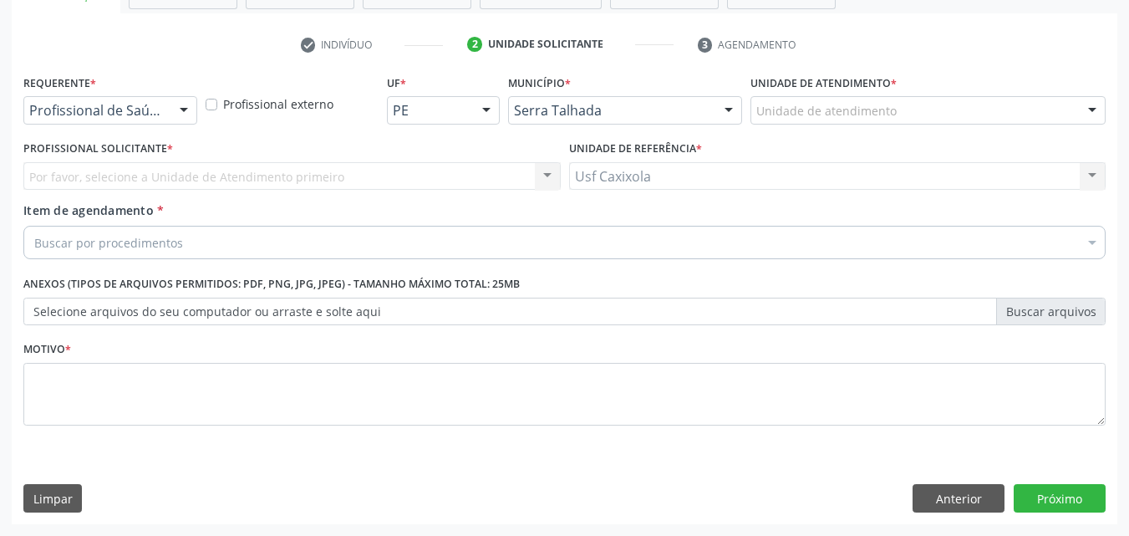
scroll to position [292, 0]
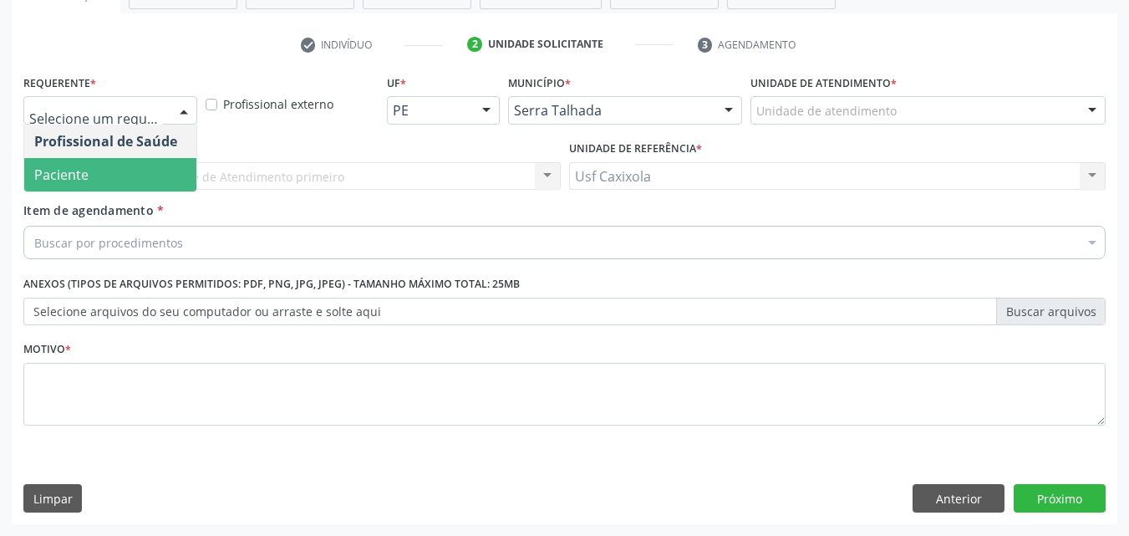
click at [149, 173] on span "Paciente" at bounding box center [110, 174] width 172 height 33
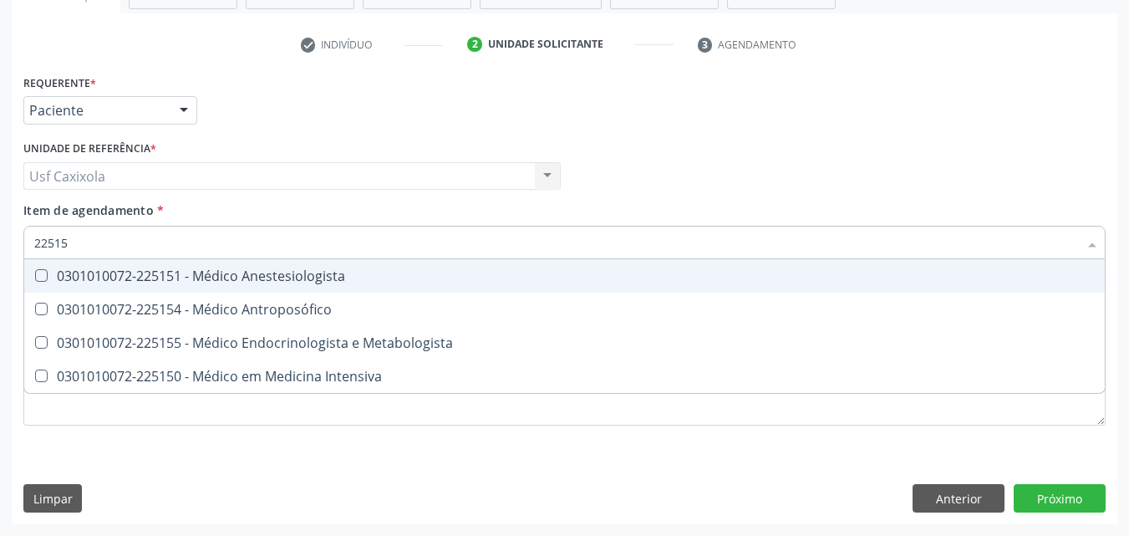
type input "225155"
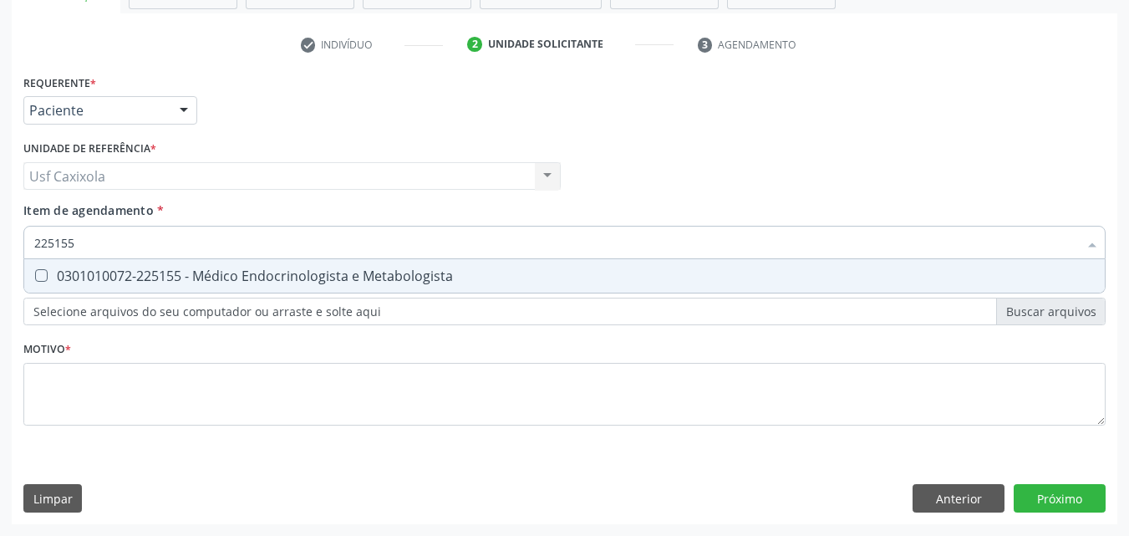
click at [194, 282] on div "0301010072-225155 - Médico Endocrinologista e Metabologista" at bounding box center [564, 275] width 1060 height 13
checkbox Metabologista "true"
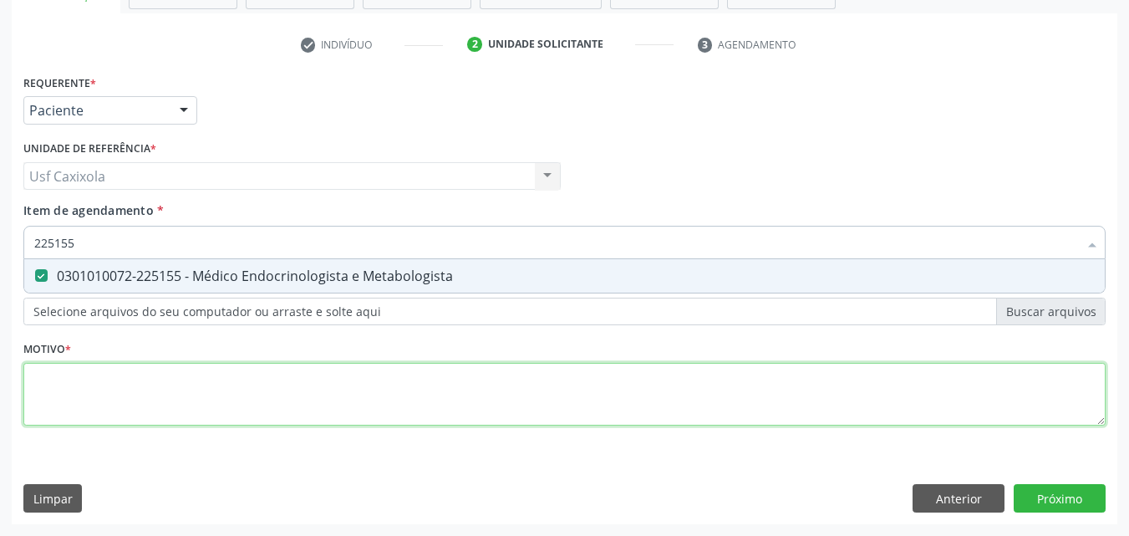
click at [159, 378] on div "Requerente * Paciente Profissional de Saúde Paciente Nenhum resultado encontrad…" at bounding box center [564, 259] width 1082 height 378
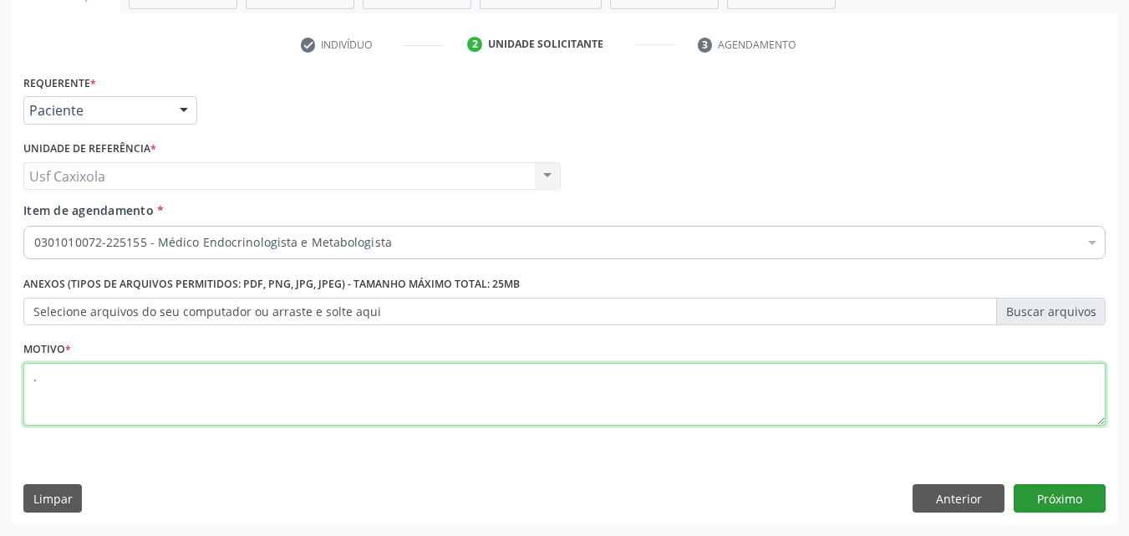
type textarea "."
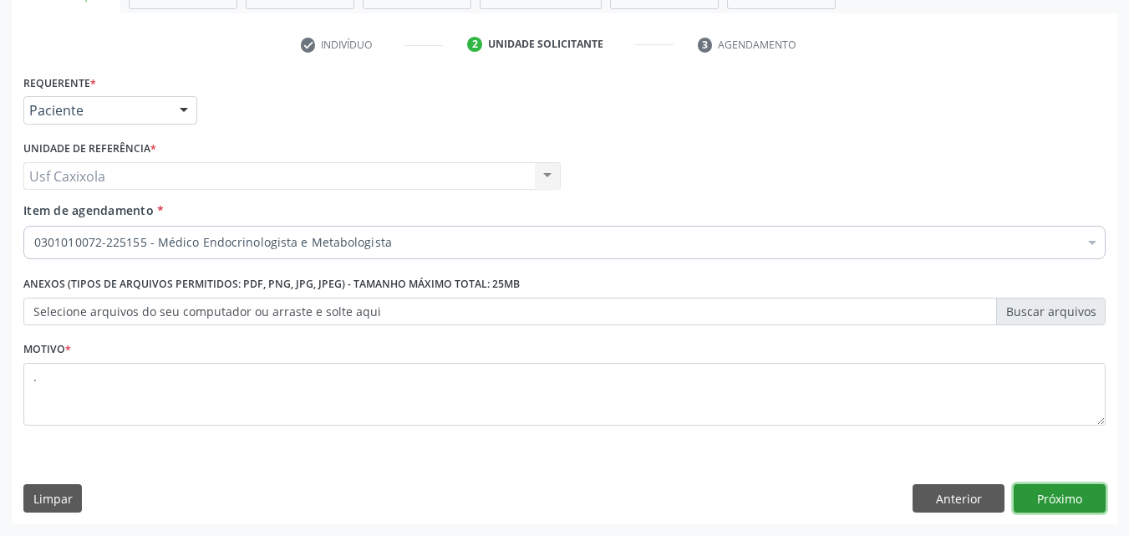
click at [1055, 509] on button "Próximo" at bounding box center [1059, 498] width 92 height 28
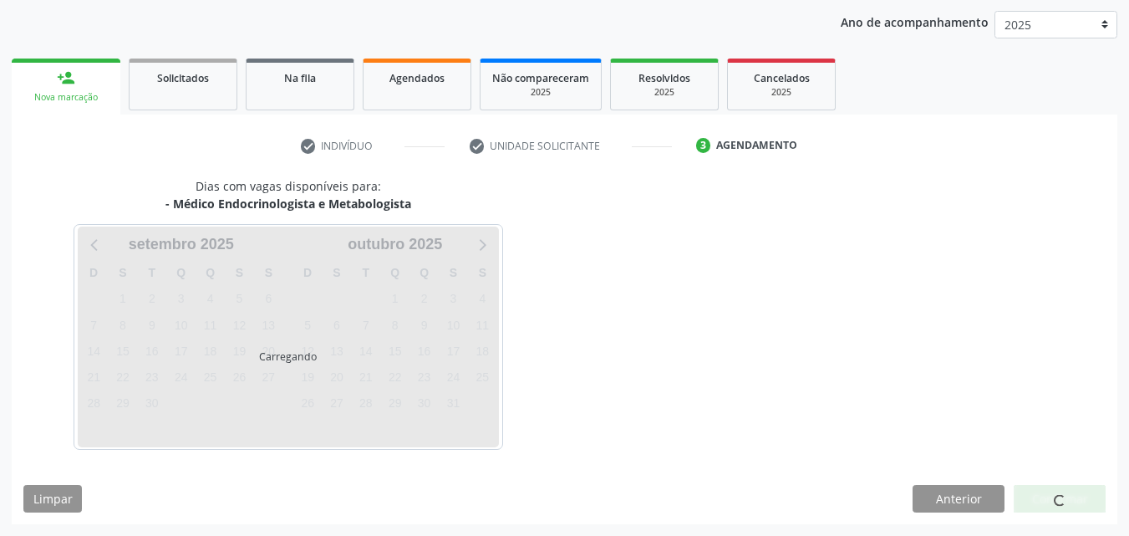
scroll to position [191, 0]
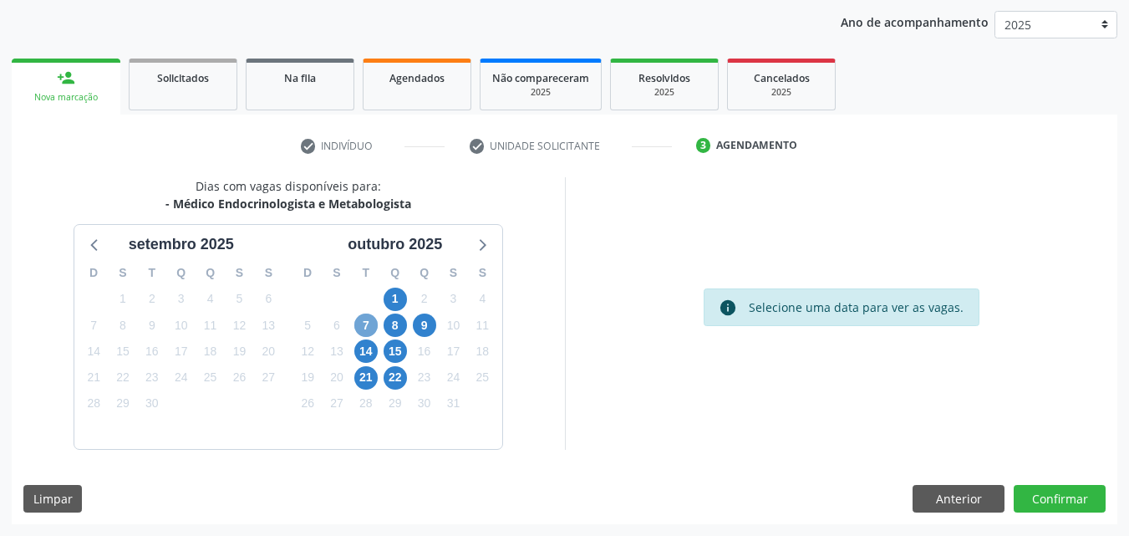
click at [369, 328] on span "7" at bounding box center [365, 324] width 23 height 23
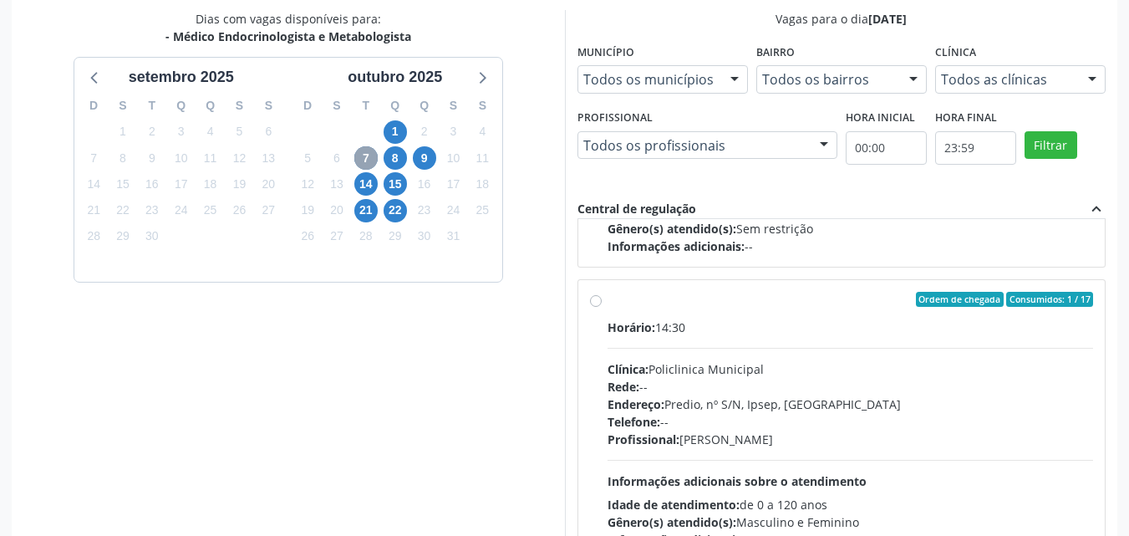
scroll to position [556, 0]
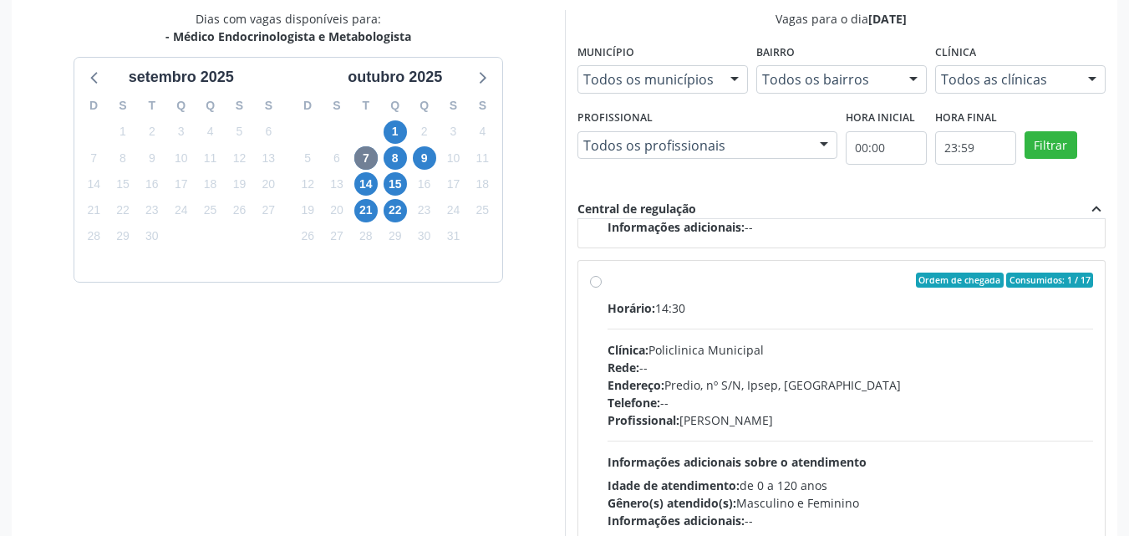
click at [607, 279] on label "Ordem de chegada Consumidos: 1 / 17 Horário: 14:30 Clínica: Policlinica Municip…" at bounding box center [850, 400] width 486 height 257
click at [594, 279] on input "Ordem de chegada Consumidos: 1 / 17 Horário: 14:30 Clínica: Policlinica Municip…" at bounding box center [596, 279] width 12 height 15
radio input "true"
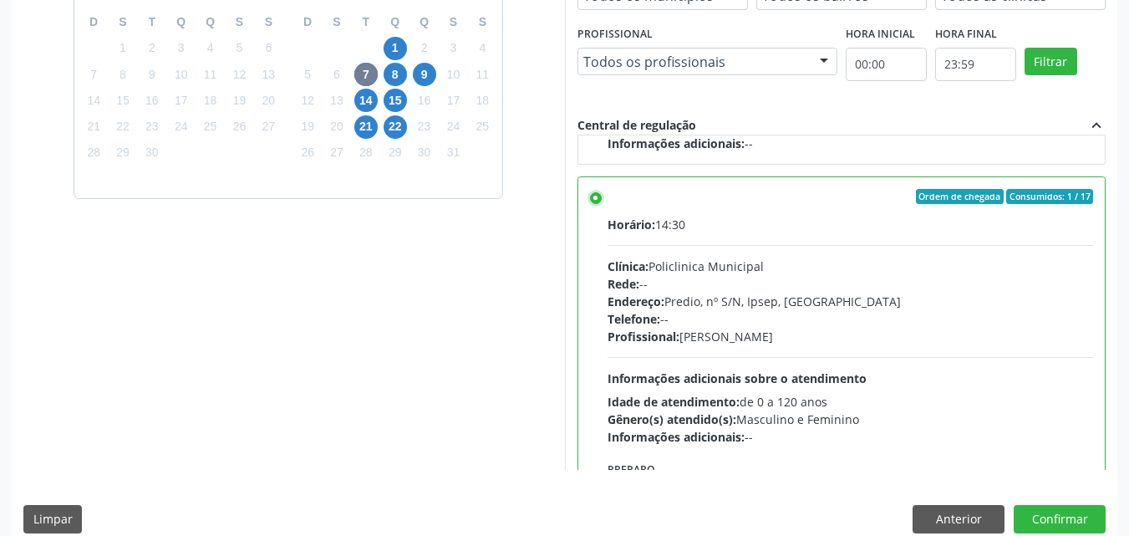
scroll to position [463, 0]
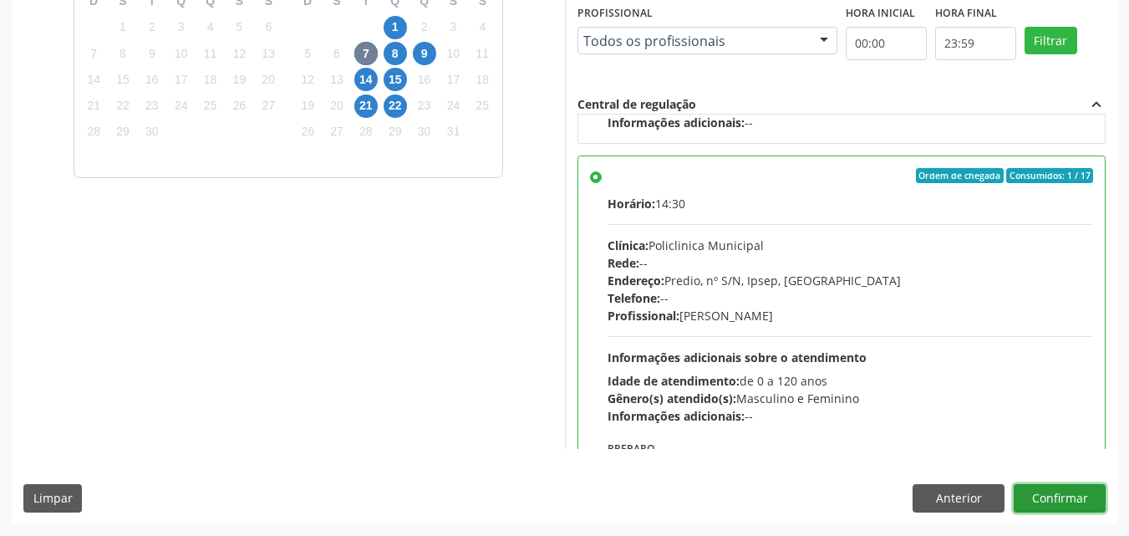
click at [1038, 493] on button "Confirmar" at bounding box center [1059, 498] width 92 height 28
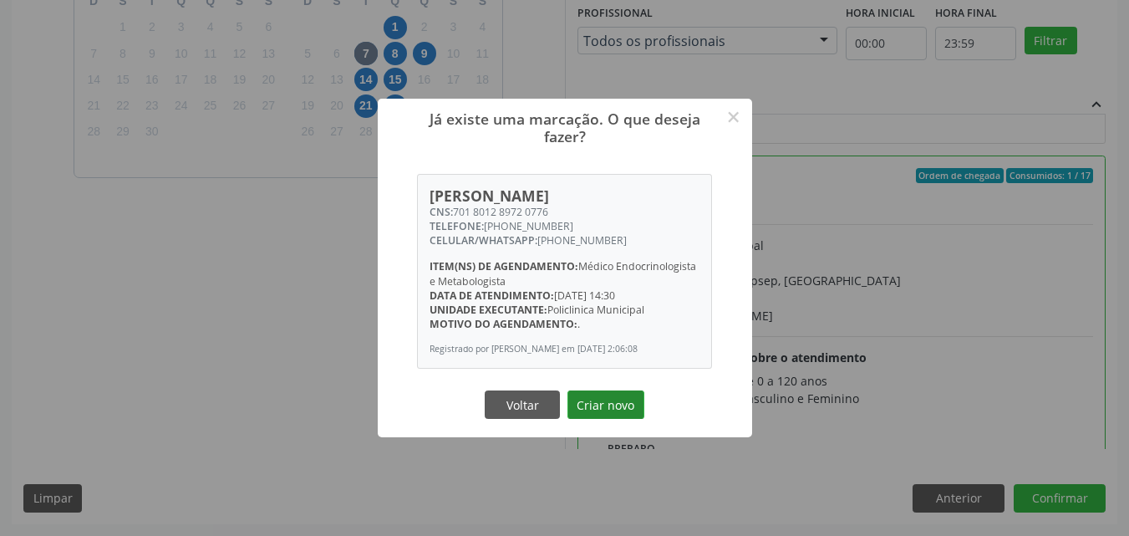
click at [621, 407] on button "Criar novo" at bounding box center [605, 404] width 77 height 28
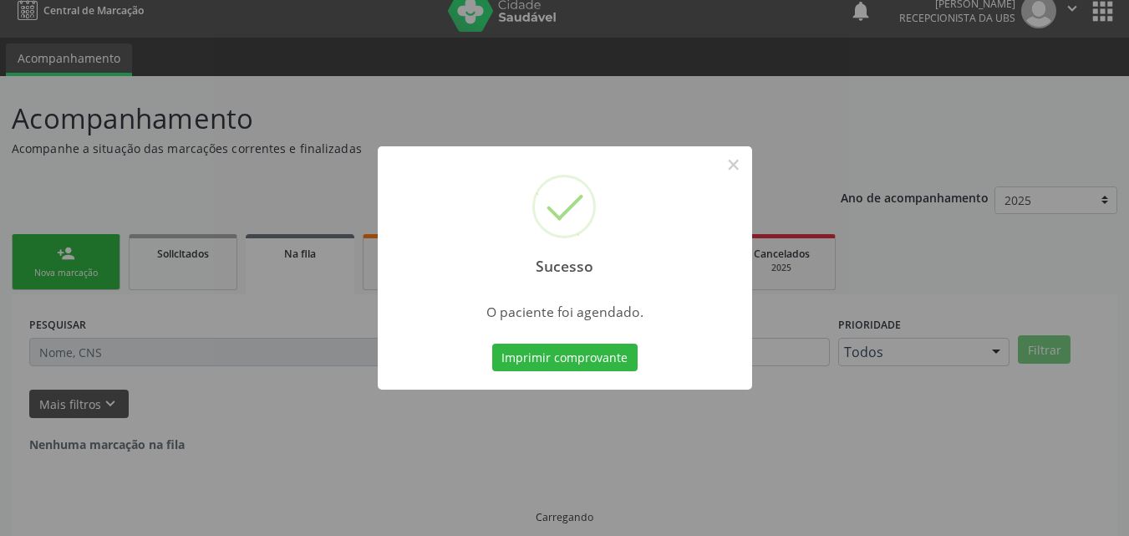
scroll to position [0, 0]
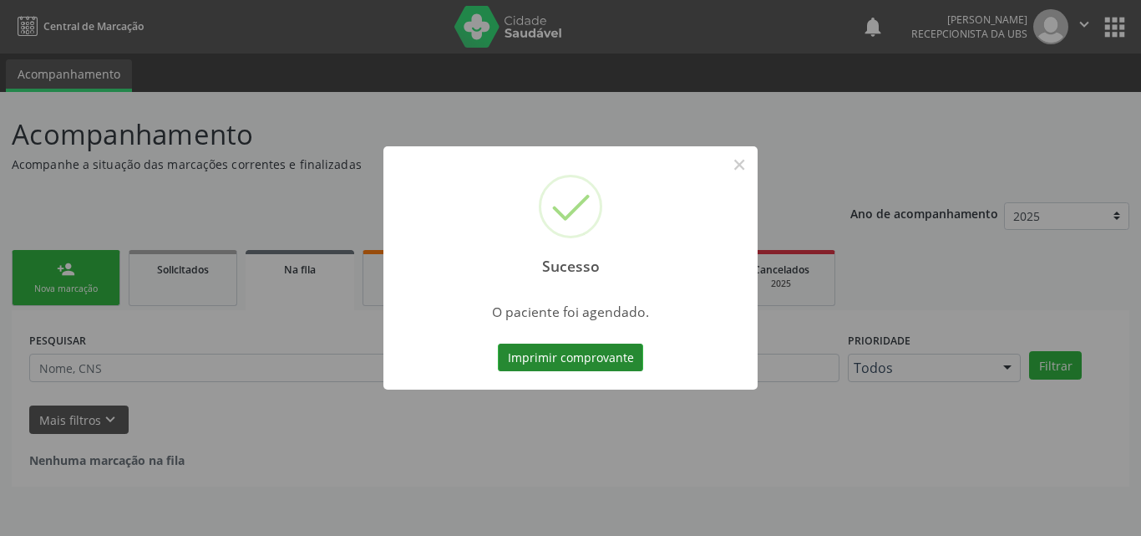
click at [598, 362] on button "Imprimir comprovante" at bounding box center [570, 357] width 145 height 28
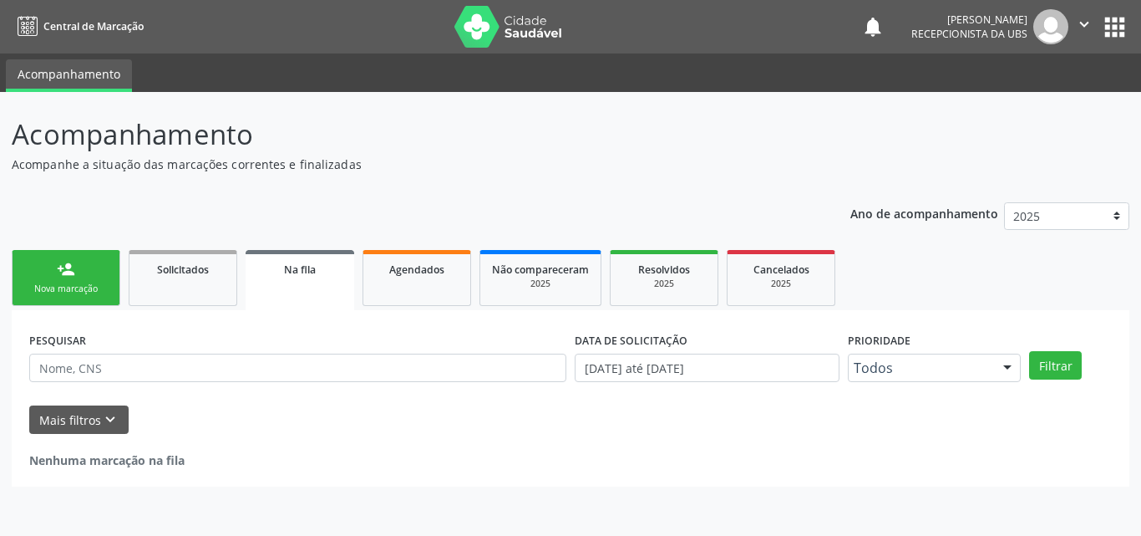
click at [87, 277] on link "person_add Nova marcação" at bounding box center [66, 278] width 109 height 56
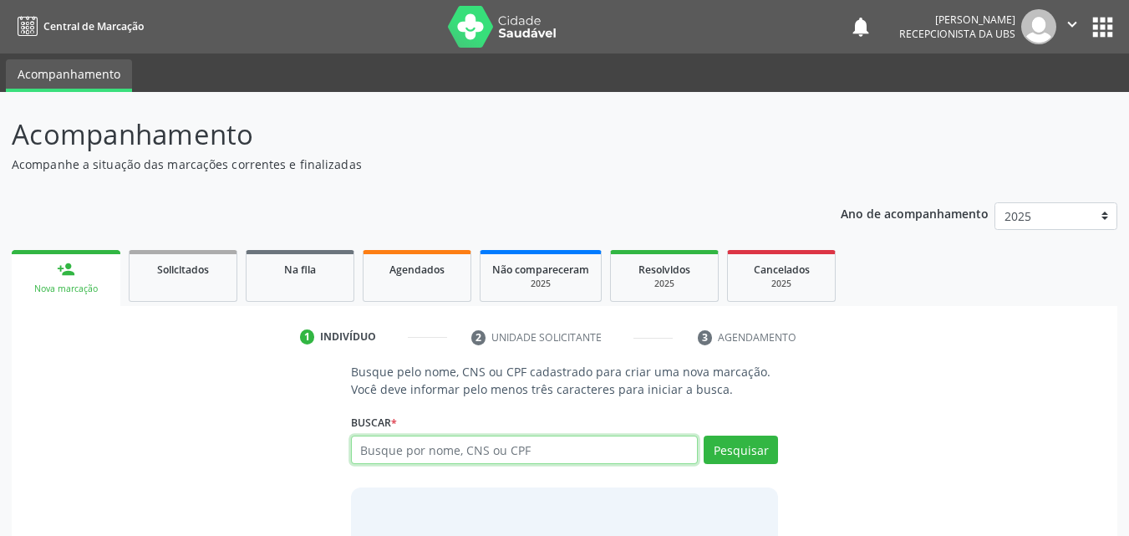
click at [423, 456] on input "text" at bounding box center [525, 449] width 348 height 28
type input "05420124483"
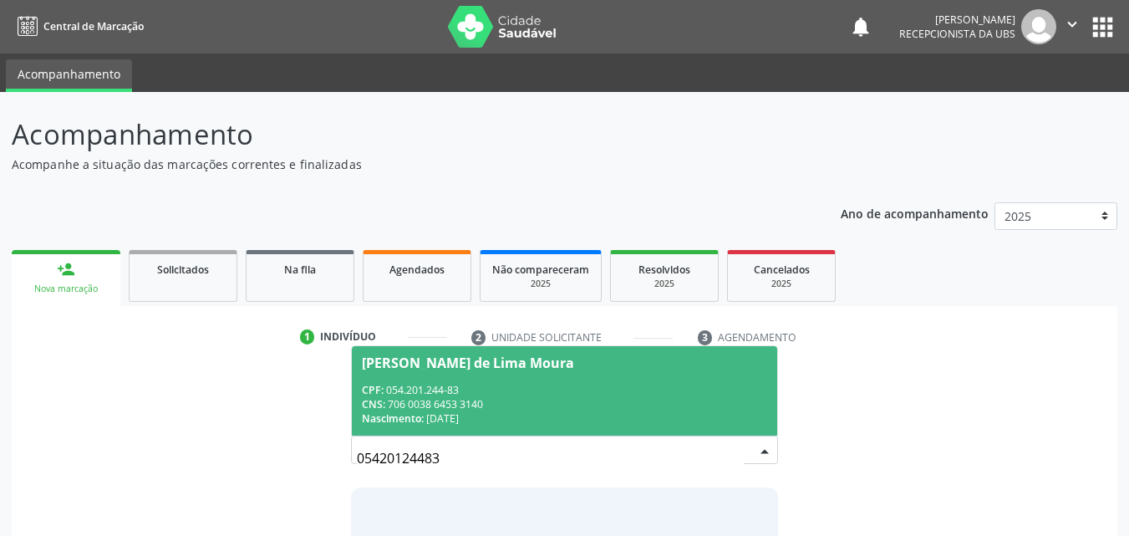
click at [444, 394] on div "CPF: 054.201.244-83" at bounding box center [565, 390] width 406 height 14
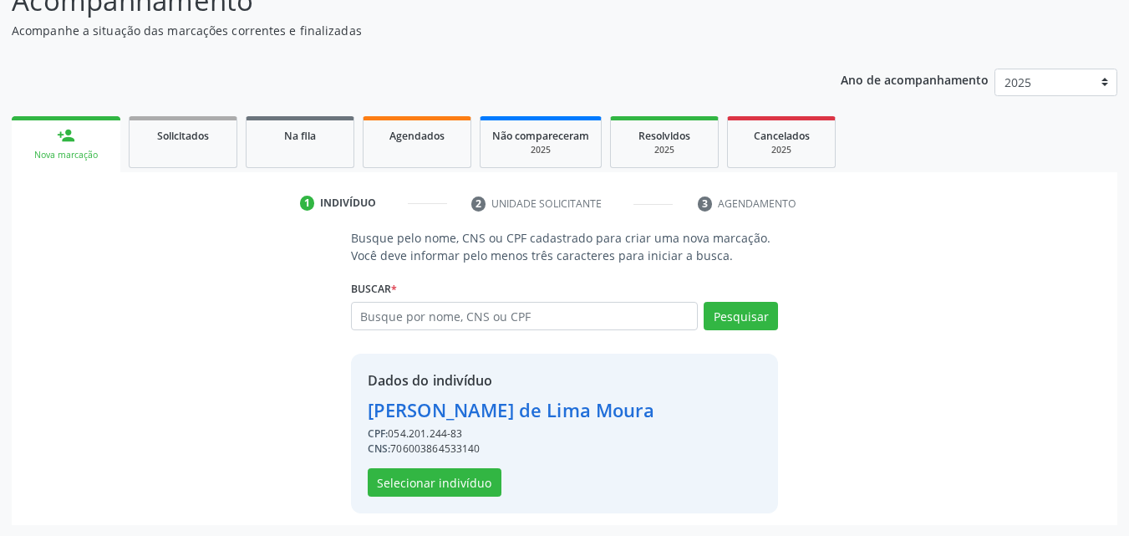
scroll to position [135, 0]
click at [440, 478] on button "Selecionar indivíduo" at bounding box center [435, 481] width 134 height 28
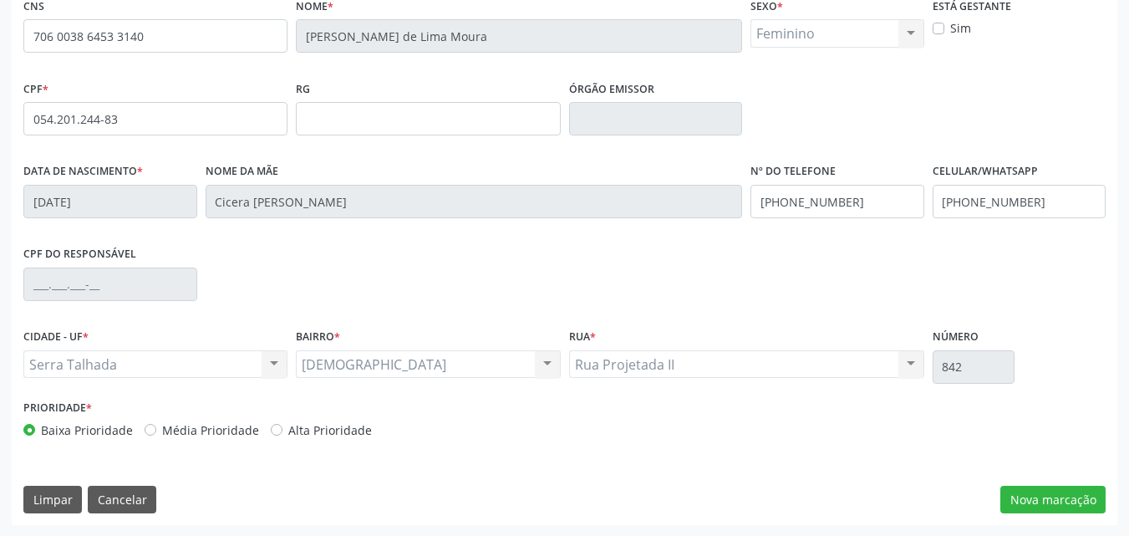
scroll to position [370, 0]
click at [1016, 495] on button "Nova marcação" at bounding box center [1052, 499] width 105 height 28
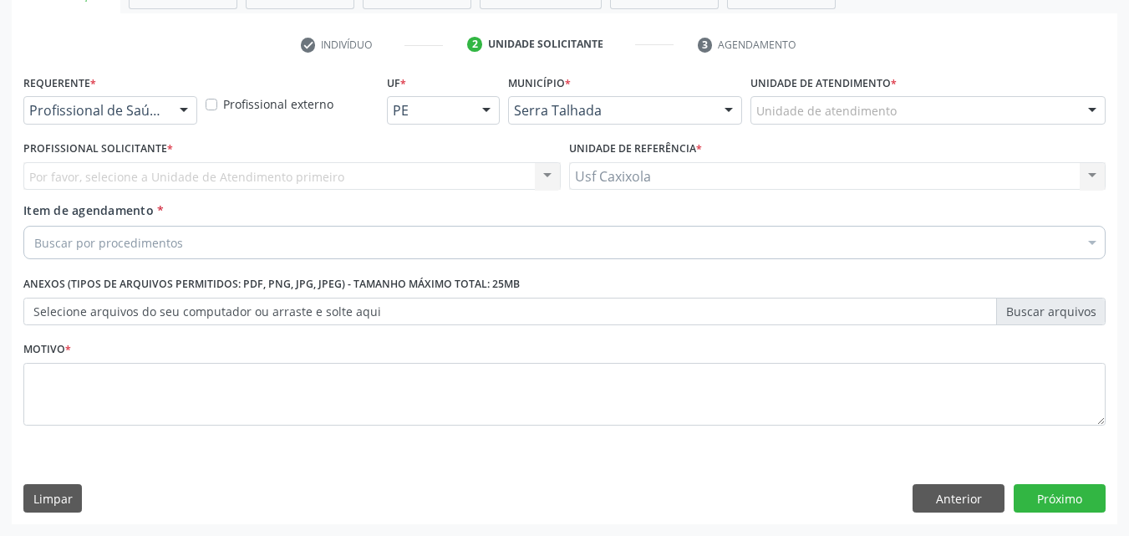
scroll to position [292, 0]
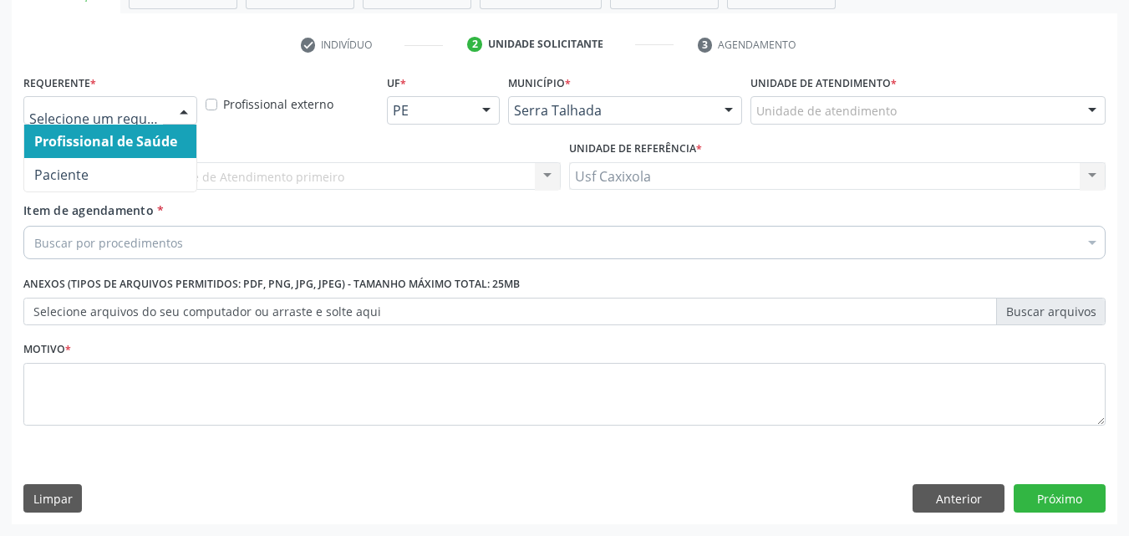
click at [168, 118] on div at bounding box center [110, 110] width 174 height 28
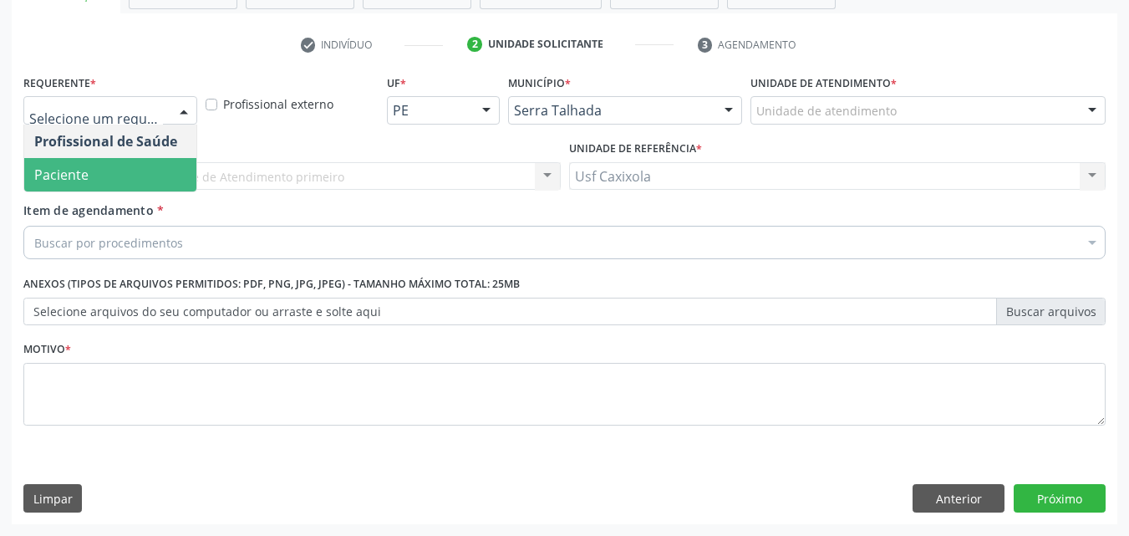
click at [143, 175] on span "Paciente" at bounding box center [110, 174] width 172 height 33
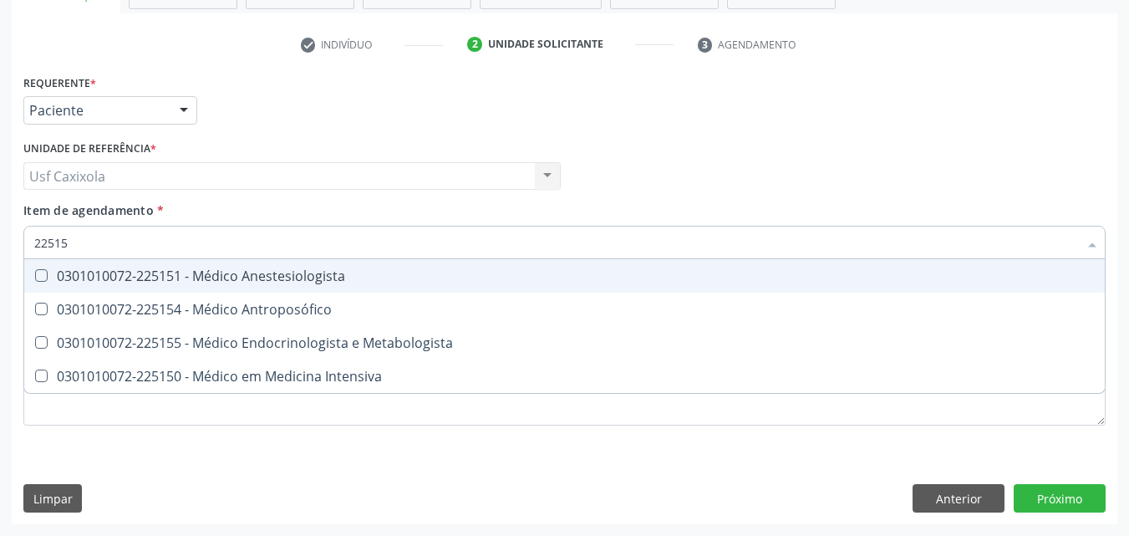
type input "225155"
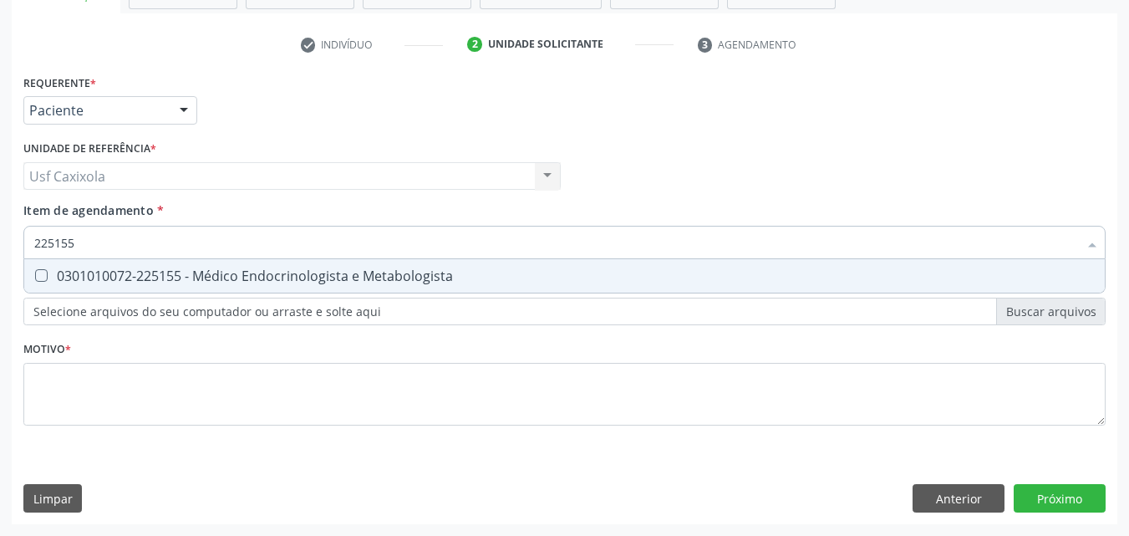
click at [164, 275] on div "0301010072-225155 - Médico Endocrinologista e Metabologista" at bounding box center [564, 275] width 1060 height 13
checkbox Metabologista "true"
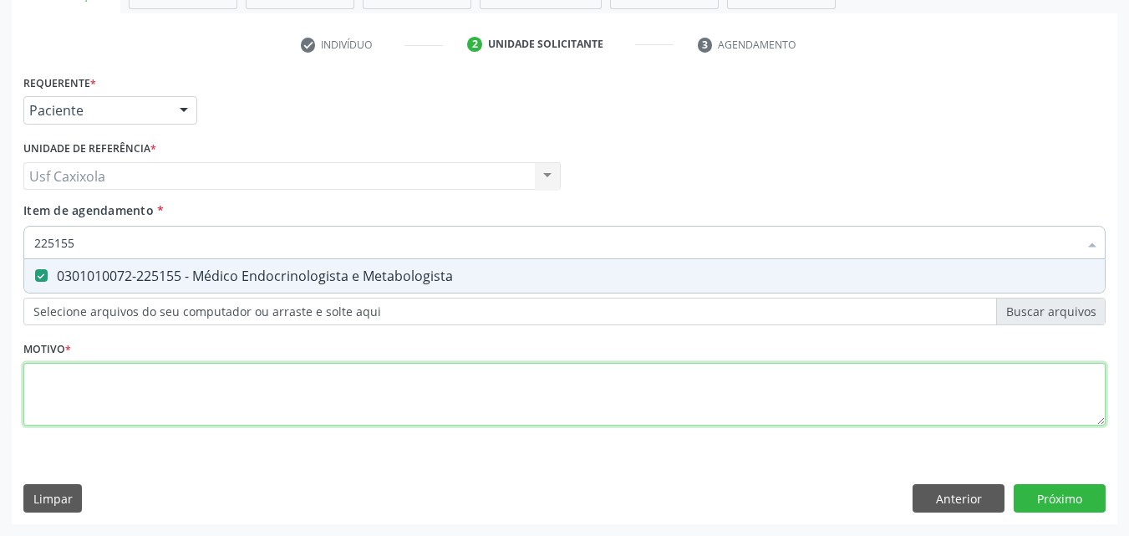
click at [169, 404] on div "Requerente * Paciente Profissional de Saúde Paciente Nenhum resultado encontrad…" at bounding box center [564, 259] width 1082 height 378
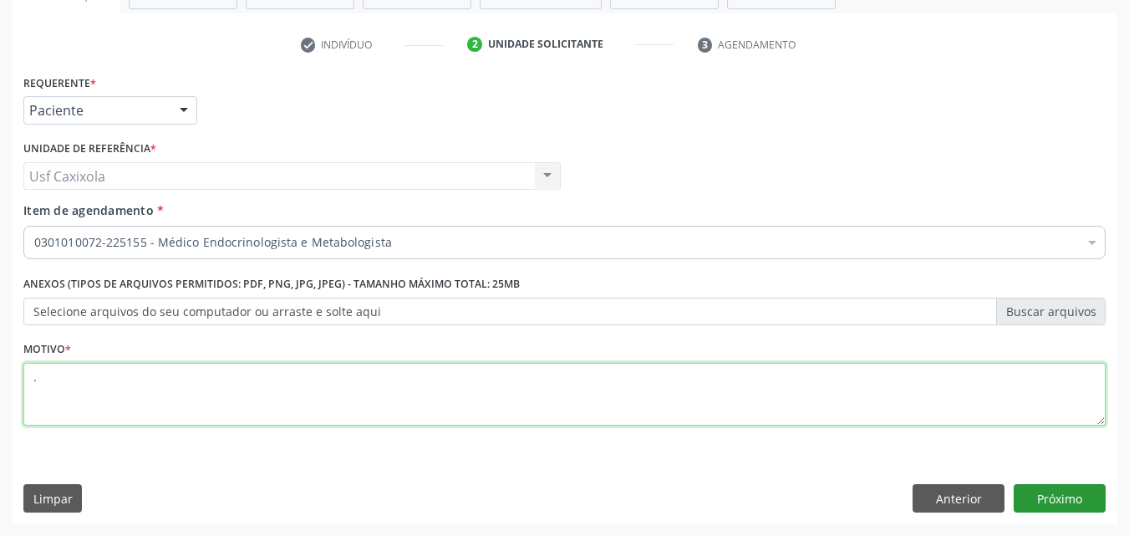
type textarea "."
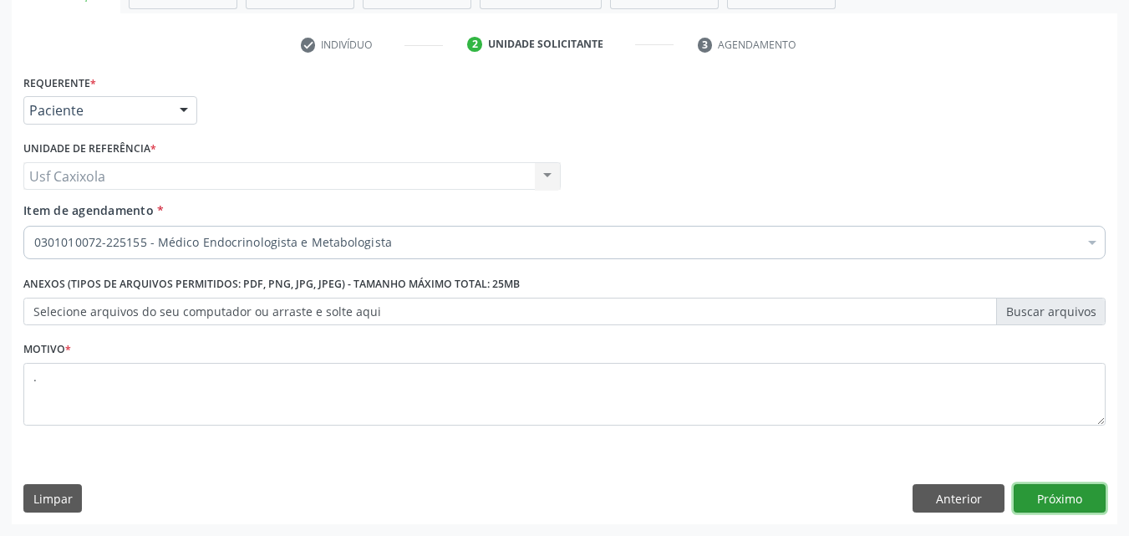
click at [1073, 491] on button "Próximo" at bounding box center [1059, 498] width 92 height 28
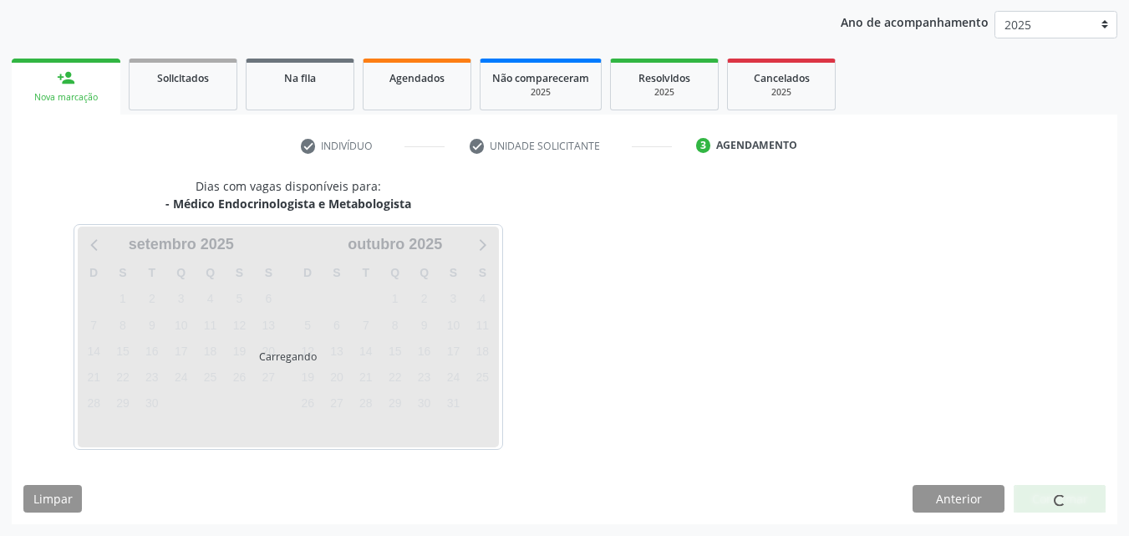
scroll to position [191, 0]
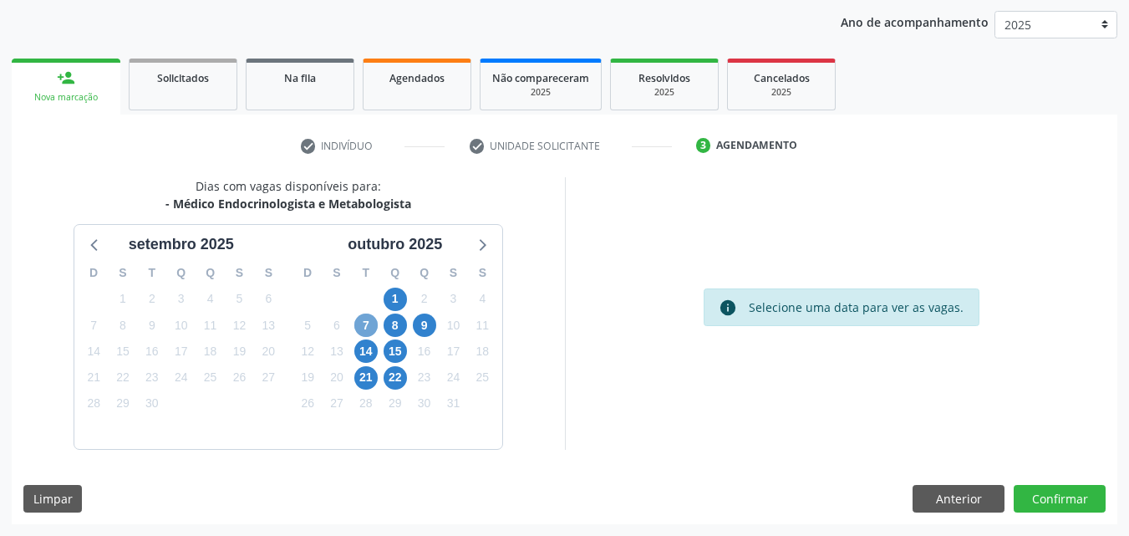
click at [370, 323] on span "7" at bounding box center [365, 324] width 23 height 23
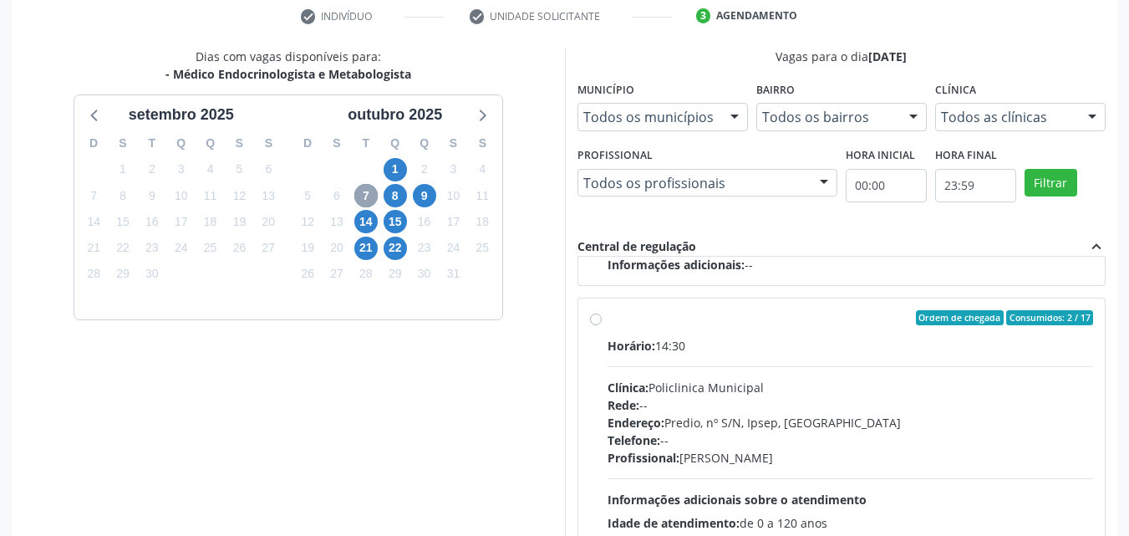
scroll to position [358, 0]
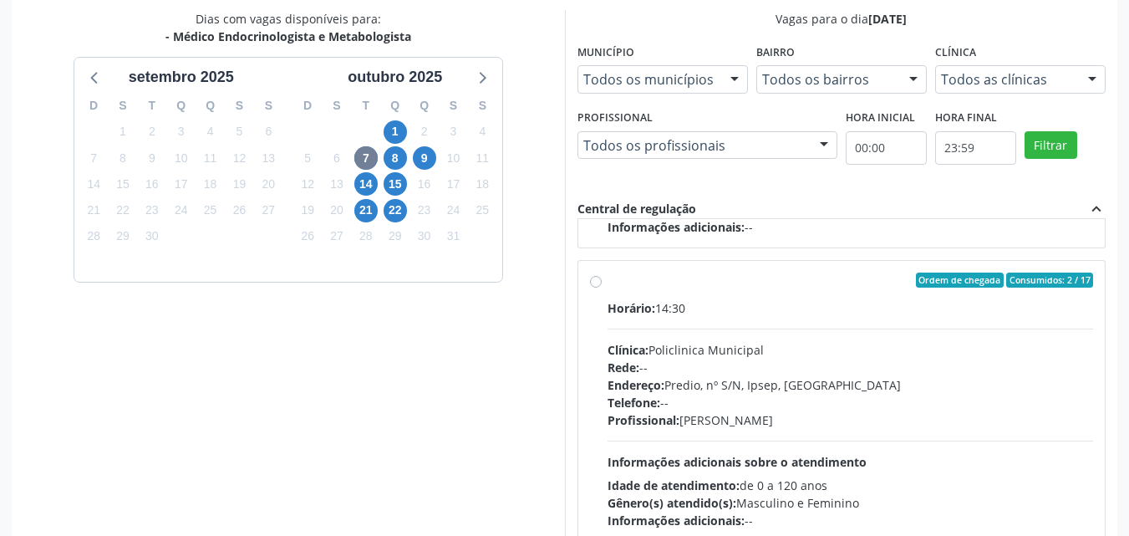
click at [607, 277] on label "Ordem de chegada Consumidos: 2 / 17 Horário: 14:30 Clínica: Policlinica Municip…" at bounding box center [850, 400] width 486 height 257
click at [601, 277] on input "Ordem de chegada Consumidos: 2 / 17 Horário: 14:30 Clínica: Policlinica Municip…" at bounding box center [596, 279] width 12 height 15
radio input "true"
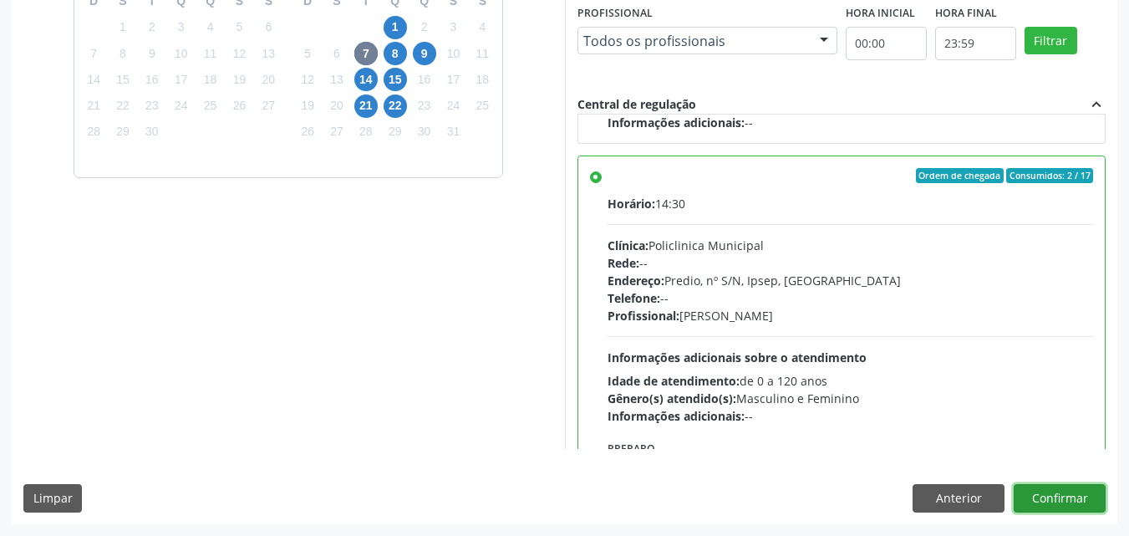
click at [1031, 487] on button "Confirmar" at bounding box center [1059, 498] width 92 height 28
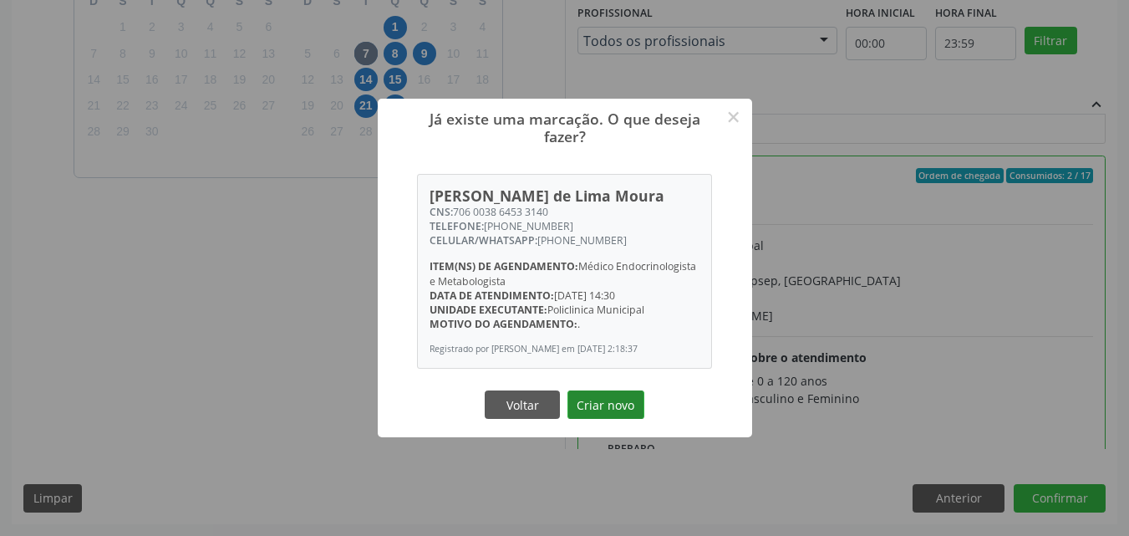
click at [617, 407] on button "Criar novo" at bounding box center [605, 404] width 77 height 28
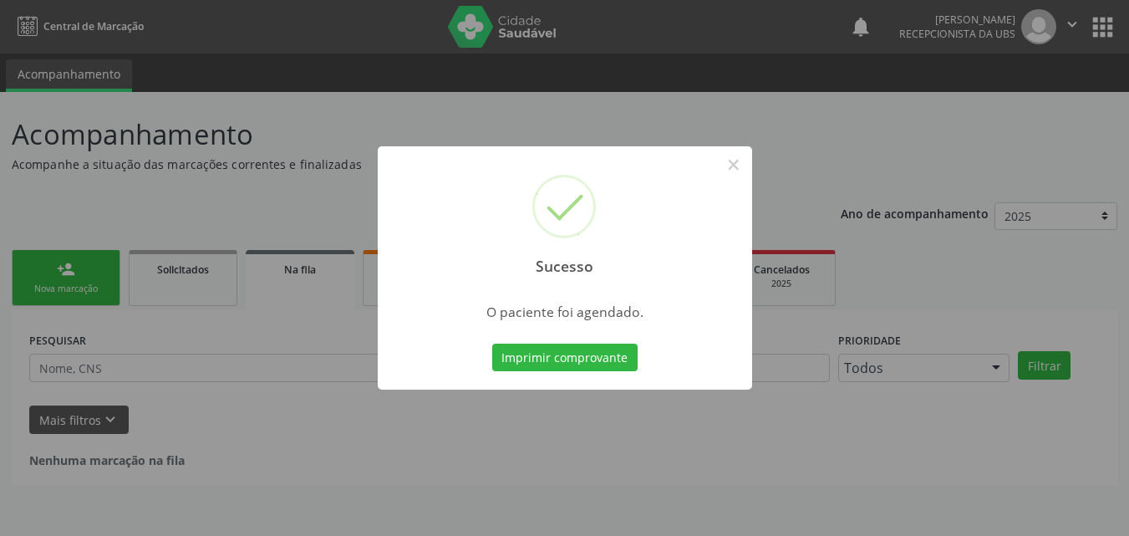
scroll to position [0, 0]
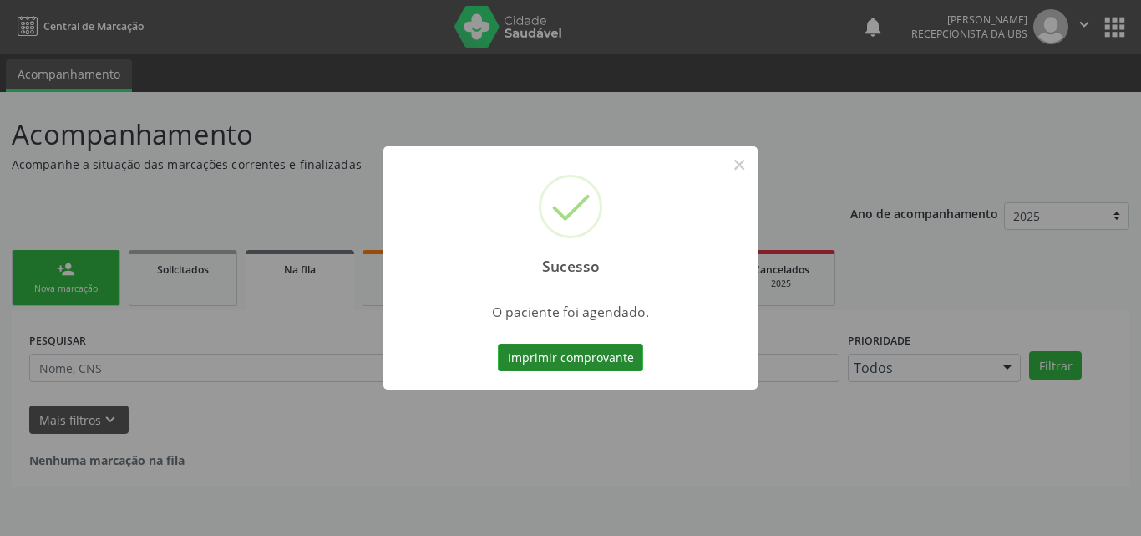
click at [602, 362] on button "Imprimir comprovante" at bounding box center [570, 357] width 145 height 28
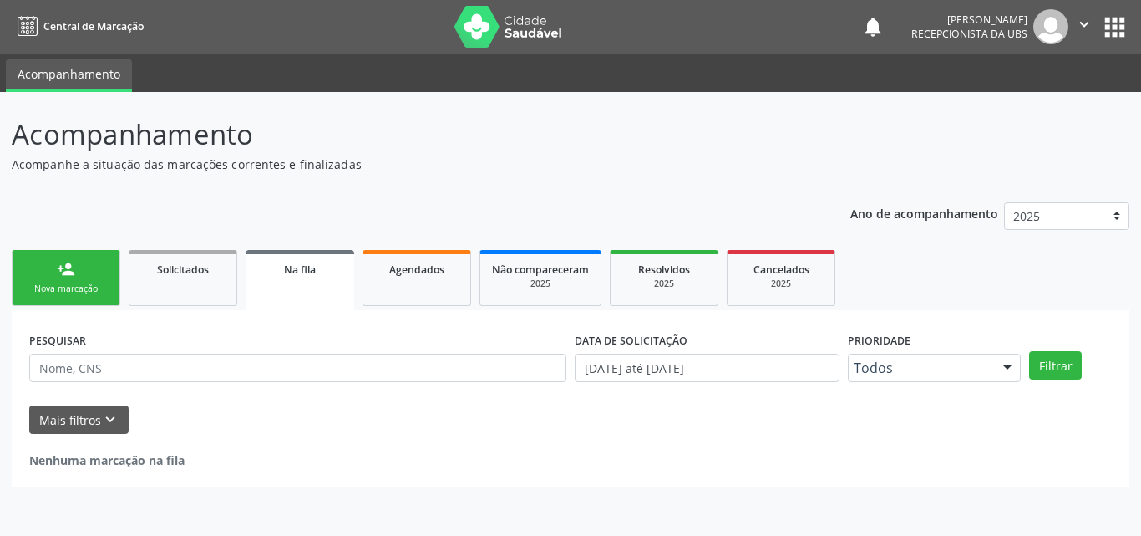
click at [50, 281] on link "person_add Nova marcação" at bounding box center [66, 278] width 109 height 56
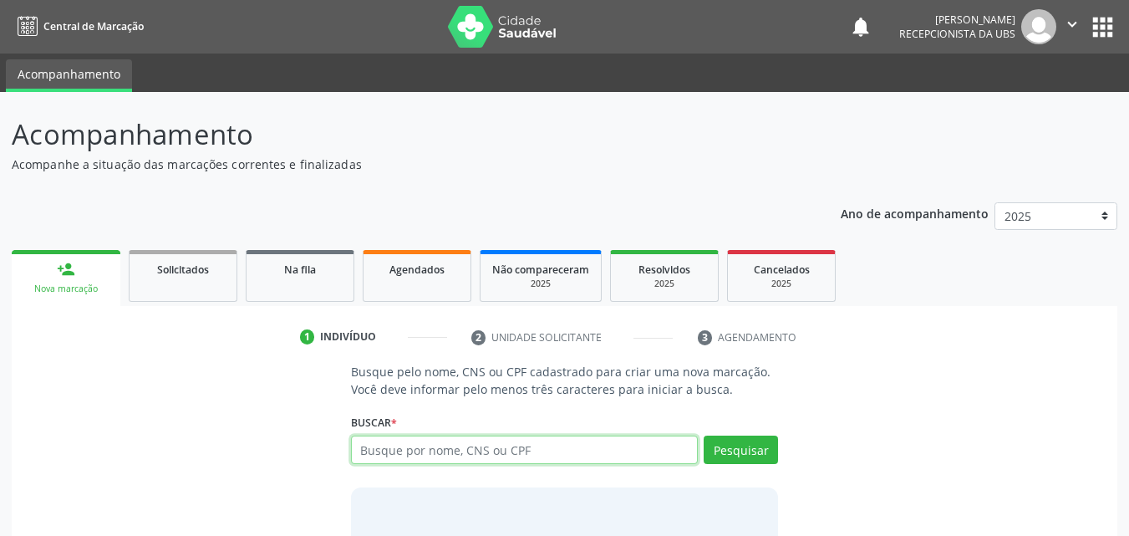
click at [435, 458] on input "text" at bounding box center [525, 449] width 348 height 28
type input "03718618451"
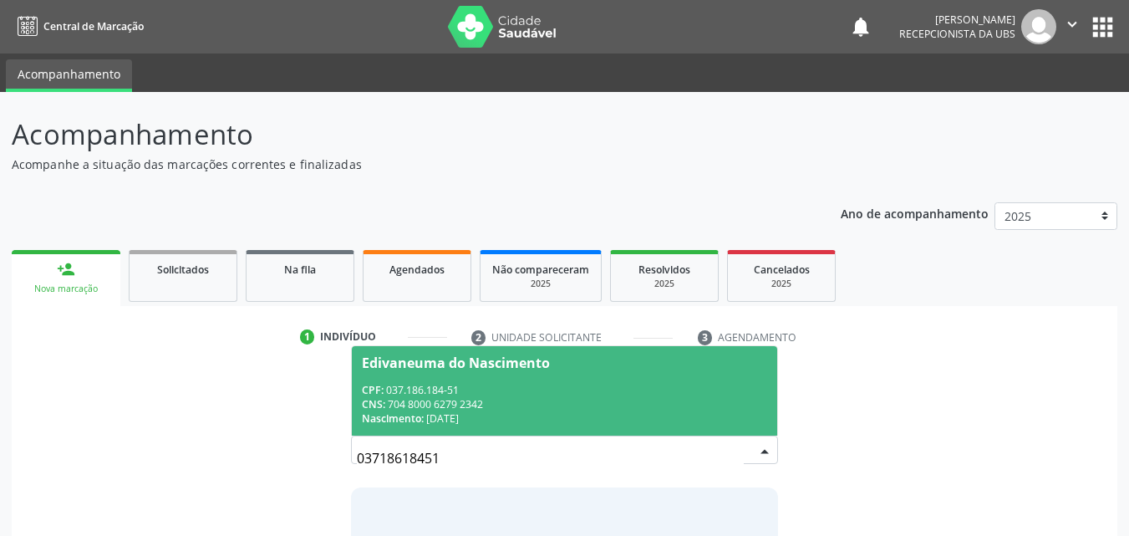
click at [458, 420] on div "Nascimento: 23/10/1978" at bounding box center [565, 418] width 406 height 14
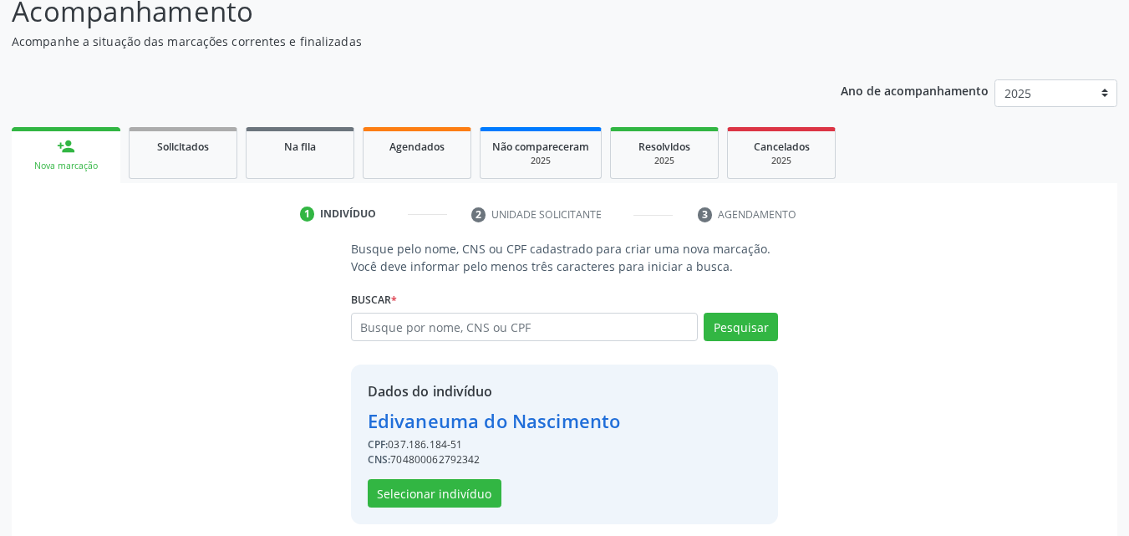
scroll to position [135, 0]
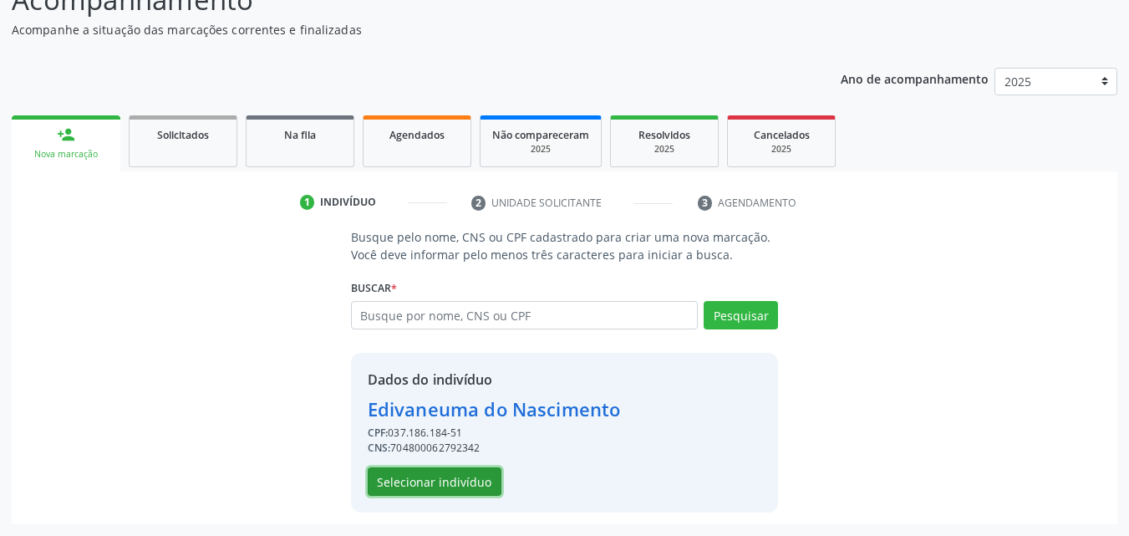
click at [455, 471] on button "Selecionar indivíduo" at bounding box center [435, 481] width 134 height 28
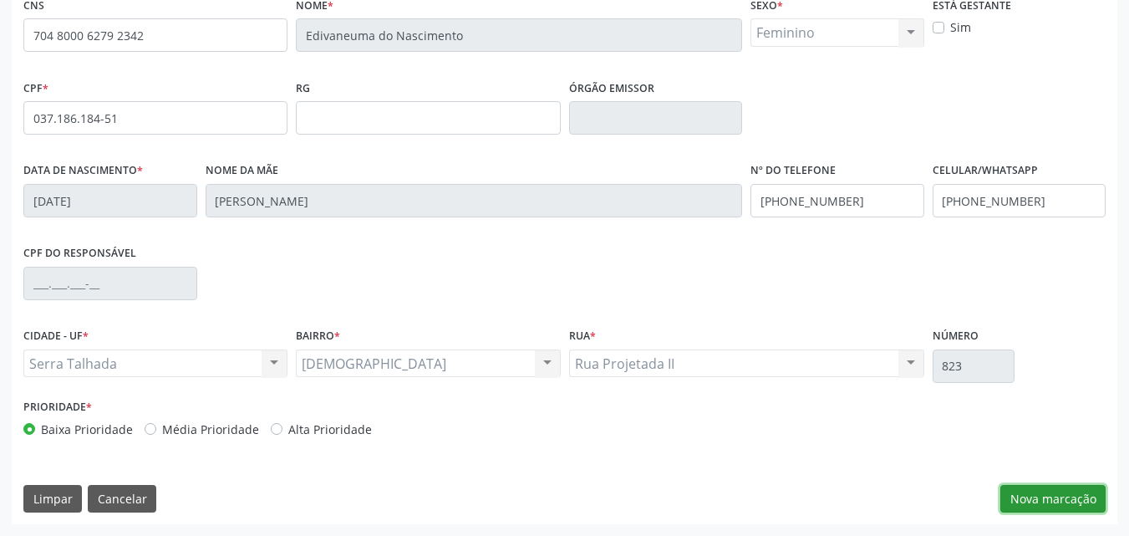
click at [1029, 499] on button "Nova marcação" at bounding box center [1052, 499] width 105 height 28
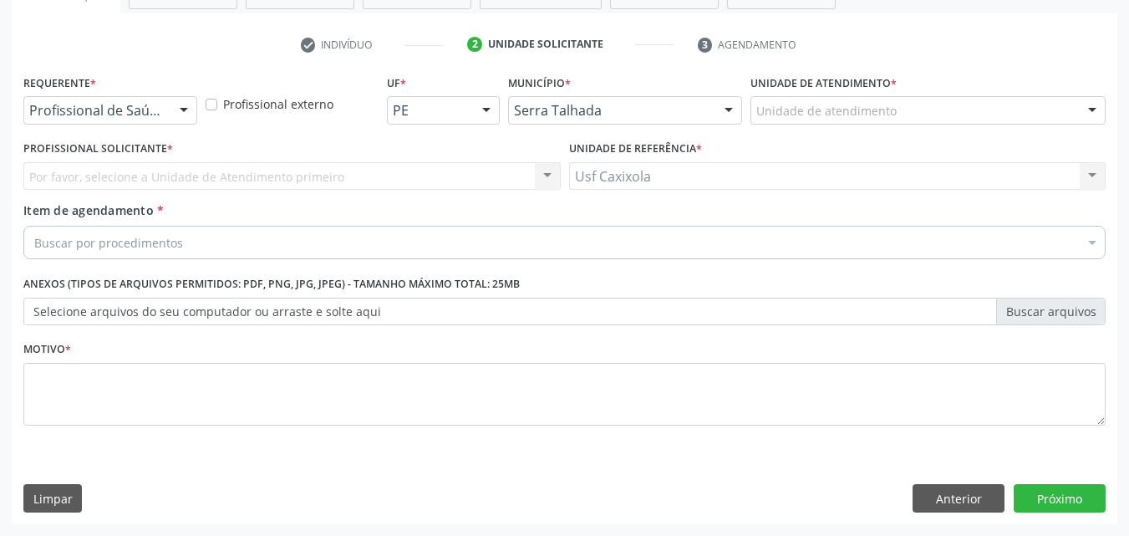
click at [191, 112] on div at bounding box center [183, 111] width 25 height 28
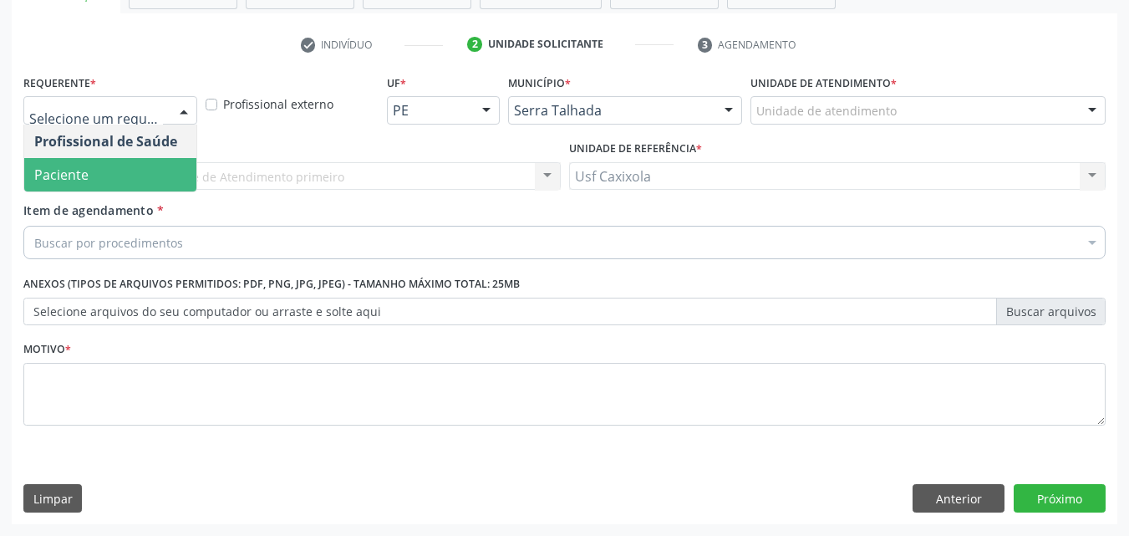
click at [149, 171] on span "Paciente" at bounding box center [110, 174] width 172 height 33
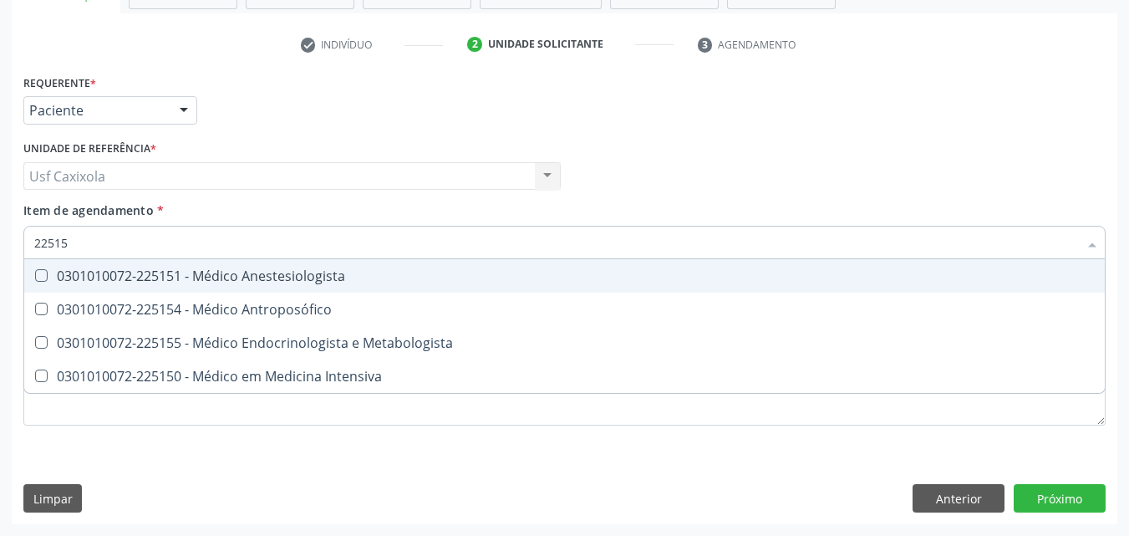
type input "225155"
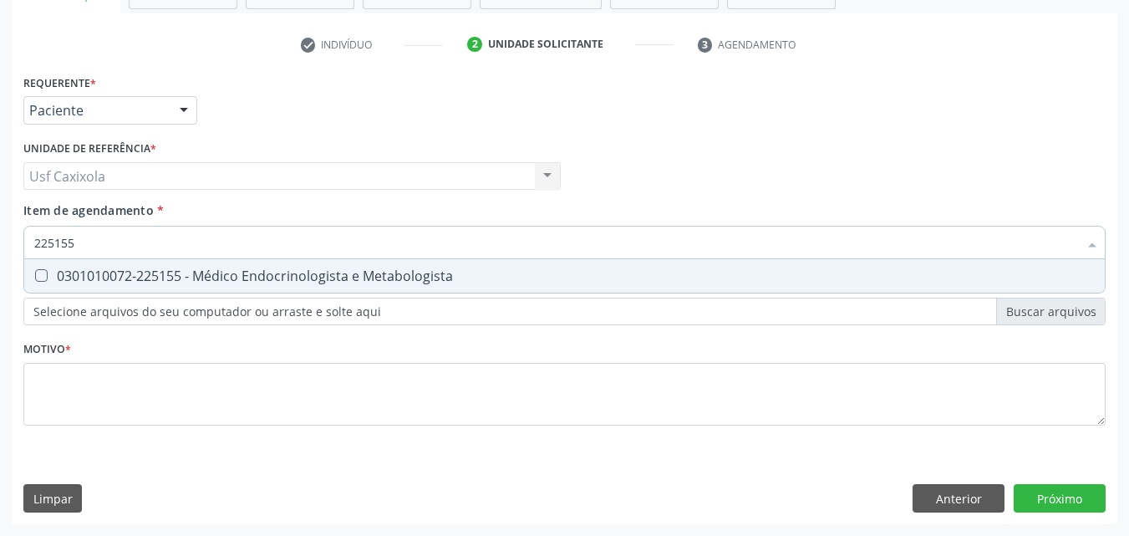
click at [193, 277] on div "0301010072-225155 - Médico Endocrinologista e Metabologista" at bounding box center [564, 275] width 1060 height 13
checkbox Metabologista "true"
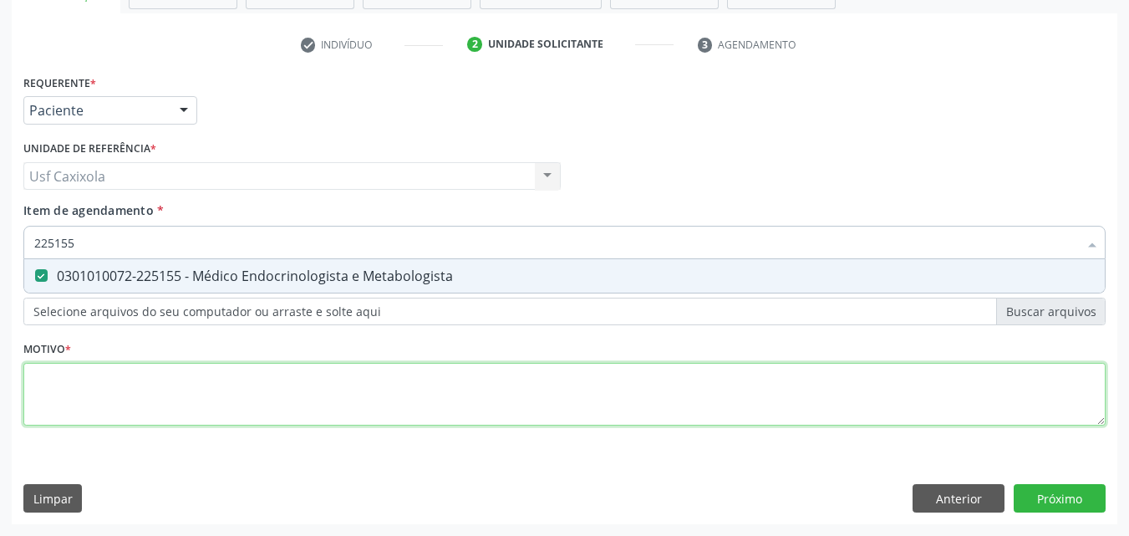
click at [180, 384] on div "Requerente * Paciente Profissional de Saúde Paciente Nenhum resultado encontrad…" at bounding box center [564, 259] width 1082 height 378
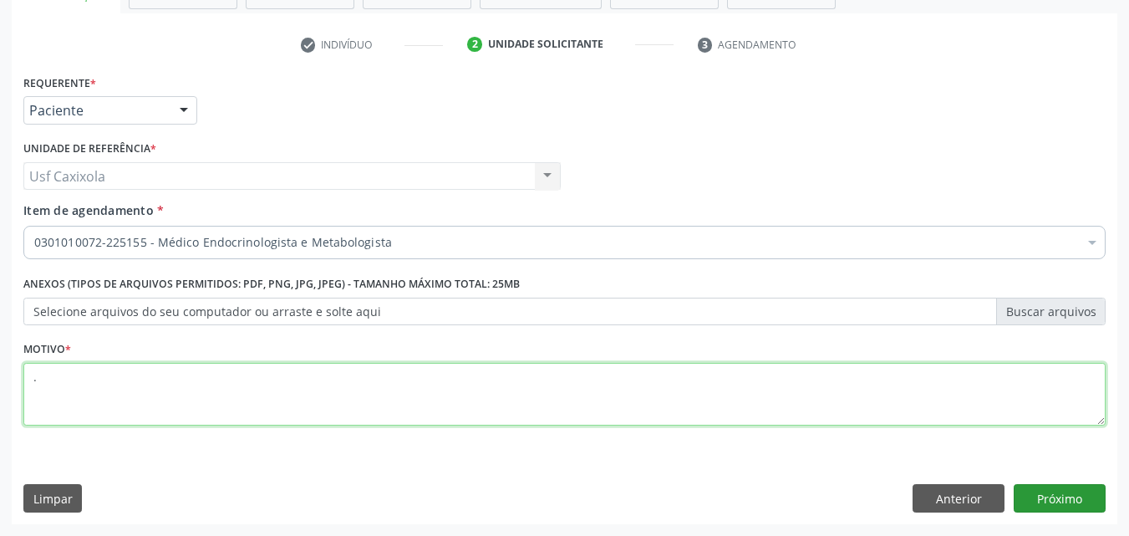
type textarea "."
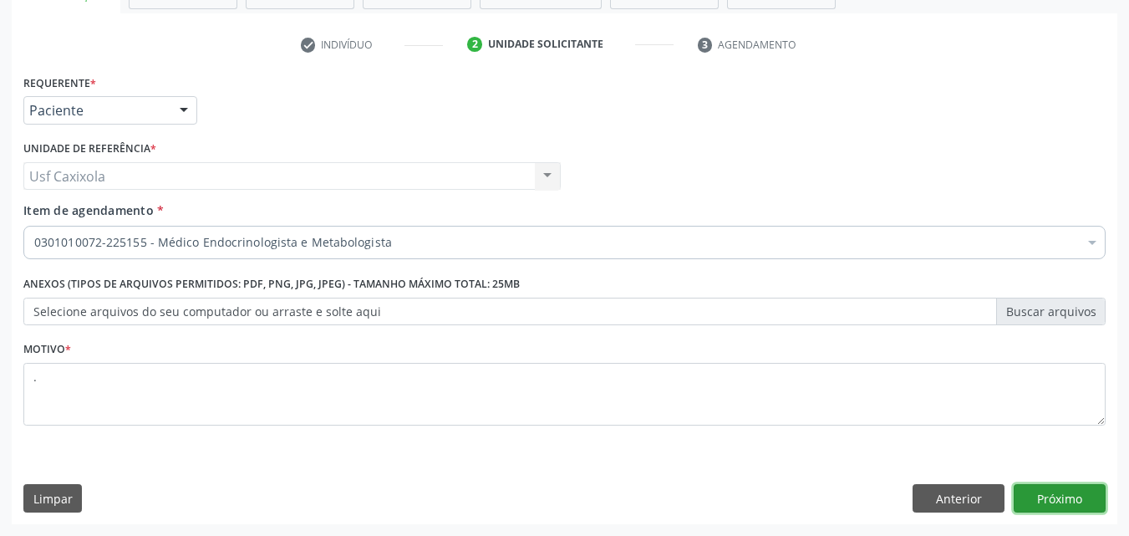
click at [1082, 501] on button "Próximo" at bounding box center [1059, 498] width 92 height 28
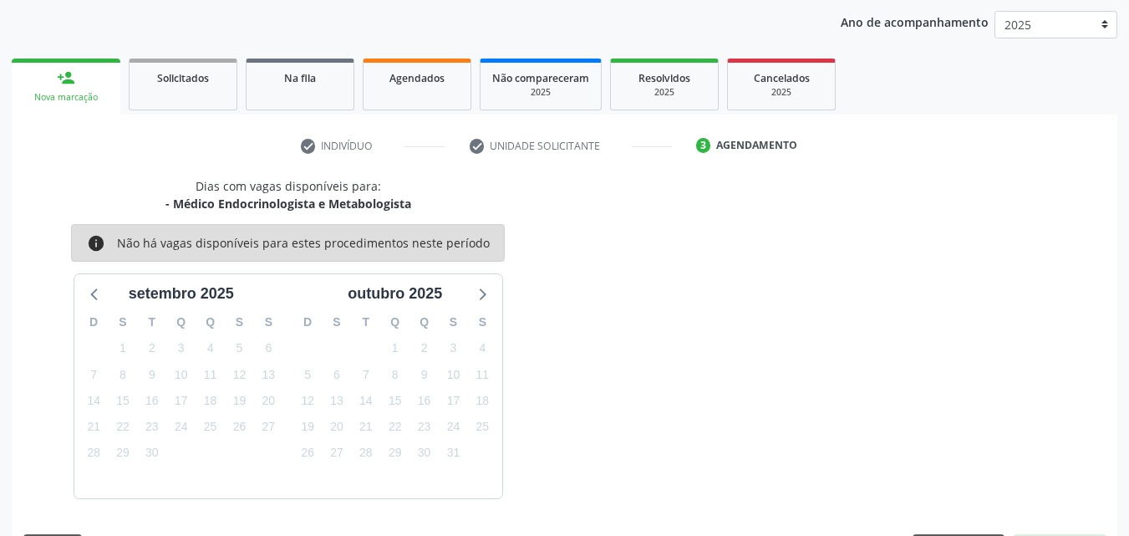
scroll to position [241, 0]
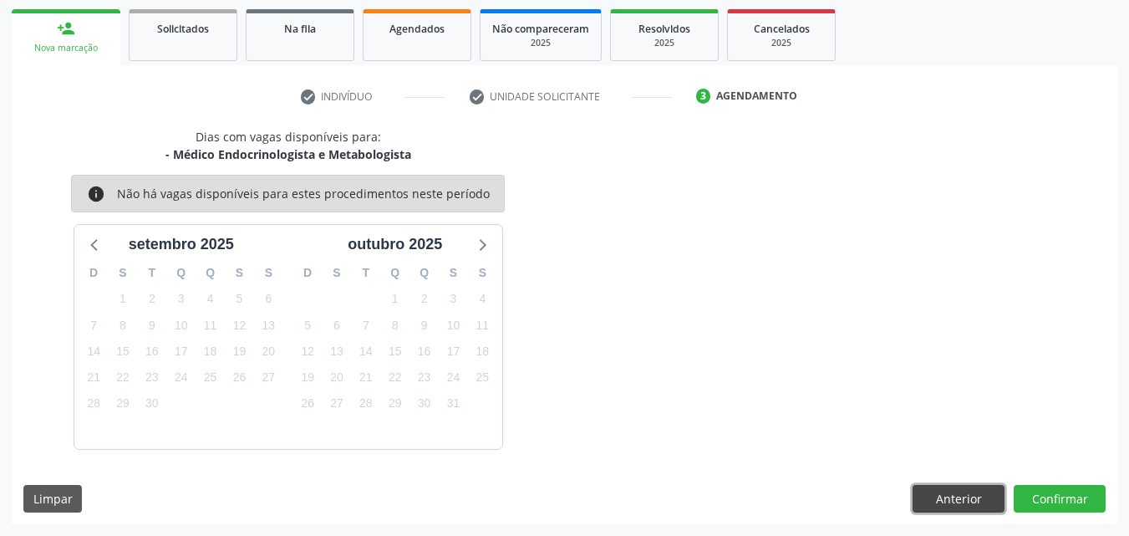
click at [961, 501] on button "Anterior" at bounding box center [958, 499] width 92 height 28
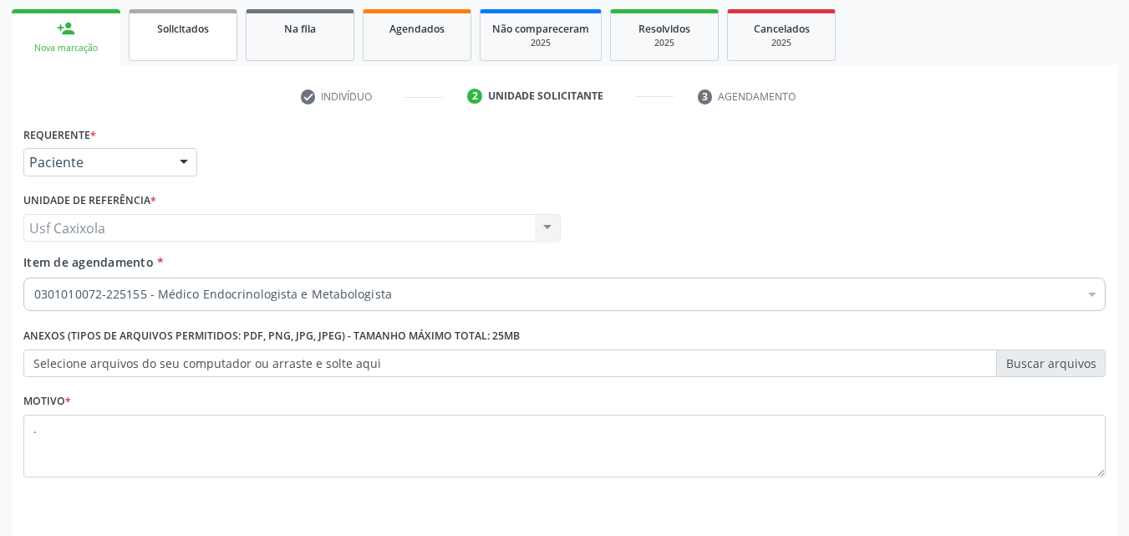
click at [185, 51] on link "Solicitados" at bounding box center [183, 35] width 109 height 52
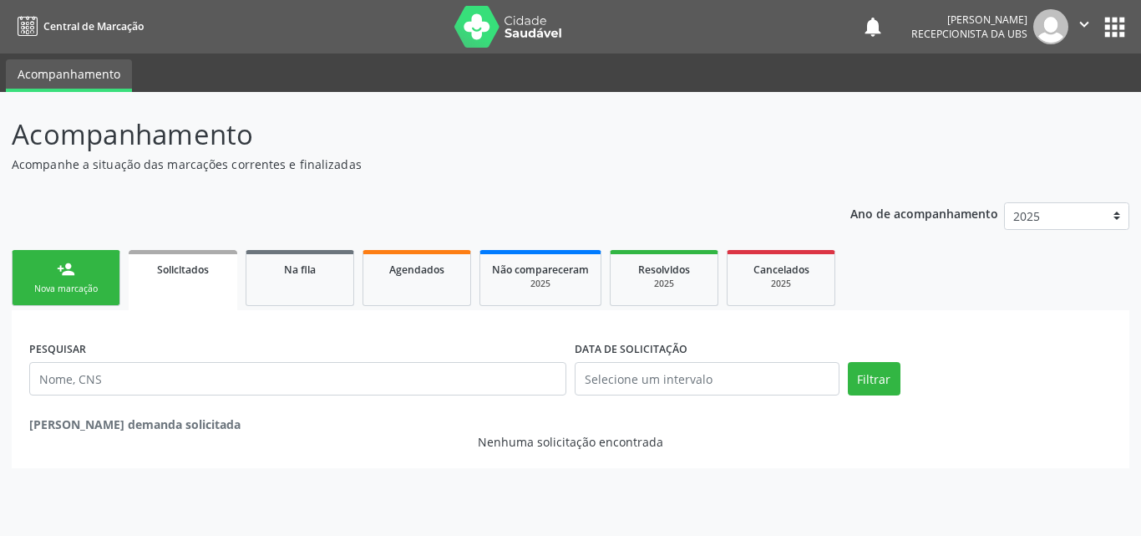
click at [87, 272] on link "person_add Nova marcação" at bounding box center [66, 278] width 109 height 56
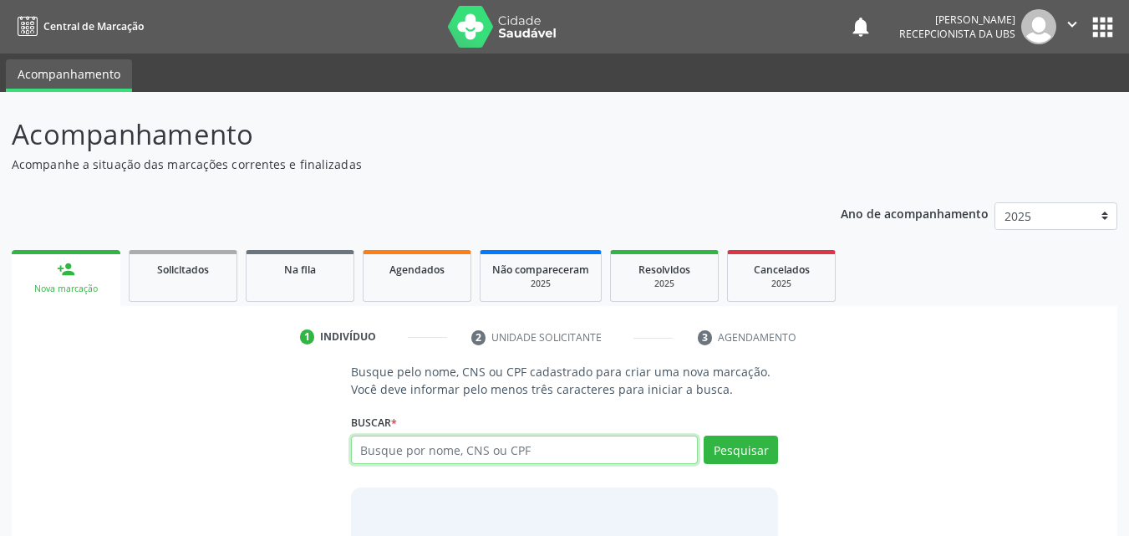
click at [514, 445] on input "text" at bounding box center [525, 449] width 348 height 28
type input "00707925428"
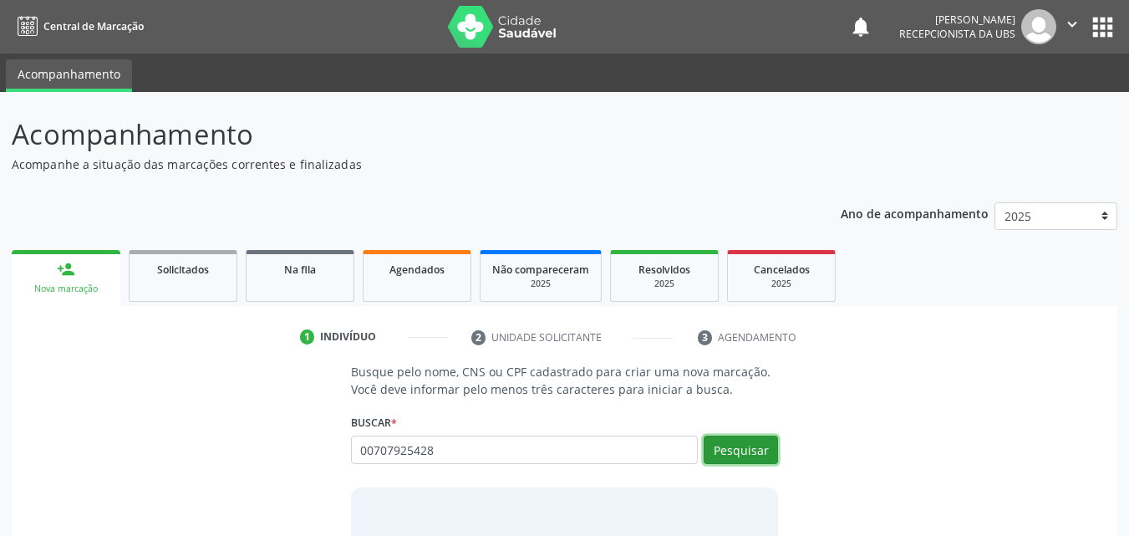
click at [759, 446] on button "Pesquisar" at bounding box center [741, 449] width 74 height 28
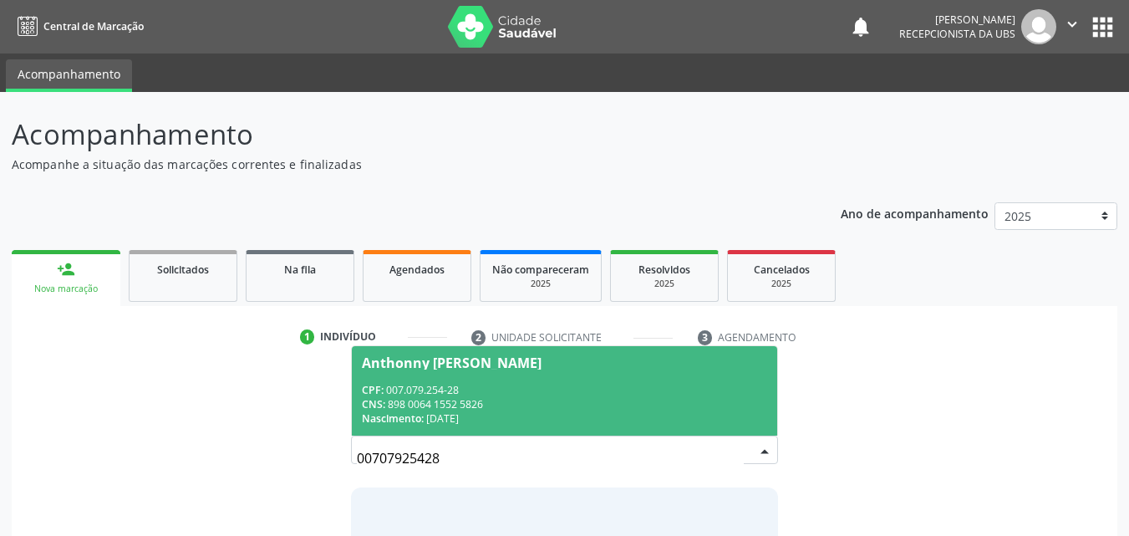
click at [446, 383] on div "CPF: 007.079.254-28" at bounding box center [565, 390] width 406 height 14
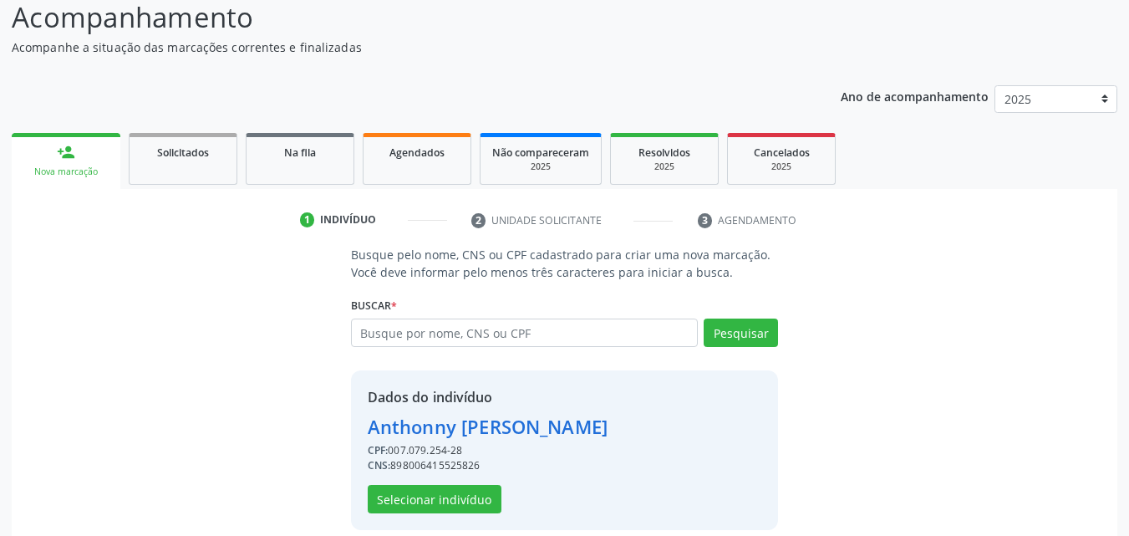
scroll to position [135, 0]
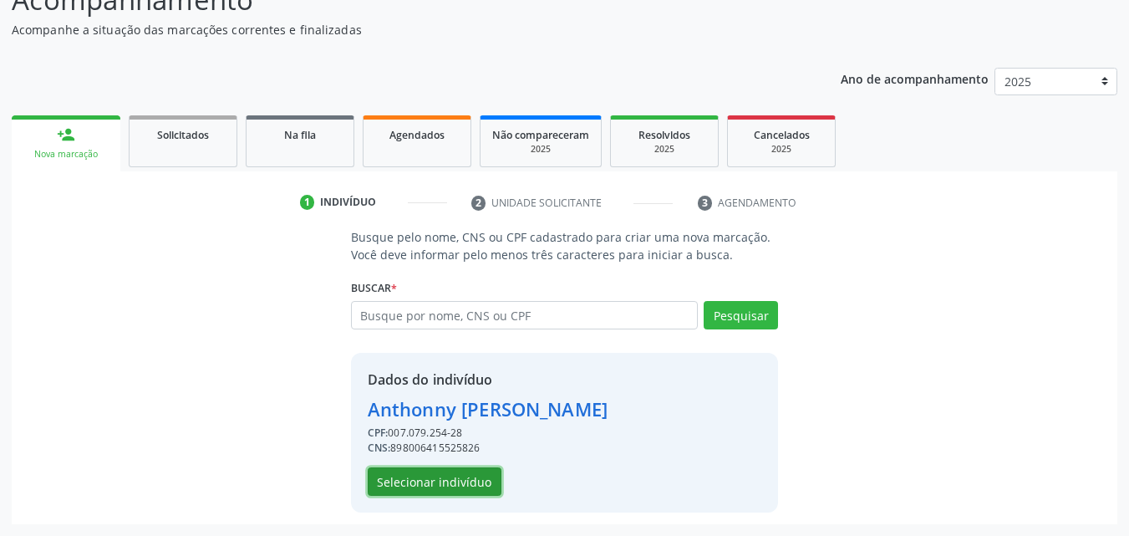
click at [441, 489] on button "Selecionar indivíduo" at bounding box center [435, 481] width 134 height 28
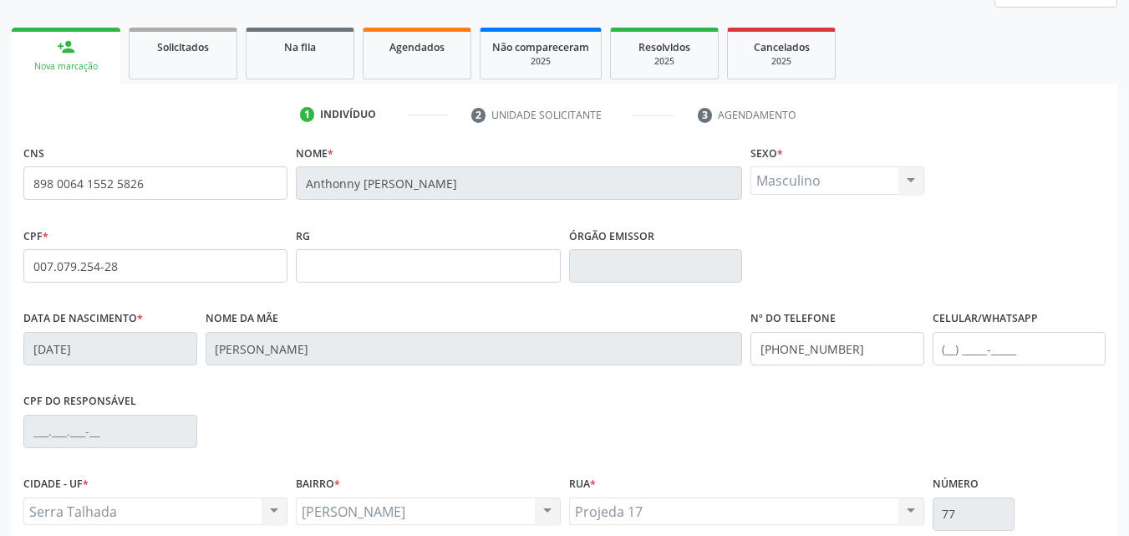
scroll to position [370, 0]
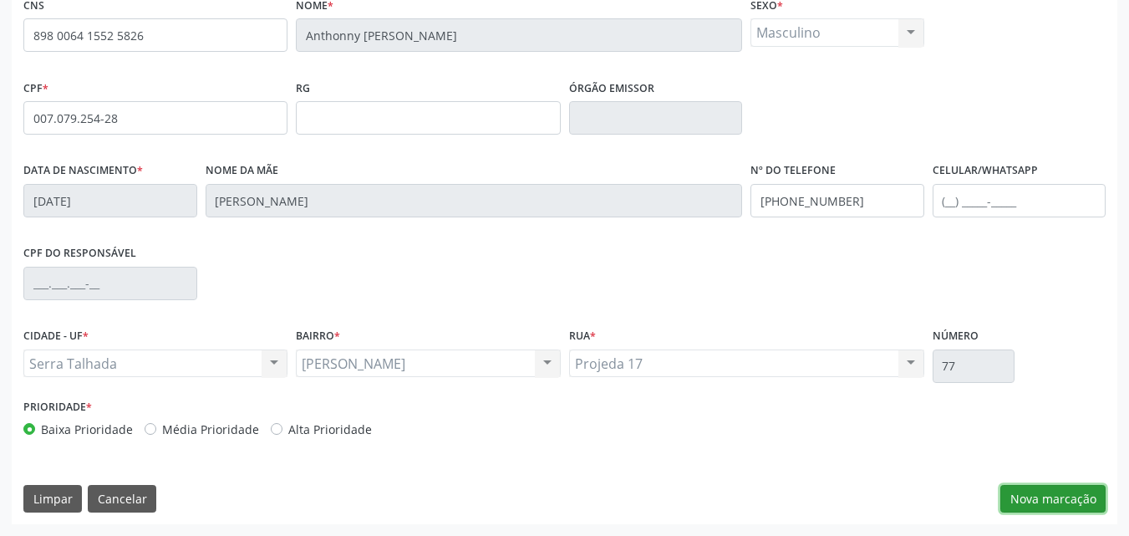
click at [1052, 501] on button "Nova marcação" at bounding box center [1052, 499] width 105 height 28
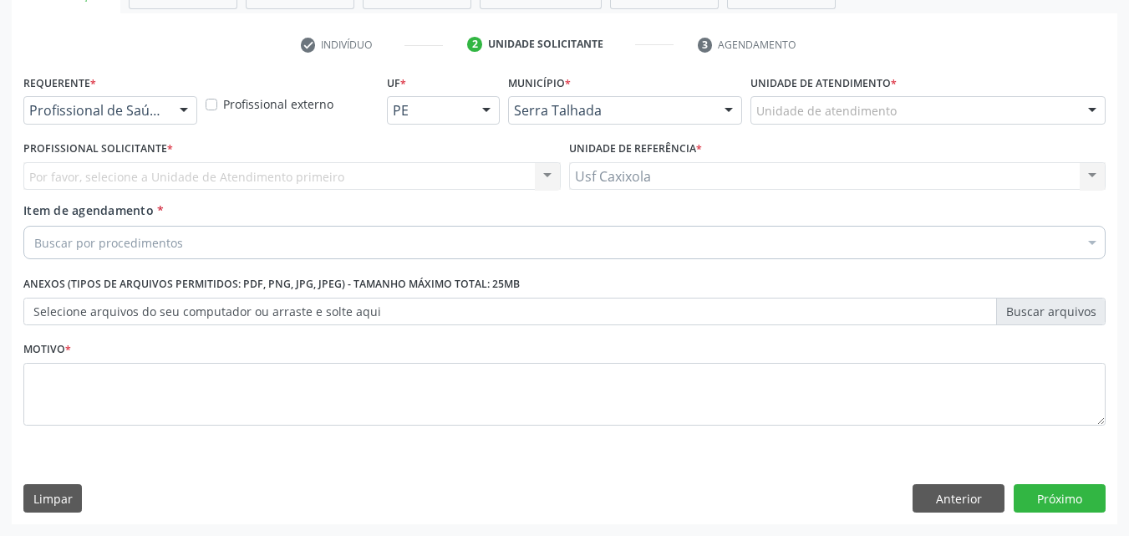
scroll to position [292, 0]
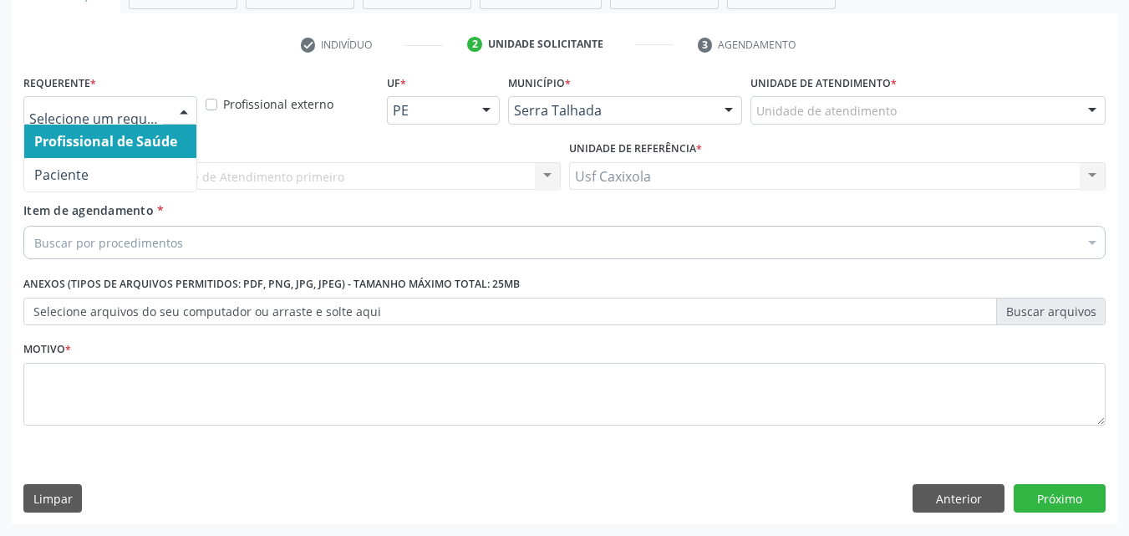
click at [176, 108] on div at bounding box center [183, 111] width 25 height 28
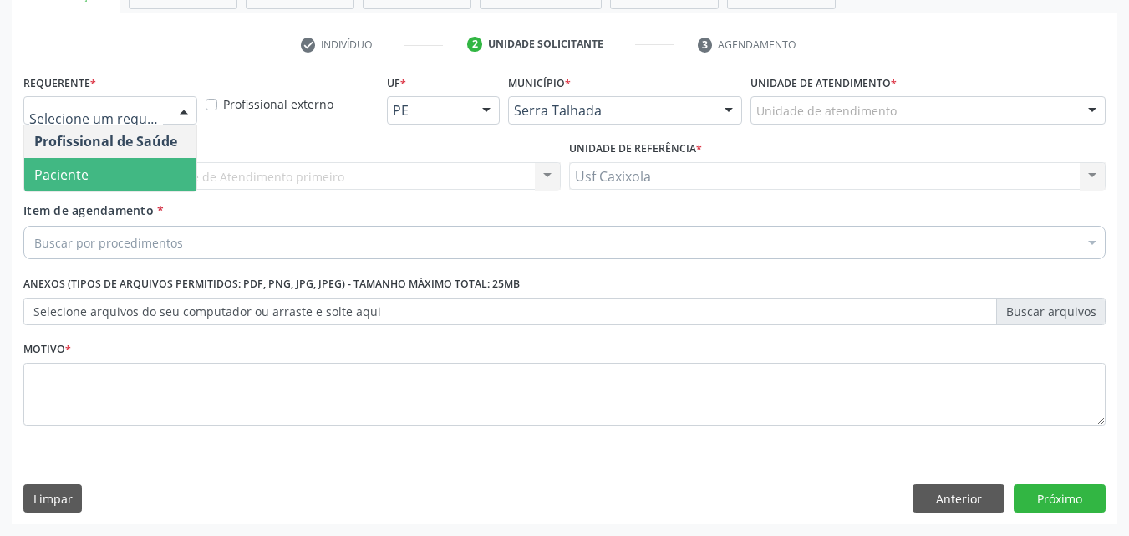
click at [169, 177] on span "Paciente" at bounding box center [110, 174] width 172 height 33
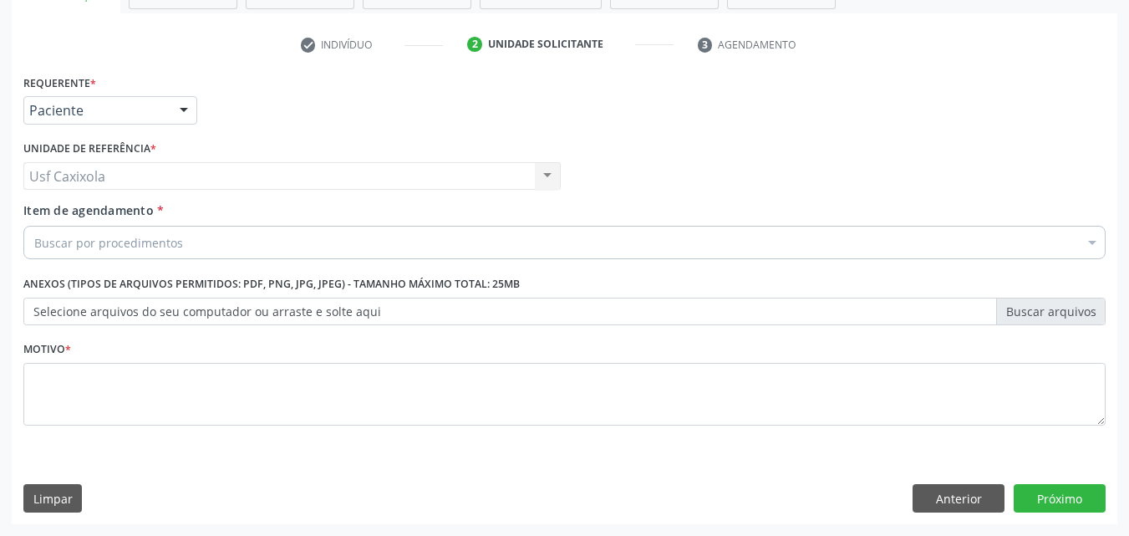
click at [208, 241] on div "Buscar por procedimentos" at bounding box center [564, 242] width 1082 height 33
click at [34, 241] on input "Item de agendamento *" at bounding box center [34, 242] width 0 height 33
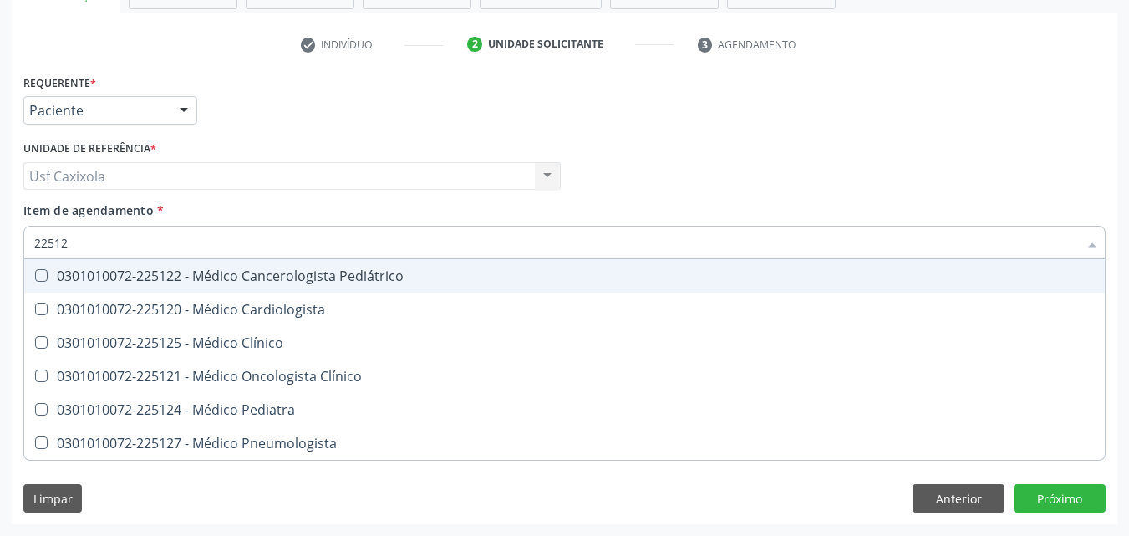
type input "225124"
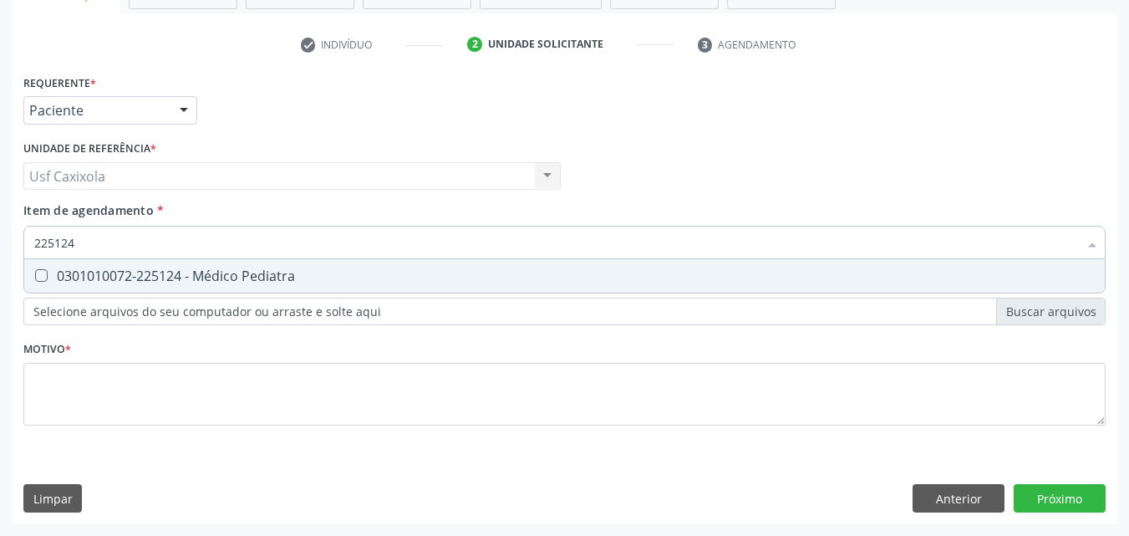
click at [257, 280] on div "0301010072-225124 - Médico Pediatra" at bounding box center [564, 275] width 1060 height 13
checkbox Pediatra "true"
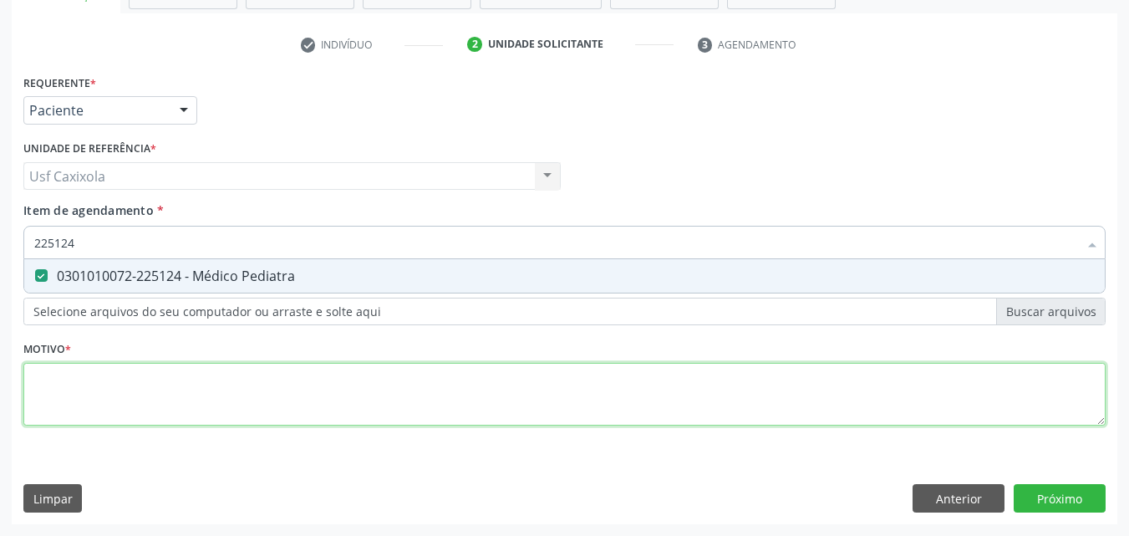
click at [257, 396] on div "Requerente * Paciente Profissional de Saúde Paciente Nenhum resultado encontrad…" at bounding box center [564, 259] width 1082 height 378
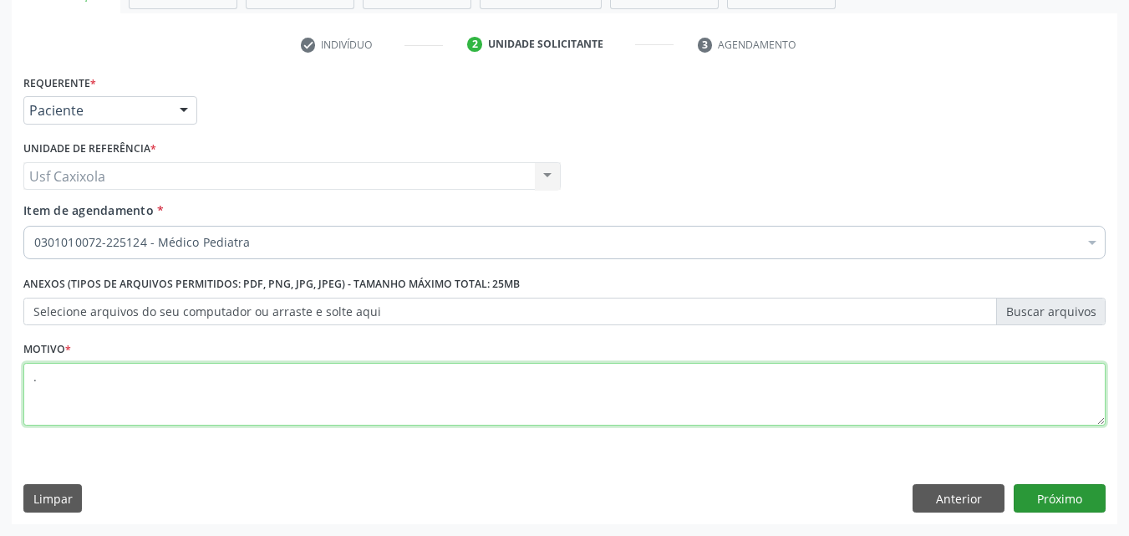
type textarea "."
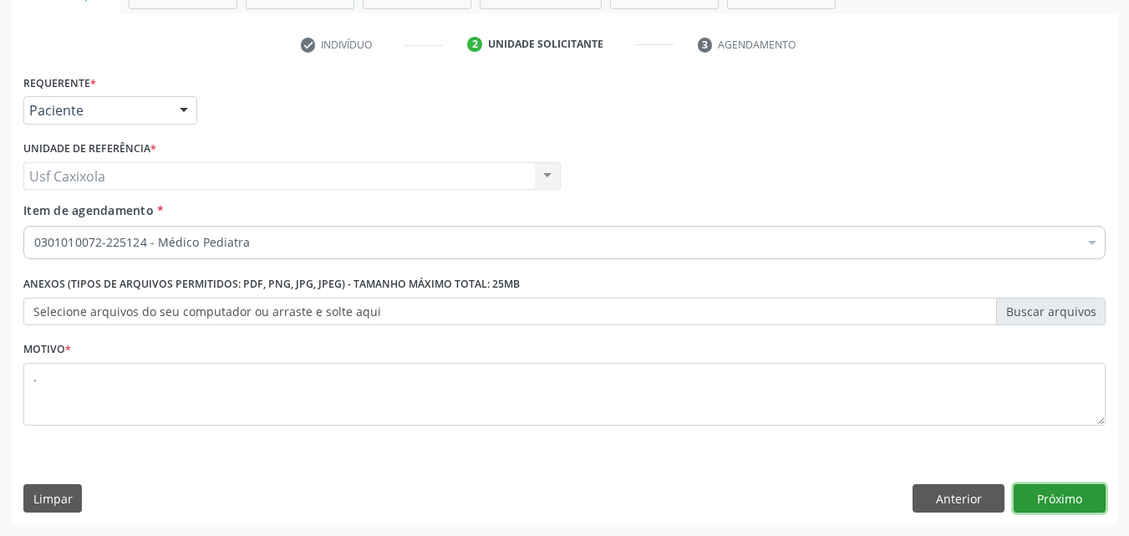
click at [1041, 502] on button "Próximo" at bounding box center [1059, 498] width 92 height 28
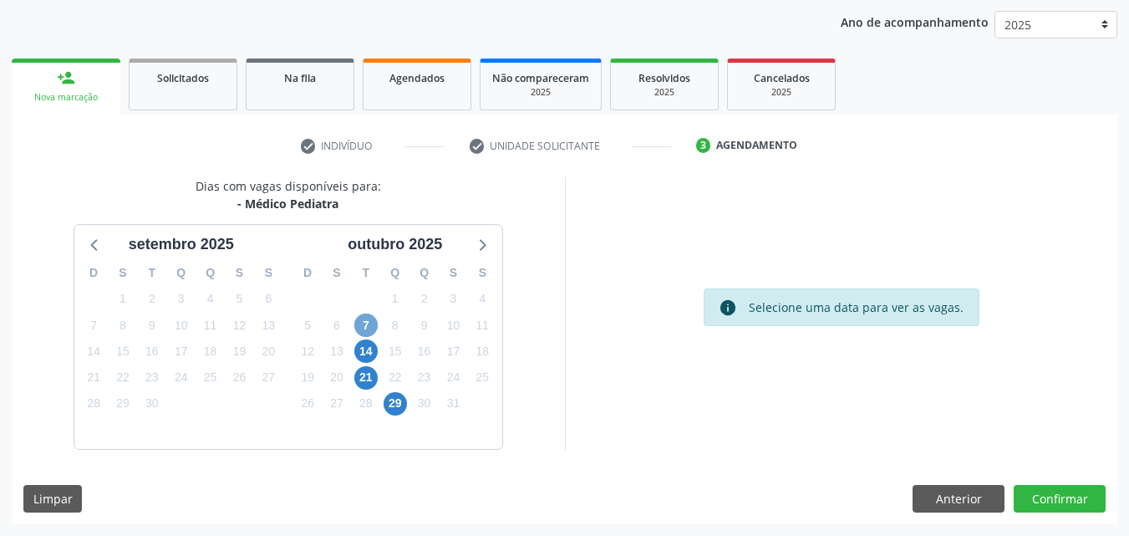
click at [373, 332] on span "7" at bounding box center [365, 324] width 23 height 23
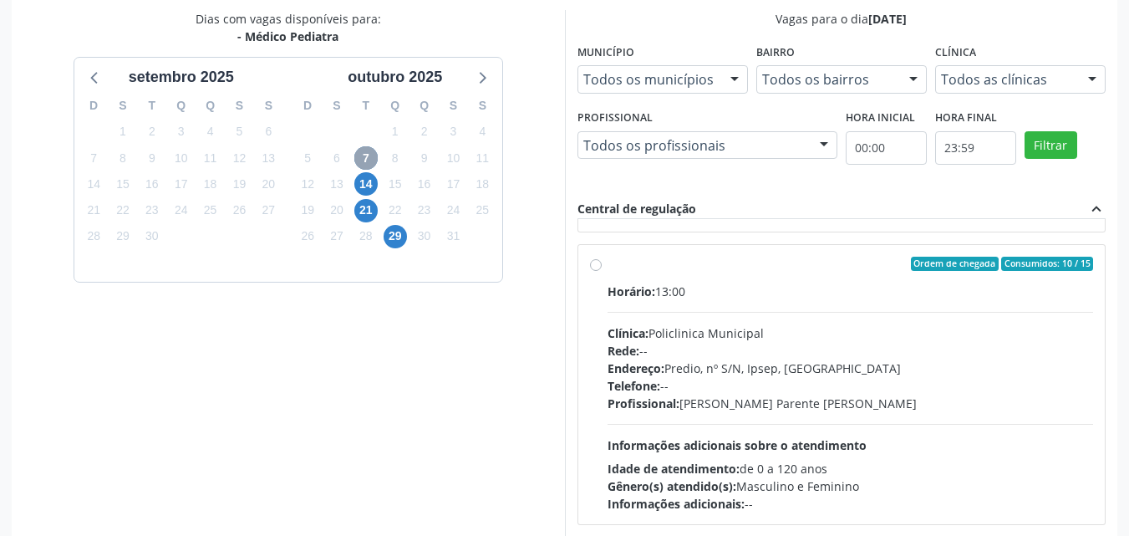
scroll to position [251, 0]
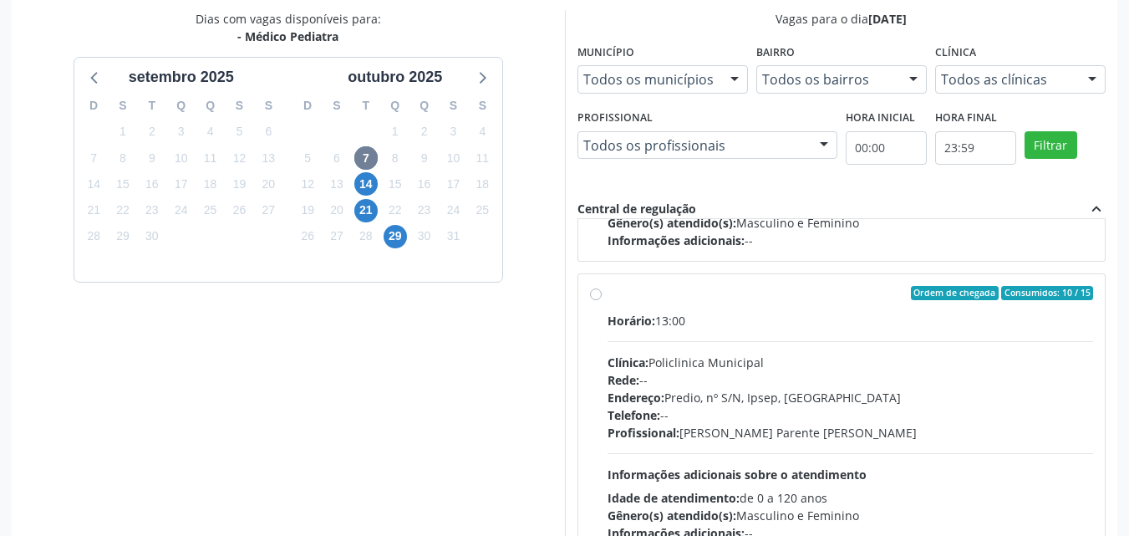
click at [607, 292] on label "Ordem de chegada Consumidos: 10 / 15 Horário: 13:00 Clínica: Policlinica Munici…" at bounding box center [850, 414] width 486 height 257
click at [596, 292] on input "Ordem de chegada Consumidos: 10 / 15 Horário: 13:00 Clínica: Policlinica Munici…" at bounding box center [596, 293] width 12 height 15
radio input "true"
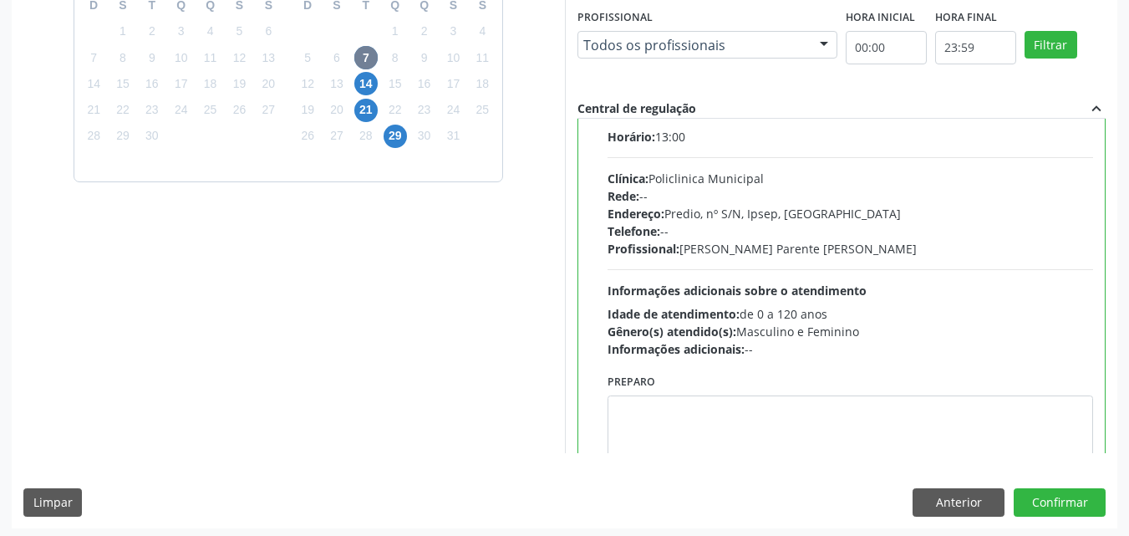
scroll to position [463, 0]
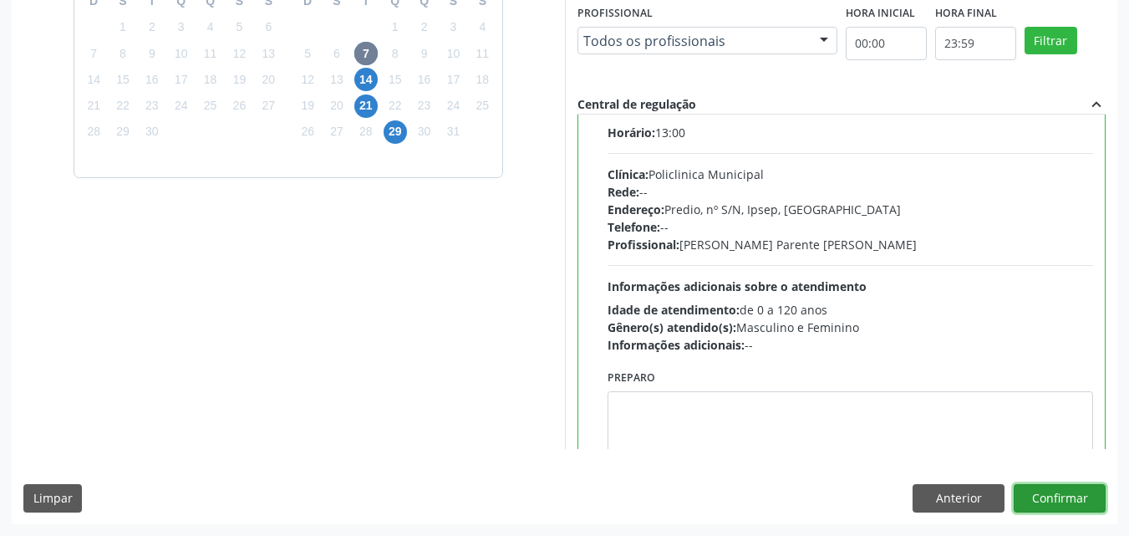
click at [1061, 501] on button "Confirmar" at bounding box center [1059, 498] width 92 height 28
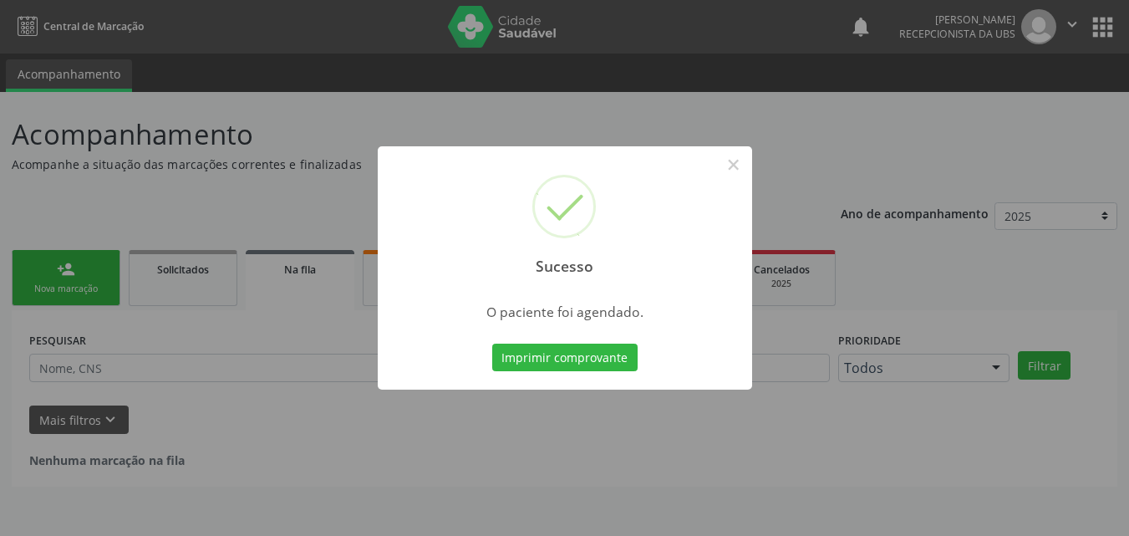
scroll to position [0, 0]
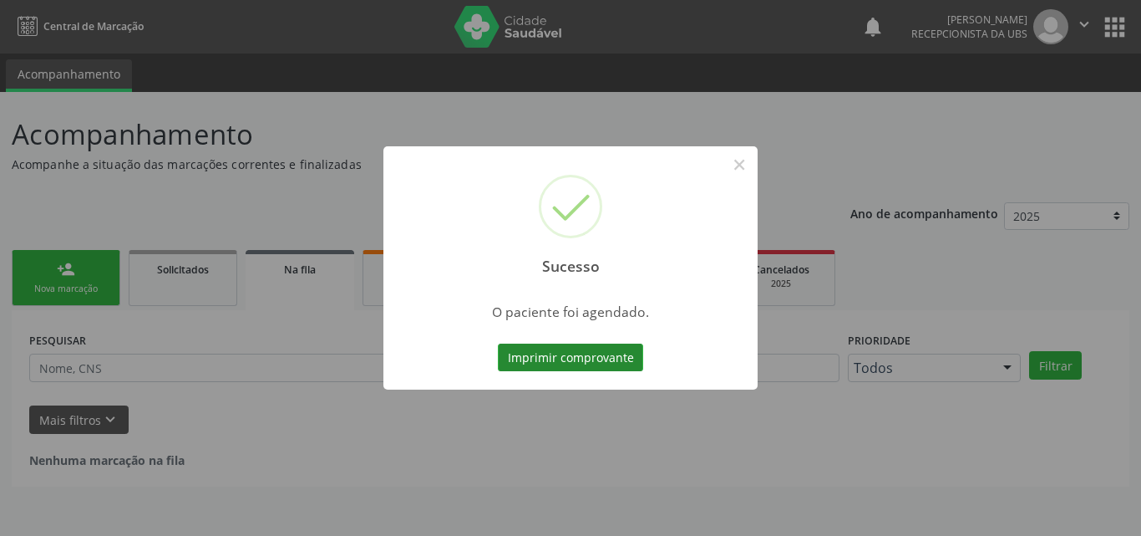
click at [612, 361] on button "Imprimir comprovante" at bounding box center [570, 357] width 145 height 28
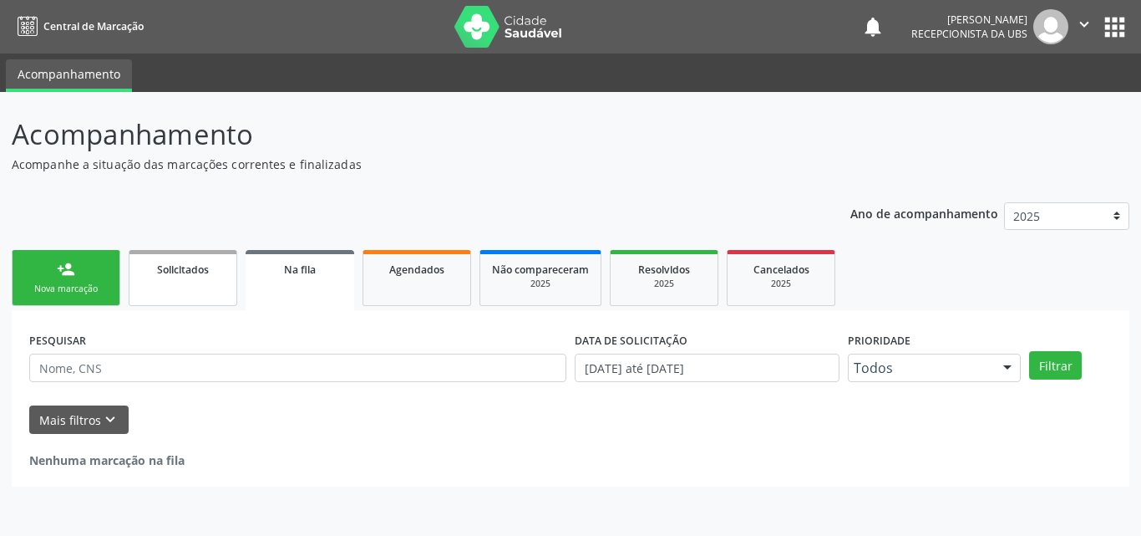
click at [170, 282] on link "Solicitados" at bounding box center [183, 278] width 109 height 56
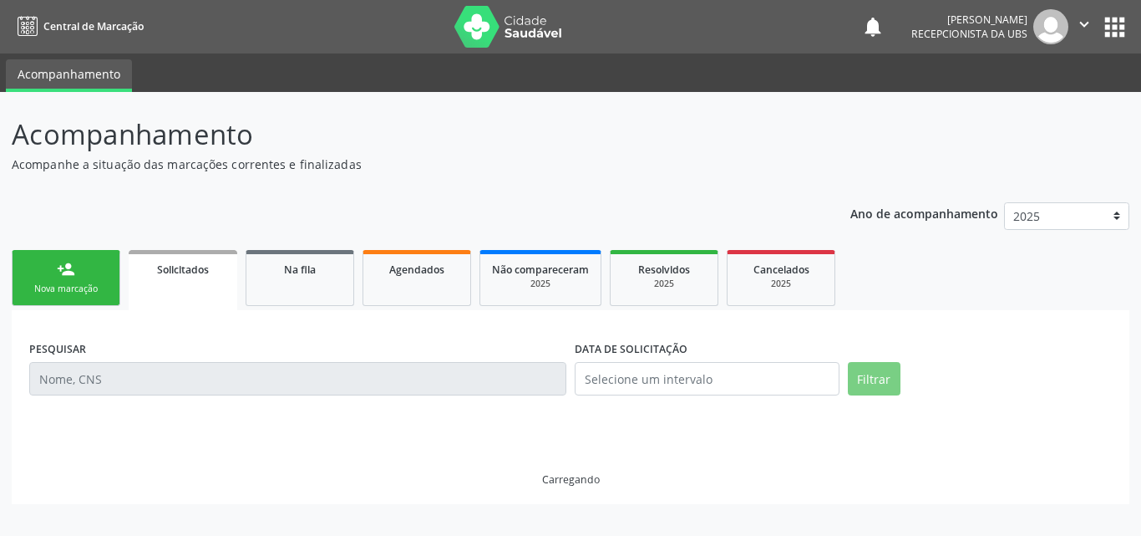
click at [89, 282] on link "person_add Nova marcação" at bounding box center [66, 278] width 109 height 56
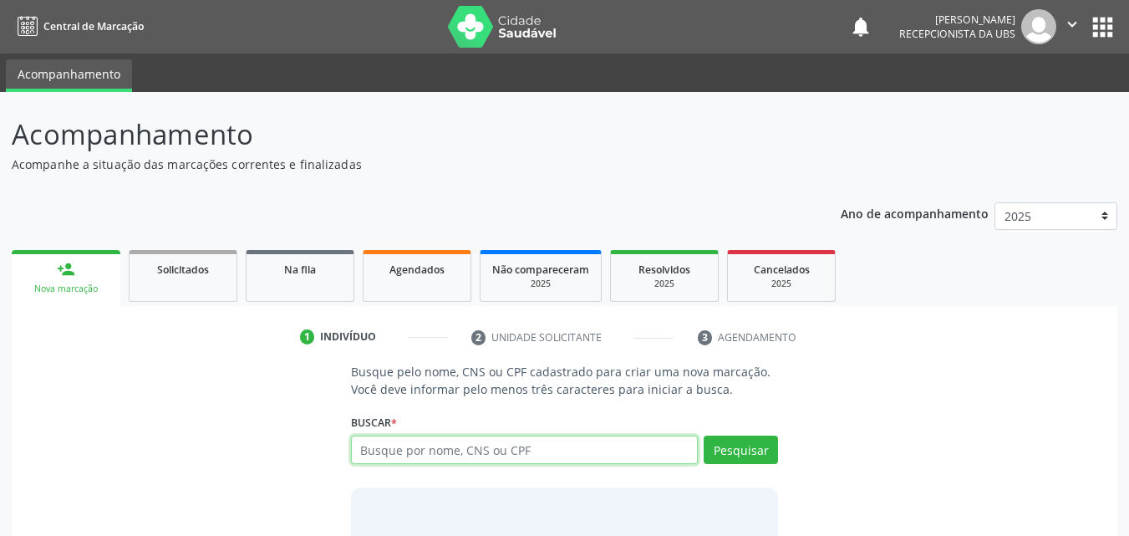
click at [395, 442] on input "text" at bounding box center [525, 449] width 348 height 28
type input "00353402400"
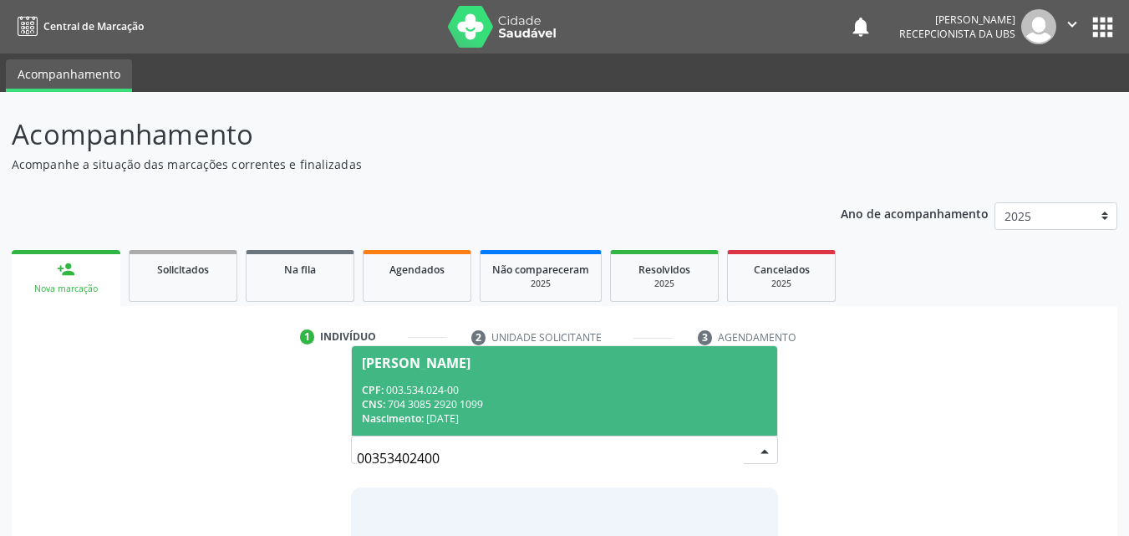
click at [439, 393] on div "CPF: 003.534.024-00" at bounding box center [565, 390] width 406 height 14
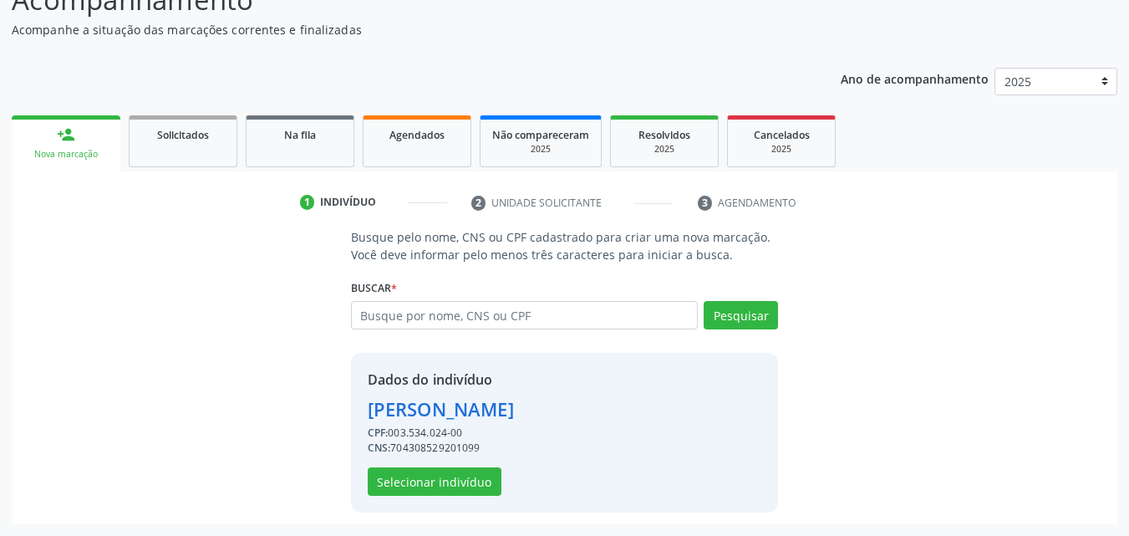
scroll to position [162, 0]
click at [445, 485] on button "Selecionar indivíduo" at bounding box center [435, 481] width 134 height 28
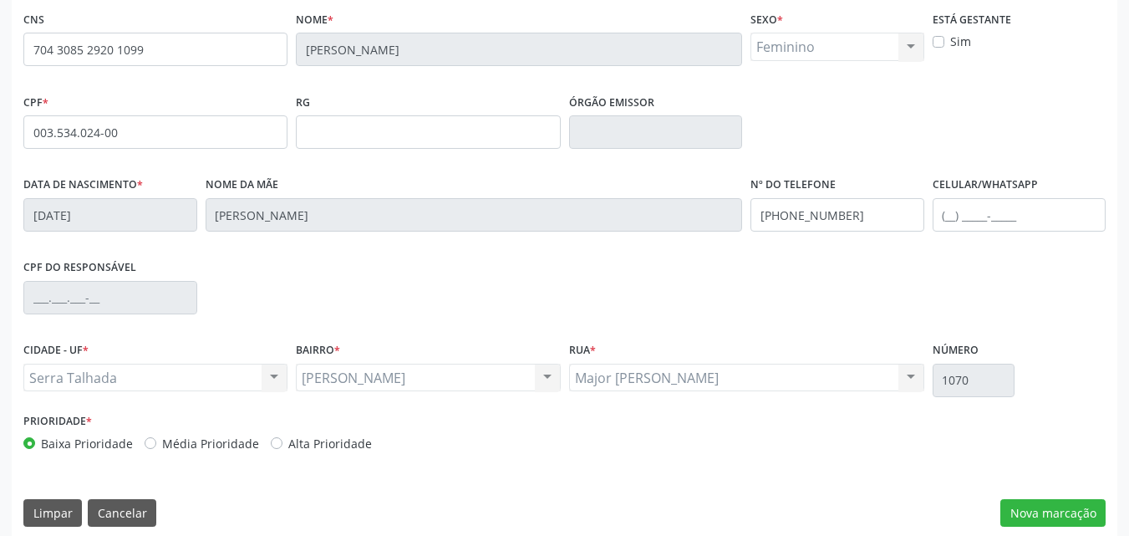
scroll to position [370, 0]
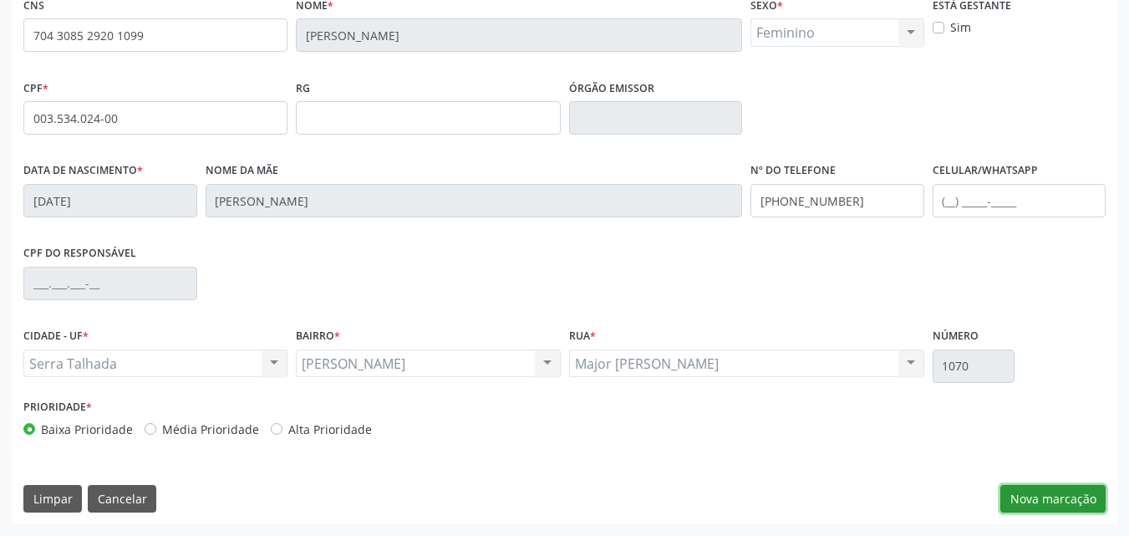
click at [1047, 503] on button "Nova marcação" at bounding box center [1052, 499] width 105 height 28
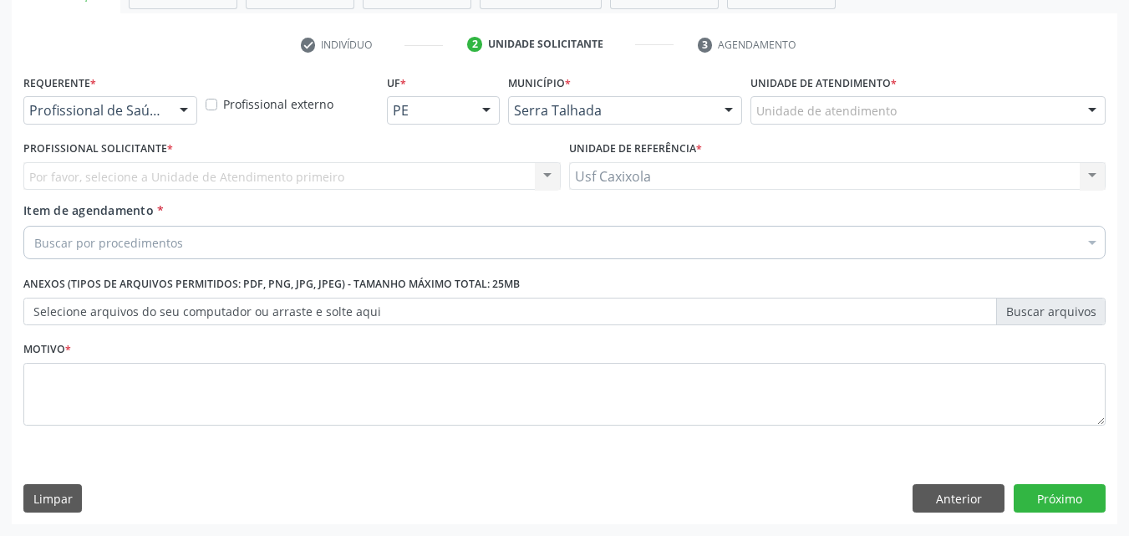
scroll to position [292, 0]
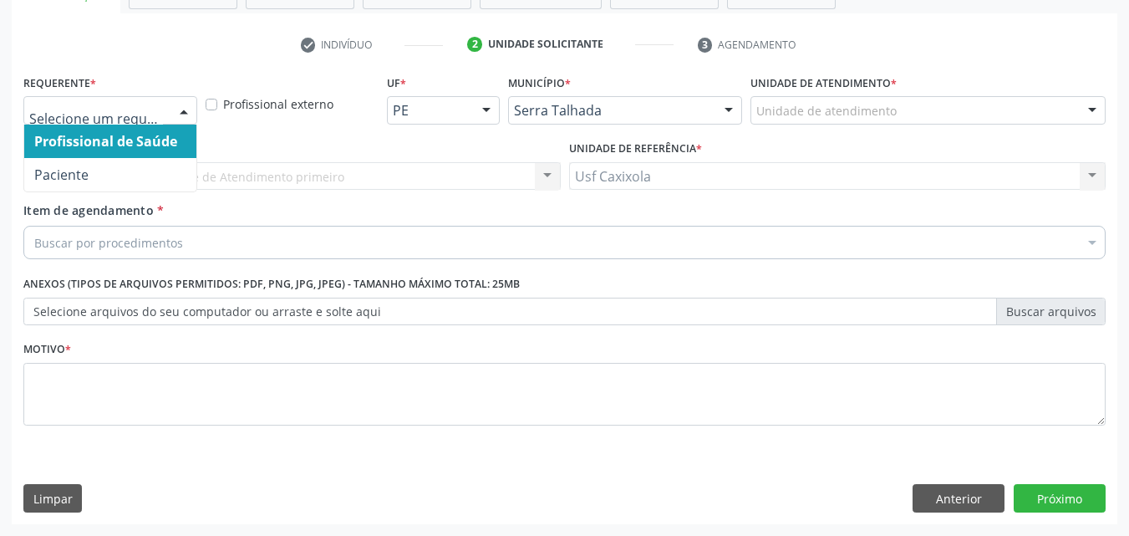
click at [185, 113] on div at bounding box center [183, 111] width 25 height 28
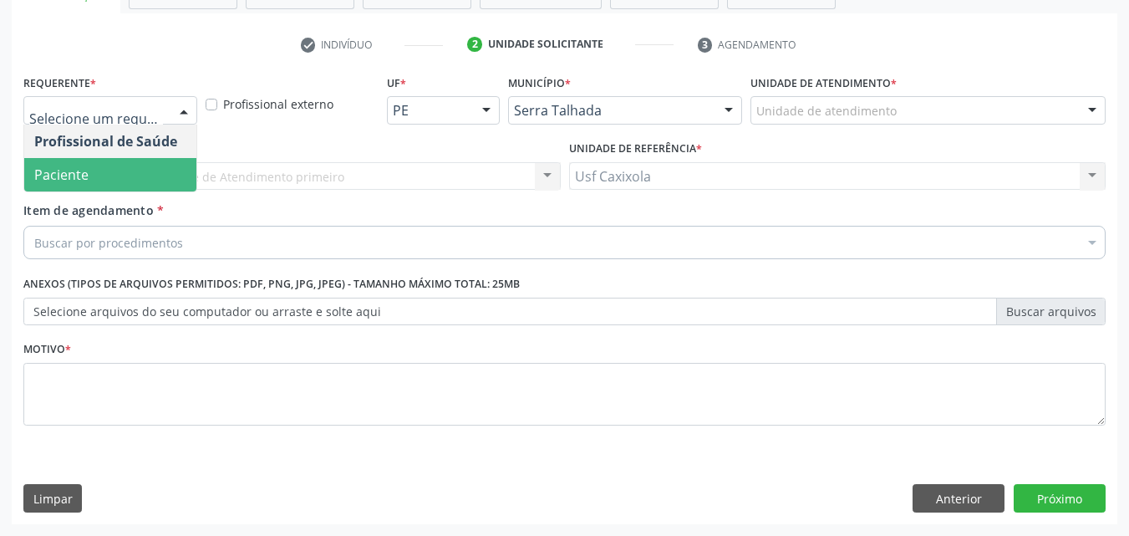
click at [168, 175] on span "Paciente" at bounding box center [110, 174] width 172 height 33
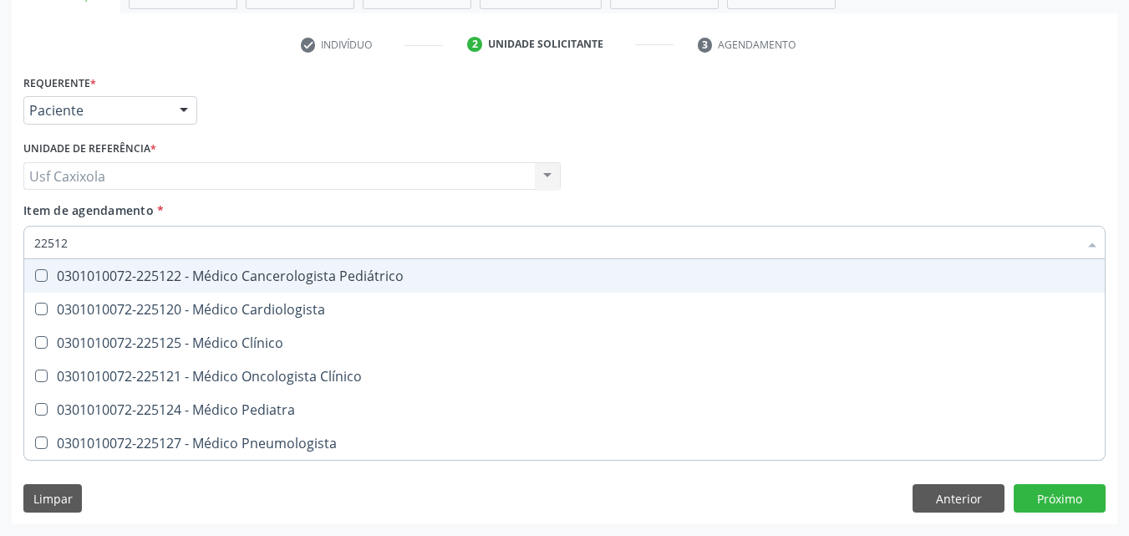
type input "225124"
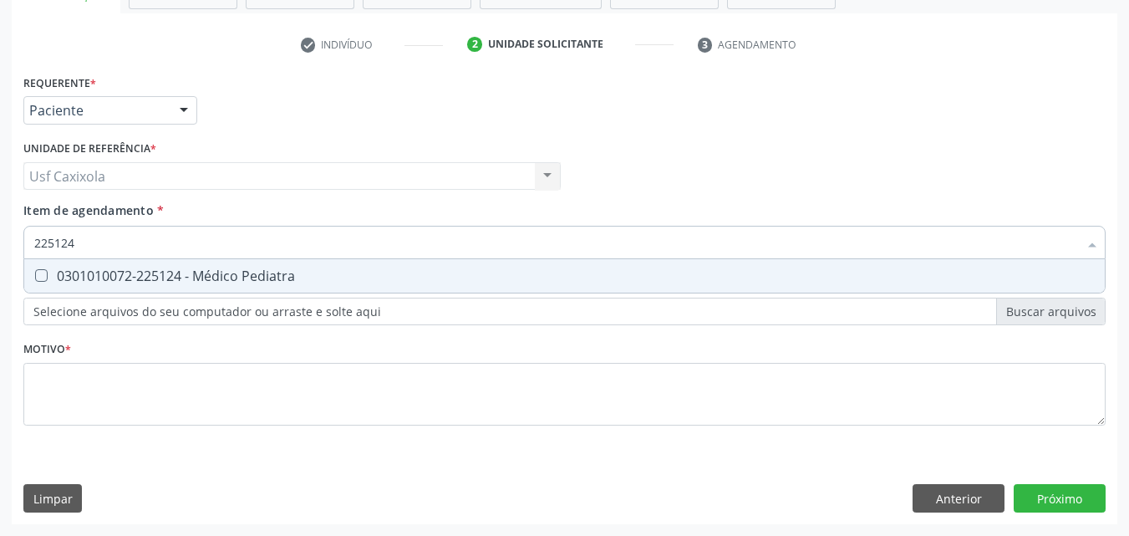
click at [211, 271] on div "0301010072-225124 - Médico Pediatra" at bounding box center [564, 275] width 1060 height 13
checkbox Pediatra "true"
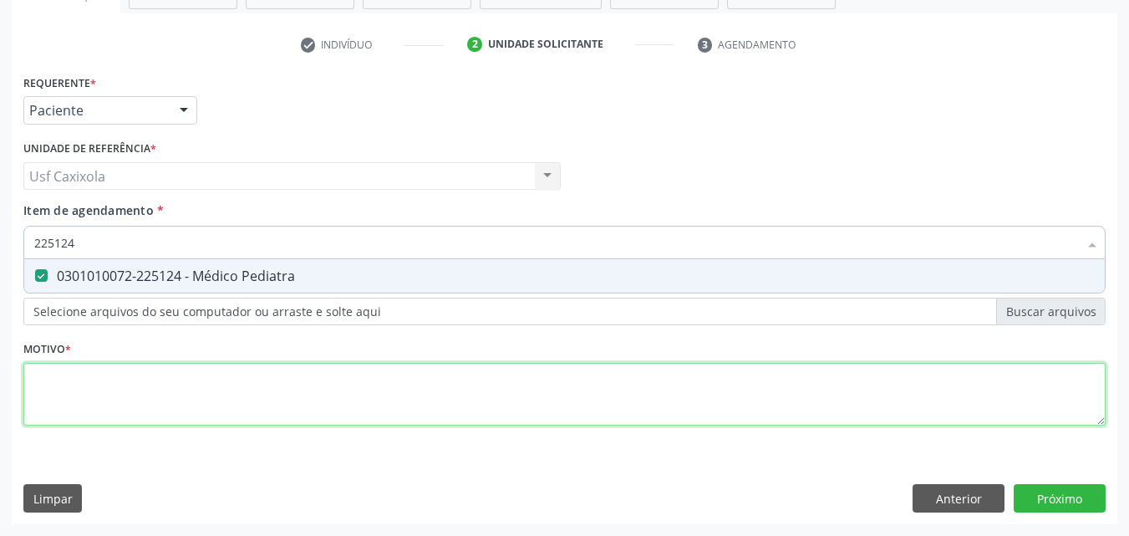
click at [222, 376] on div "Requerente * Paciente Profissional de Saúde Paciente Nenhum resultado encontrad…" at bounding box center [564, 259] width 1082 height 378
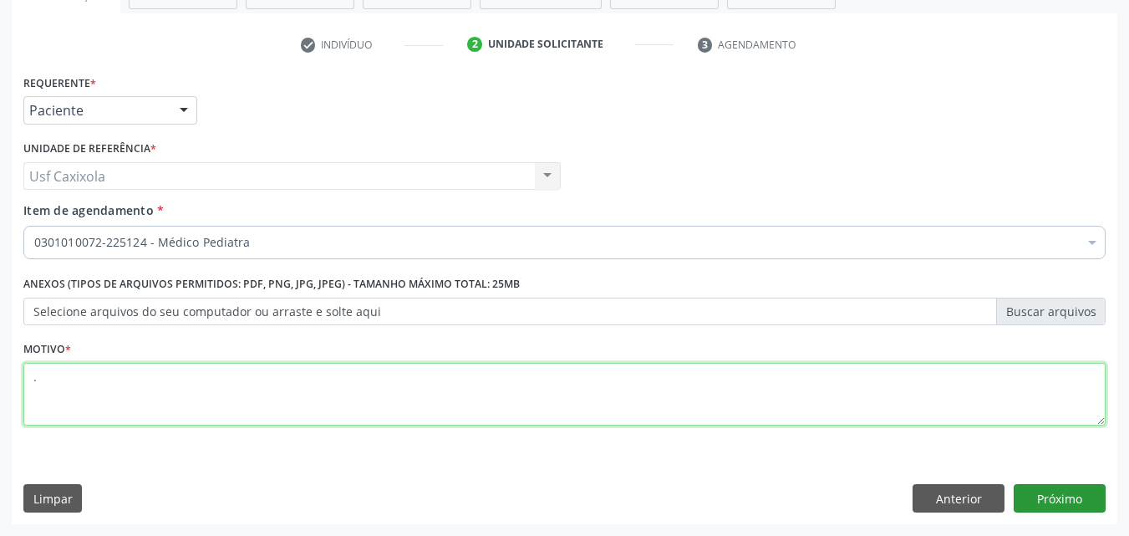
type textarea "."
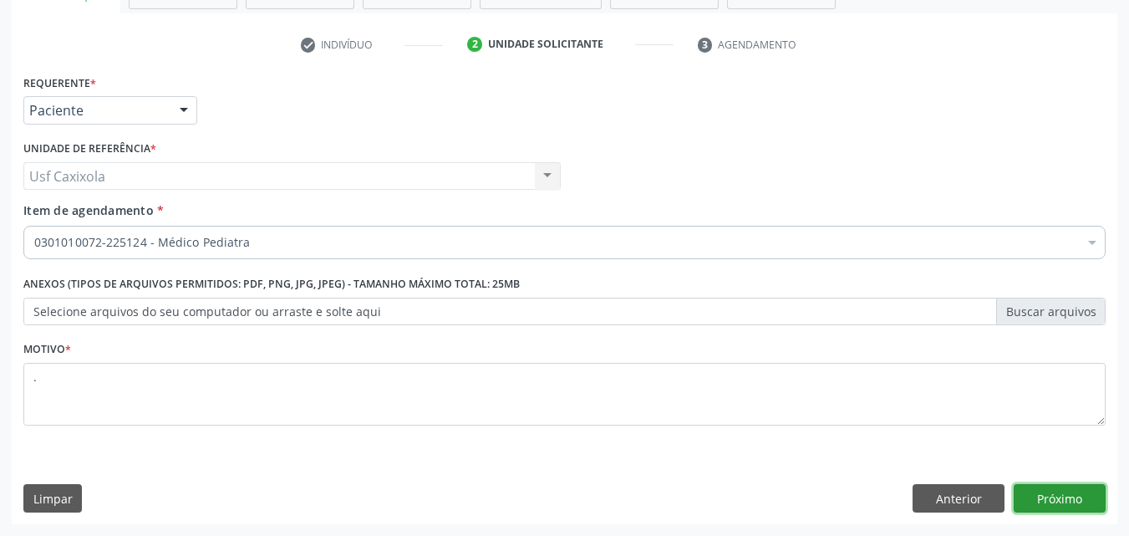
click at [1039, 510] on button "Próximo" at bounding box center [1059, 498] width 92 height 28
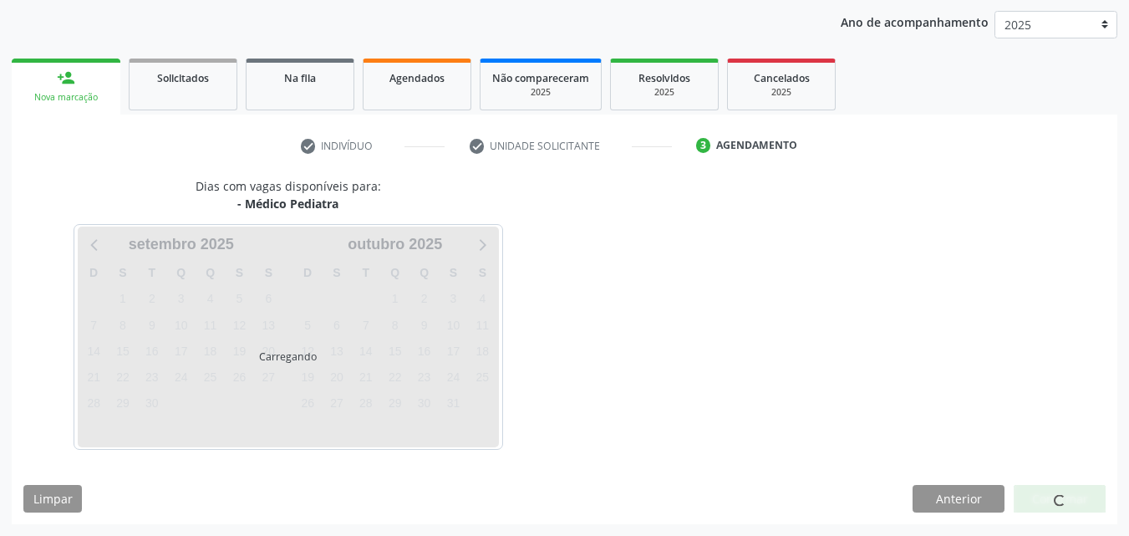
scroll to position [191, 0]
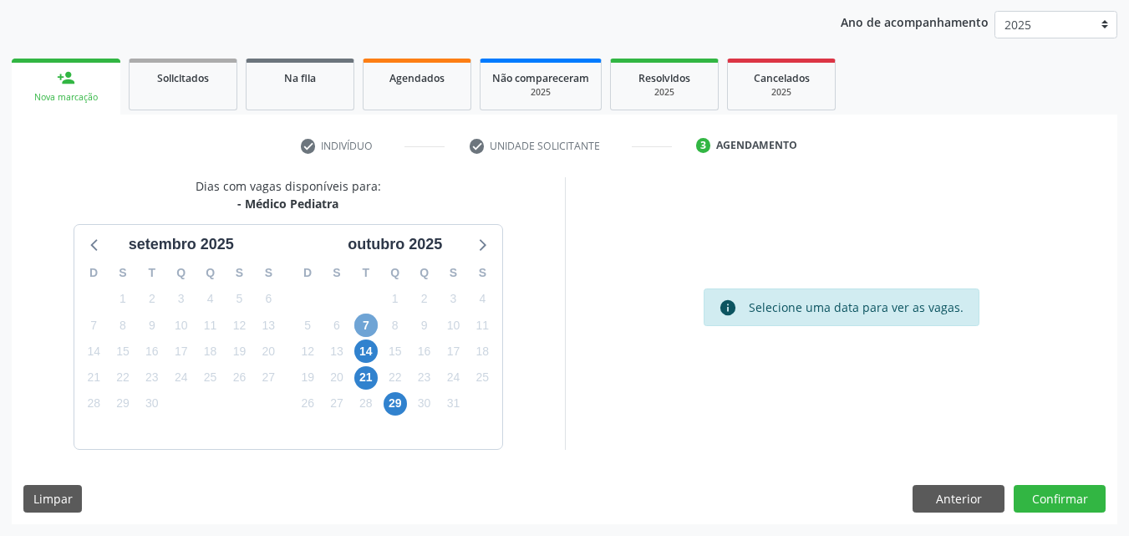
click at [364, 330] on span "7" at bounding box center [365, 324] width 23 height 23
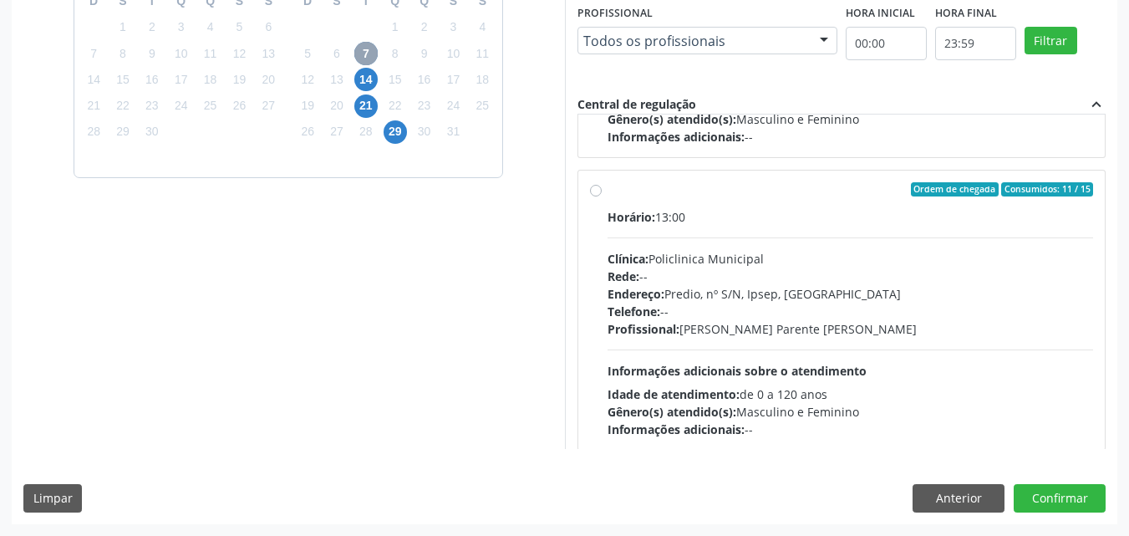
scroll to position [251, 0]
click at [605, 187] on div "Ordem de chegada Consumidos: 11 / 15 Horário: 13:00 Clínica: Policlinica Munici…" at bounding box center [842, 309] width 504 height 257
radio input "true"
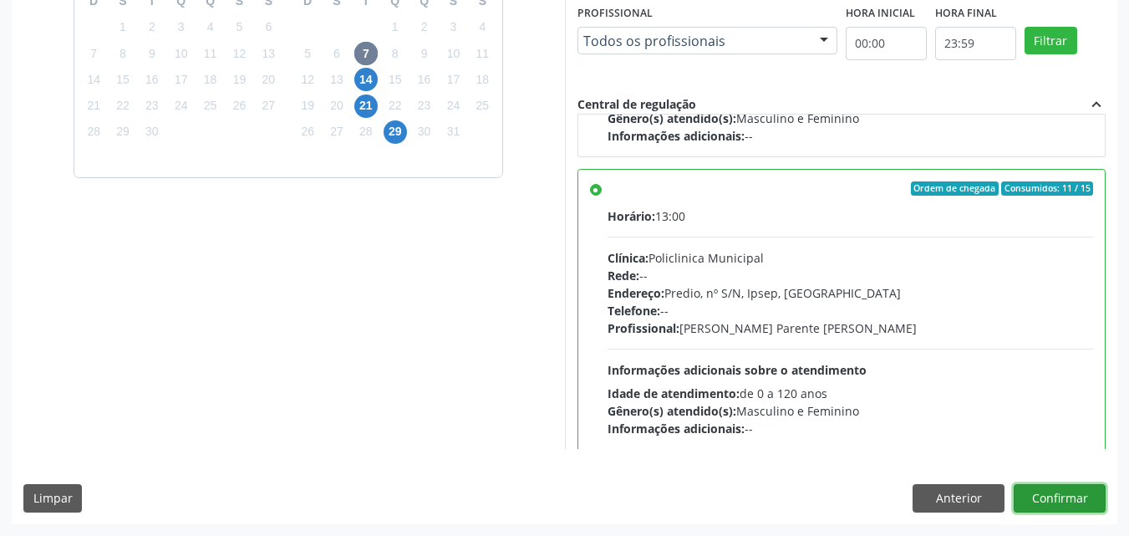
click at [1050, 502] on button "Confirmar" at bounding box center [1059, 498] width 92 height 28
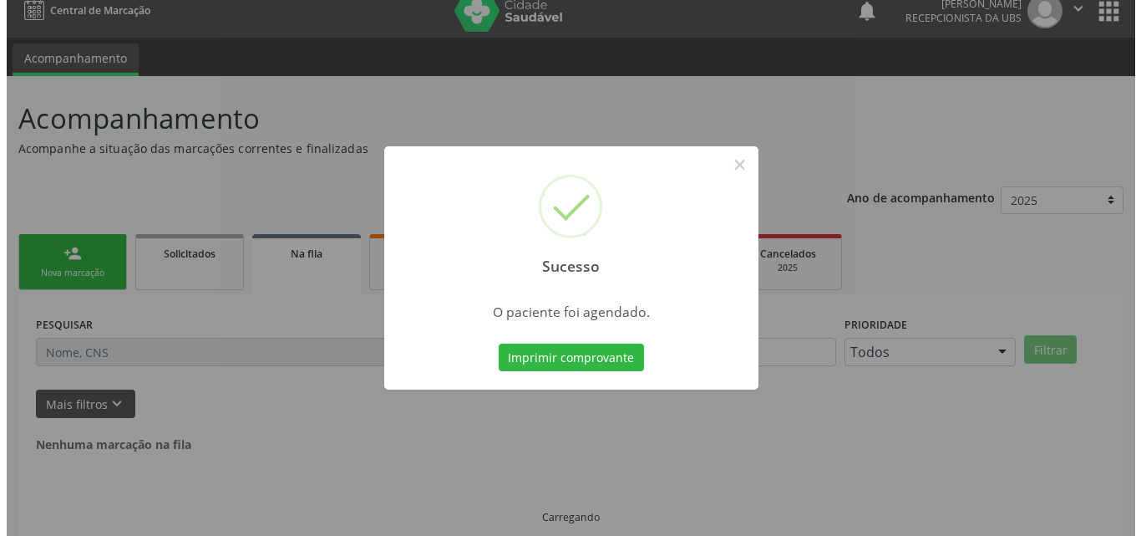
scroll to position [0, 0]
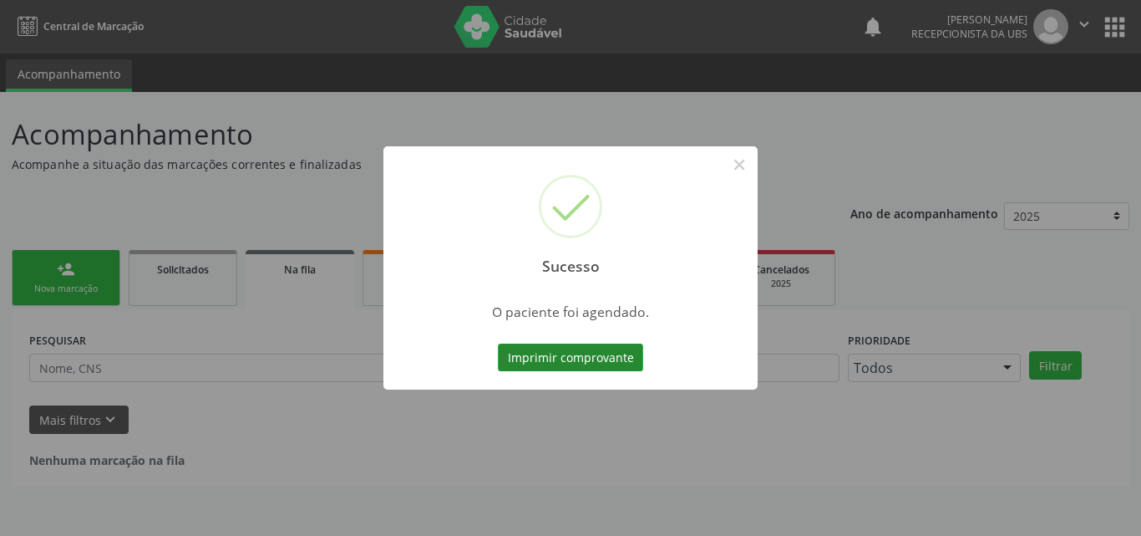
click at [599, 361] on button "Imprimir comprovante" at bounding box center [570, 357] width 145 height 28
